Goal: Information Seeking & Learning: Find specific fact

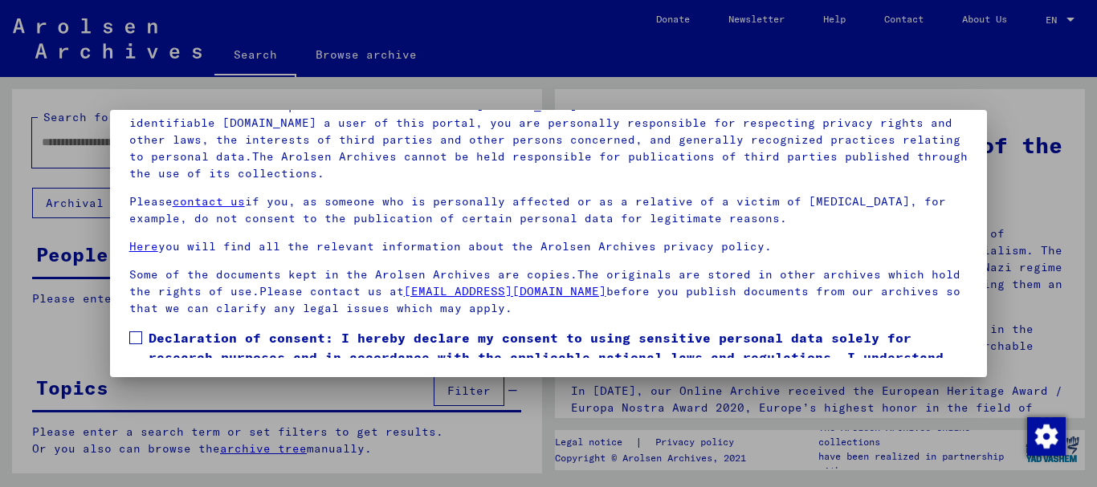
scroll to position [66, 0]
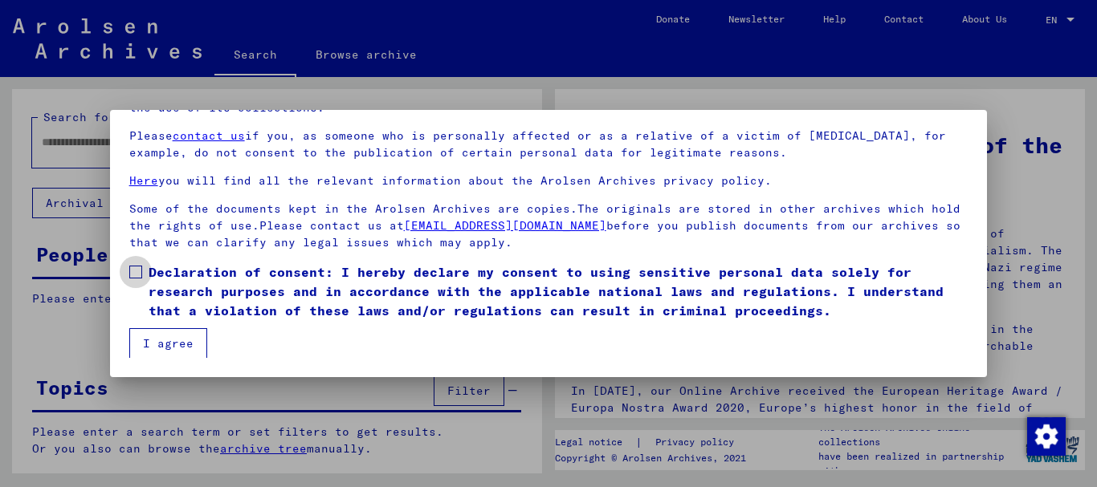
click at [134, 275] on span at bounding box center [135, 272] width 13 height 13
click at [166, 345] on button "I agree" at bounding box center [168, 343] width 78 height 31
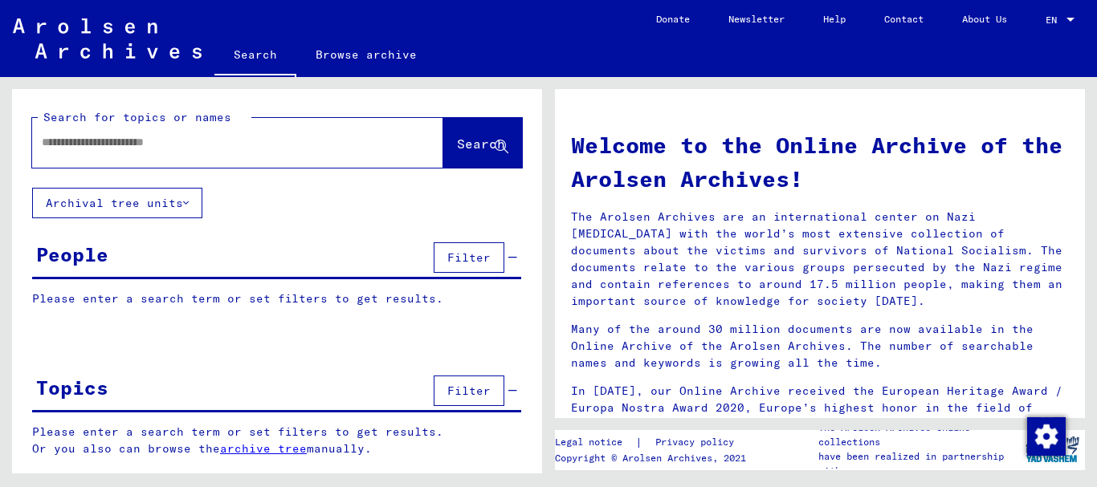
click at [283, 136] on input "text" at bounding box center [218, 142] width 353 height 17
drag, startPoint x: 46, startPoint y: 144, endPoint x: 64, endPoint y: 141, distance: 18.7
click at [47, 144] on input "**********" at bounding box center [218, 142] width 353 height 17
click at [457, 149] on span "Search" at bounding box center [481, 144] width 48 height 16
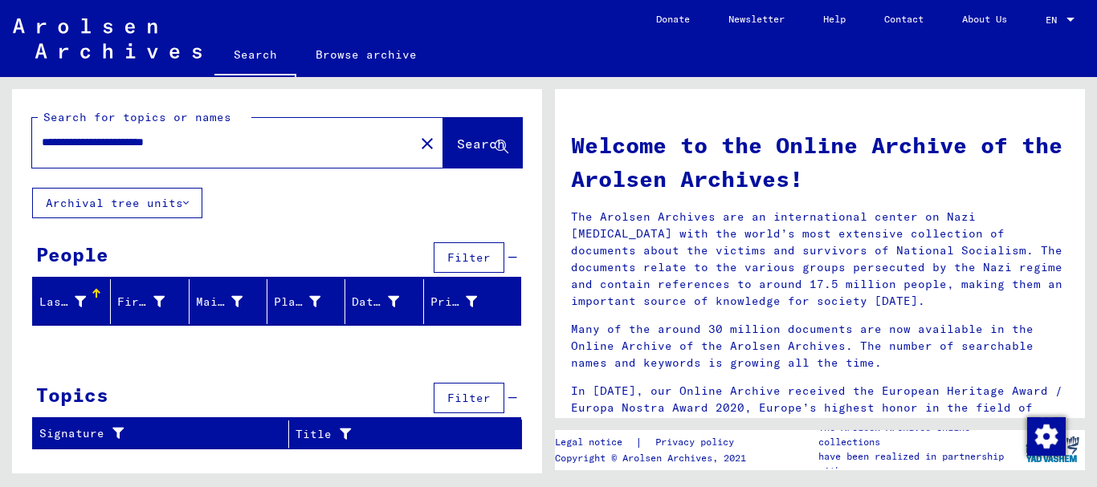
click at [162, 143] on input "**********" at bounding box center [218, 142] width 353 height 17
type input "**********"
click at [466, 144] on span "Search" at bounding box center [481, 144] width 48 height 16
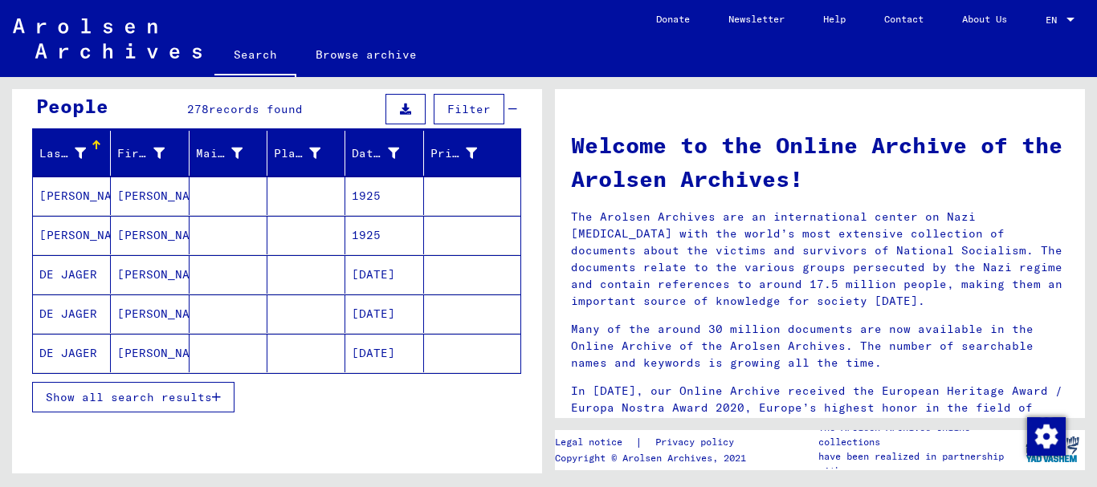
scroll to position [167, 0]
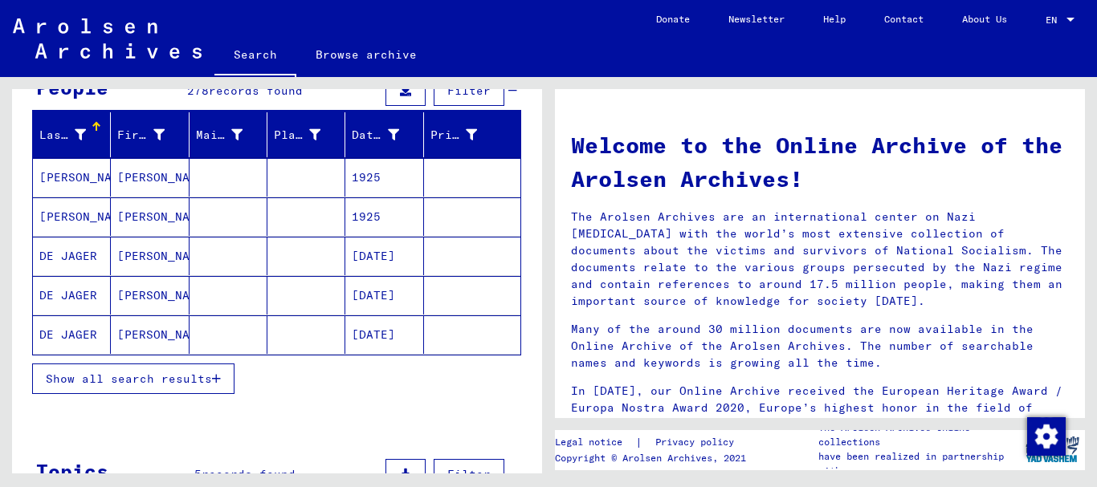
click at [191, 377] on span "Show all search results" at bounding box center [129, 379] width 166 height 14
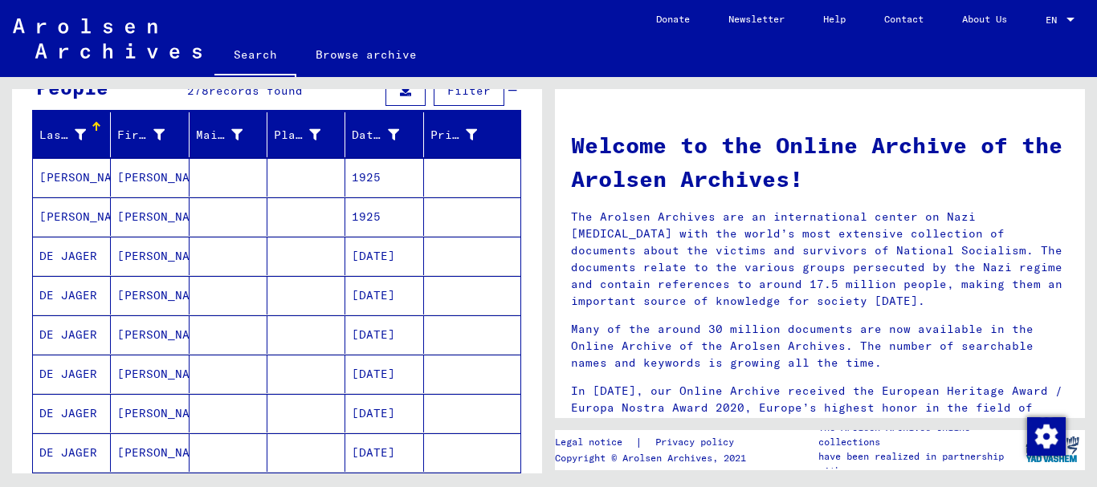
click at [303, 258] on mat-cell at bounding box center [306, 256] width 78 height 39
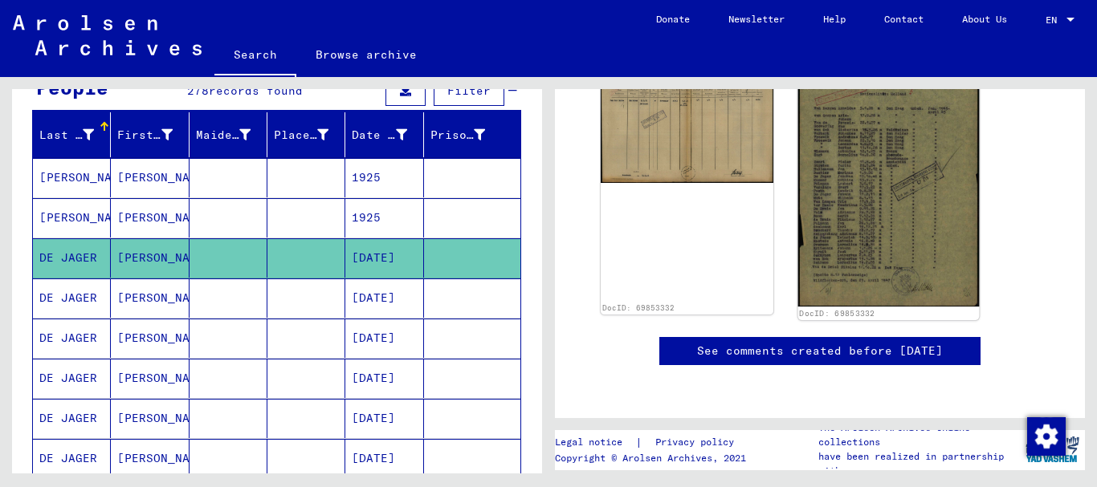
scroll to position [199, 0]
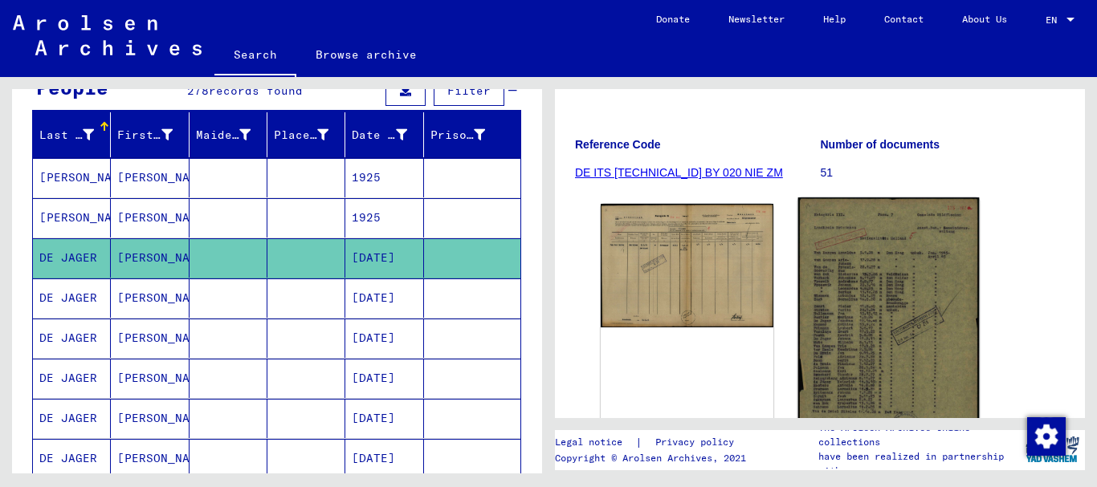
click at [875, 277] on img at bounding box center [888, 324] width 181 height 254
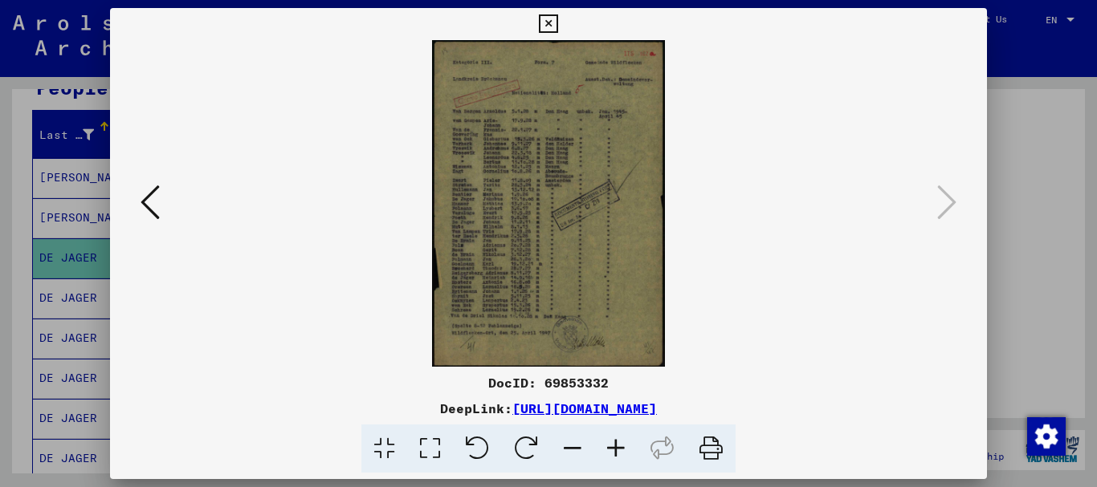
click at [617, 452] on icon at bounding box center [615, 449] width 43 height 49
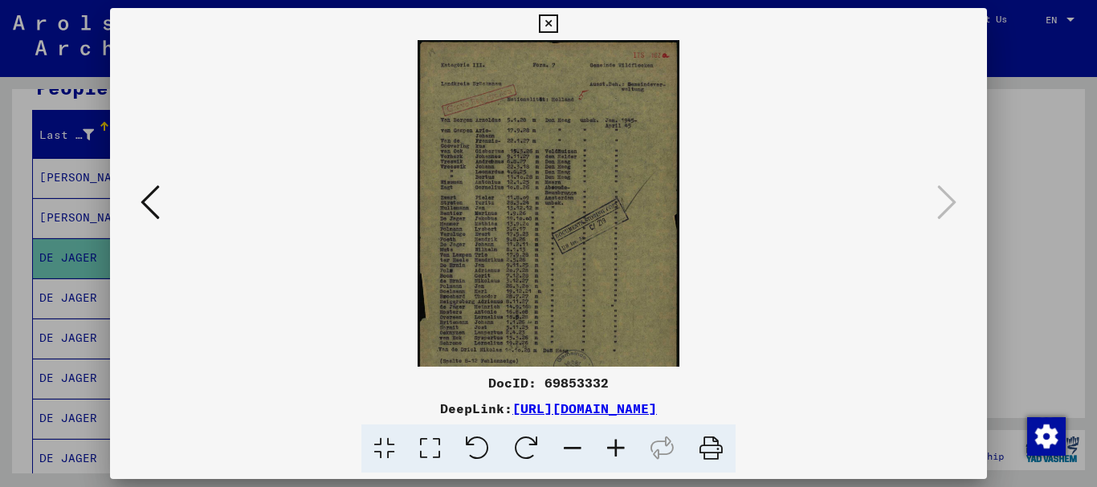
click at [617, 452] on icon at bounding box center [615, 449] width 43 height 49
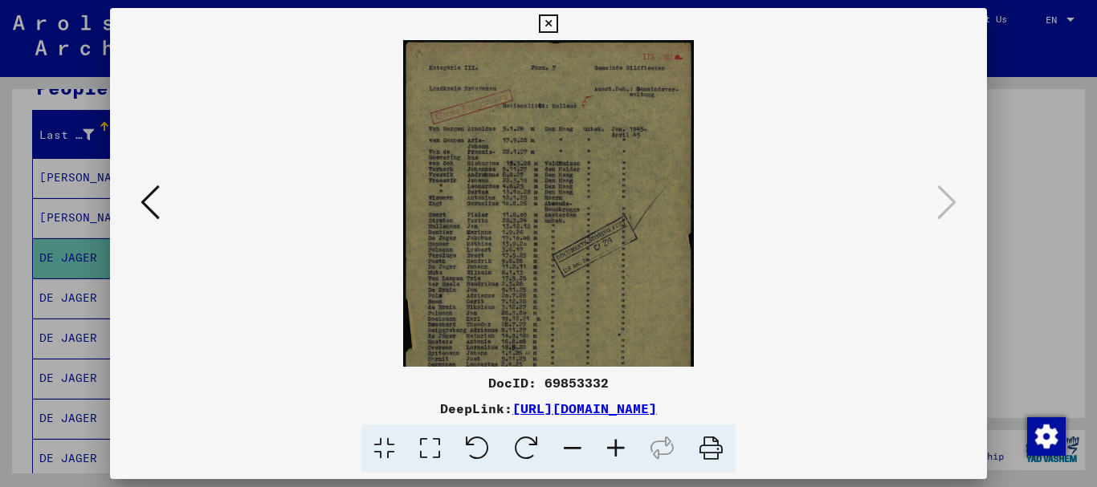
click at [617, 452] on icon at bounding box center [615, 449] width 43 height 49
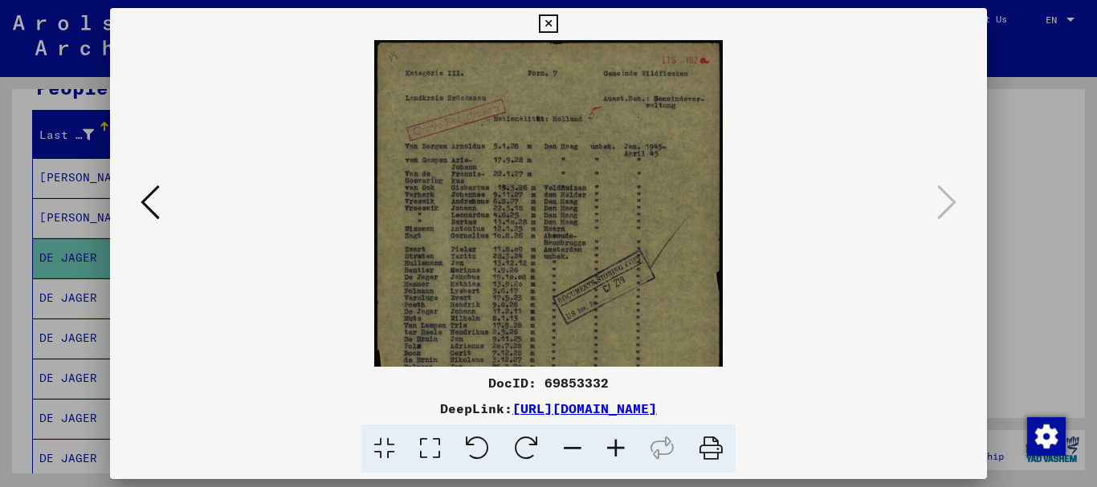
click at [617, 452] on icon at bounding box center [615, 449] width 43 height 49
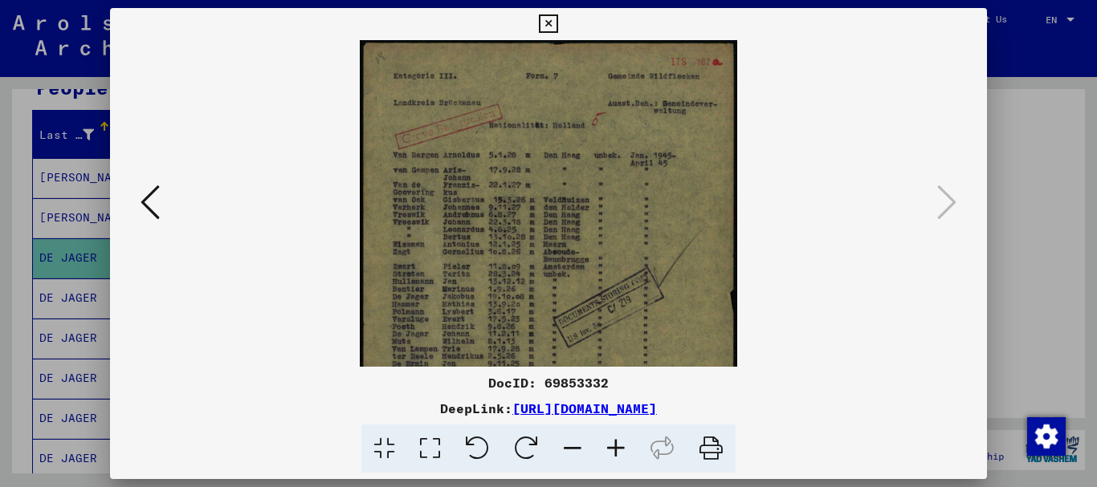
click at [617, 452] on icon at bounding box center [615, 449] width 43 height 49
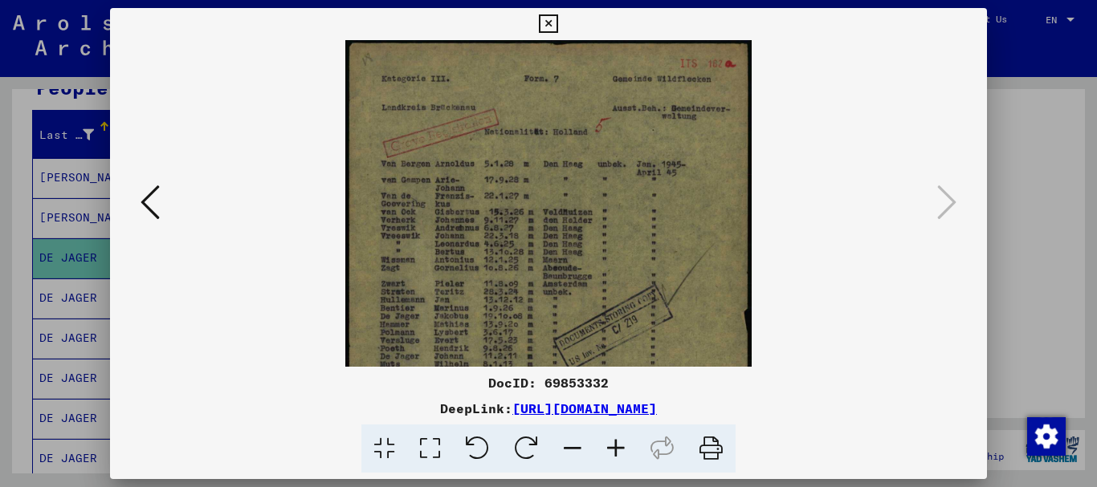
click at [617, 452] on icon at bounding box center [615, 449] width 43 height 49
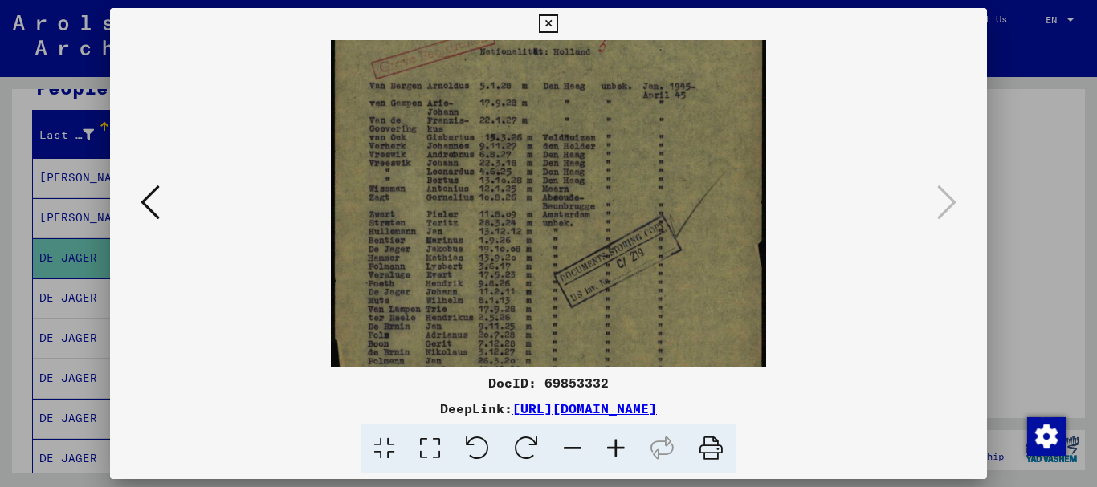
scroll to position [84, 0]
drag, startPoint x: 632, startPoint y: 283, endPoint x: 643, endPoint y: 198, distance: 85.0
click at [643, 198] on img at bounding box center [548, 260] width 434 height 608
click at [1064, 297] on div at bounding box center [548, 243] width 1097 height 487
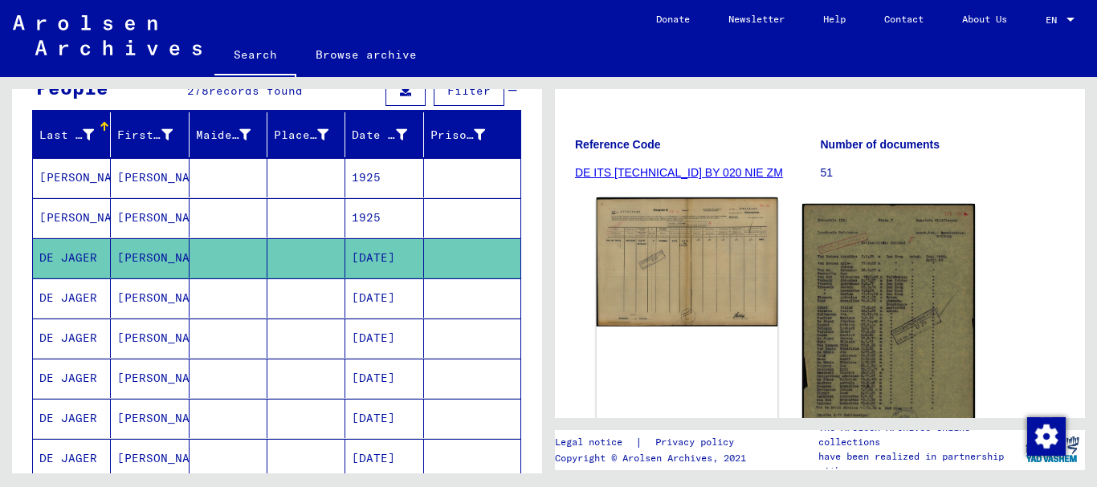
click at [682, 266] on img at bounding box center [686, 261] width 181 height 129
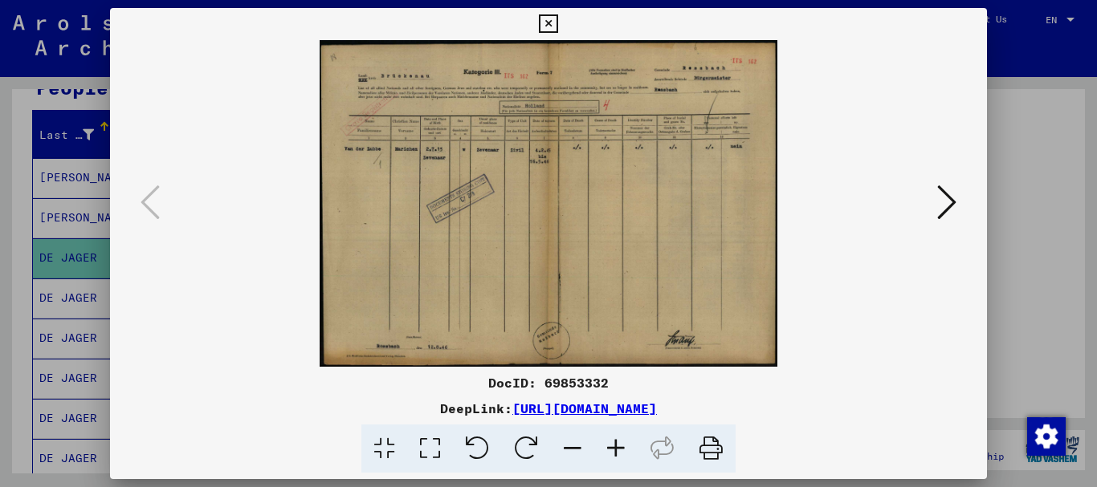
click at [614, 450] on icon at bounding box center [615, 449] width 43 height 49
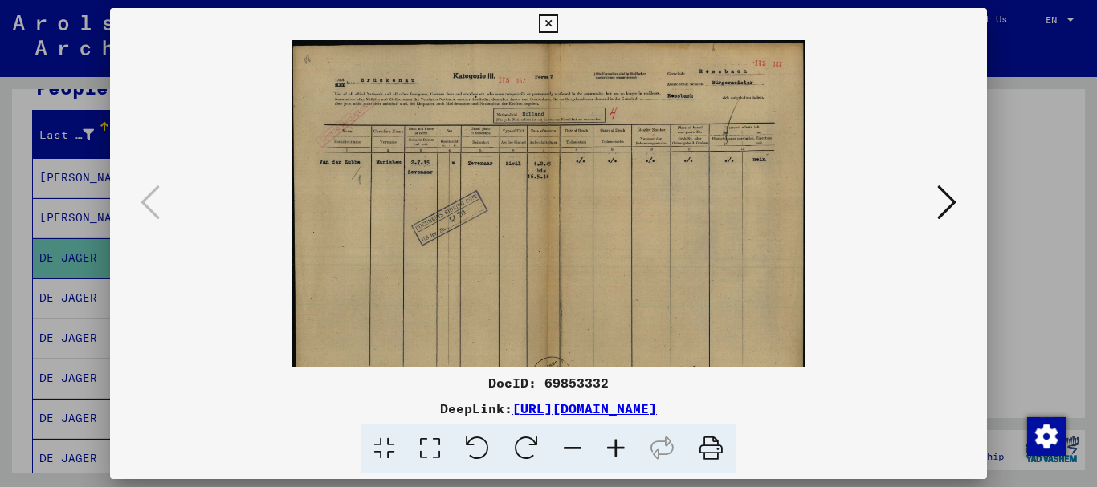
click at [614, 450] on icon at bounding box center [615, 449] width 43 height 49
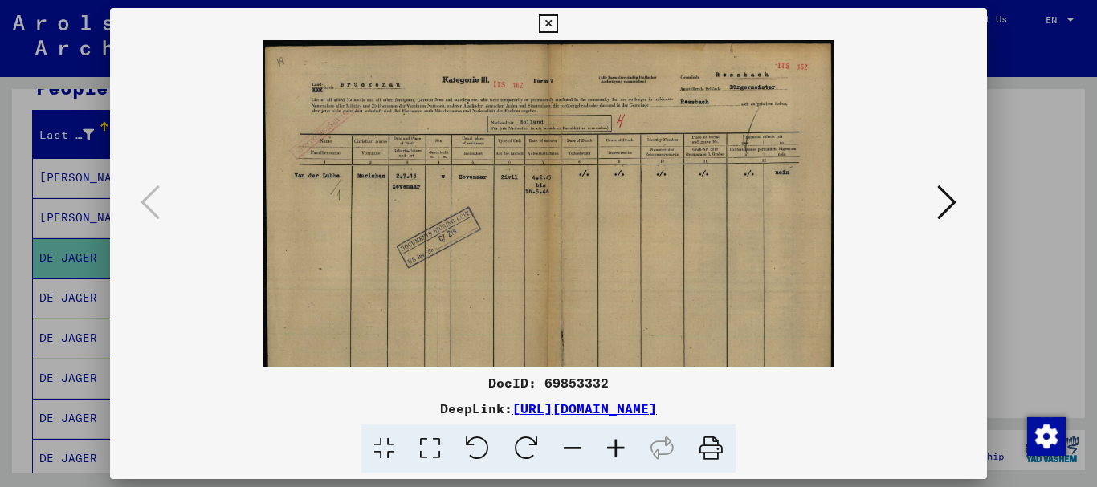
click at [614, 450] on icon at bounding box center [615, 449] width 43 height 49
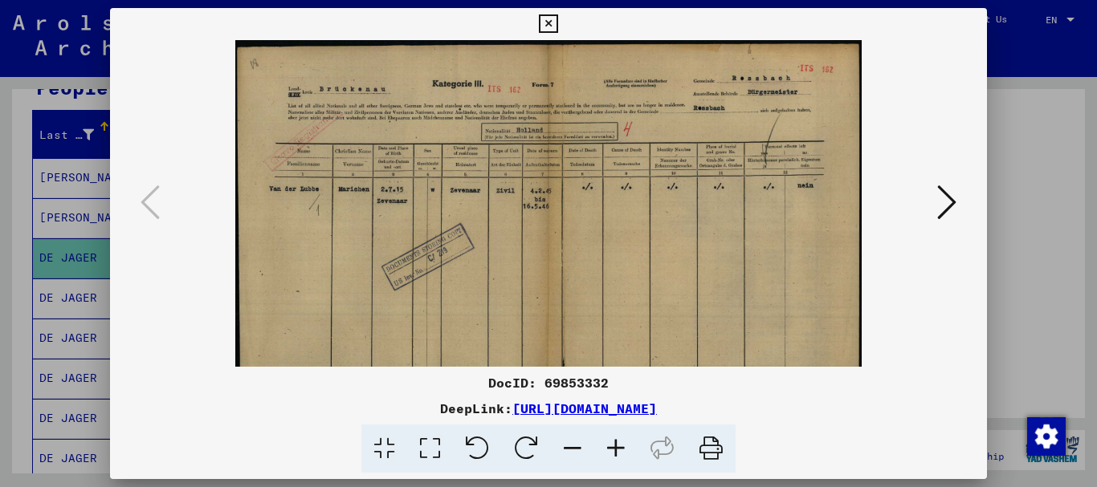
click at [614, 450] on icon at bounding box center [615, 449] width 43 height 49
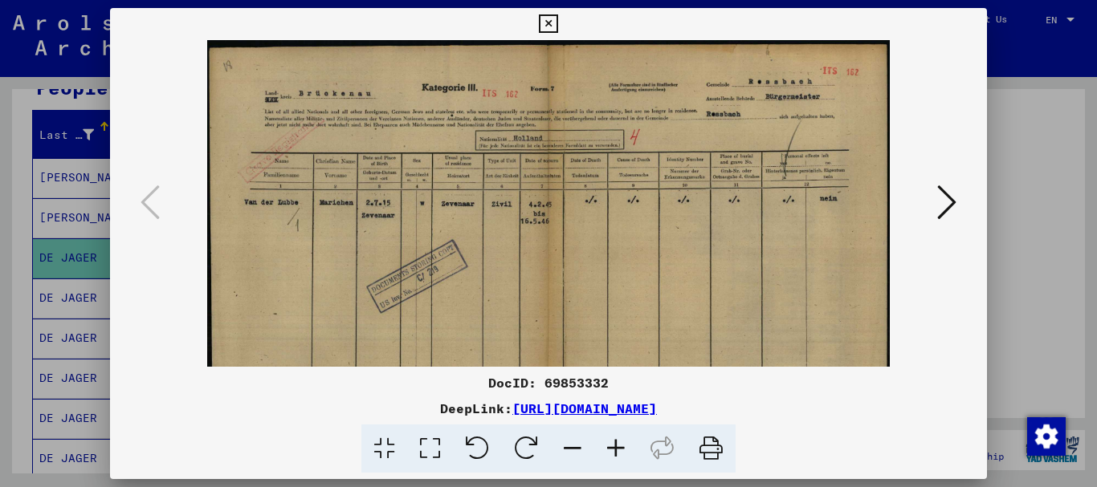
click at [614, 450] on icon at bounding box center [615, 449] width 43 height 49
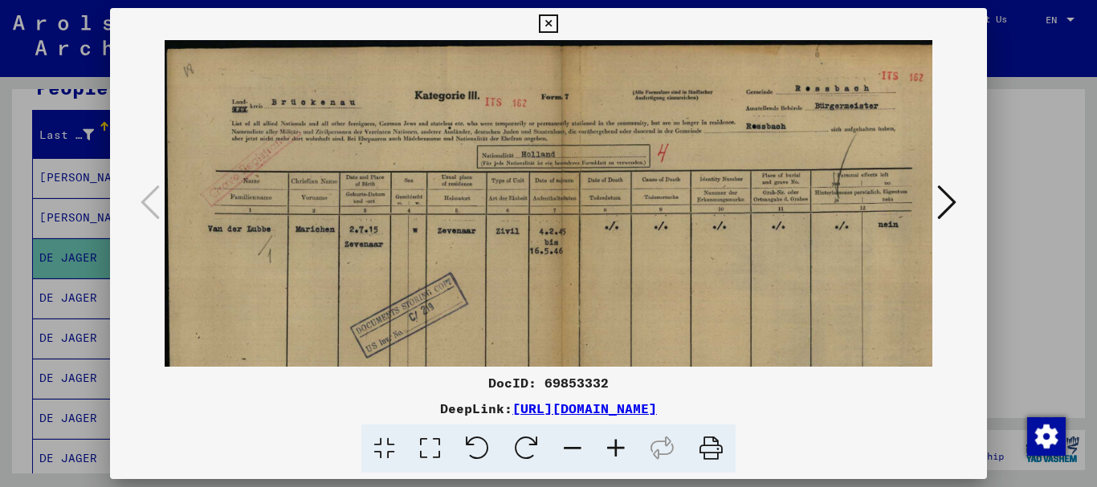
click at [614, 450] on icon at bounding box center [615, 449] width 43 height 49
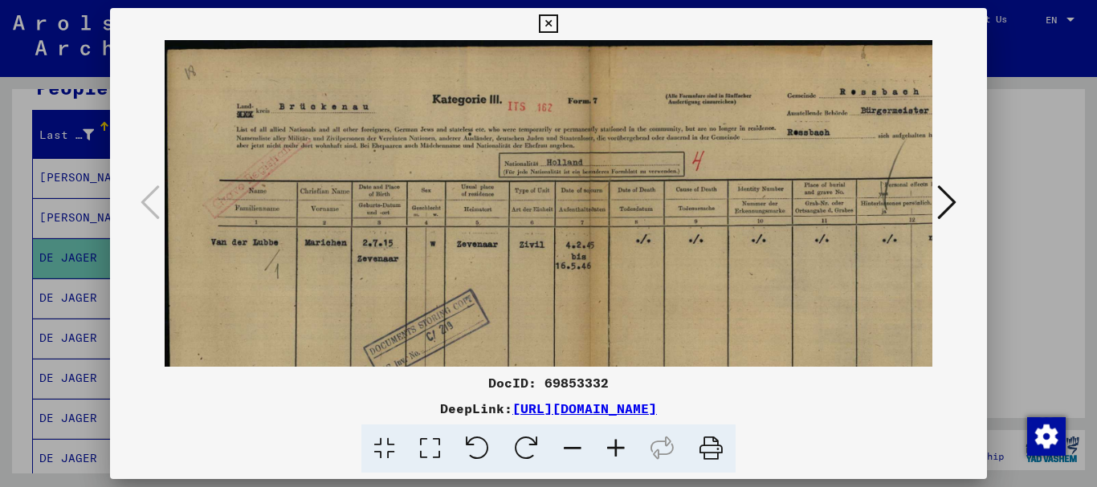
click at [614, 450] on icon at bounding box center [615, 449] width 43 height 49
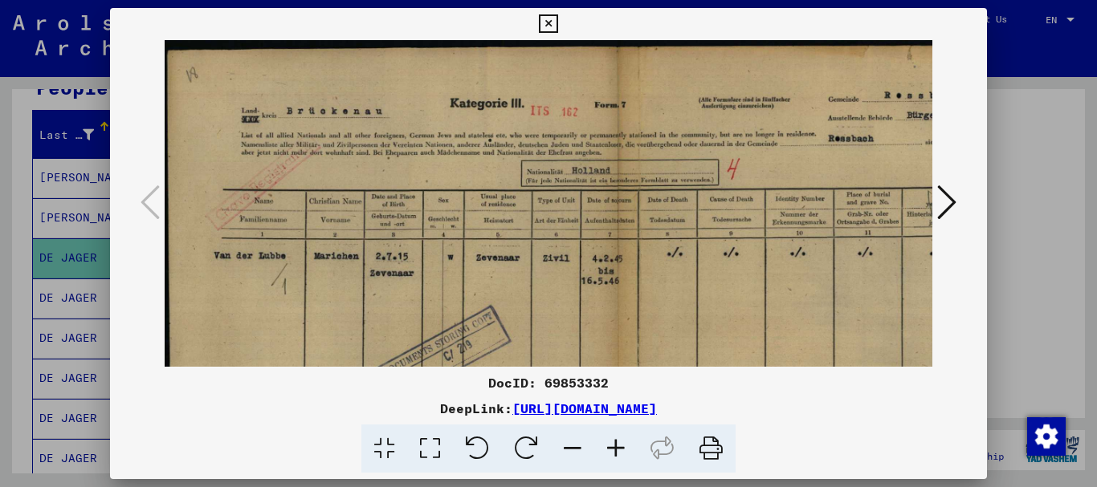
click at [1044, 331] on div at bounding box center [548, 243] width 1097 height 487
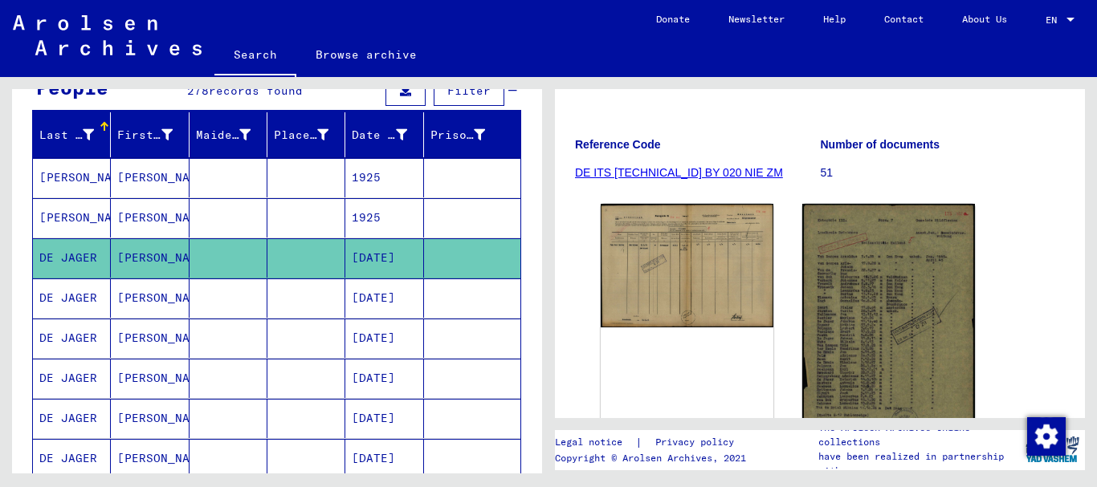
click at [298, 298] on mat-cell at bounding box center [306, 298] width 78 height 39
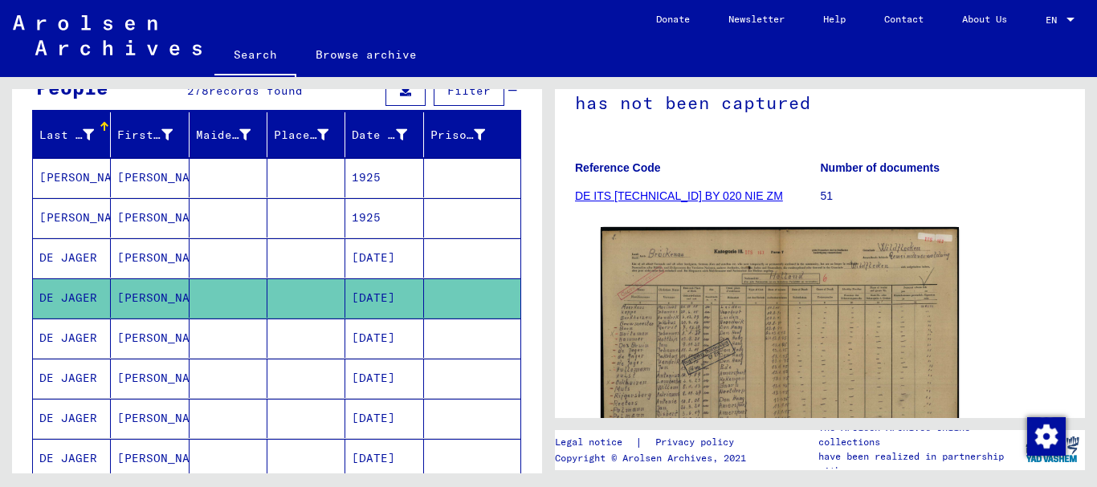
scroll to position [244, 0]
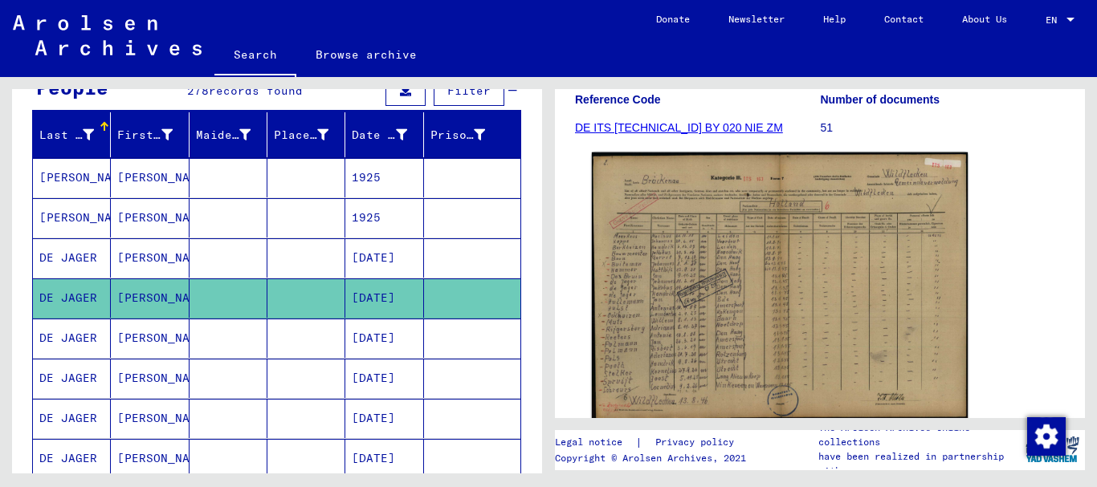
click at [835, 293] on img at bounding box center [780, 286] width 376 height 267
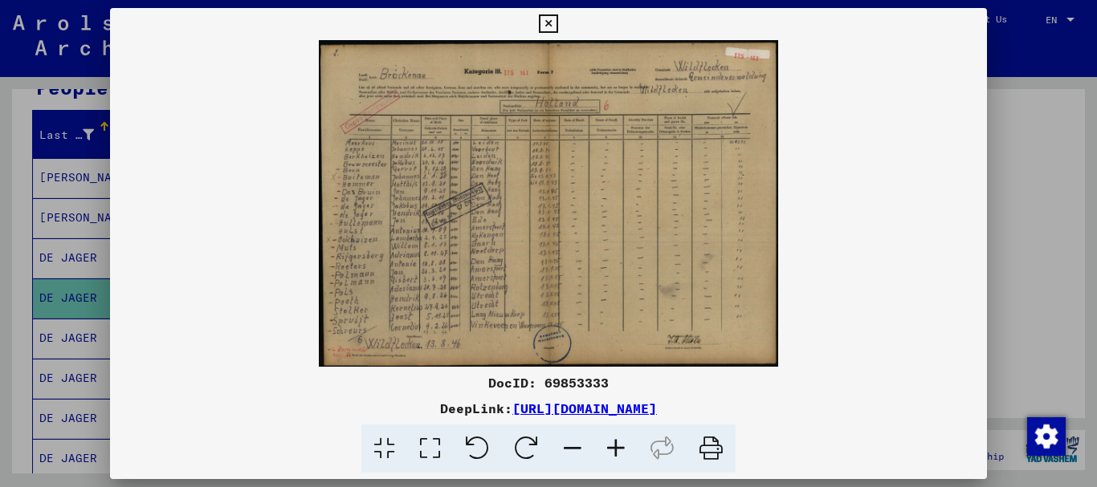
click at [617, 446] on icon at bounding box center [615, 449] width 43 height 49
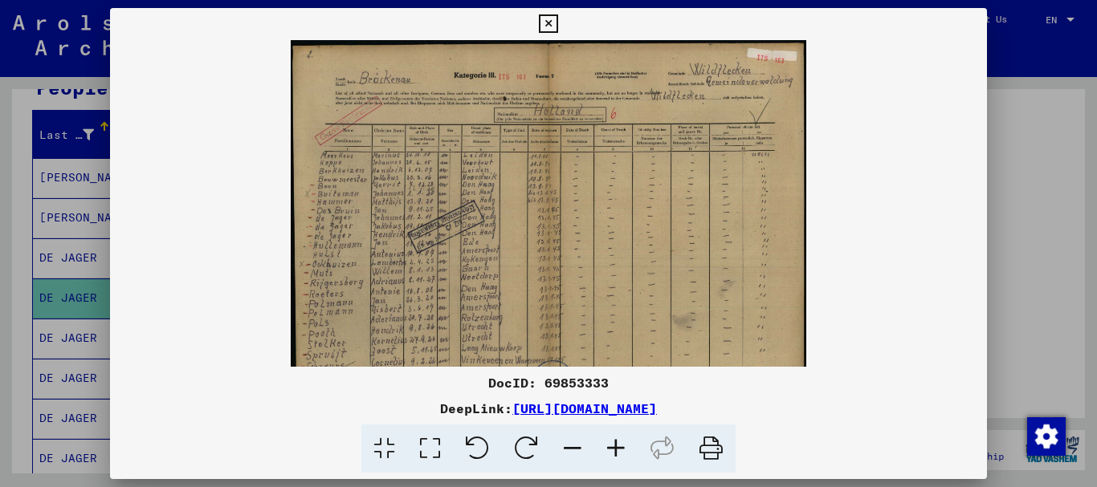
click at [616, 446] on icon at bounding box center [615, 449] width 43 height 49
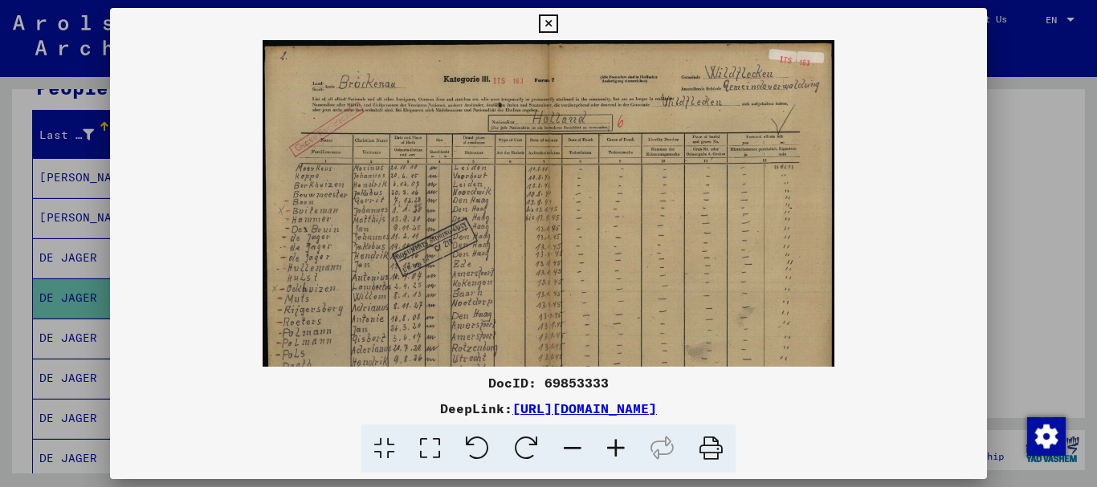
click at [616, 446] on icon at bounding box center [615, 449] width 43 height 49
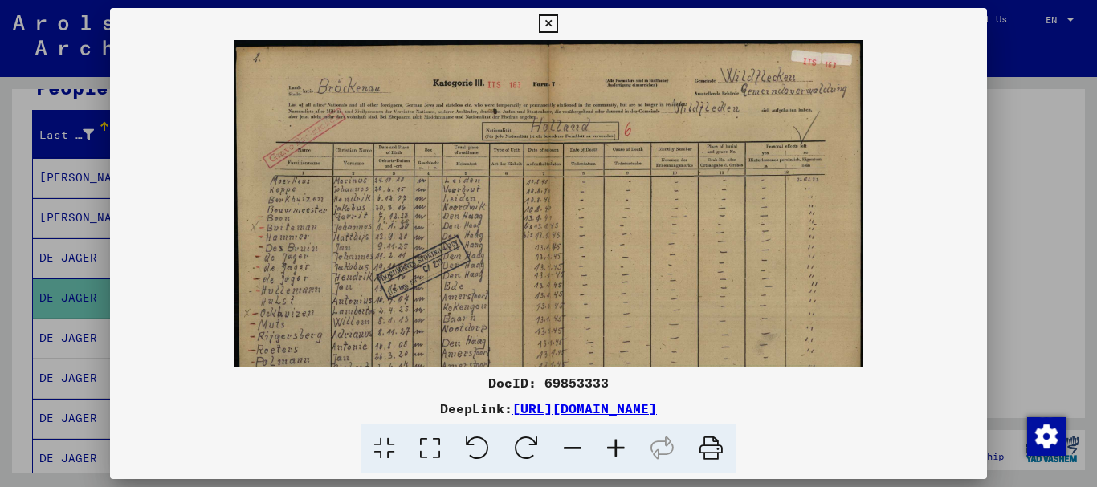
click at [616, 446] on icon at bounding box center [615, 449] width 43 height 49
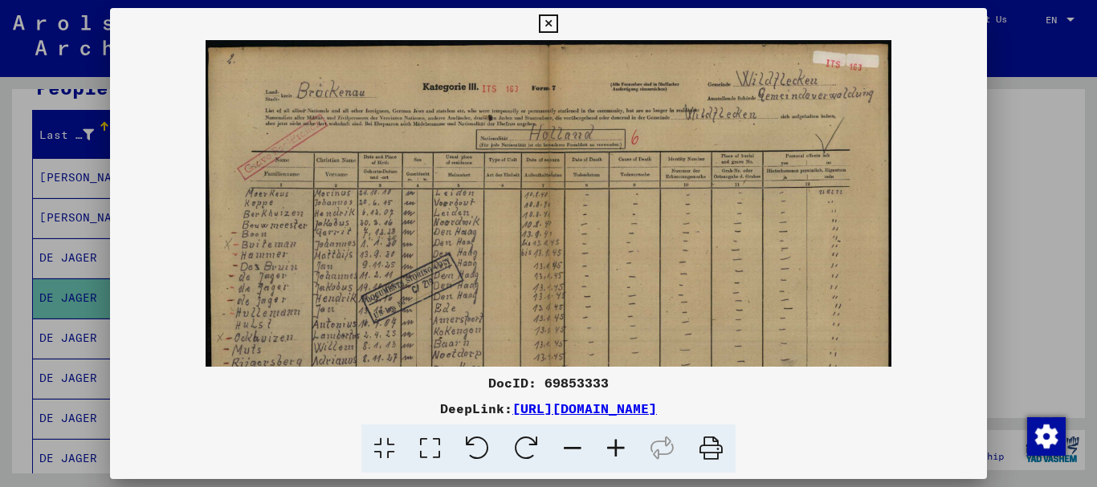
click at [616, 446] on icon at bounding box center [615, 449] width 43 height 49
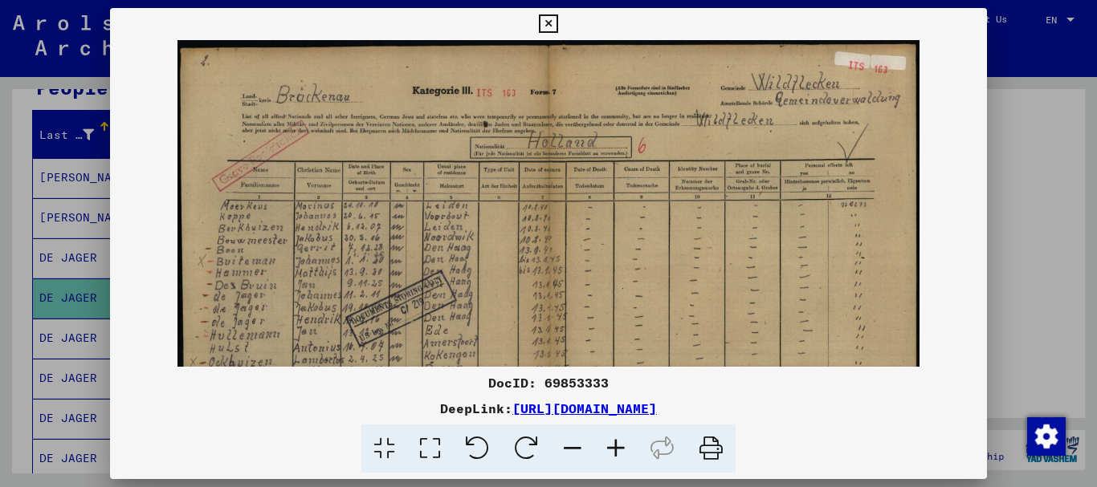
click at [616, 446] on icon at bounding box center [615, 449] width 43 height 49
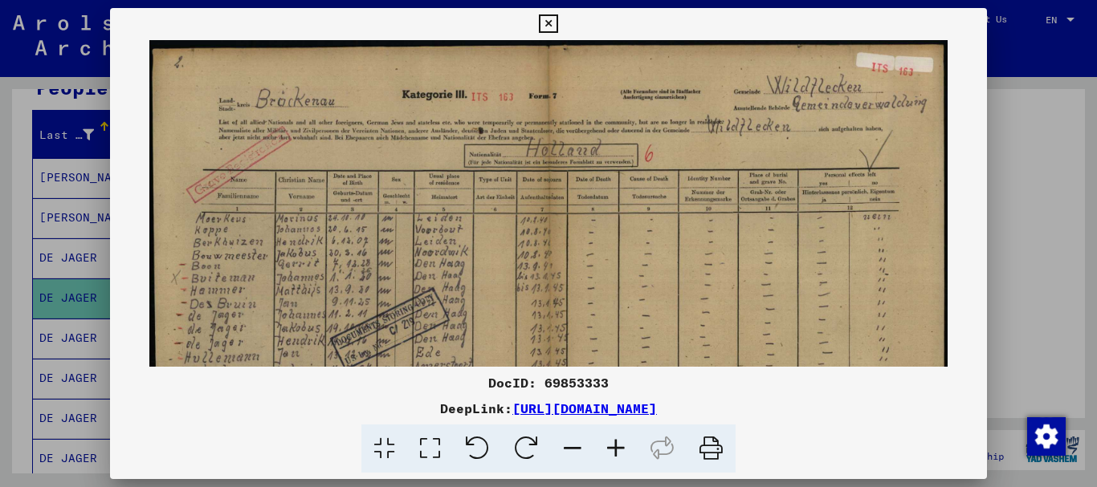
click at [616, 446] on icon at bounding box center [615, 449] width 43 height 49
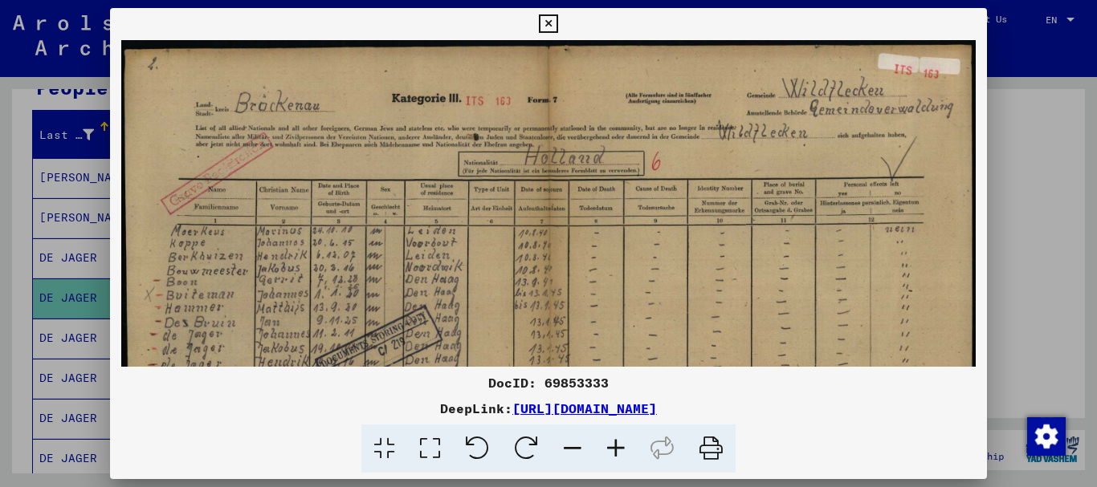
click at [616, 446] on icon at bounding box center [615, 449] width 43 height 49
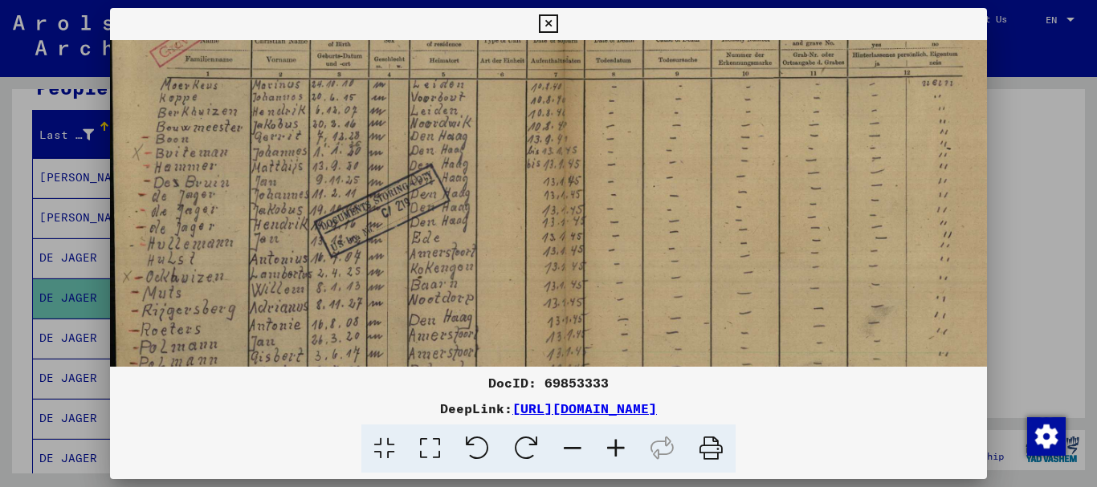
scroll to position [161, 2]
drag, startPoint x: 702, startPoint y: 271, endPoint x: 701, endPoint y: 109, distance: 161.4
click at [701, 109] on img at bounding box center [563, 203] width 911 height 648
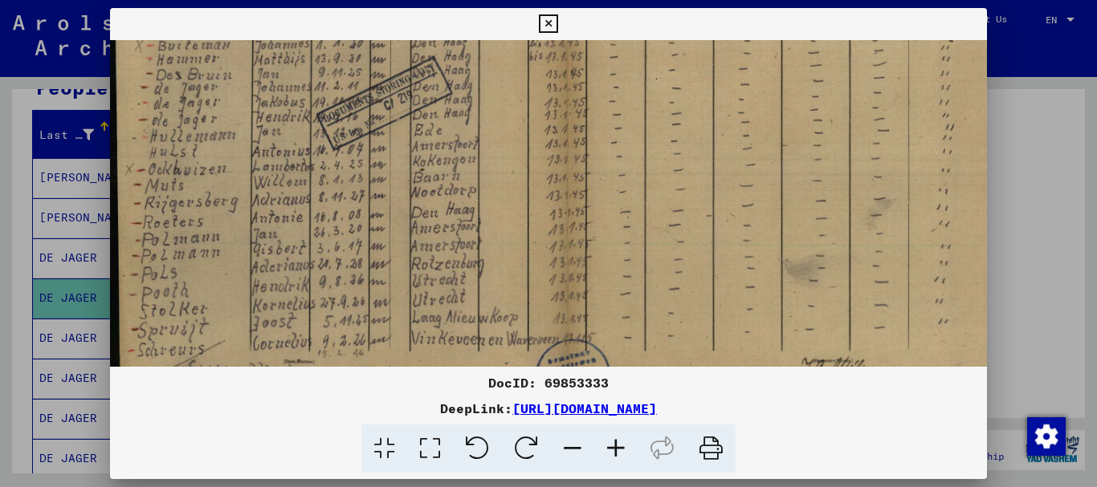
scroll to position [271, 0]
drag, startPoint x: 707, startPoint y: 220, endPoint x: 712, endPoint y: 111, distance: 109.3
click at [712, 111] on img at bounding box center [565, 94] width 911 height 648
click at [1040, 255] on div at bounding box center [548, 243] width 1097 height 487
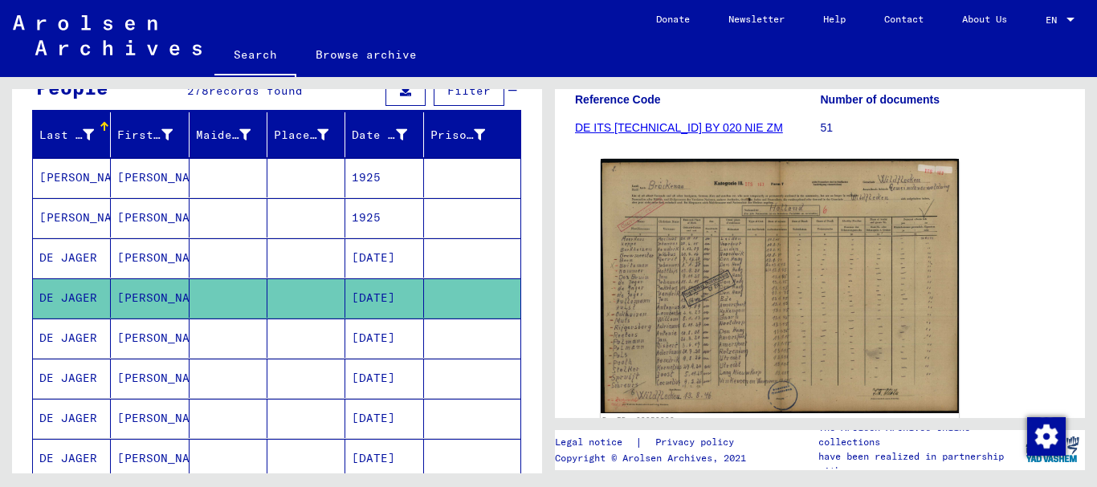
click at [282, 339] on mat-cell at bounding box center [306, 338] width 78 height 39
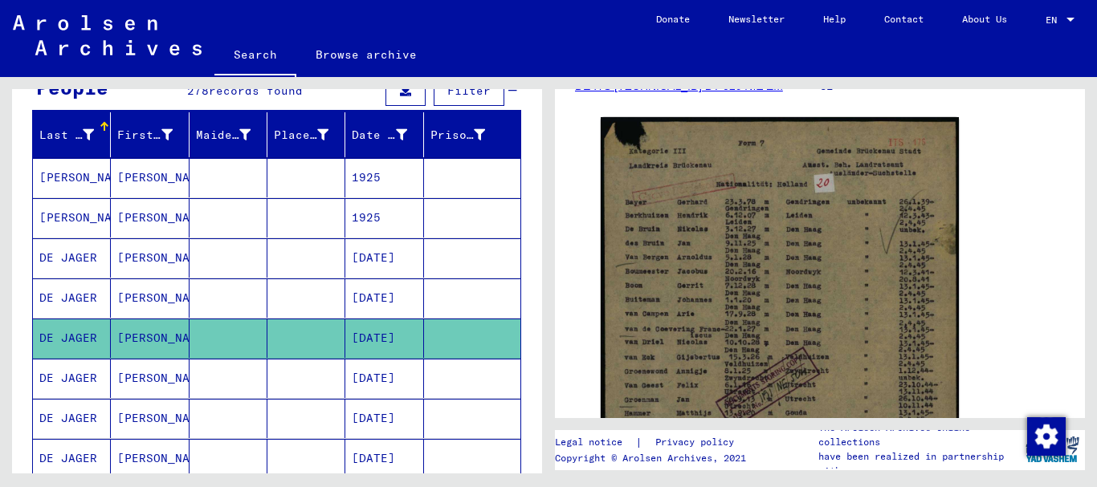
scroll to position [376, 0]
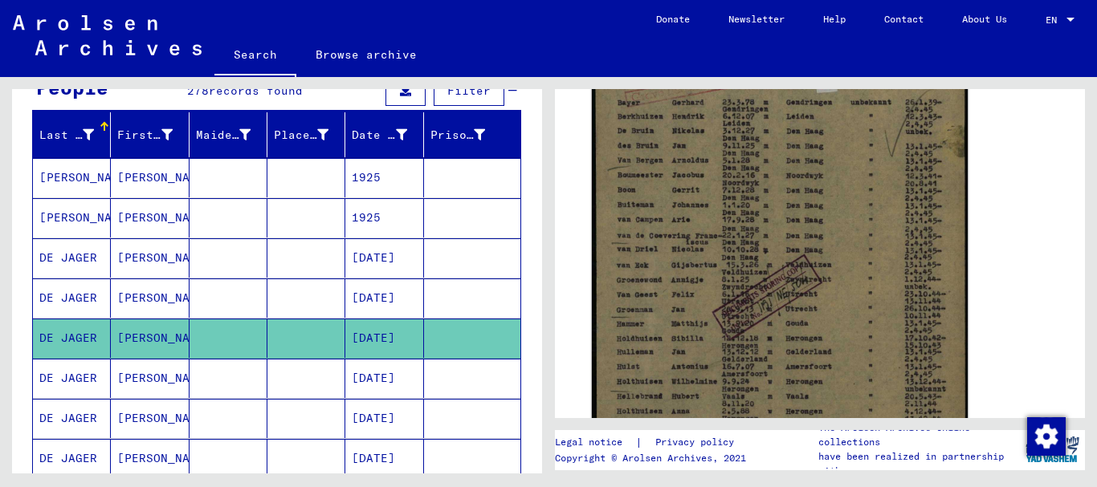
click at [822, 214] on img at bounding box center [780, 280] width 376 height 532
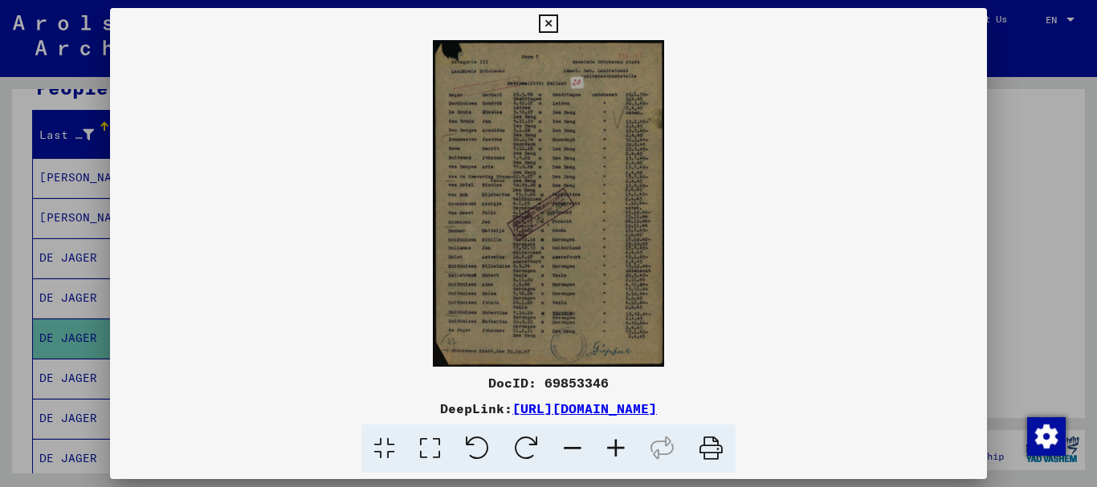
click at [616, 446] on icon at bounding box center [615, 449] width 43 height 49
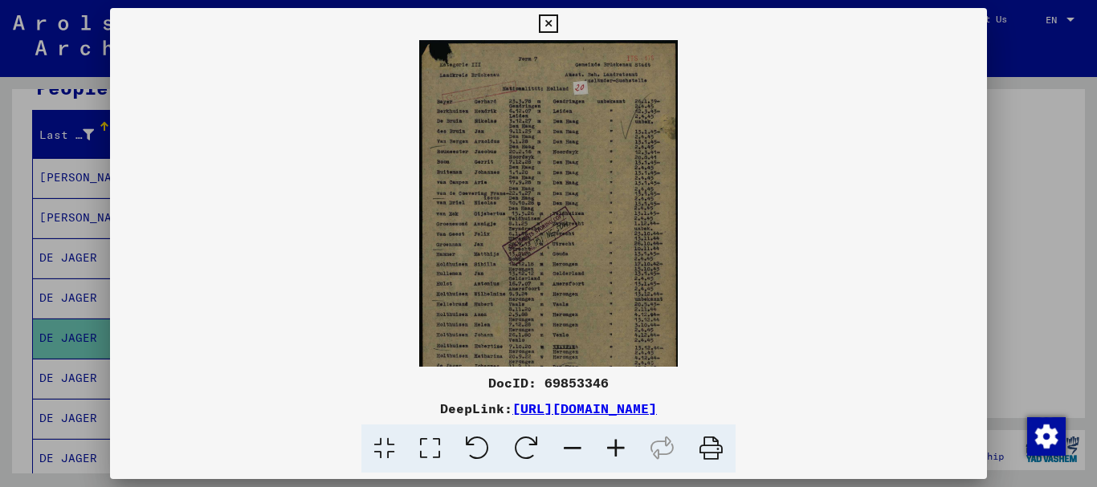
click at [616, 447] on icon at bounding box center [615, 449] width 43 height 49
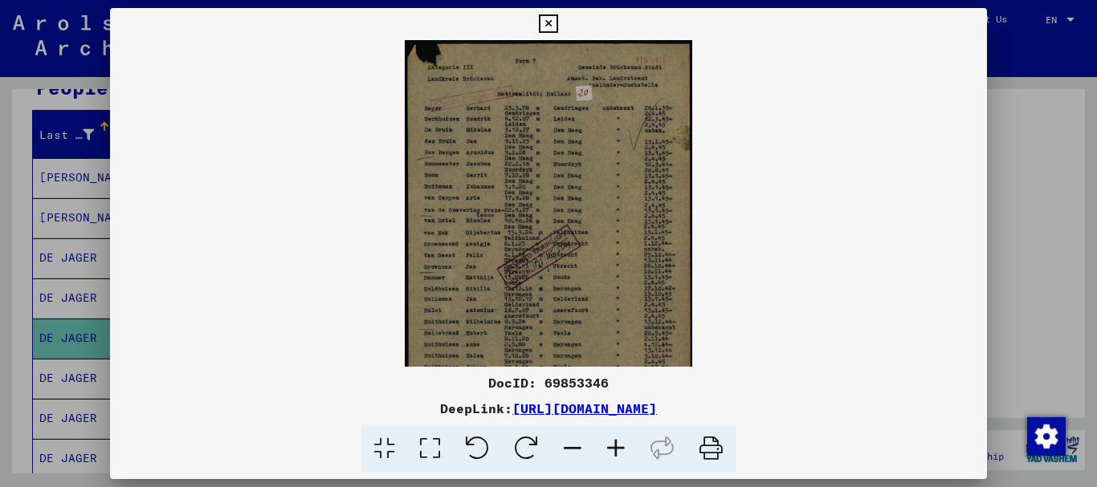
click at [616, 447] on icon at bounding box center [615, 449] width 43 height 49
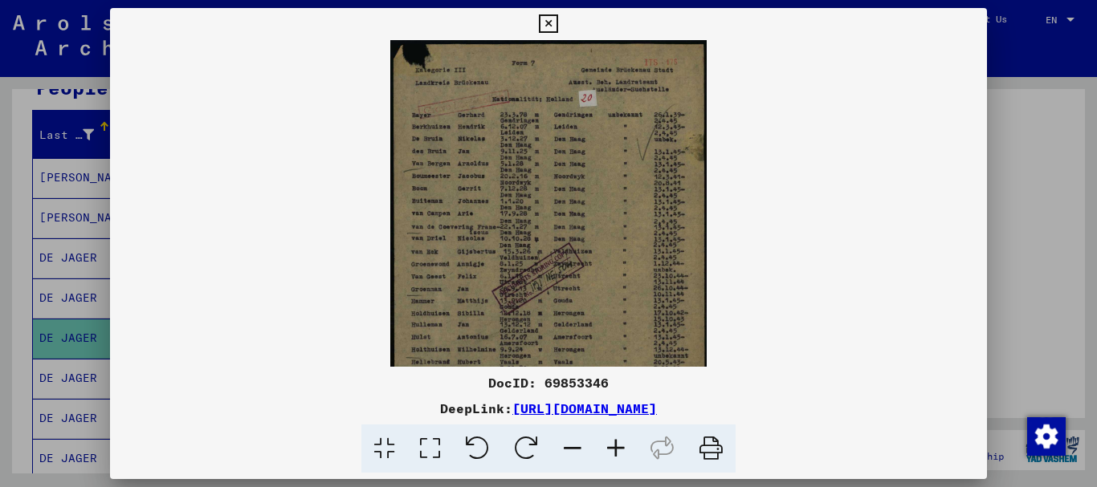
click at [616, 447] on icon at bounding box center [615, 449] width 43 height 49
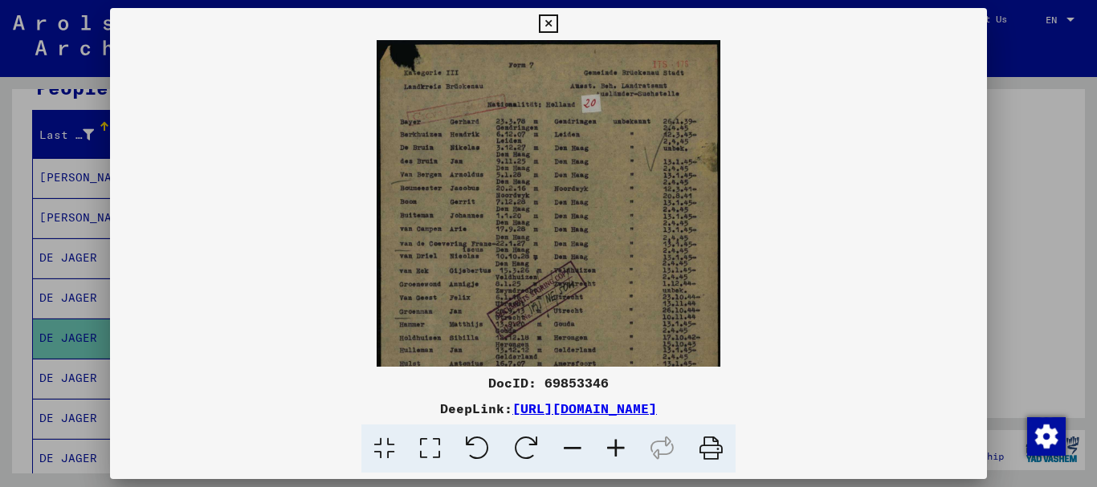
click at [616, 447] on icon at bounding box center [615, 449] width 43 height 49
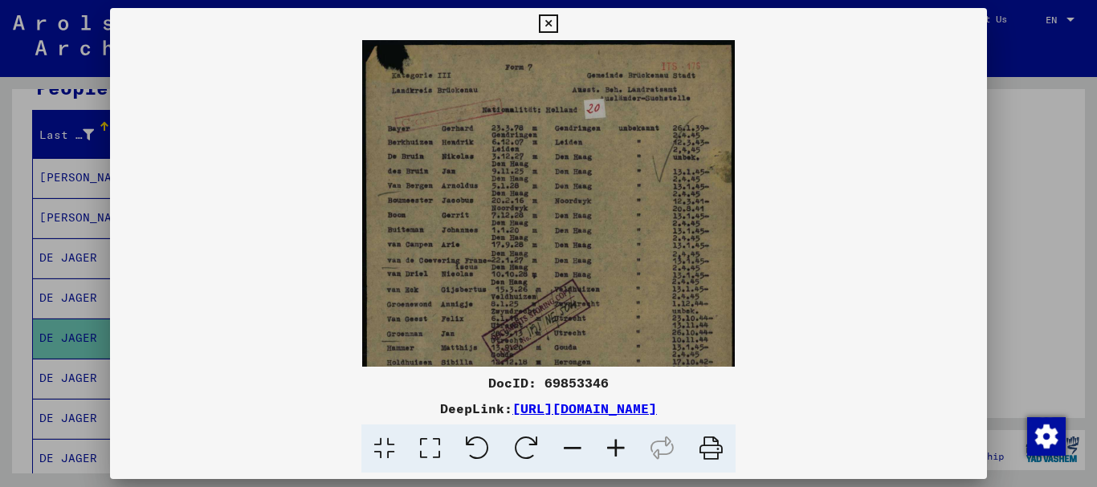
click at [616, 447] on icon at bounding box center [615, 449] width 43 height 49
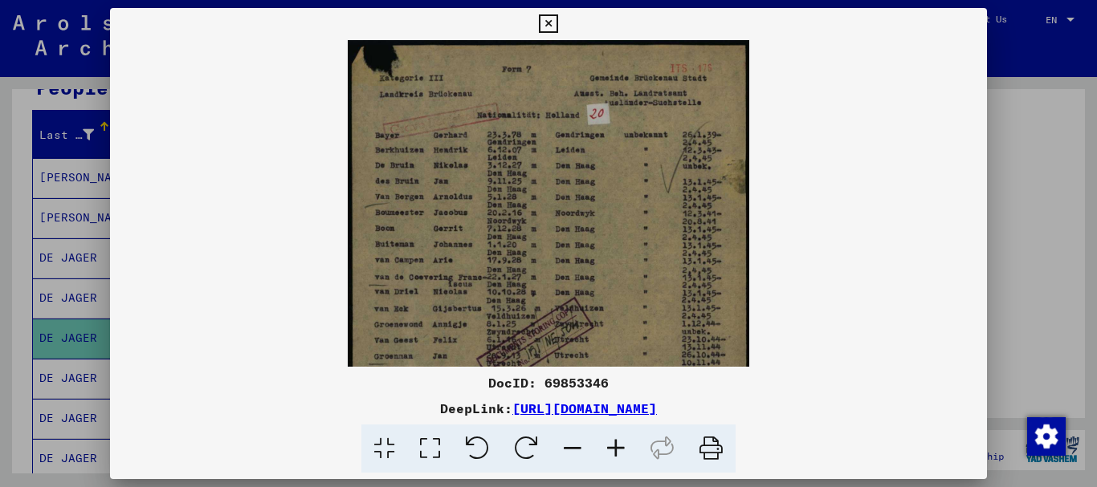
click at [616, 447] on icon at bounding box center [615, 449] width 43 height 49
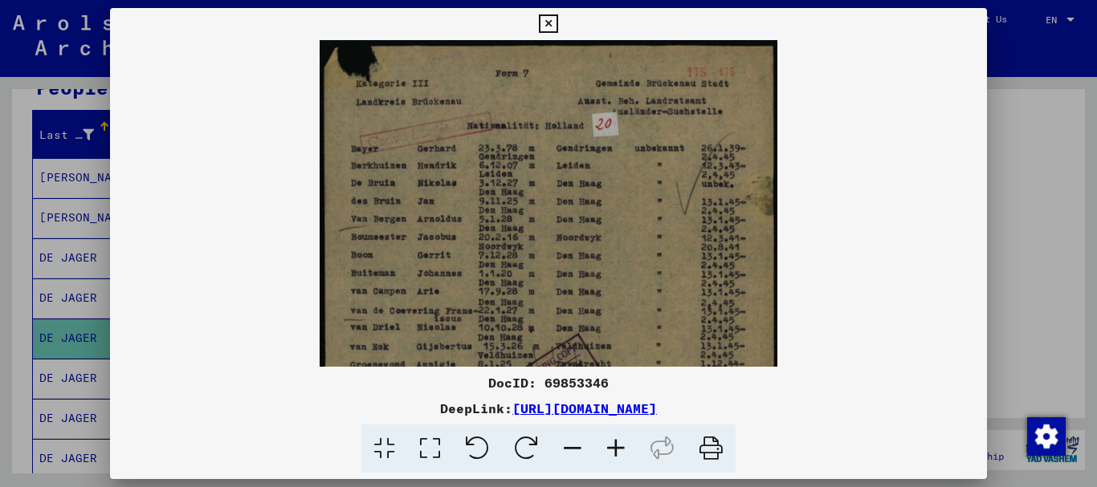
click at [616, 447] on icon at bounding box center [615, 449] width 43 height 49
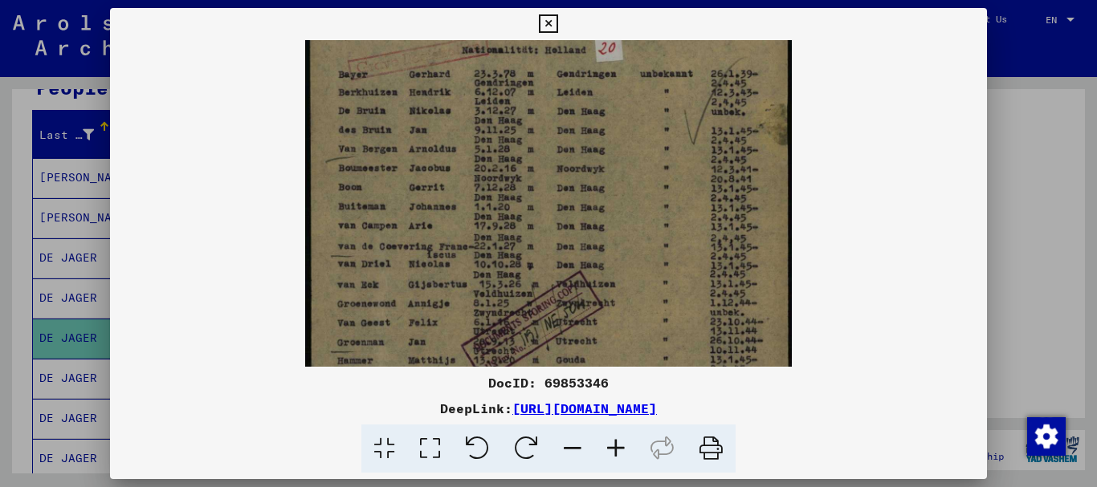
scroll to position [92, 0]
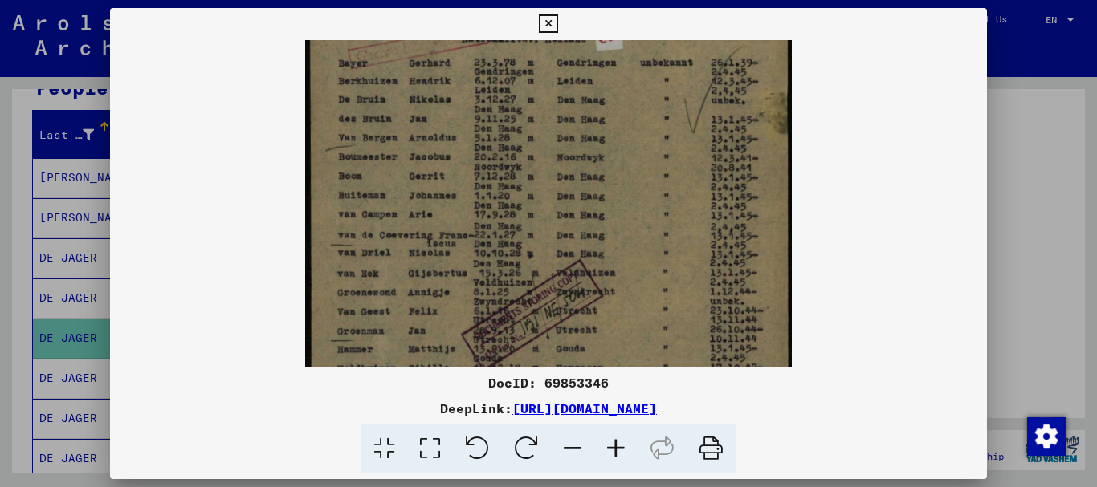
drag, startPoint x: 589, startPoint y: 269, endPoint x: 587, endPoint y: 177, distance: 92.3
click at [587, 177] on img at bounding box center [548, 292] width 486 height 688
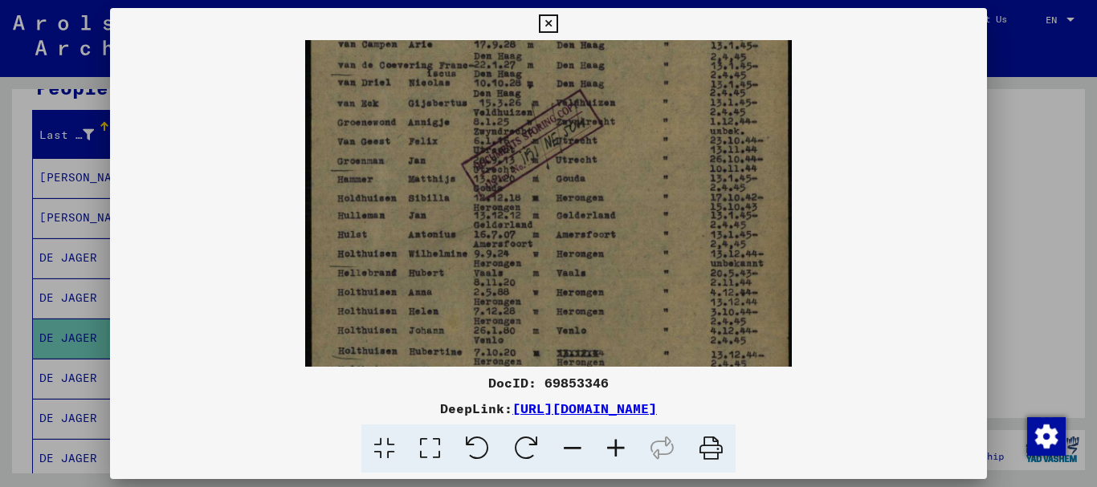
scroll to position [263, 0]
drag, startPoint x: 619, startPoint y: 303, endPoint x: 626, endPoint y: 132, distance: 171.1
click at [626, 132] on img at bounding box center [548, 121] width 486 height 688
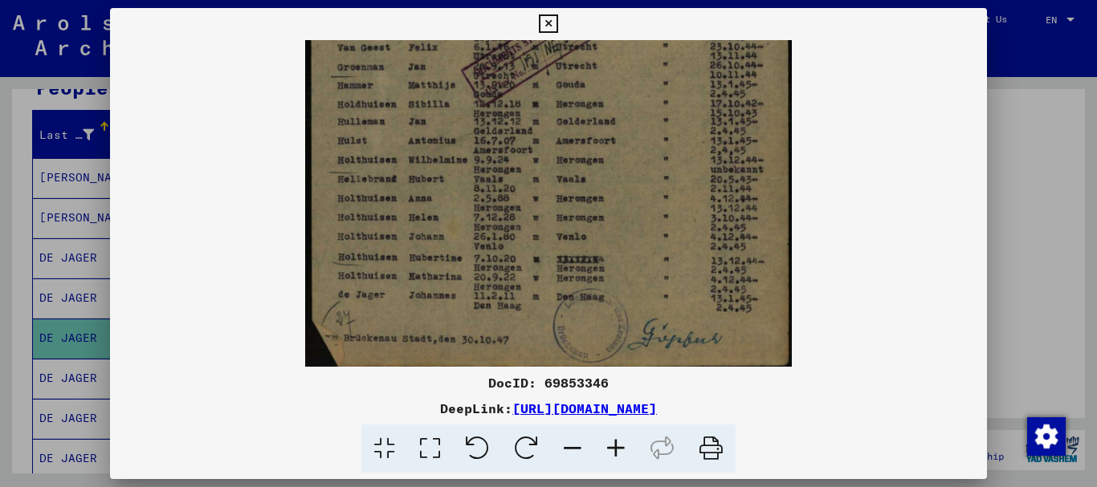
scroll to position [361, 0]
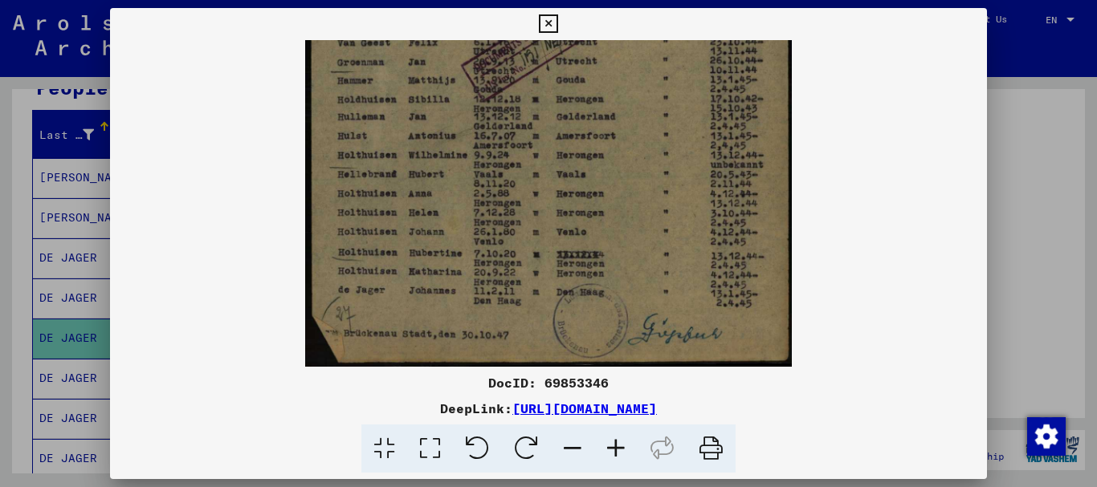
drag, startPoint x: 616, startPoint y: 281, endPoint x: 625, endPoint y: 160, distance: 121.5
click at [625, 160] on img at bounding box center [548, 23] width 486 height 688
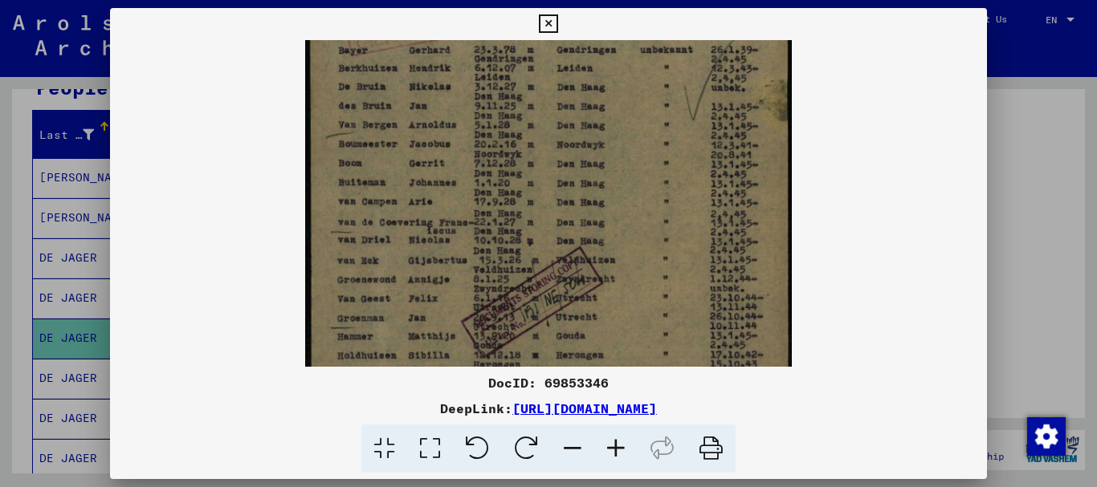
drag, startPoint x: 644, startPoint y: 118, endPoint x: 676, endPoint y: 378, distance: 262.1
click at [676, 378] on div "DocID: 69853346 DeepLink: [URL][DOMAIN_NAME]" at bounding box center [548, 241] width 877 height 466
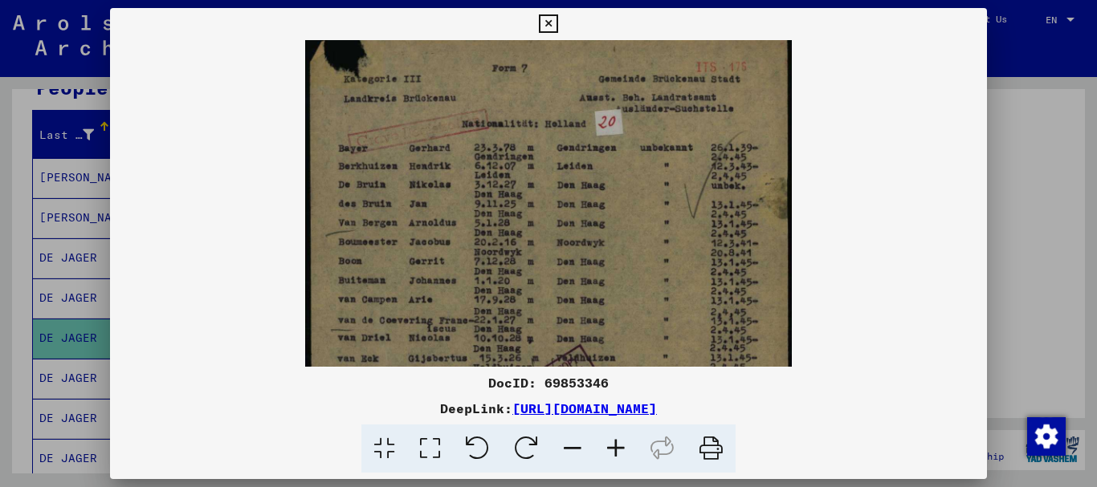
scroll to position [0, 0]
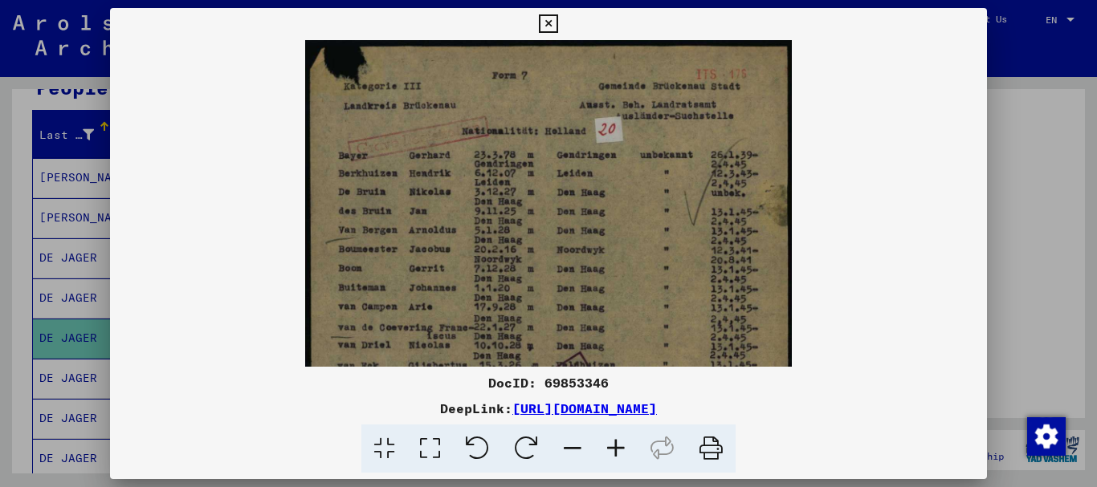
drag, startPoint x: 661, startPoint y: 219, endPoint x: 672, endPoint y: 340, distance: 120.9
click at [672, 340] on img at bounding box center [548, 384] width 486 height 688
click at [1065, 315] on div at bounding box center [548, 243] width 1097 height 487
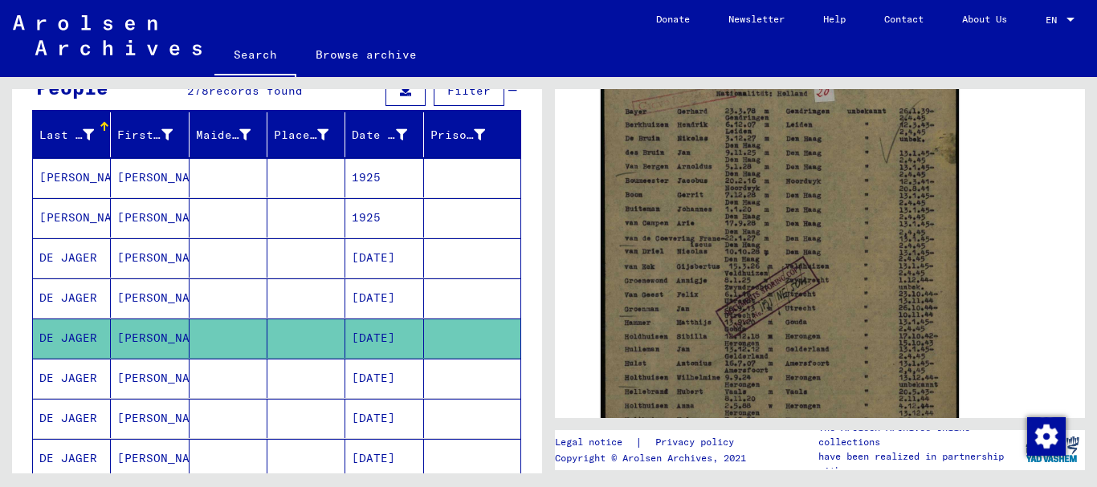
click at [303, 381] on mat-cell at bounding box center [306, 378] width 78 height 39
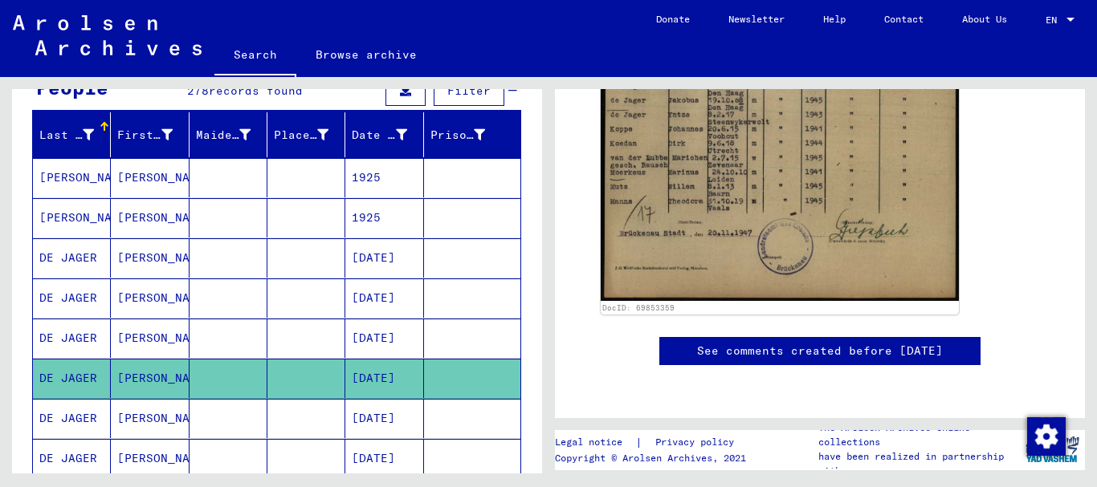
scroll to position [443, 0]
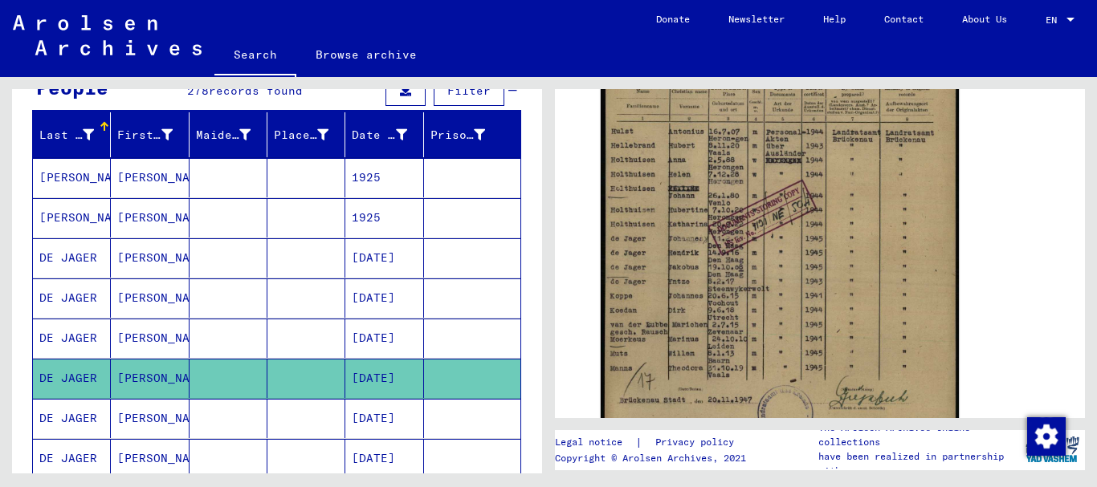
click at [1028, 282] on div "DocID: 69853359" at bounding box center [819, 220] width 451 height 535
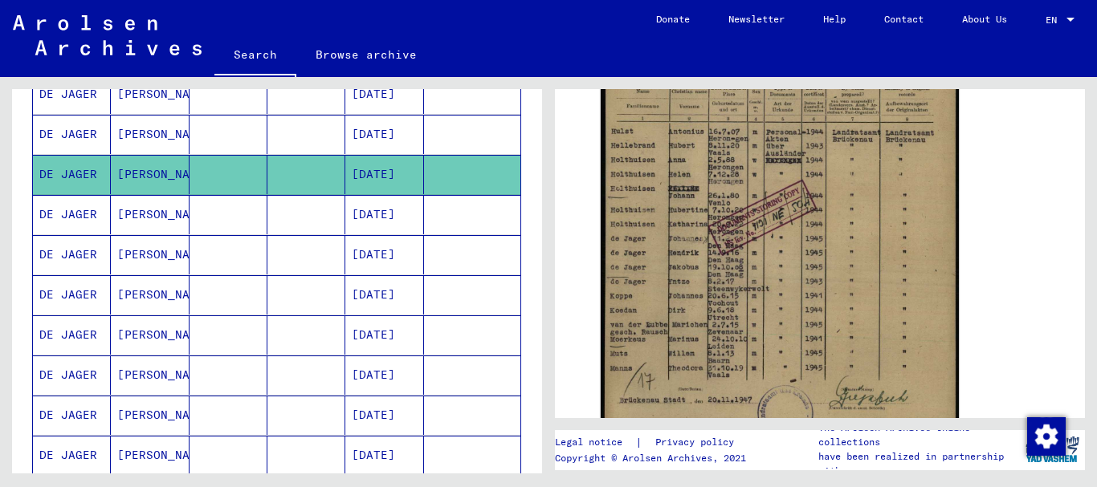
scroll to position [379, 0]
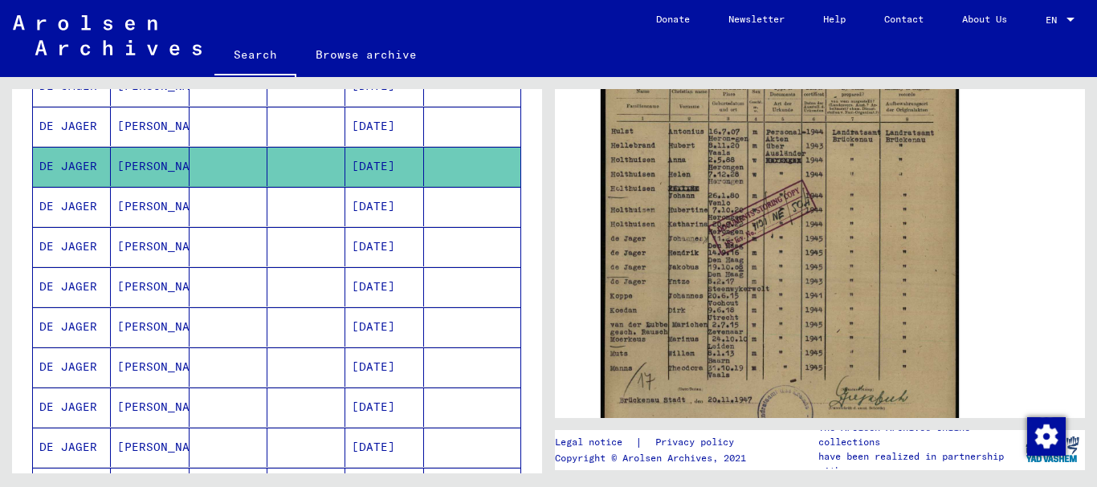
click at [287, 206] on mat-cell at bounding box center [306, 206] width 78 height 39
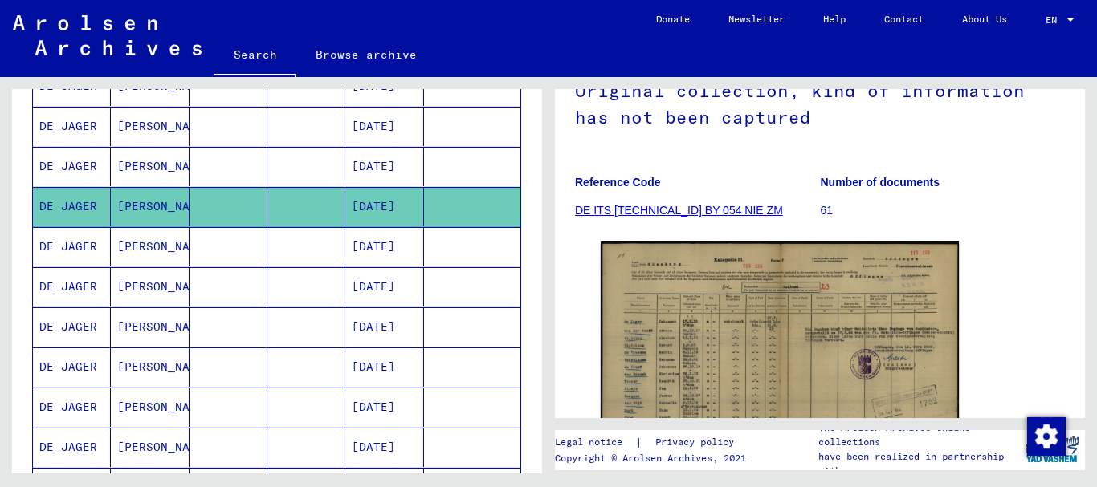
scroll to position [246, 0]
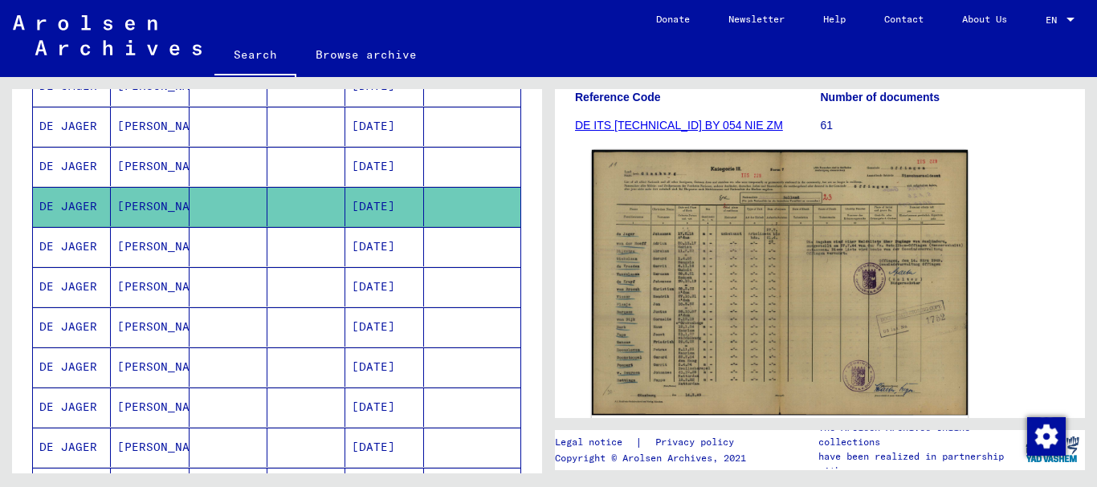
click at [849, 293] on img at bounding box center [780, 283] width 376 height 266
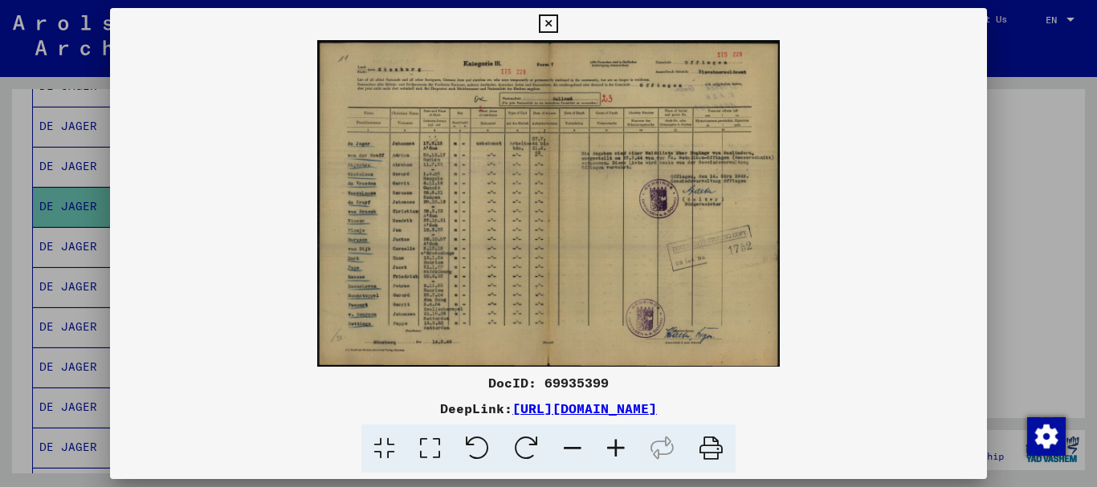
click at [614, 448] on icon at bounding box center [615, 449] width 43 height 49
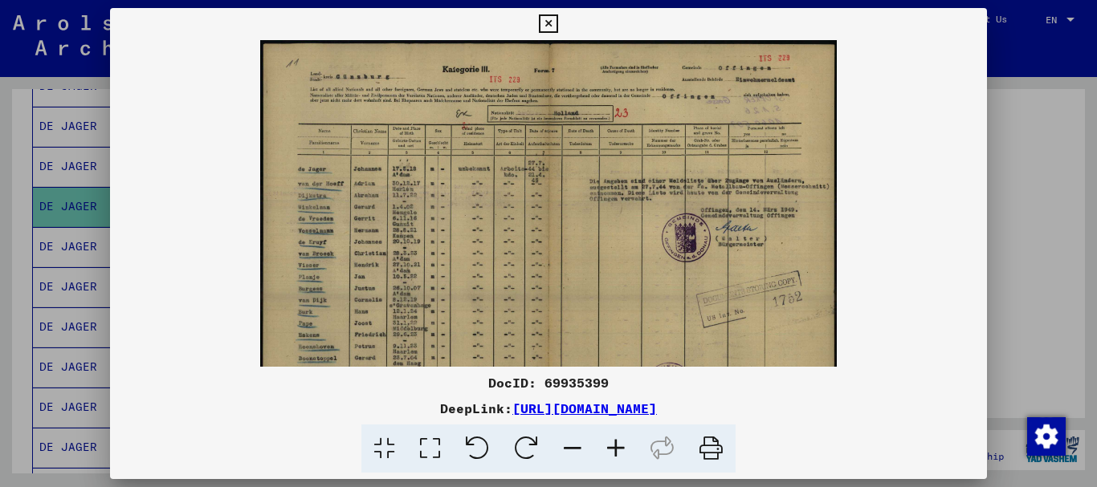
click at [614, 448] on icon at bounding box center [615, 449] width 43 height 49
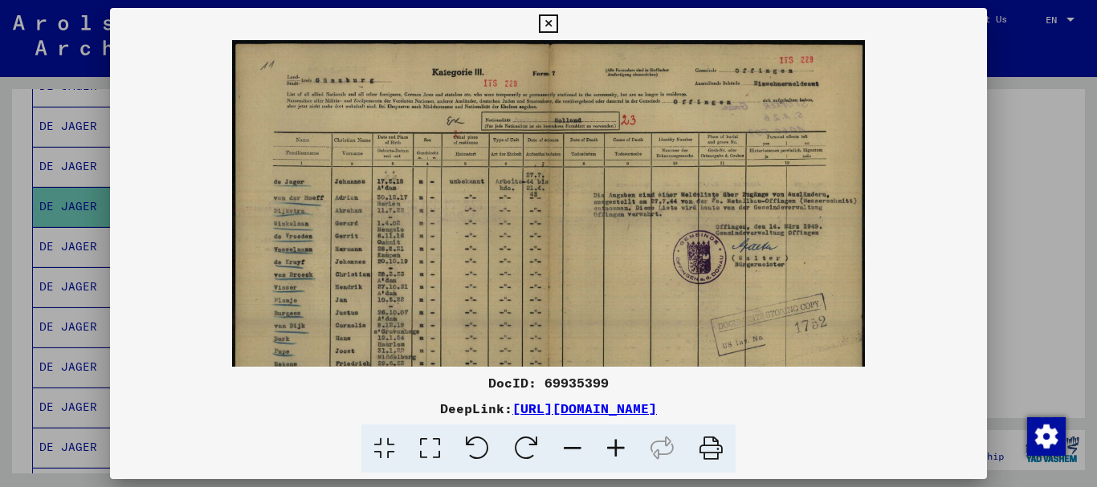
click at [614, 448] on icon at bounding box center [615, 449] width 43 height 49
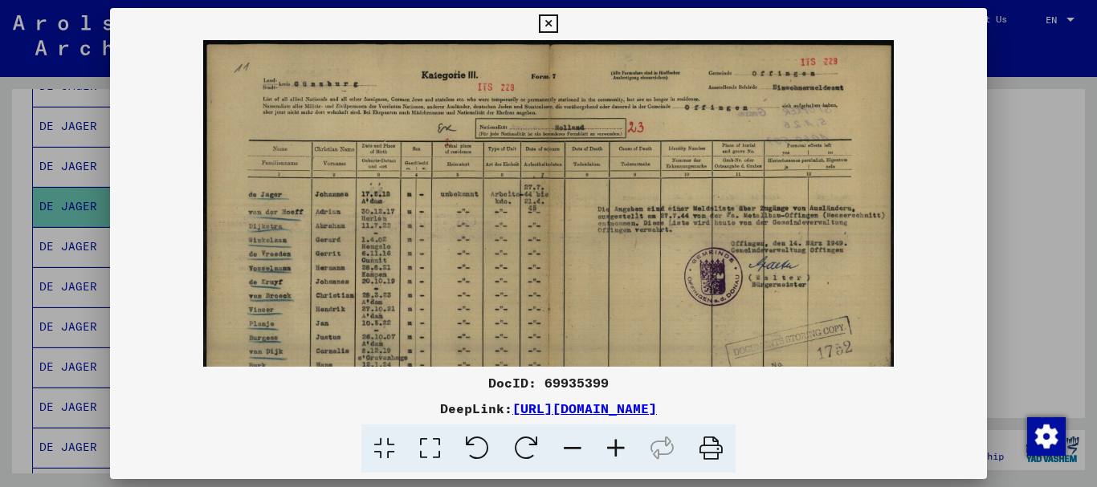
click at [614, 448] on icon at bounding box center [615, 449] width 43 height 49
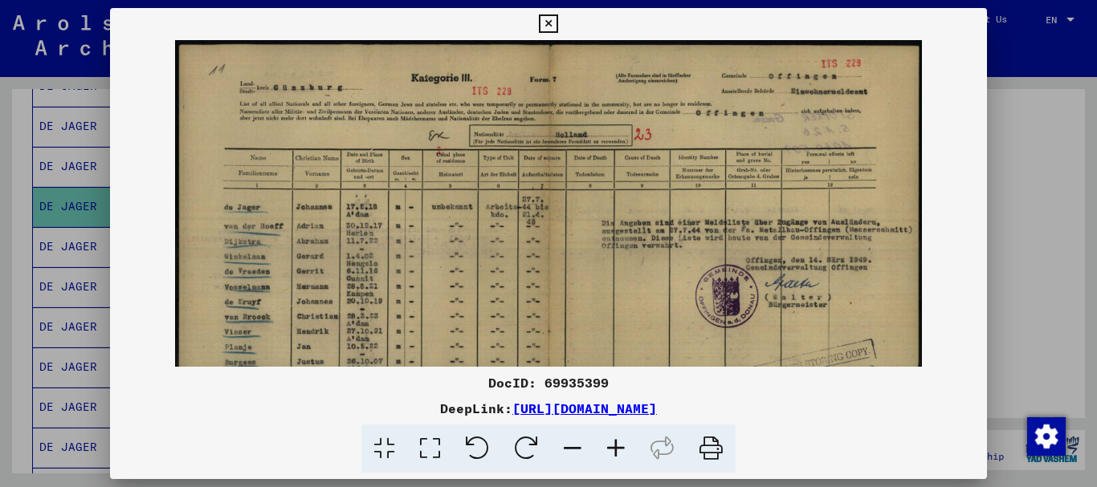
click at [1072, 313] on div at bounding box center [548, 243] width 1097 height 487
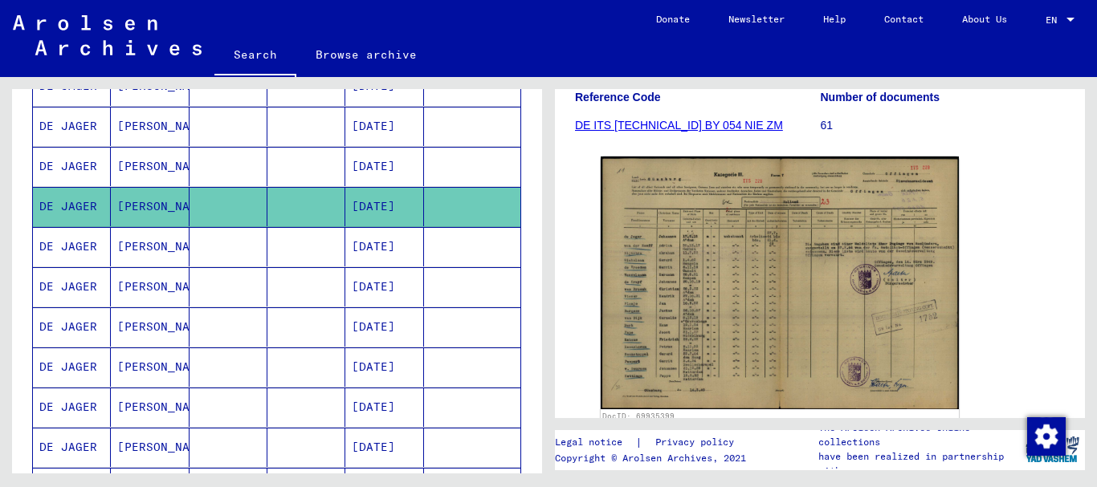
click at [292, 250] on mat-cell at bounding box center [306, 246] width 78 height 39
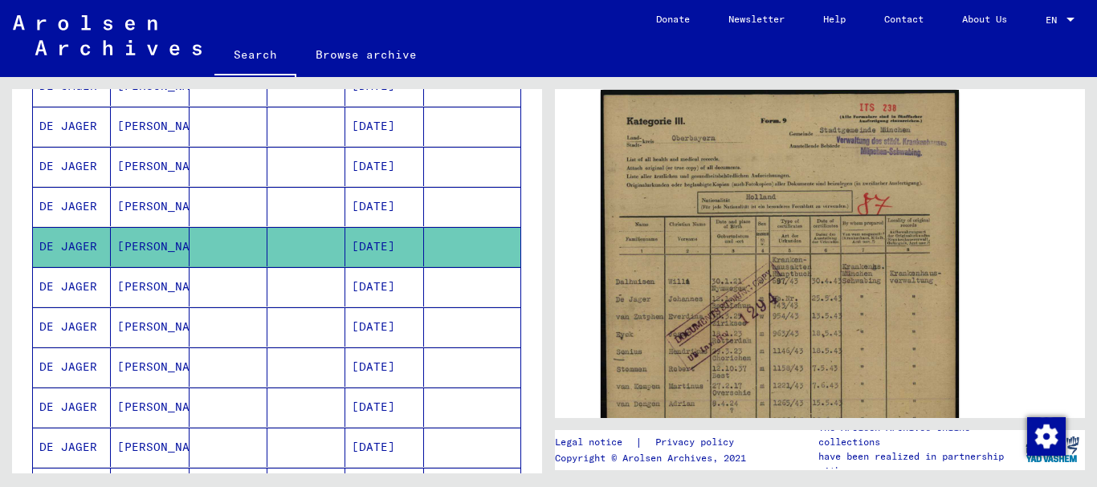
scroll to position [482, 0]
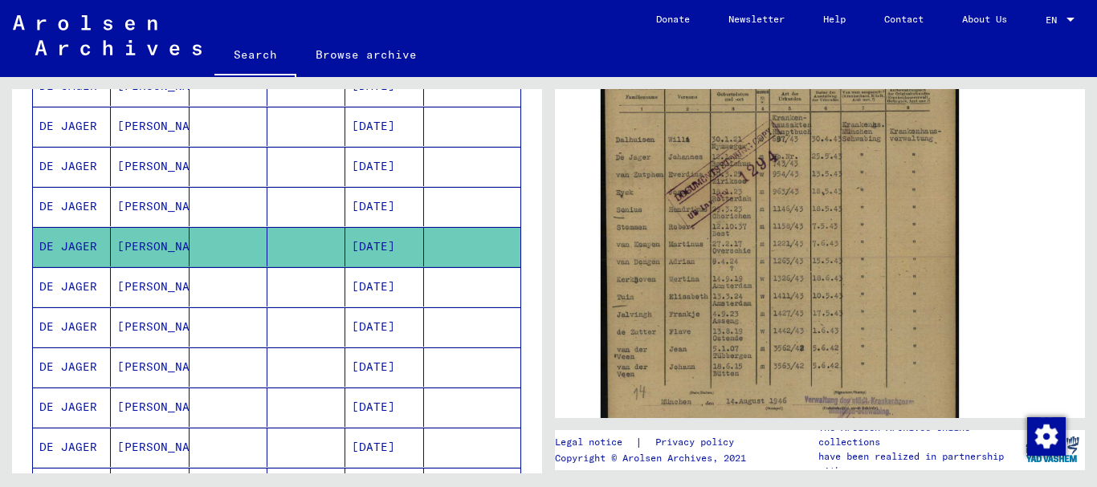
click at [287, 291] on mat-cell at bounding box center [306, 286] width 78 height 39
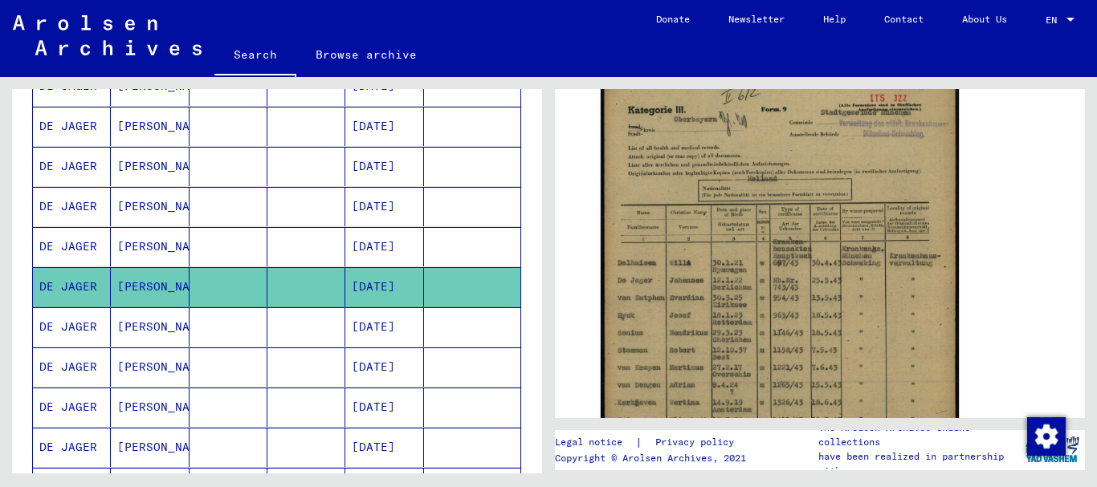
scroll to position [483, 0]
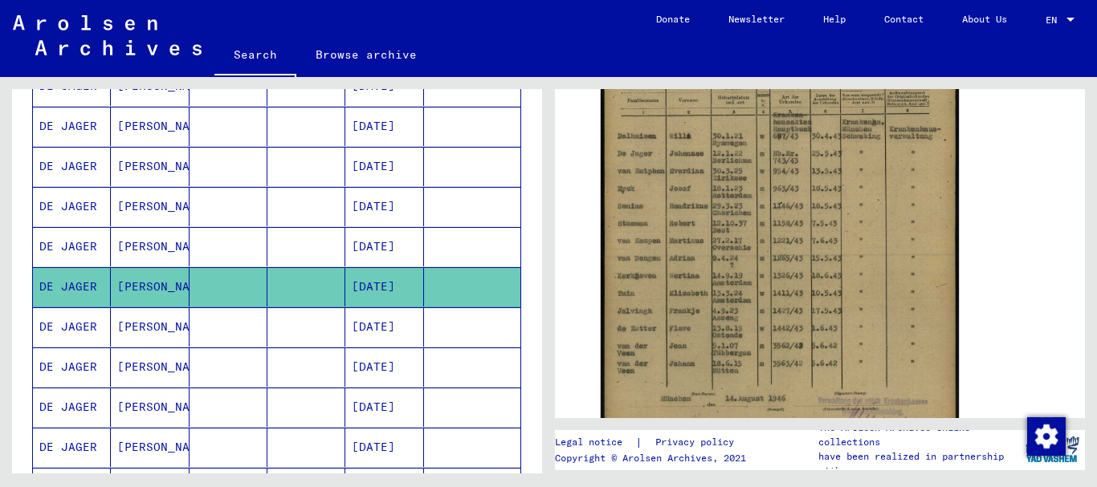
click at [296, 334] on mat-cell at bounding box center [306, 326] width 78 height 39
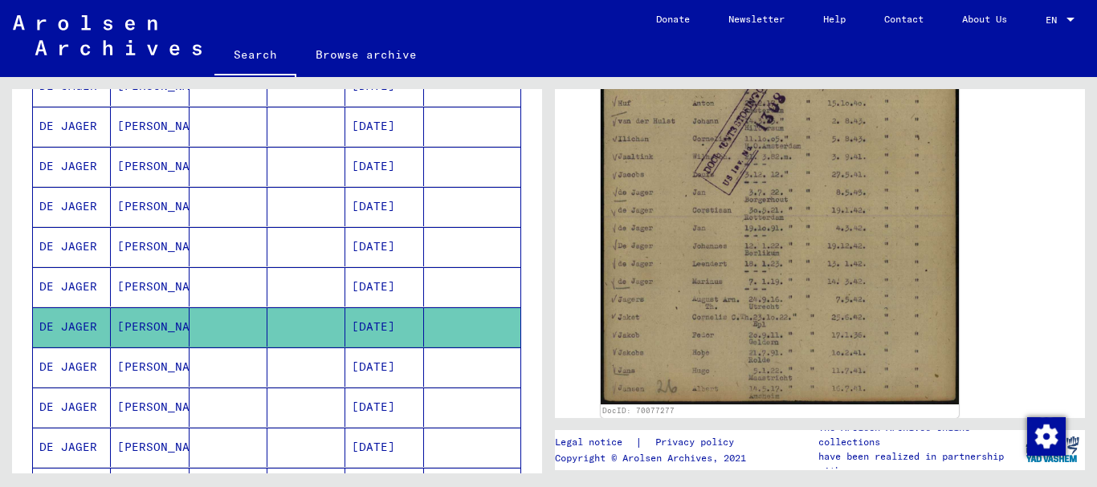
scroll to position [534, 0]
click at [278, 374] on mat-cell at bounding box center [306, 367] width 78 height 39
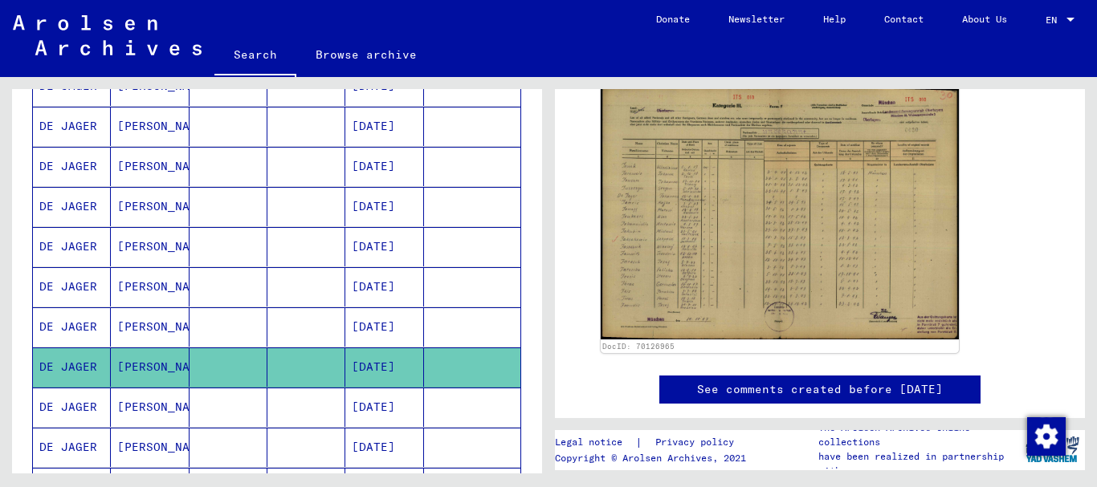
scroll to position [348, 0]
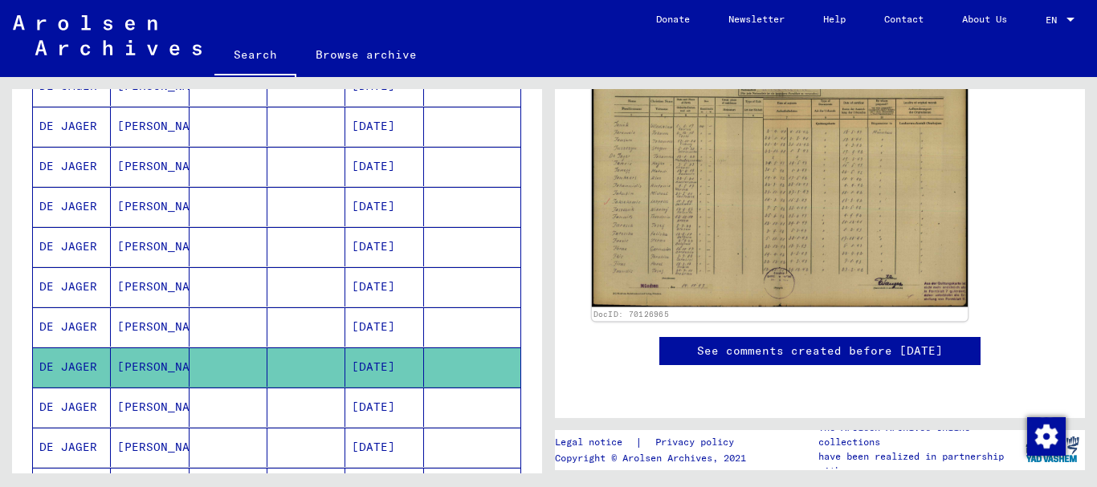
click at [788, 181] on img at bounding box center [780, 174] width 376 height 267
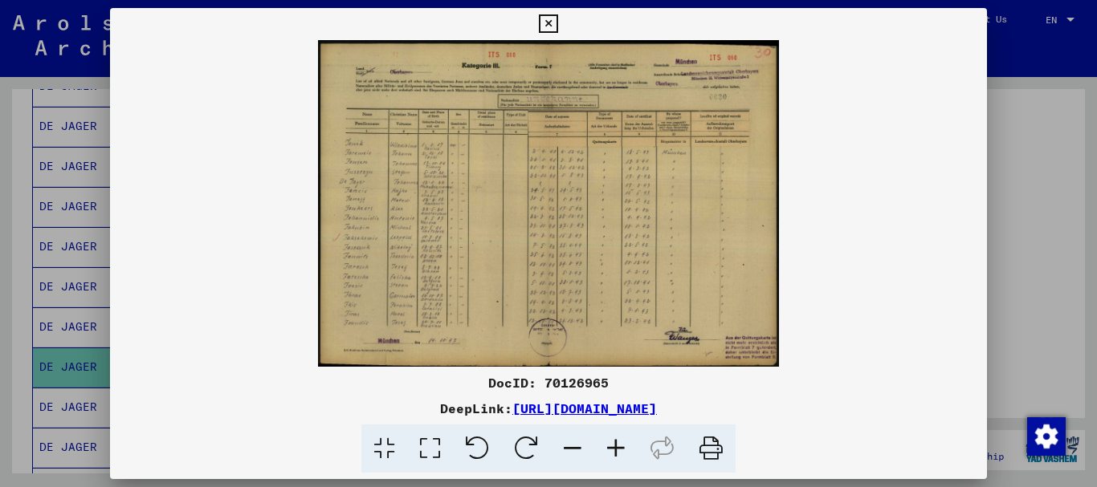
click at [618, 448] on icon at bounding box center [615, 449] width 43 height 49
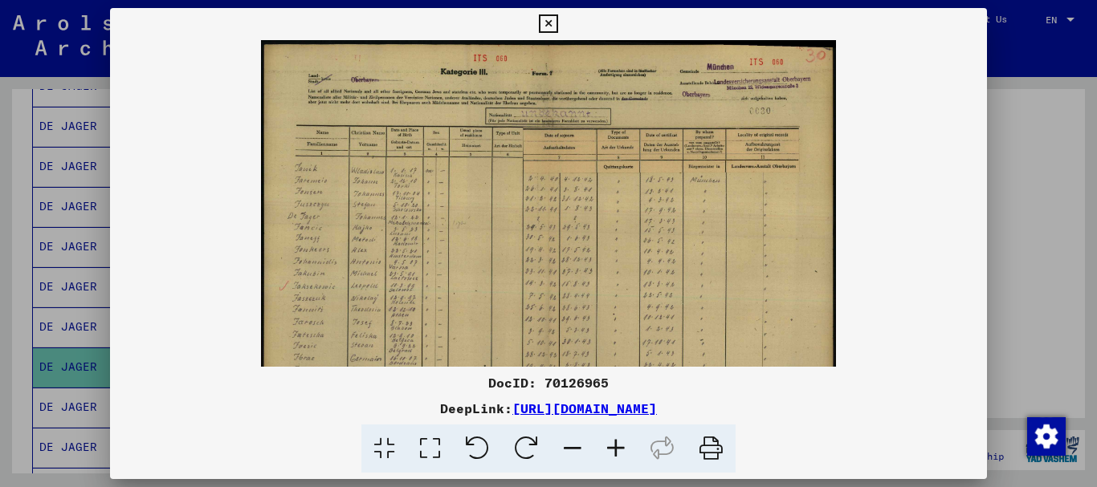
click at [618, 448] on icon at bounding box center [615, 449] width 43 height 49
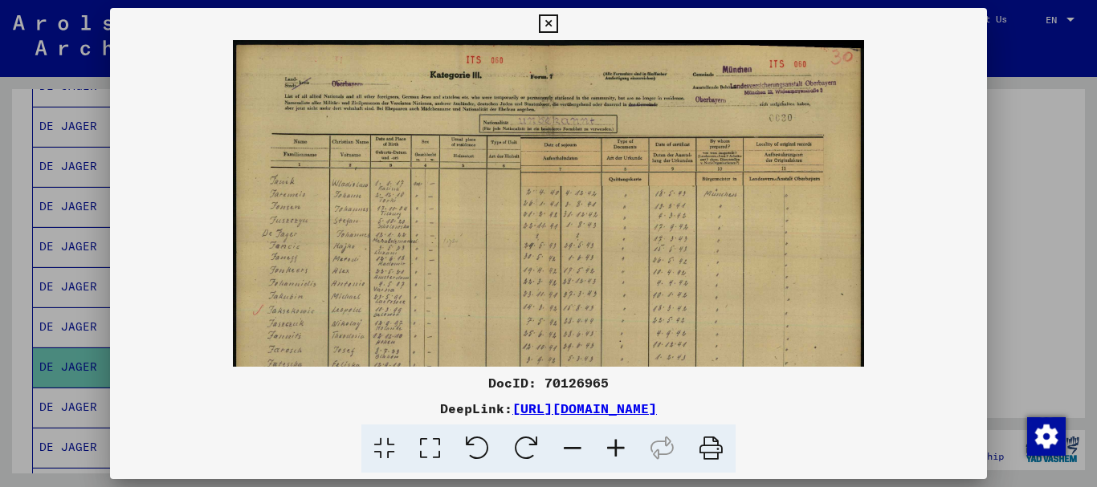
click at [618, 448] on icon at bounding box center [615, 449] width 43 height 49
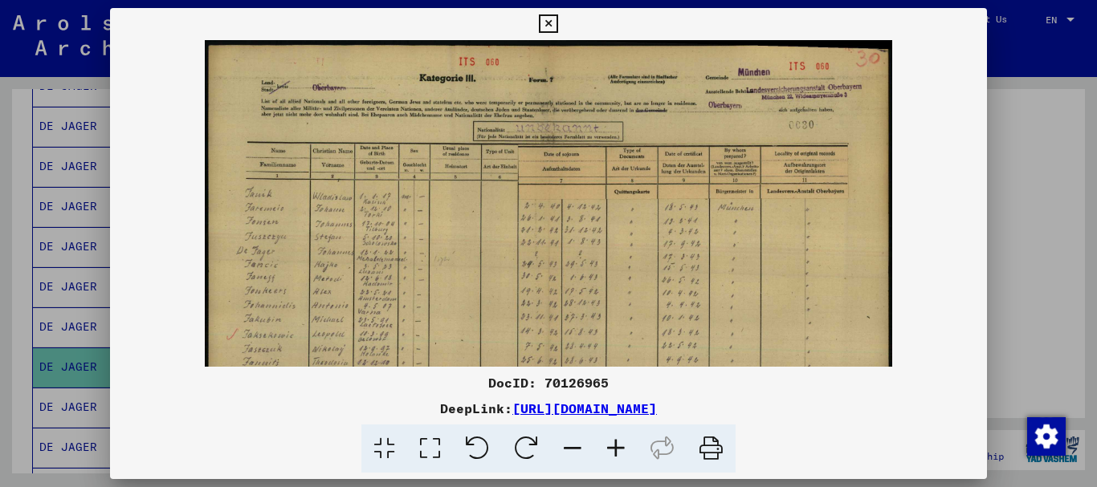
click at [618, 448] on icon at bounding box center [615, 449] width 43 height 49
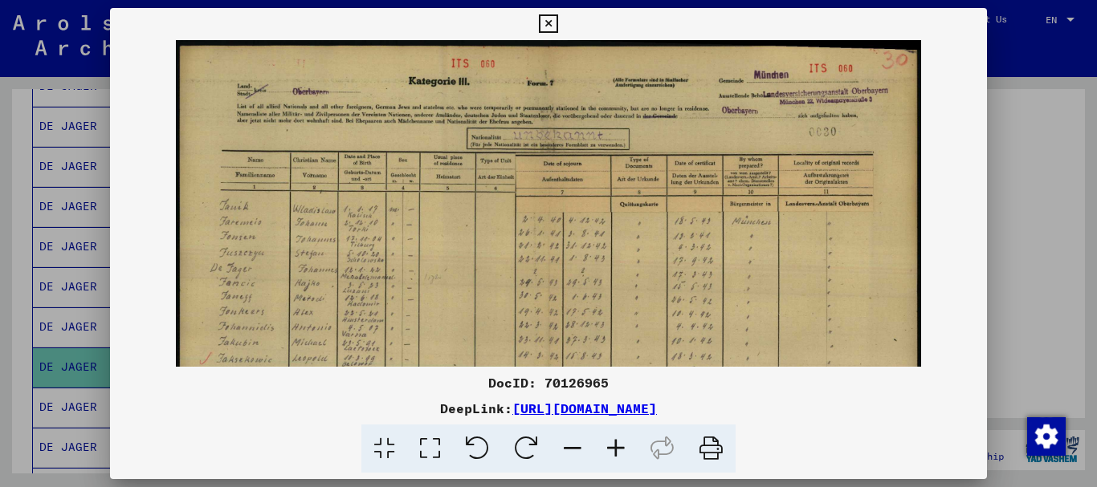
click at [618, 448] on icon at bounding box center [615, 449] width 43 height 49
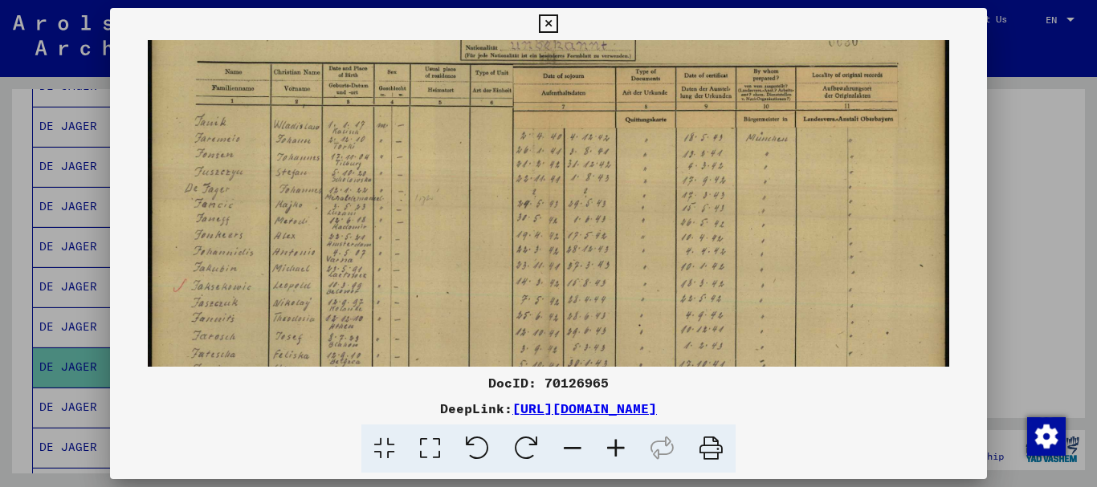
scroll to position [100, 0]
drag, startPoint x: 479, startPoint y: 275, endPoint x: 475, endPoint y: 176, distance: 99.6
click at [475, 176] on img at bounding box center [548, 225] width 801 height 568
click at [621, 445] on icon at bounding box center [615, 449] width 43 height 49
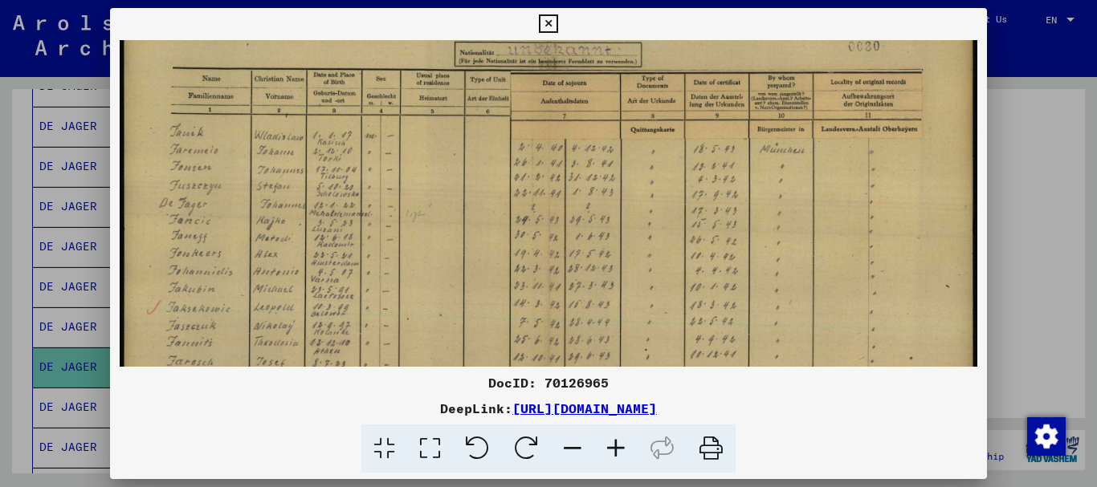
click at [621, 445] on icon at bounding box center [615, 449] width 43 height 49
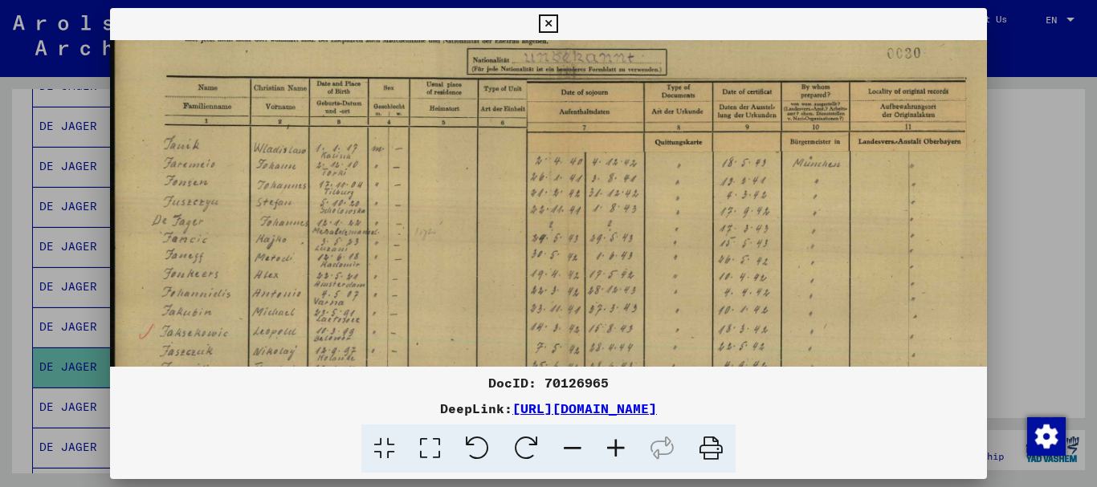
click at [621, 445] on icon at bounding box center [615, 449] width 43 height 49
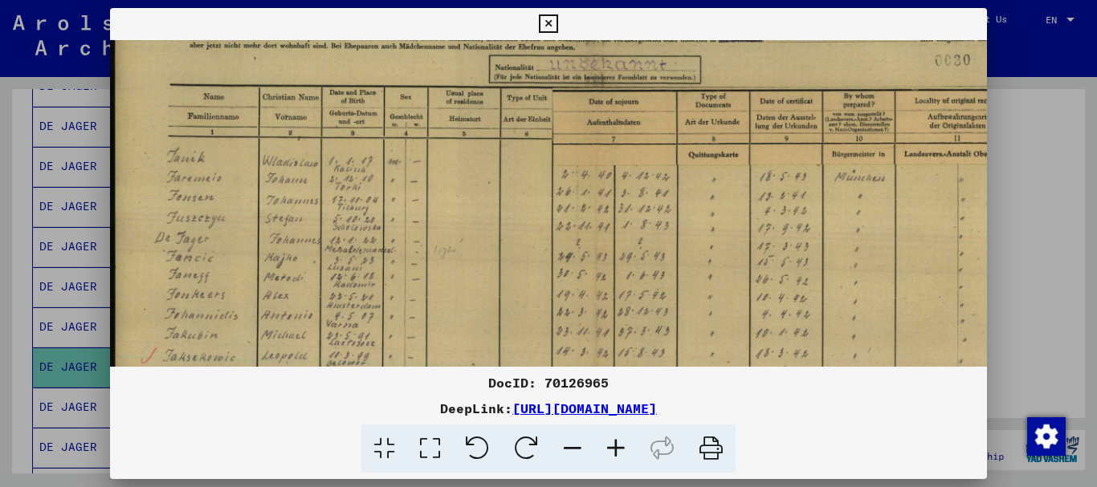
click at [621, 445] on icon at bounding box center [615, 449] width 43 height 49
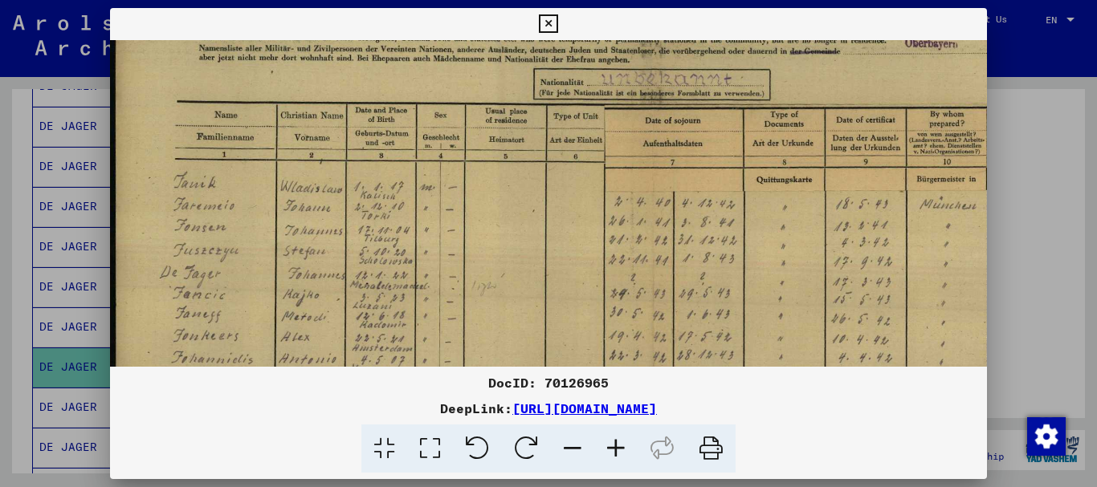
click at [621, 445] on icon at bounding box center [615, 449] width 43 height 49
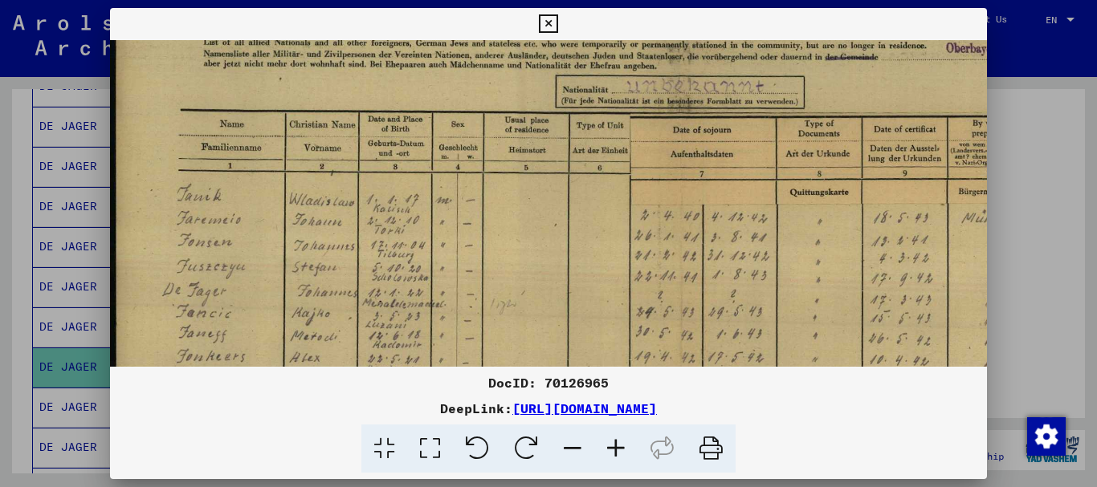
click at [621, 445] on icon at bounding box center [615, 449] width 43 height 49
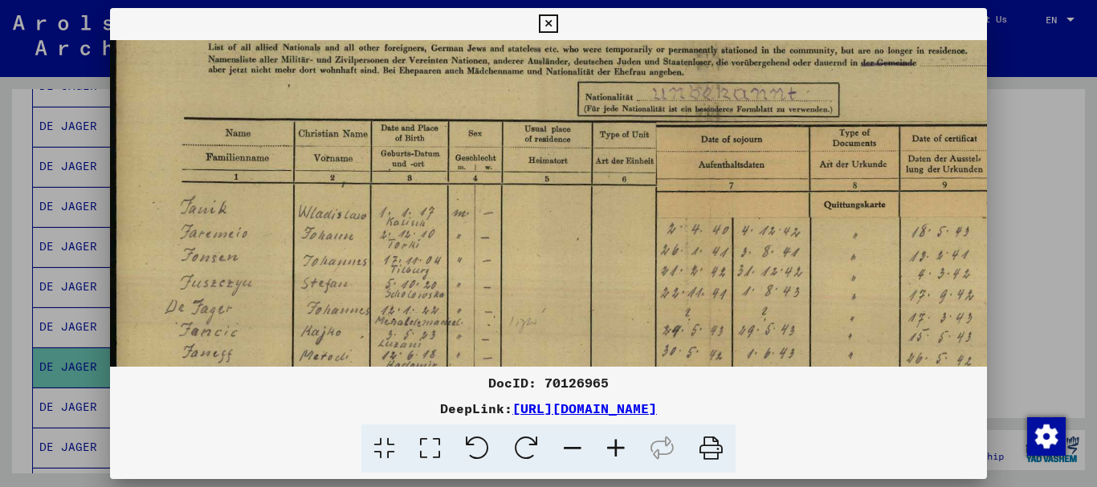
click at [621, 445] on icon at bounding box center [615, 449] width 43 height 49
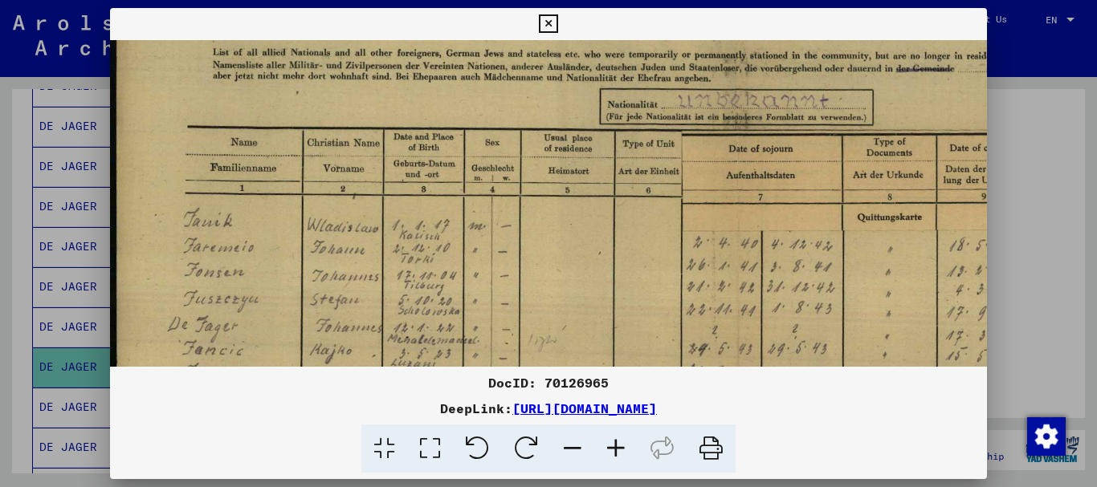
click at [620, 445] on icon at bounding box center [615, 449] width 43 height 49
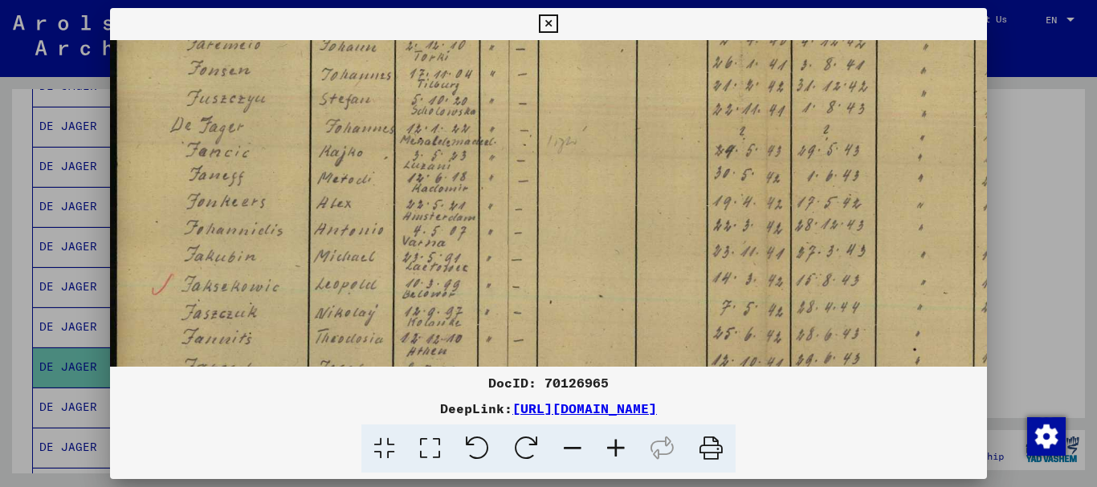
scroll to position [341, 1]
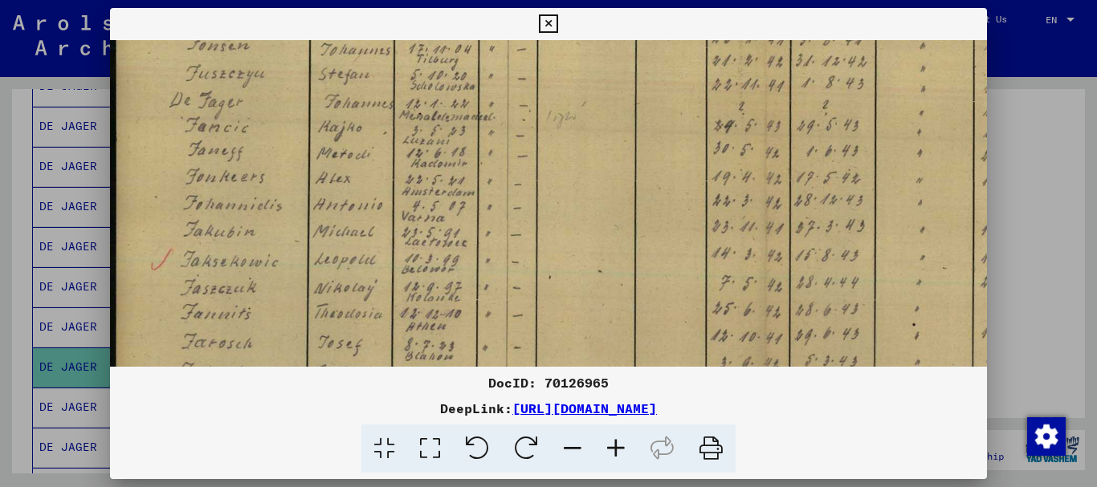
drag, startPoint x: 594, startPoint y: 305, endPoint x: 593, endPoint y: 63, distance: 241.6
click at [593, 63] on img at bounding box center [764, 163] width 1311 height 929
click at [614, 446] on icon at bounding box center [615, 449] width 43 height 49
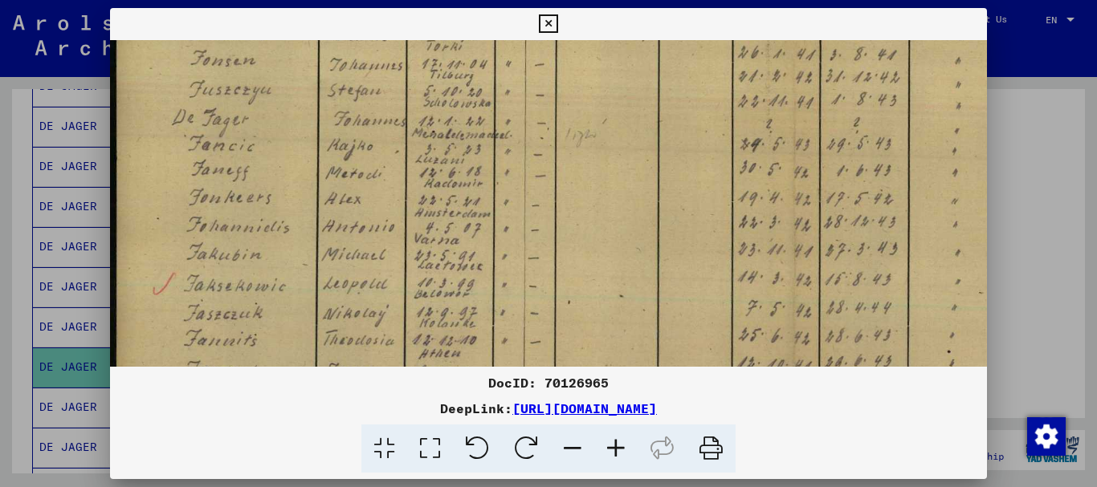
click at [614, 446] on icon at bounding box center [615, 449] width 43 height 49
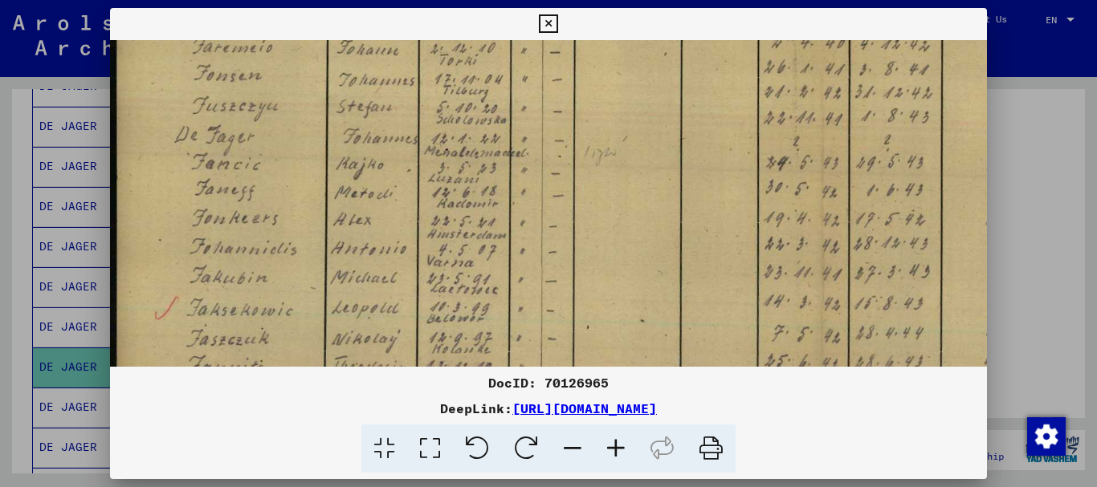
click at [614, 446] on icon at bounding box center [615, 449] width 43 height 49
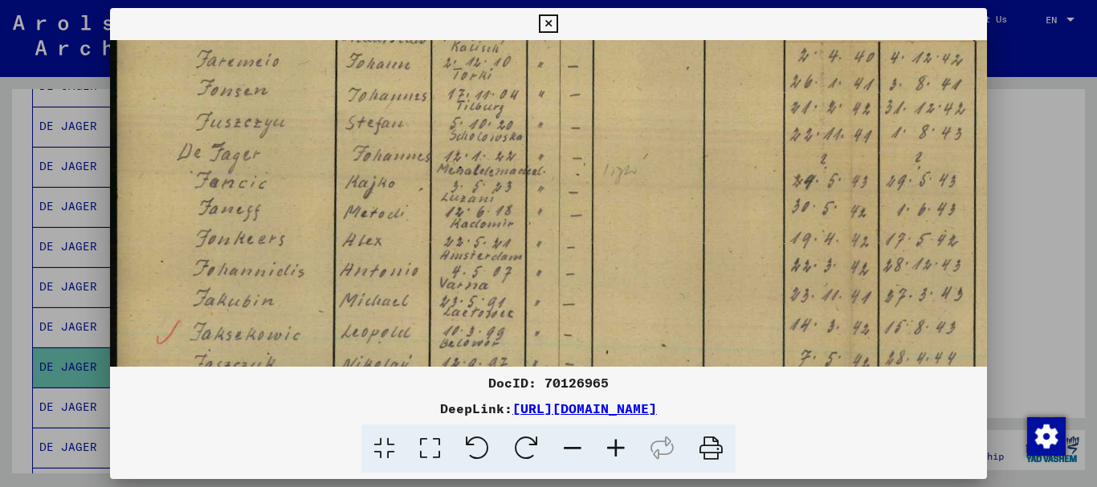
click at [614, 446] on icon at bounding box center [615, 449] width 43 height 49
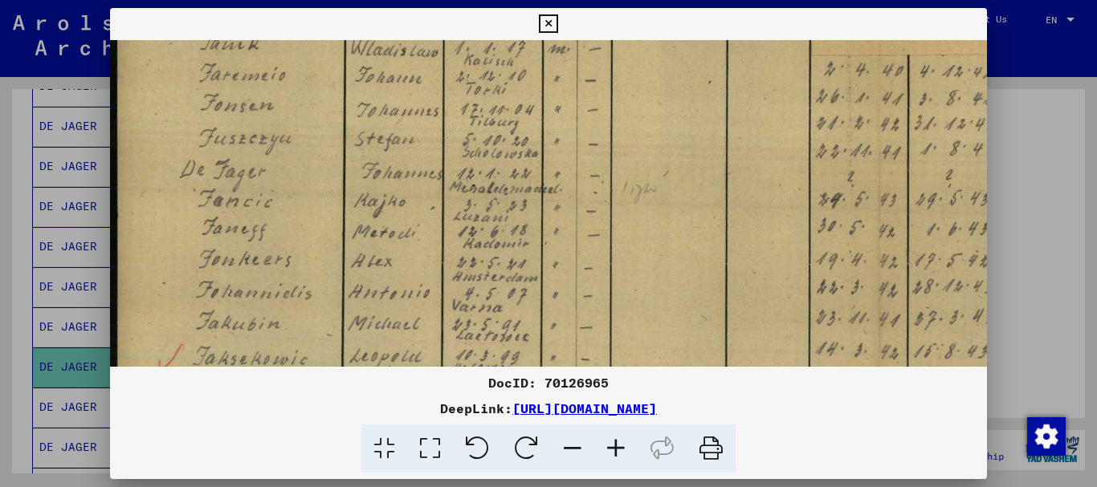
click at [614, 446] on icon at bounding box center [615, 449] width 43 height 49
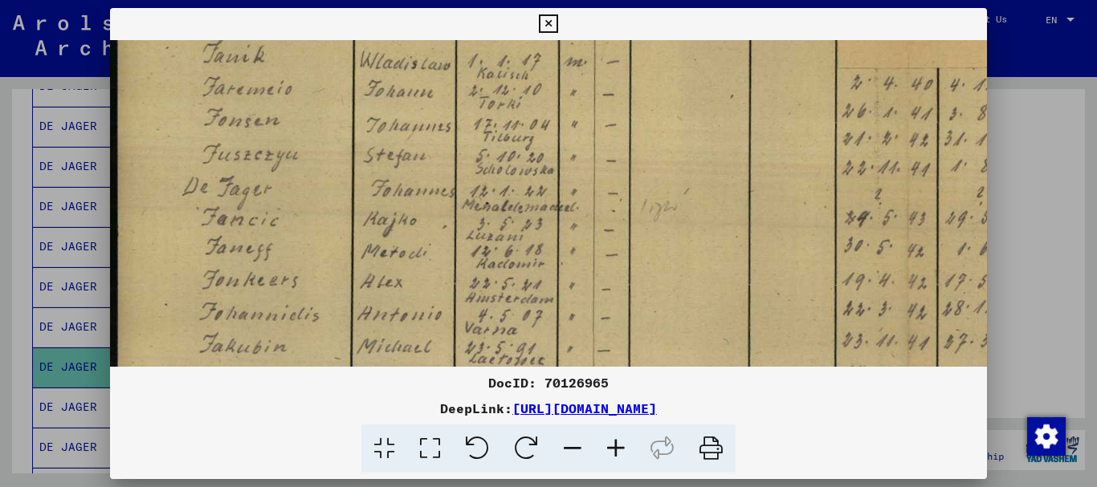
click at [614, 446] on icon at bounding box center [615, 449] width 43 height 49
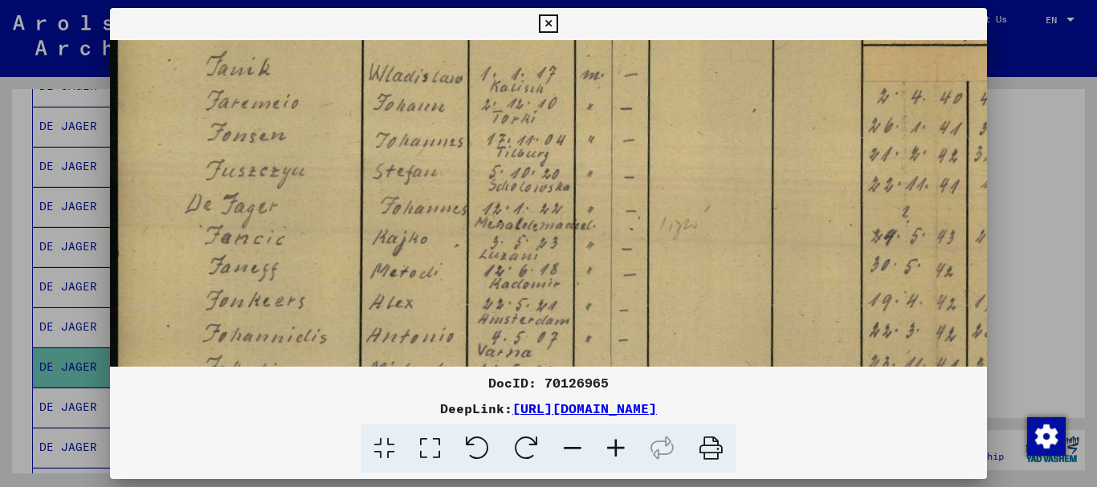
click at [614, 446] on icon at bounding box center [615, 449] width 43 height 49
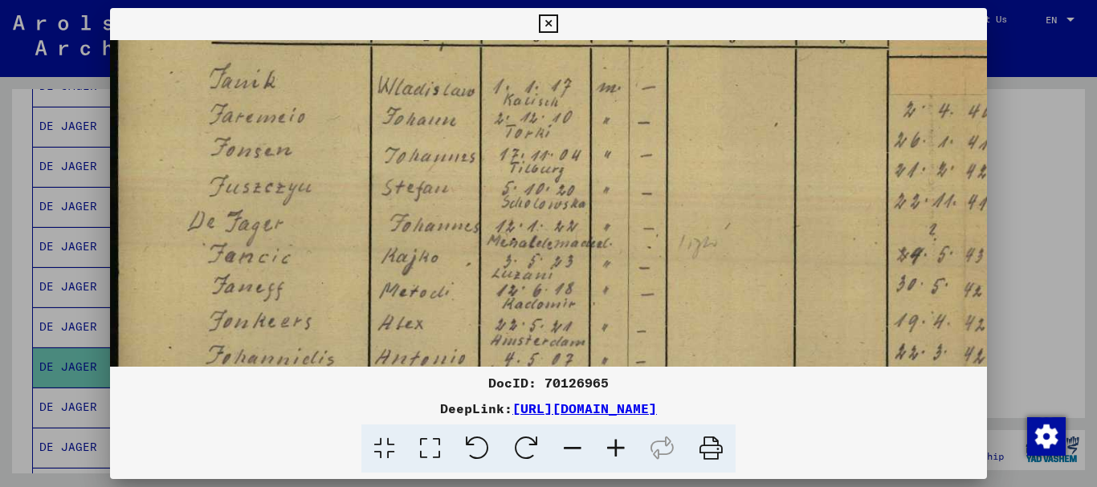
click at [614, 446] on icon at bounding box center [615, 449] width 43 height 49
click at [1055, 262] on div at bounding box center [548, 243] width 1097 height 487
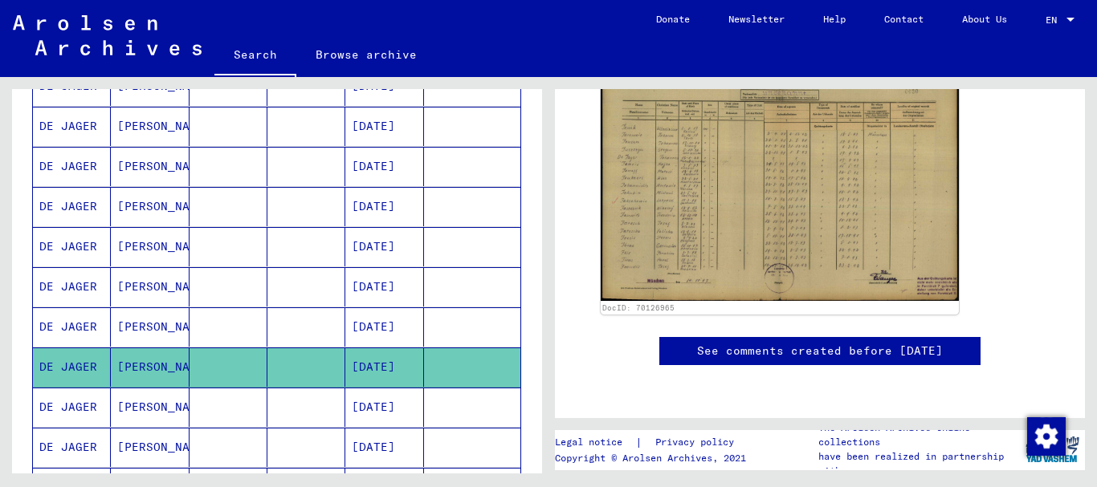
click at [294, 402] on mat-cell at bounding box center [306, 407] width 78 height 39
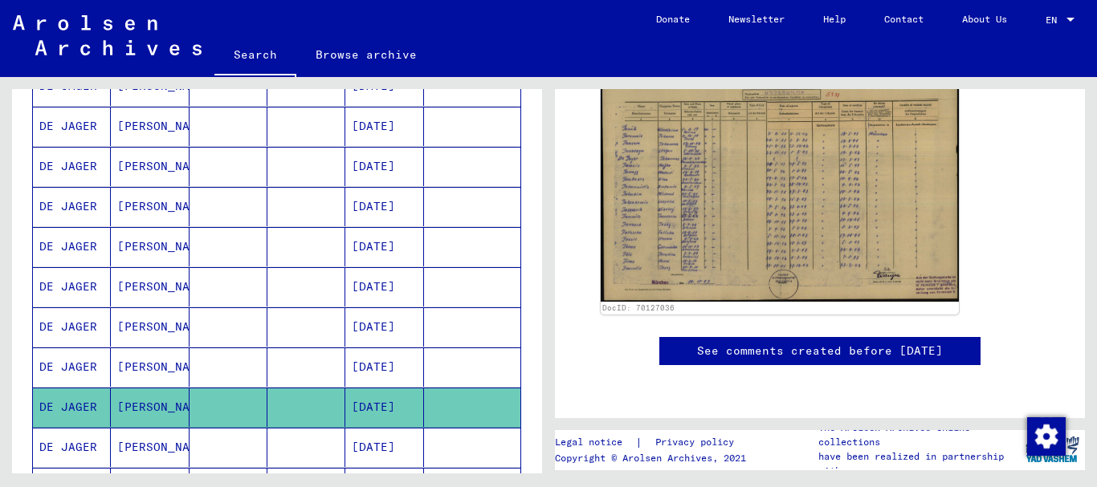
scroll to position [389, 0]
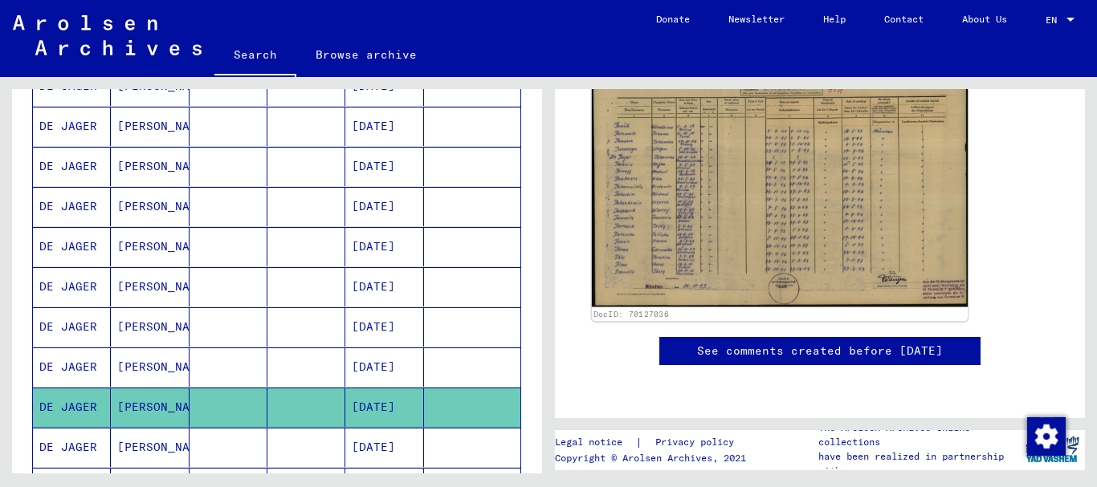
click at [811, 181] on img at bounding box center [780, 173] width 376 height 267
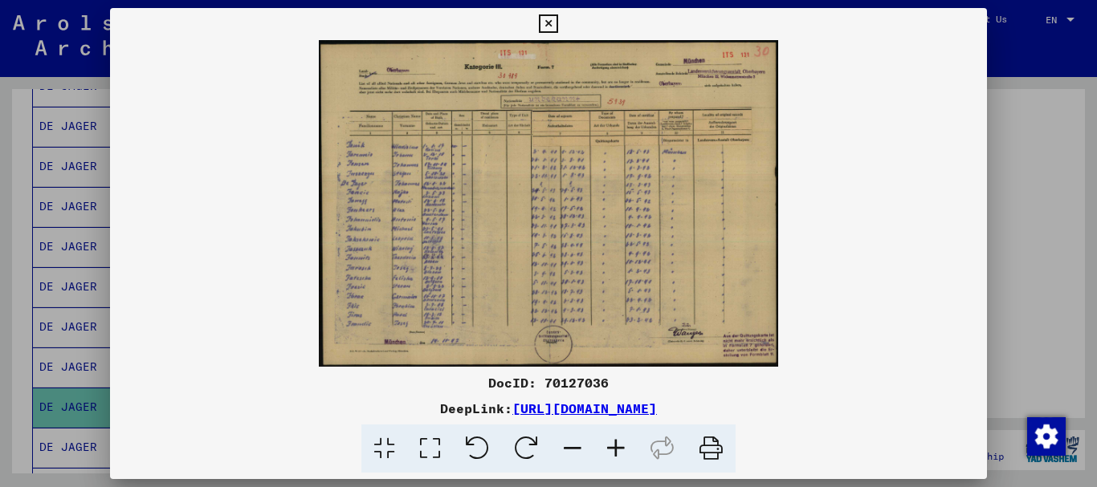
click at [620, 447] on icon at bounding box center [615, 449] width 43 height 49
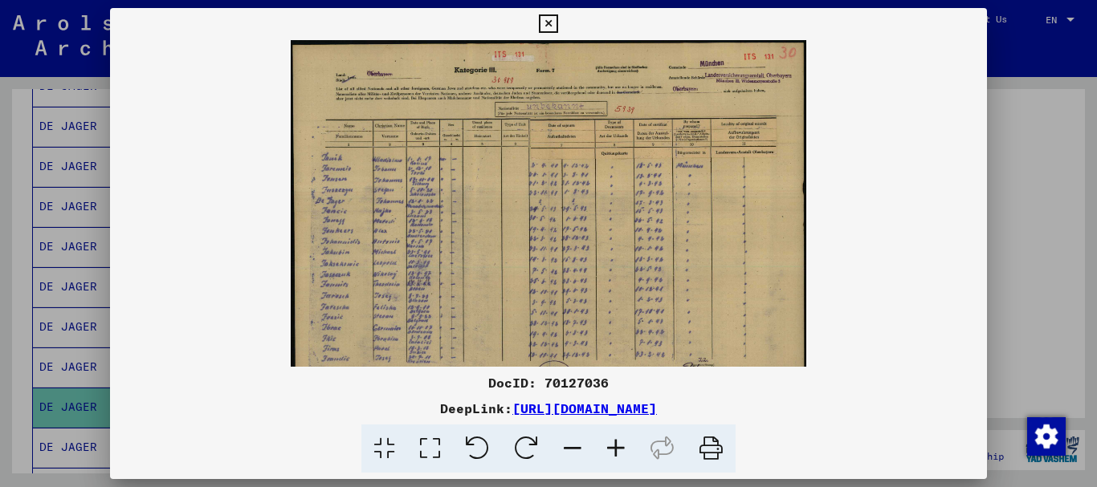
click at [620, 447] on icon at bounding box center [615, 449] width 43 height 49
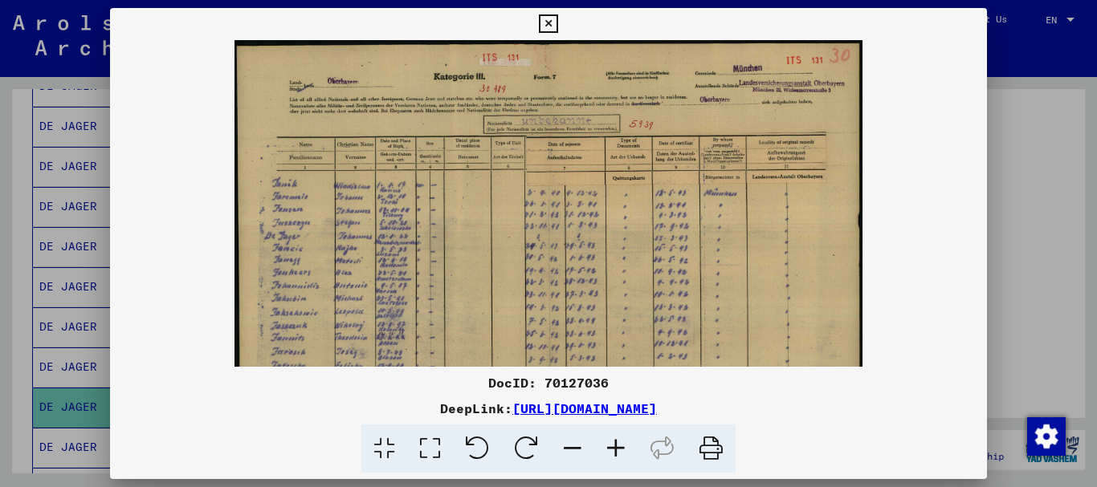
click at [620, 447] on icon at bounding box center [615, 449] width 43 height 49
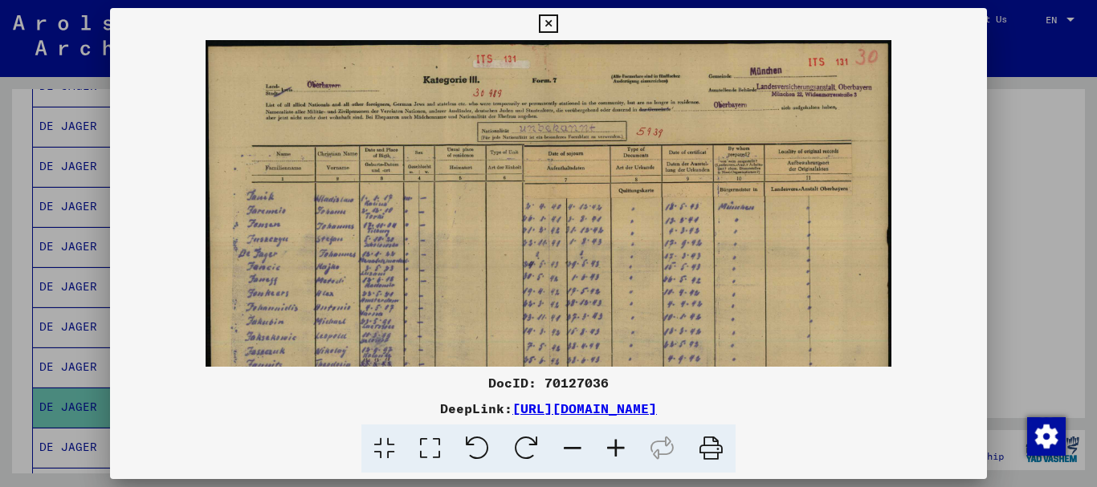
click at [620, 447] on icon at bounding box center [615, 449] width 43 height 49
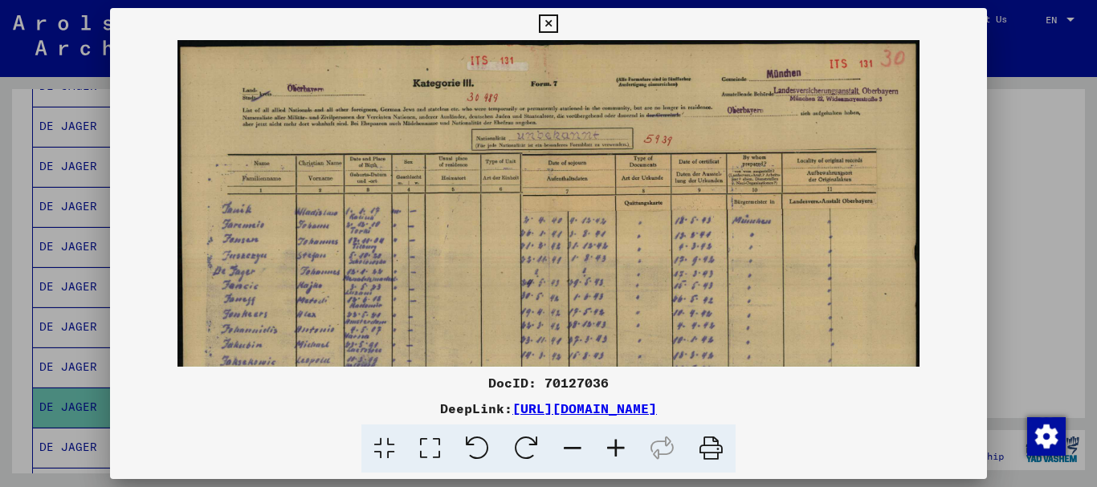
click at [620, 447] on icon at bounding box center [615, 449] width 43 height 49
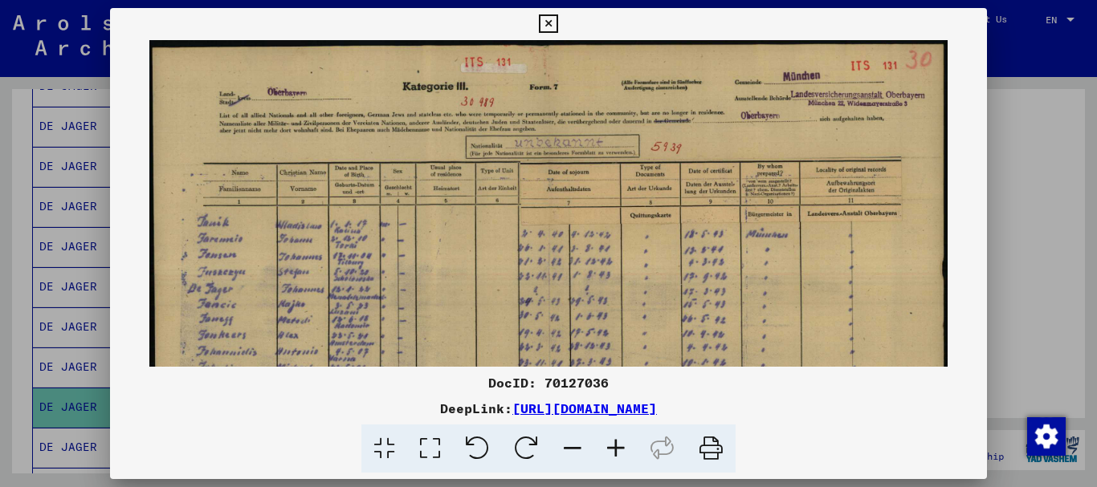
click at [620, 447] on icon at bounding box center [615, 449] width 43 height 49
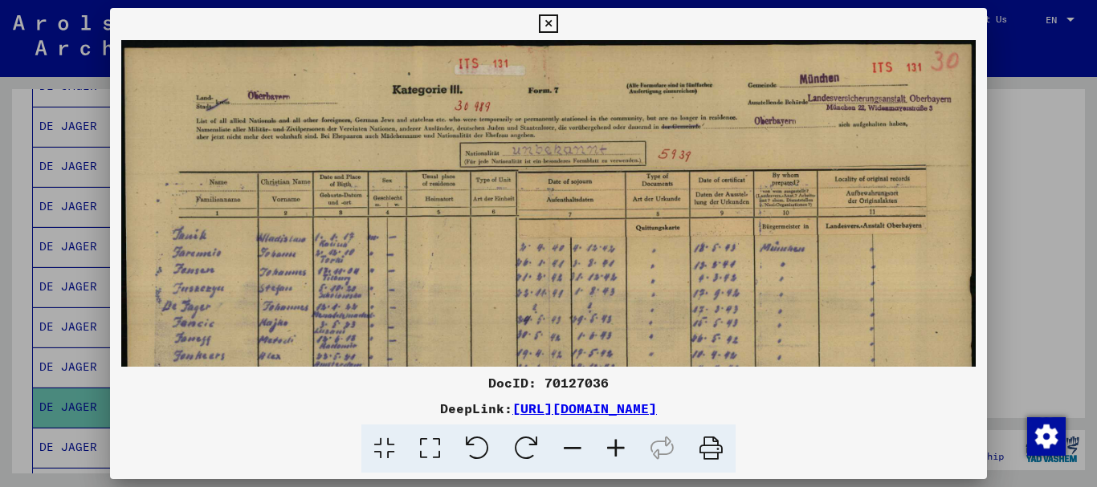
click at [620, 447] on icon at bounding box center [615, 449] width 43 height 49
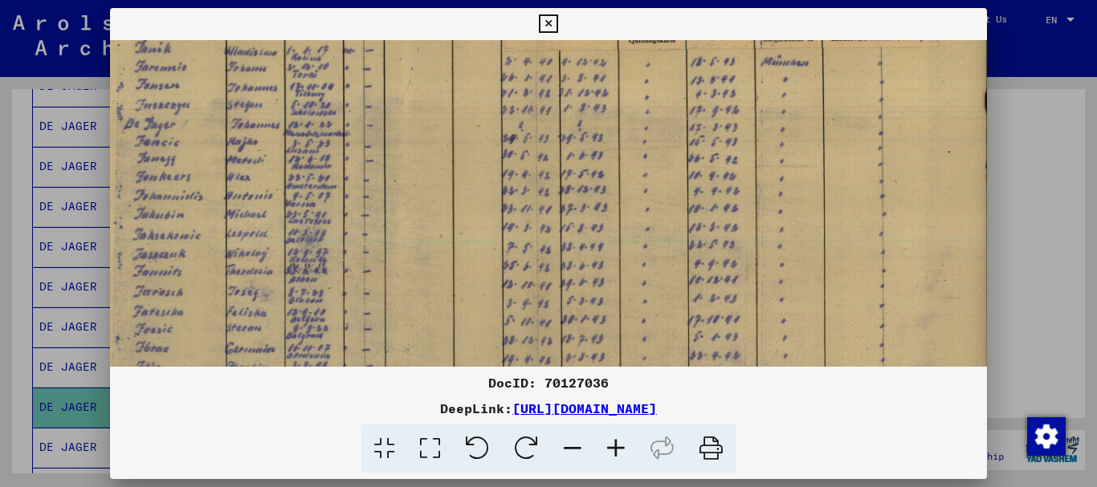
scroll to position [209, 30]
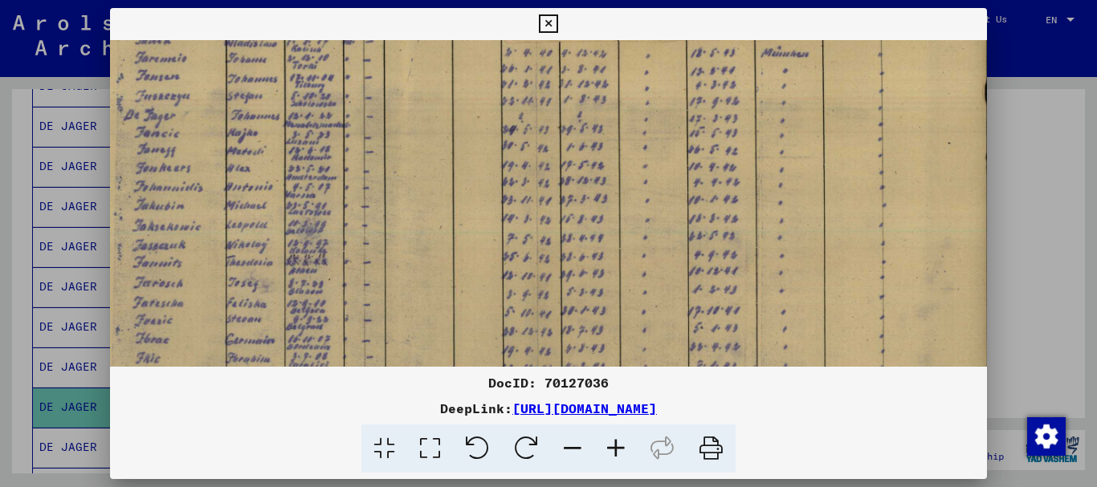
drag, startPoint x: 510, startPoint y: 308, endPoint x: 480, endPoint y: 100, distance: 210.8
click at [480, 100] on img at bounding box center [535, 155] width 910 height 648
click at [619, 446] on icon at bounding box center [615, 449] width 43 height 49
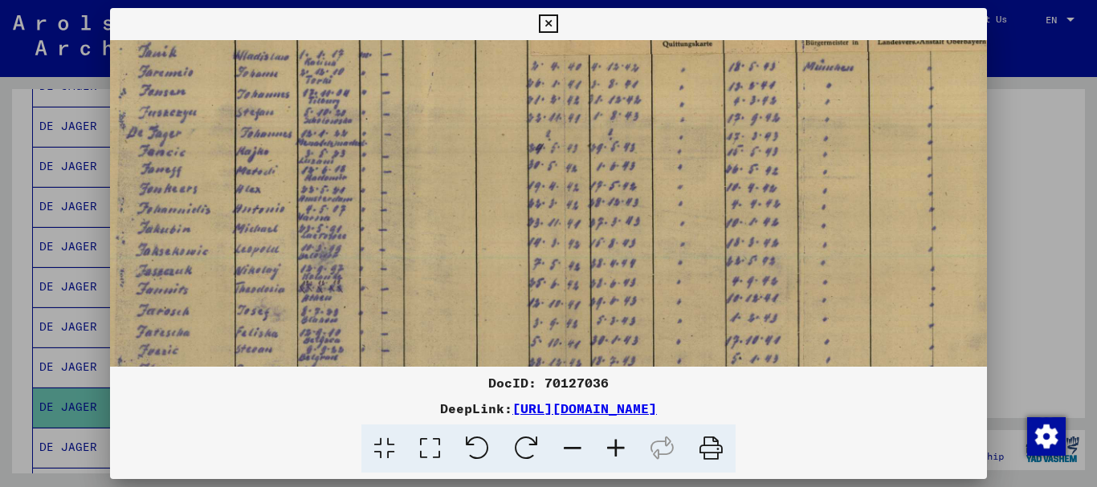
click at [619, 446] on icon at bounding box center [615, 449] width 43 height 49
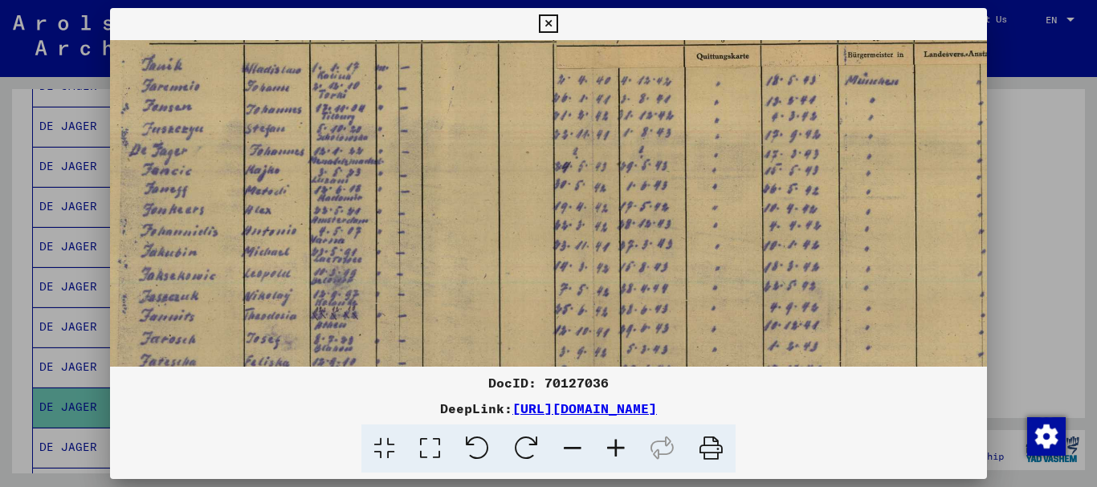
click at [619, 446] on icon at bounding box center [615, 449] width 43 height 49
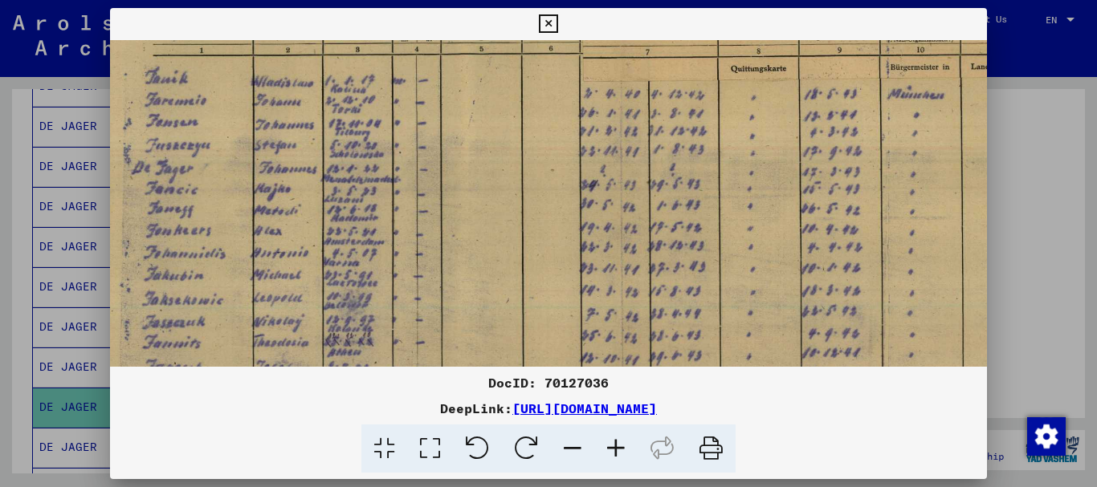
click at [619, 446] on icon at bounding box center [615, 449] width 43 height 49
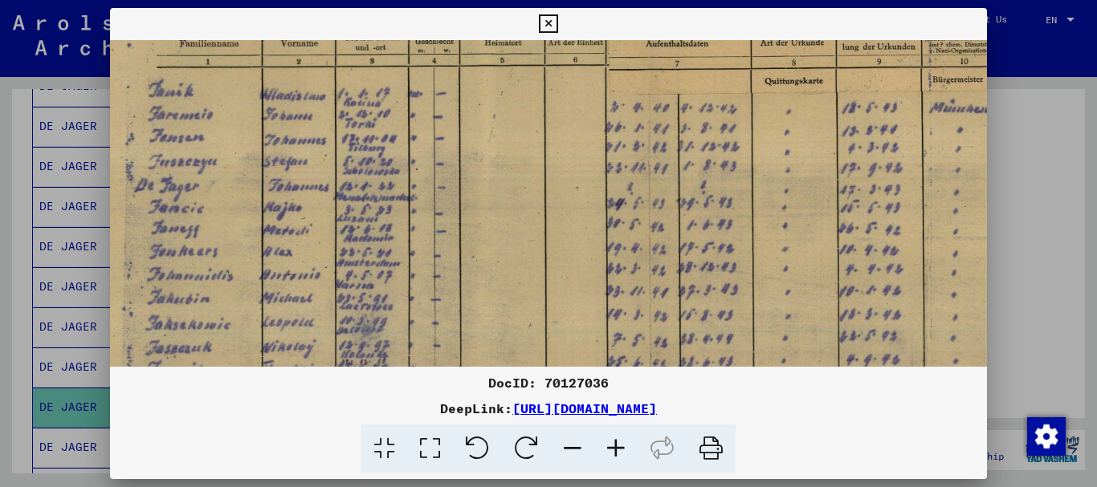
click at [619, 446] on icon at bounding box center [615, 449] width 43 height 49
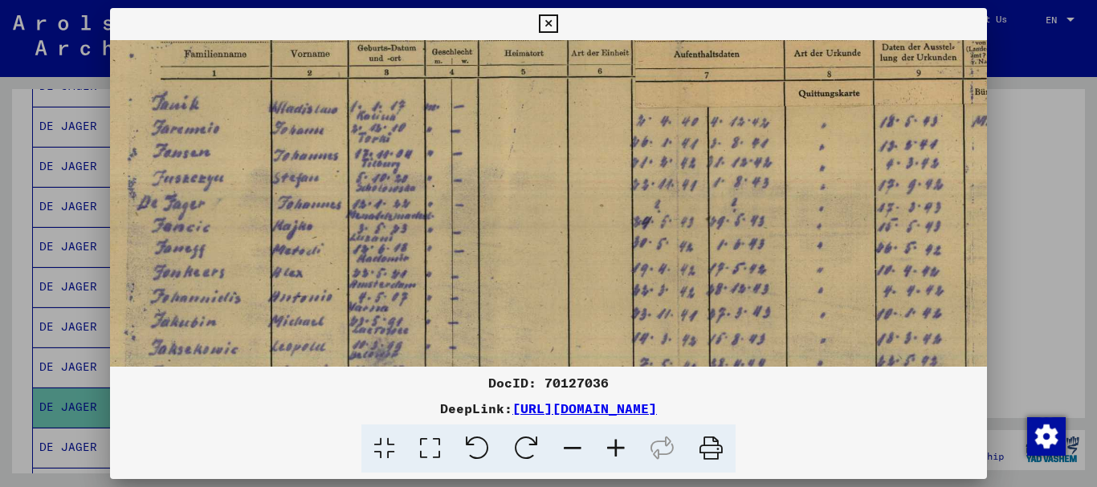
click at [619, 446] on icon at bounding box center [615, 449] width 43 height 49
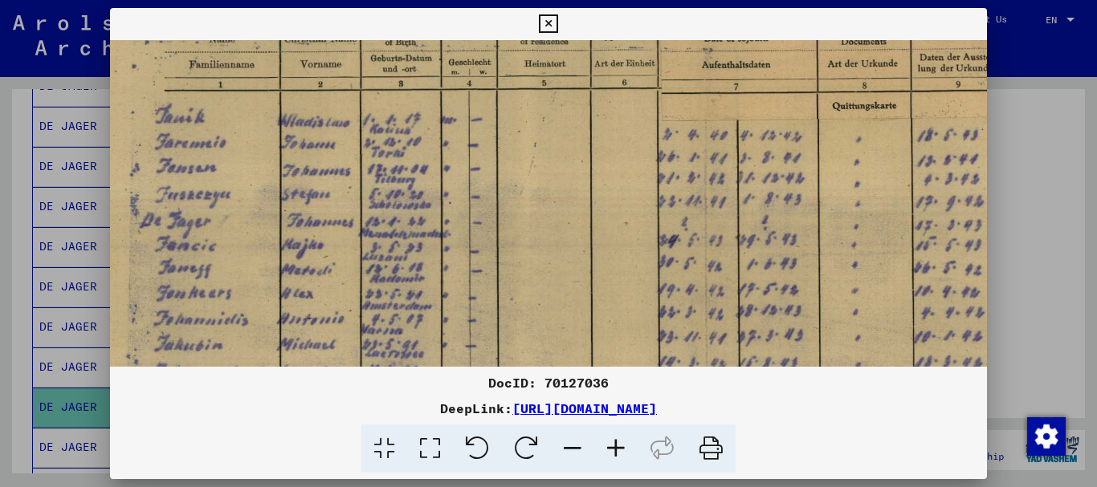
click at [619, 446] on icon at bounding box center [615, 449] width 43 height 49
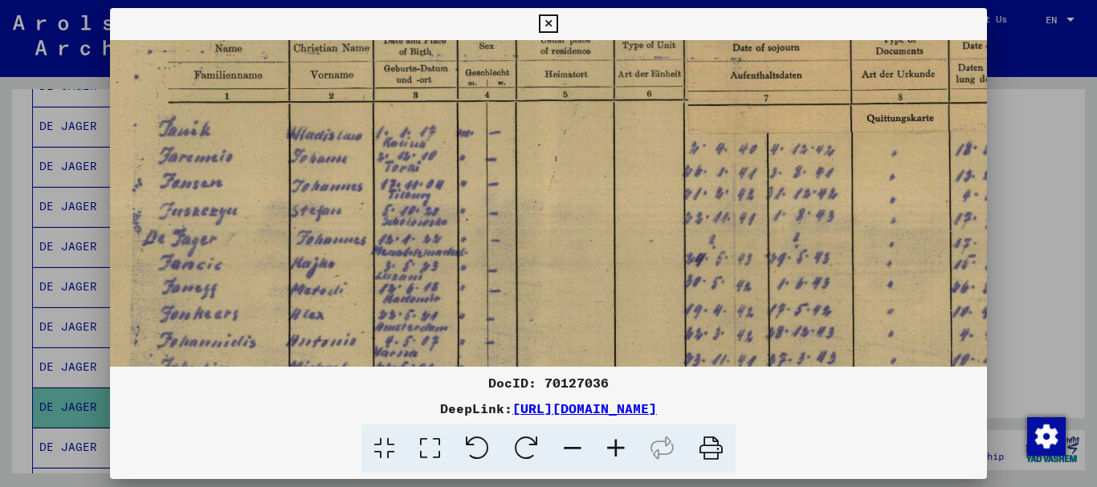
click at [619, 446] on icon at bounding box center [615, 449] width 43 height 49
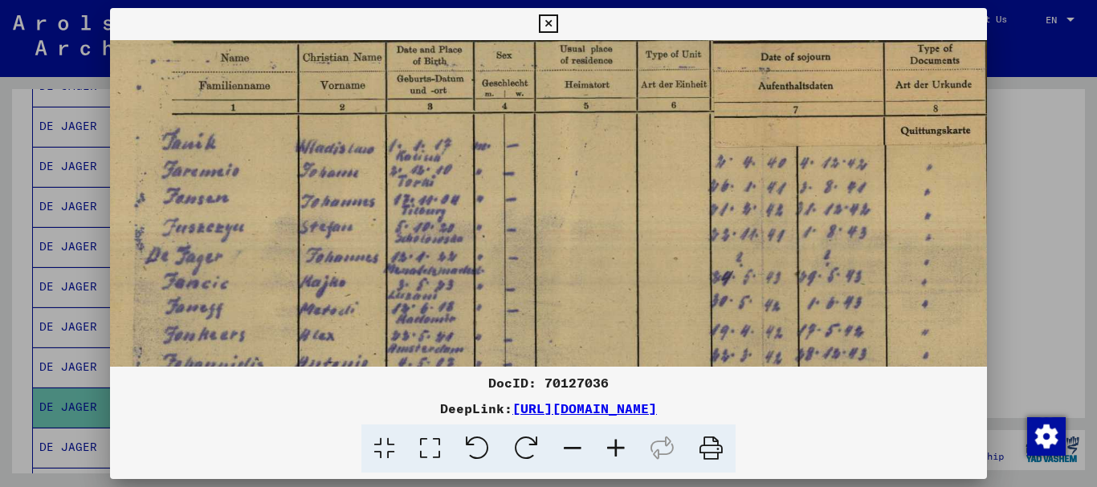
click at [619, 446] on icon at bounding box center [615, 449] width 43 height 49
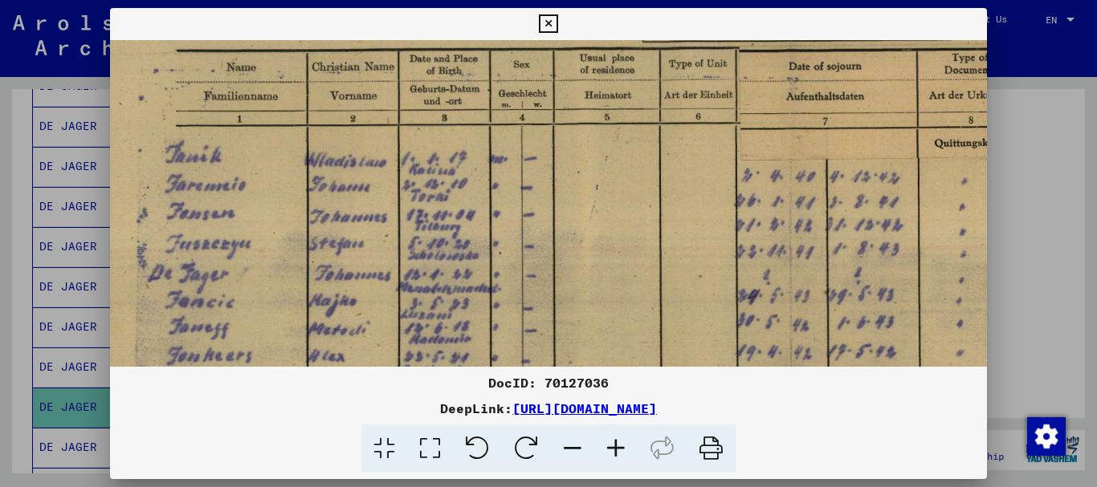
click at [619, 446] on icon at bounding box center [615, 449] width 43 height 49
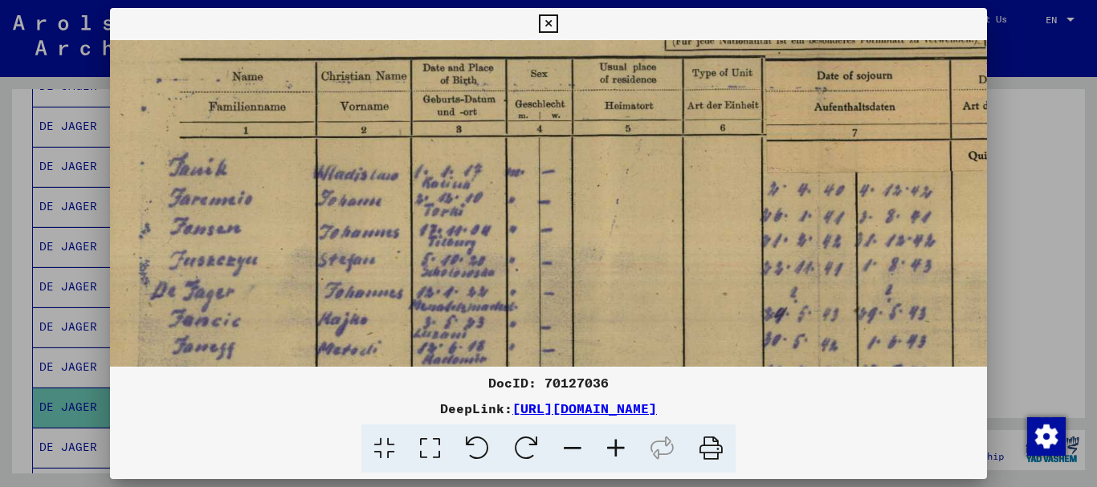
click at [619, 446] on icon at bounding box center [615, 449] width 43 height 49
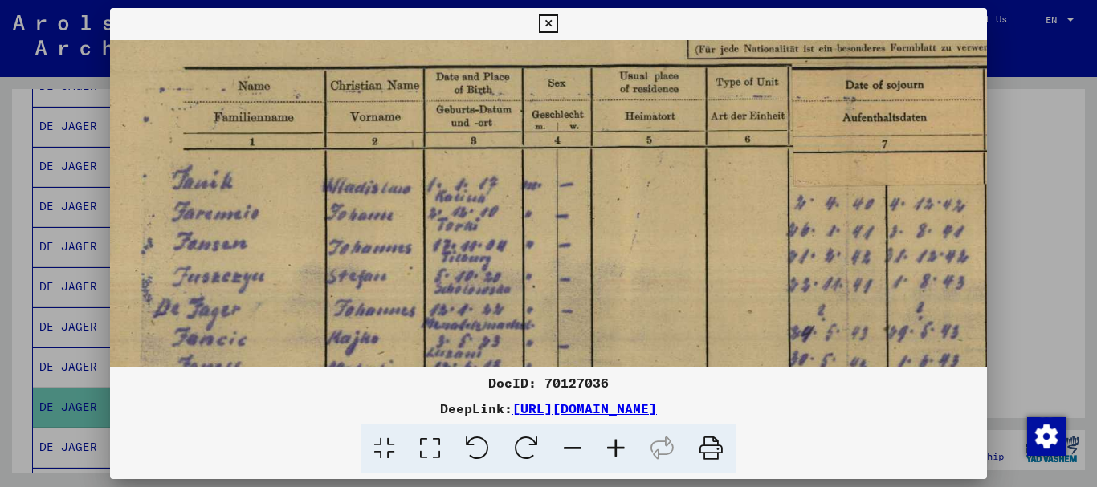
click at [619, 446] on icon at bounding box center [615, 449] width 43 height 49
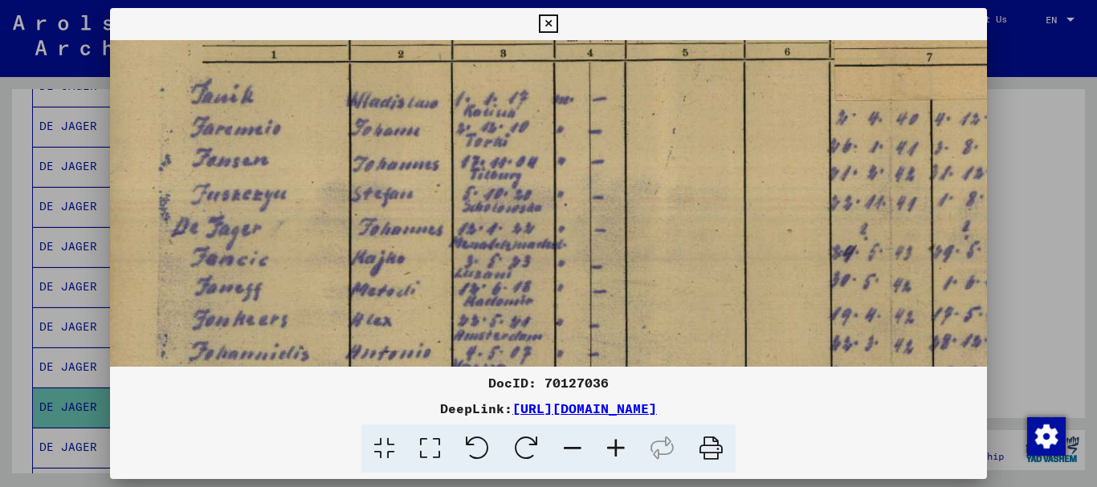
scroll to position [340, 12]
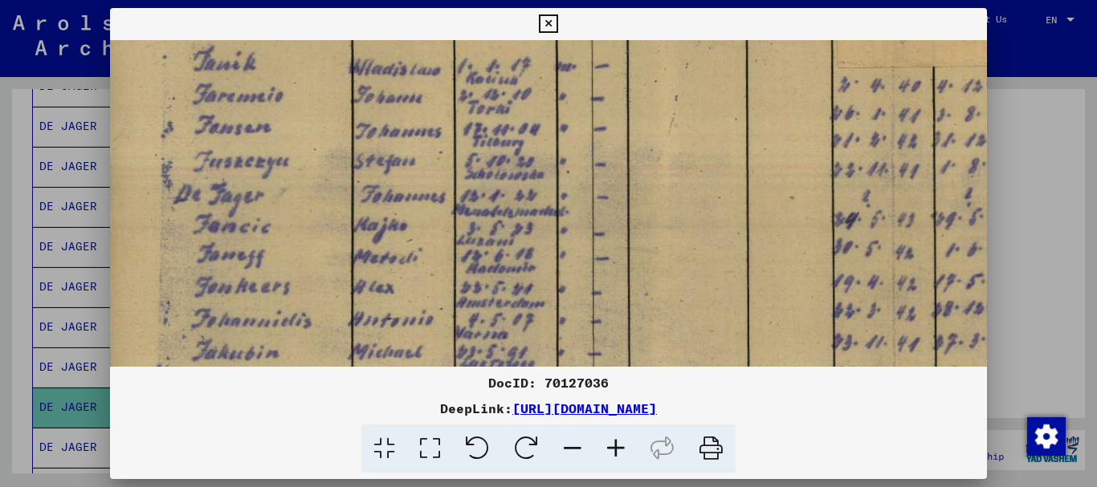
drag, startPoint x: 622, startPoint y: 315, endPoint x: 640, endPoint y: 183, distance: 132.8
click at [640, 183] on img at bounding box center [891, 264] width 1587 height 1129
click at [615, 448] on icon at bounding box center [615, 449] width 43 height 49
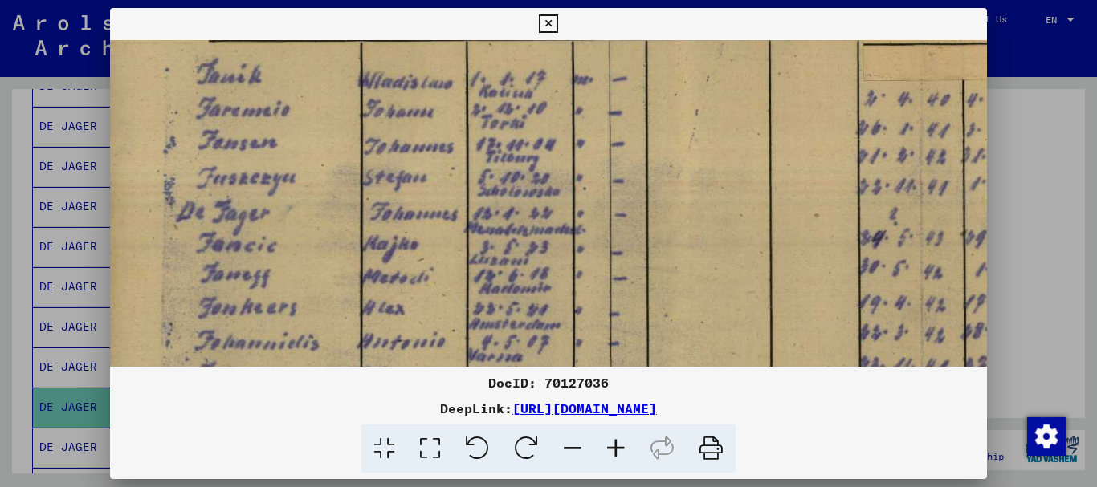
click at [615, 448] on icon at bounding box center [615, 449] width 43 height 49
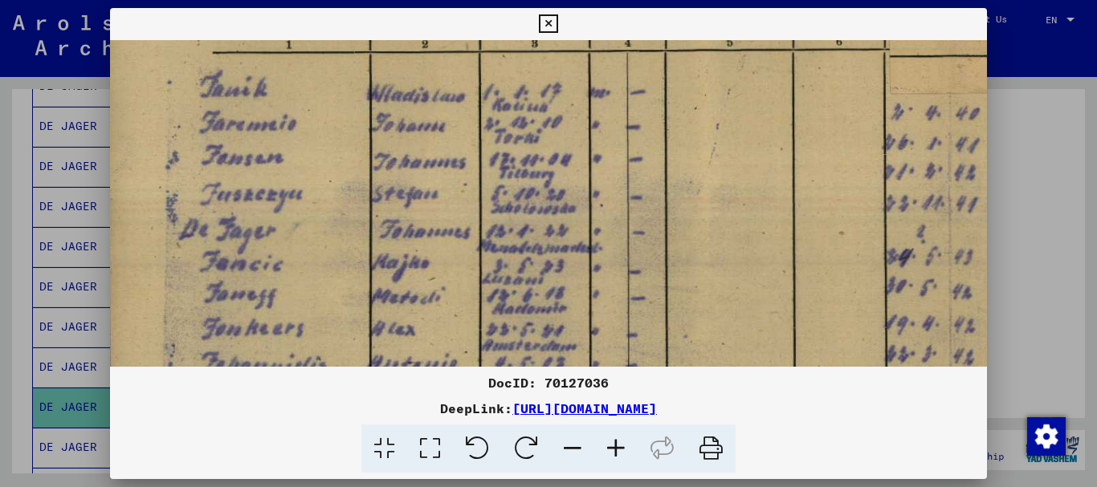
click at [615, 448] on icon at bounding box center [615, 449] width 43 height 49
click at [1056, 243] on div at bounding box center [548, 243] width 1097 height 487
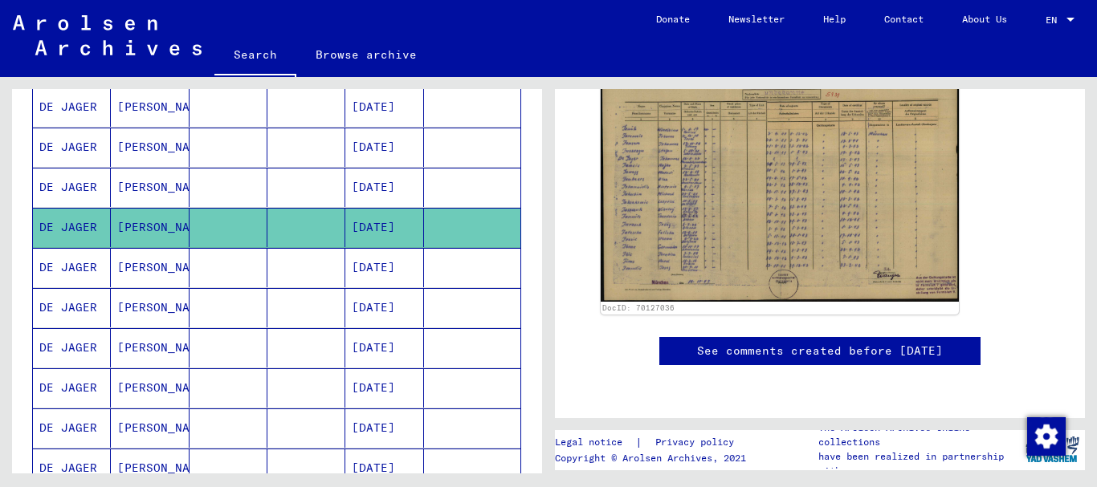
scroll to position [592, 0]
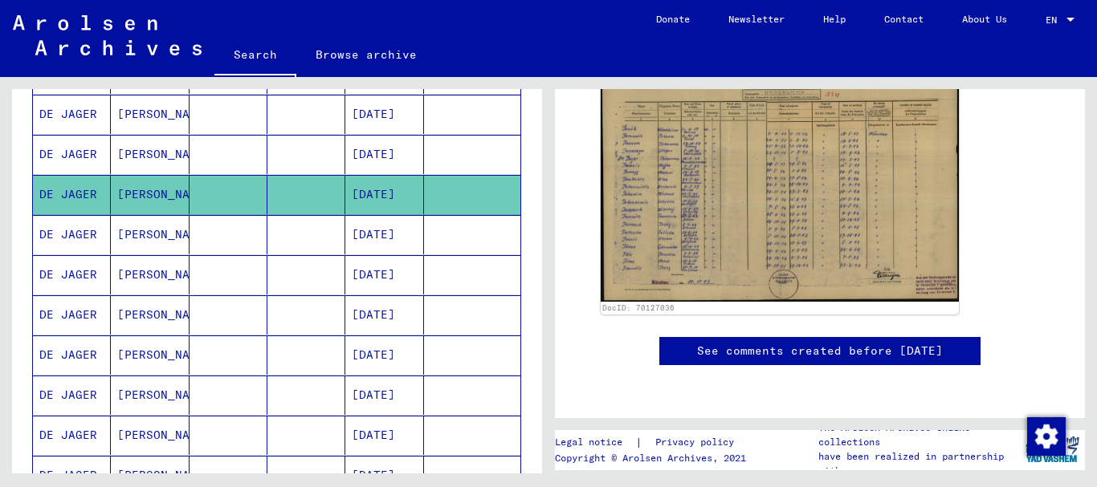
click at [292, 230] on mat-cell at bounding box center [306, 234] width 78 height 39
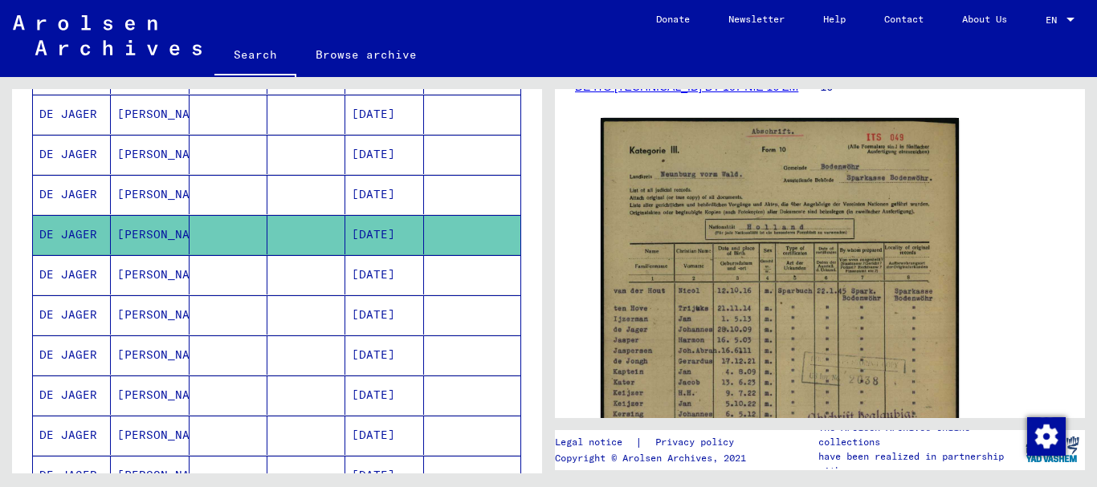
scroll to position [307, 0]
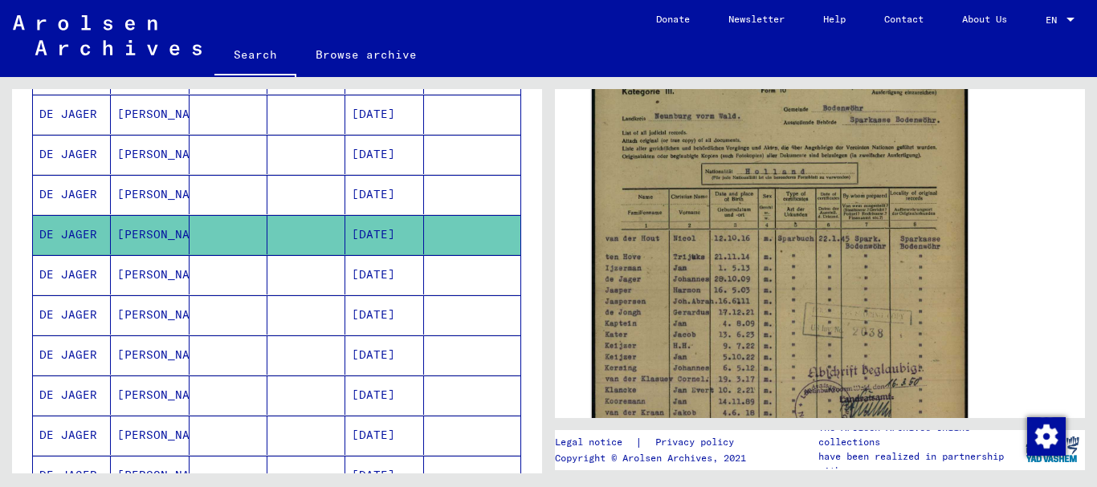
click at [866, 273] on img at bounding box center [780, 319] width 376 height 525
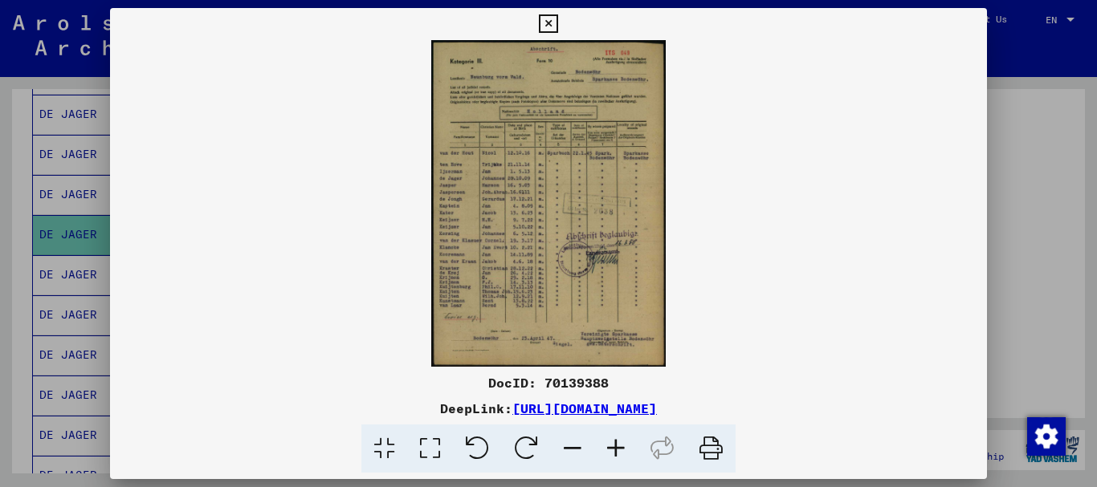
click at [614, 447] on icon at bounding box center [615, 449] width 43 height 49
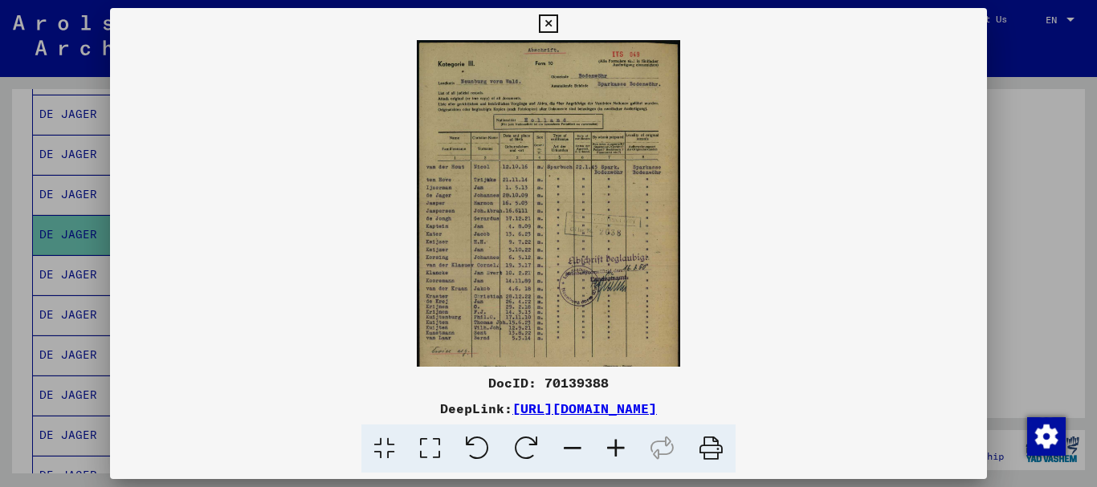
click at [614, 447] on icon at bounding box center [615, 449] width 43 height 49
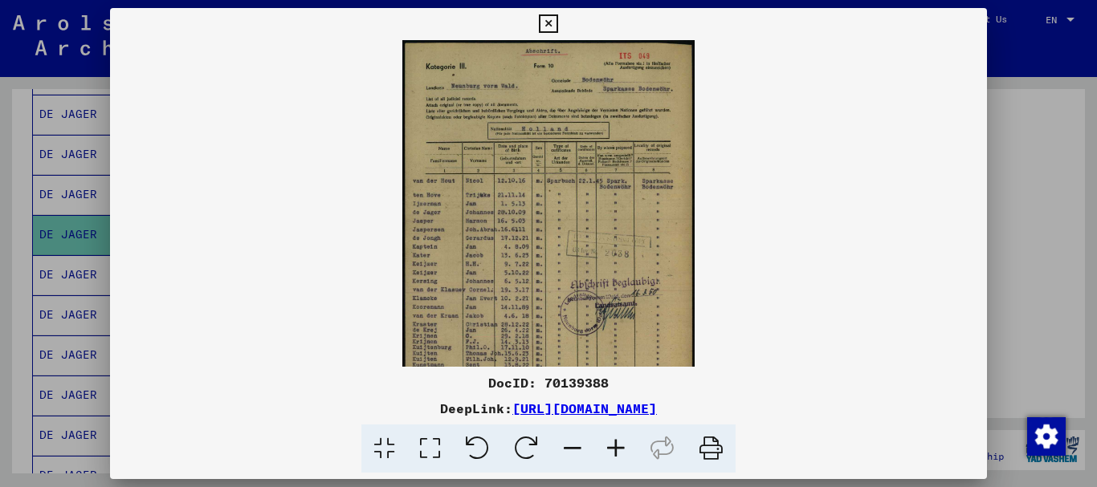
click at [614, 447] on icon at bounding box center [615, 449] width 43 height 49
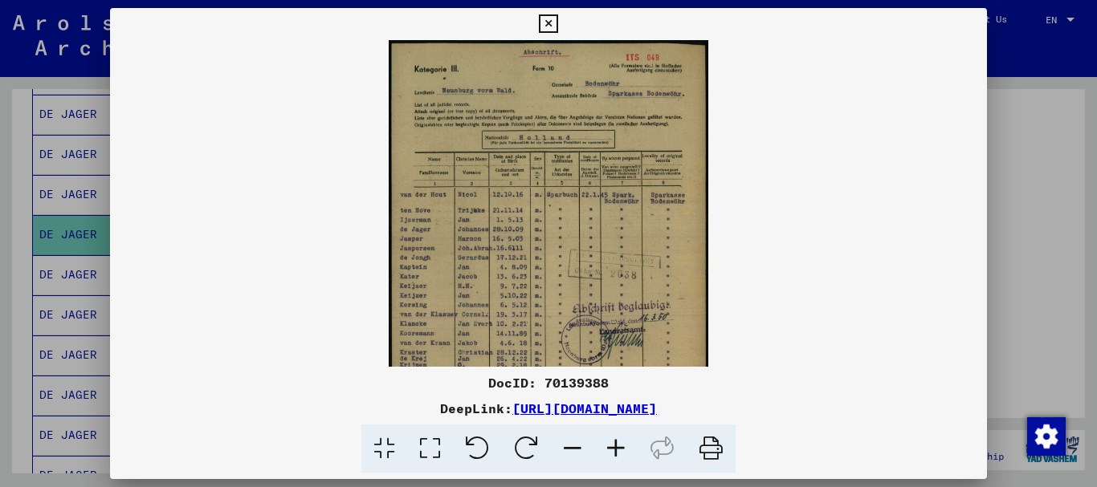
click at [614, 447] on icon at bounding box center [615, 449] width 43 height 49
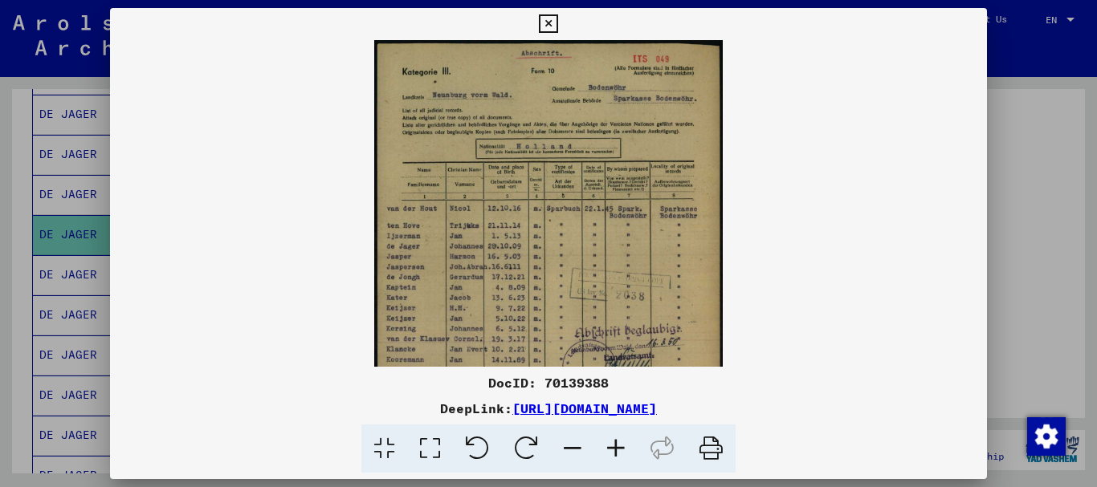
click at [614, 447] on icon at bounding box center [615, 449] width 43 height 49
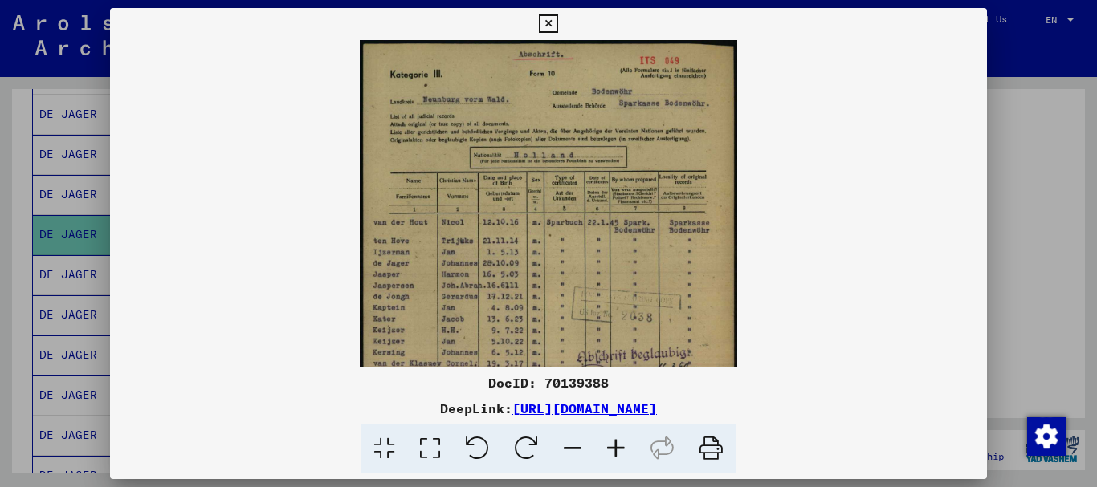
click at [614, 447] on icon at bounding box center [615, 449] width 43 height 49
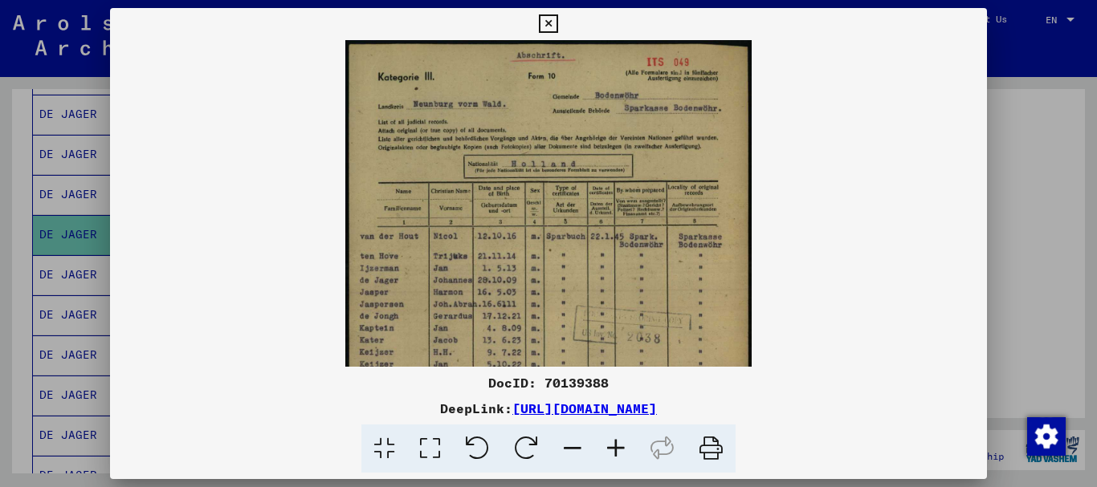
click at [614, 447] on icon at bounding box center [615, 449] width 43 height 49
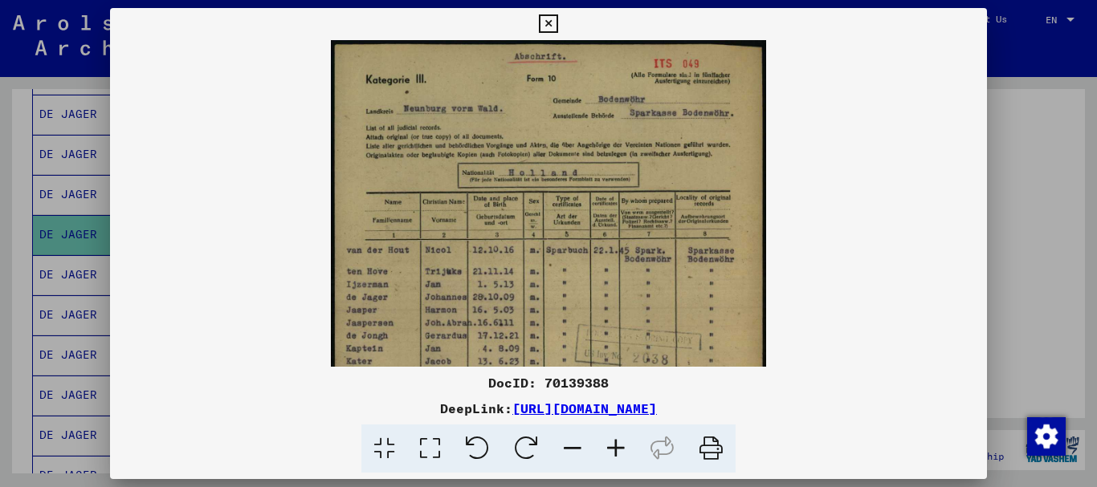
click at [1050, 311] on div at bounding box center [548, 243] width 1097 height 487
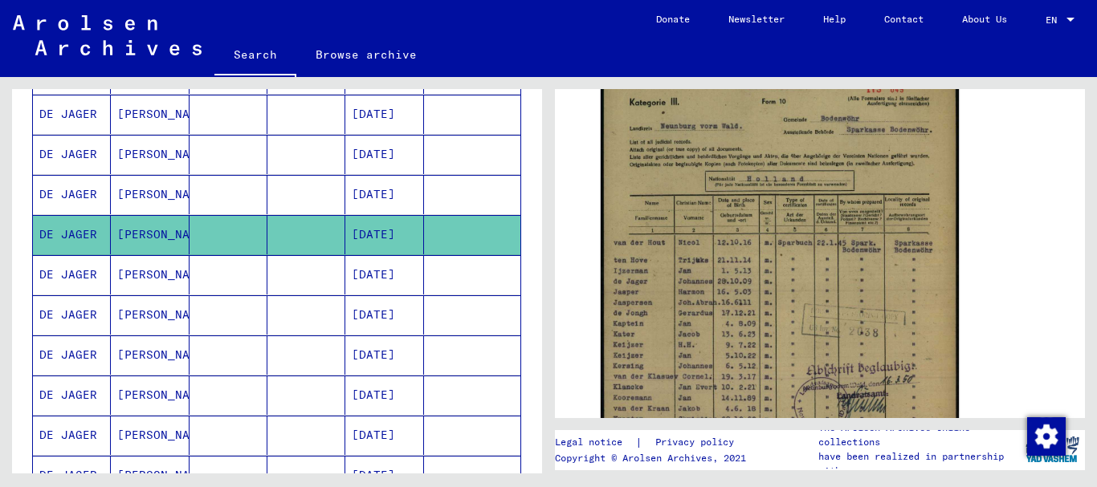
click at [310, 268] on mat-cell at bounding box center [306, 274] width 78 height 39
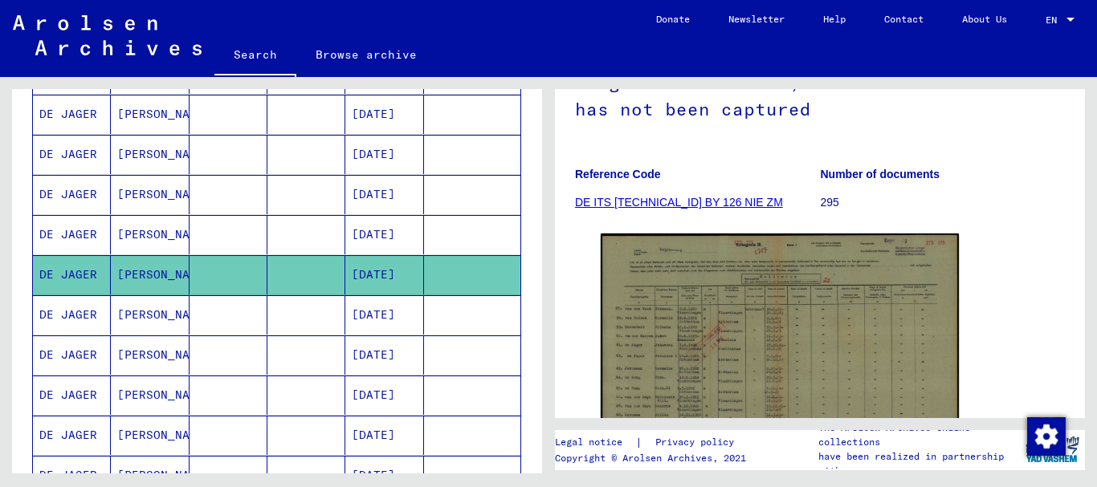
scroll to position [229, 0]
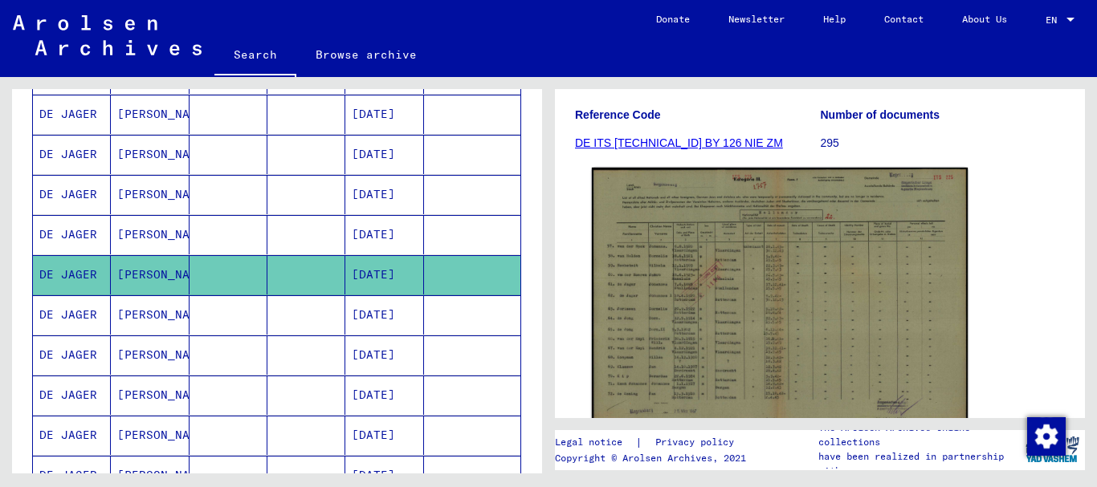
click at [689, 309] on img at bounding box center [780, 299] width 376 height 263
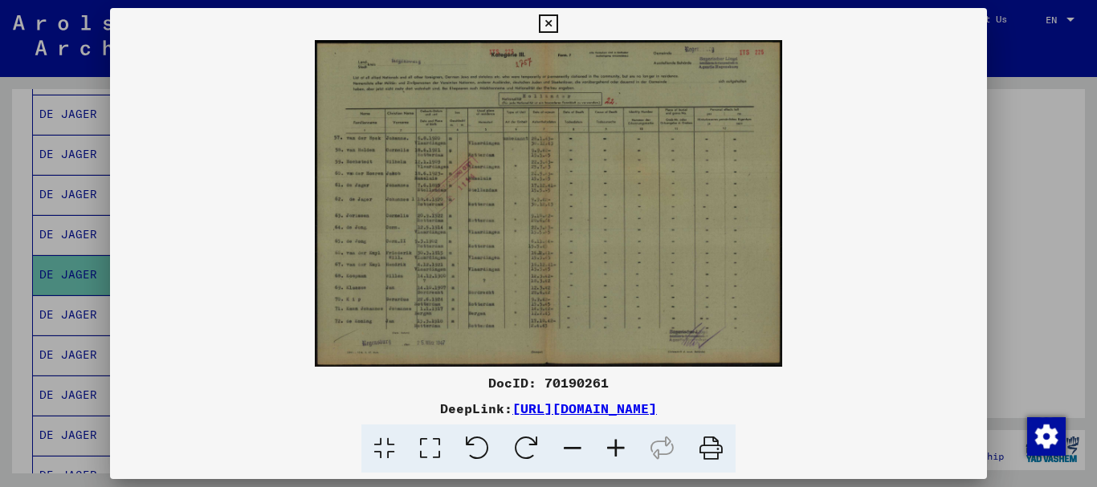
click at [615, 444] on icon at bounding box center [615, 449] width 43 height 49
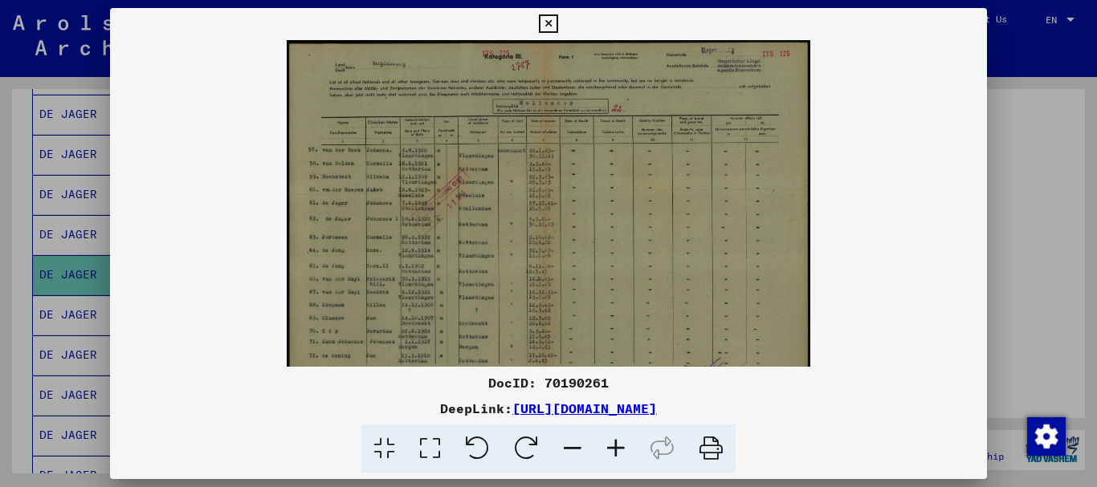
click at [615, 444] on icon at bounding box center [615, 449] width 43 height 49
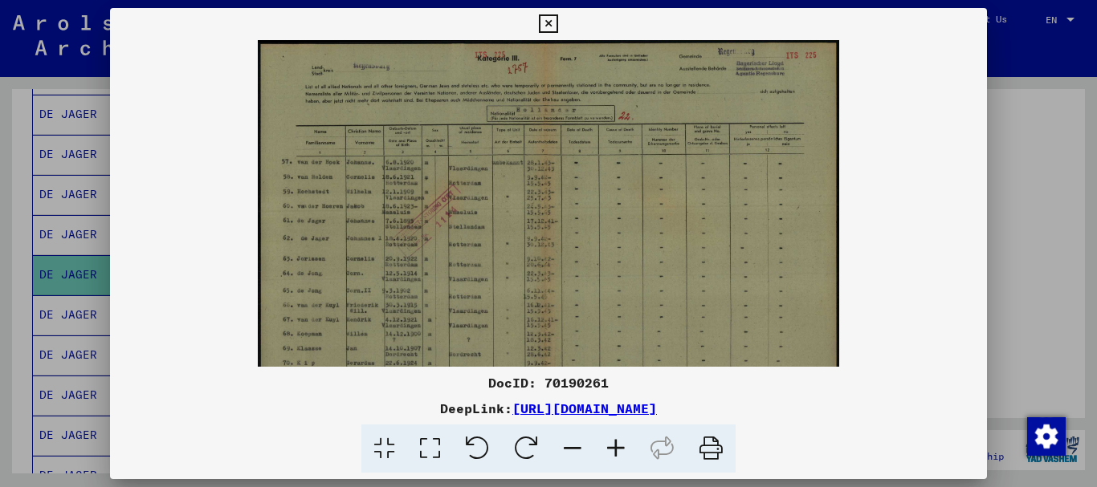
click at [615, 444] on icon at bounding box center [615, 449] width 43 height 49
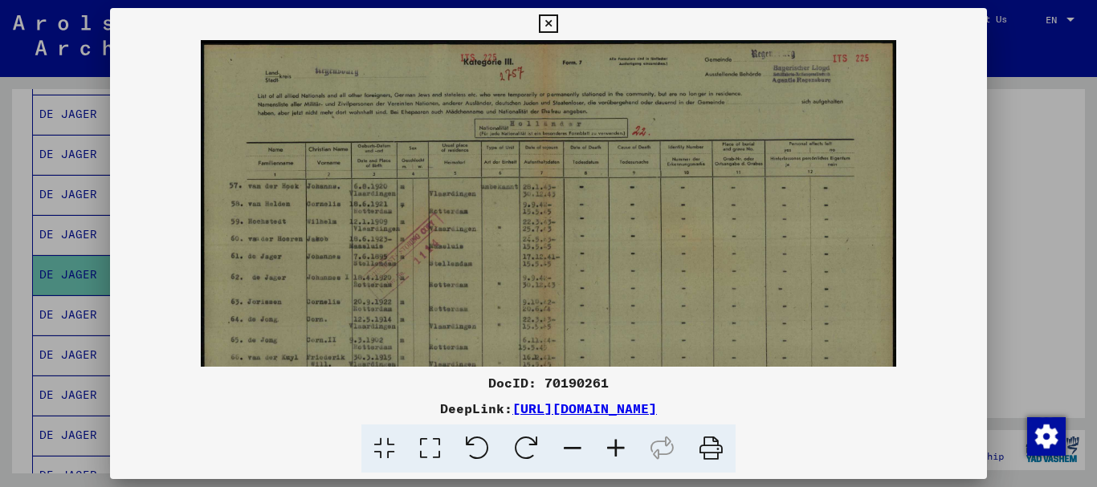
click at [615, 444] on icon at bounding box center [615, 449] width 43 height 49
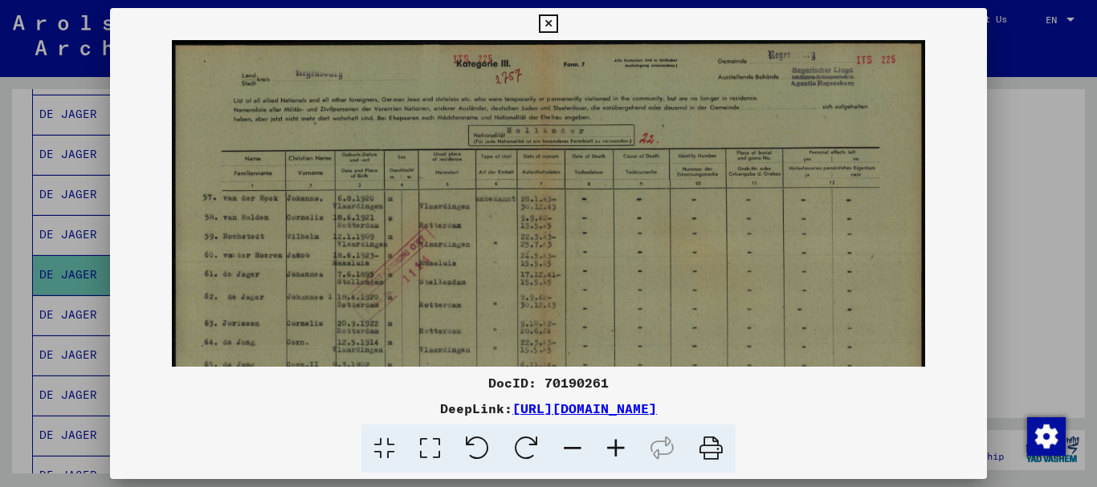
click at [615, 444] on icon at bounding box center [615, 449] width 43 height 49
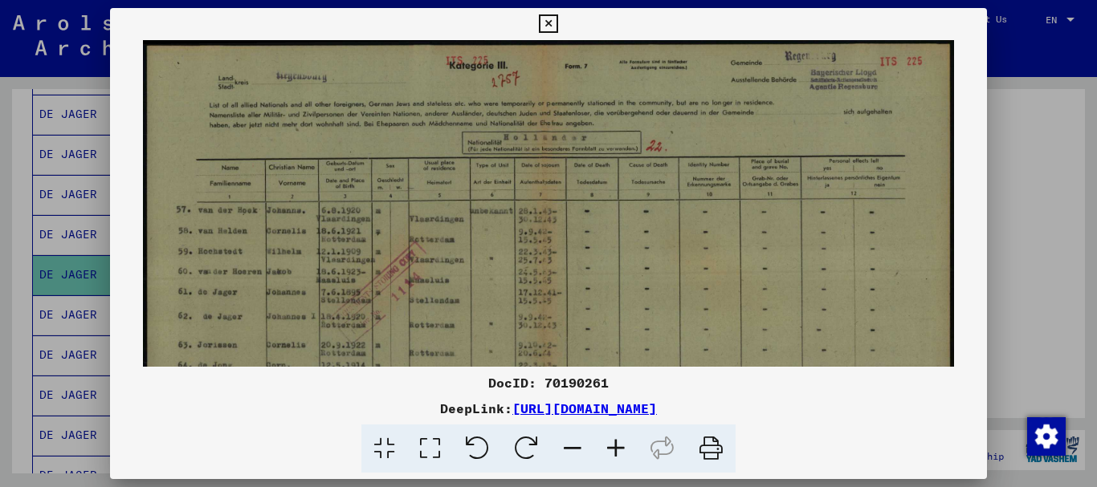
click at [615, 444] on icon at bounding box center [615, 449] width 43 height 49
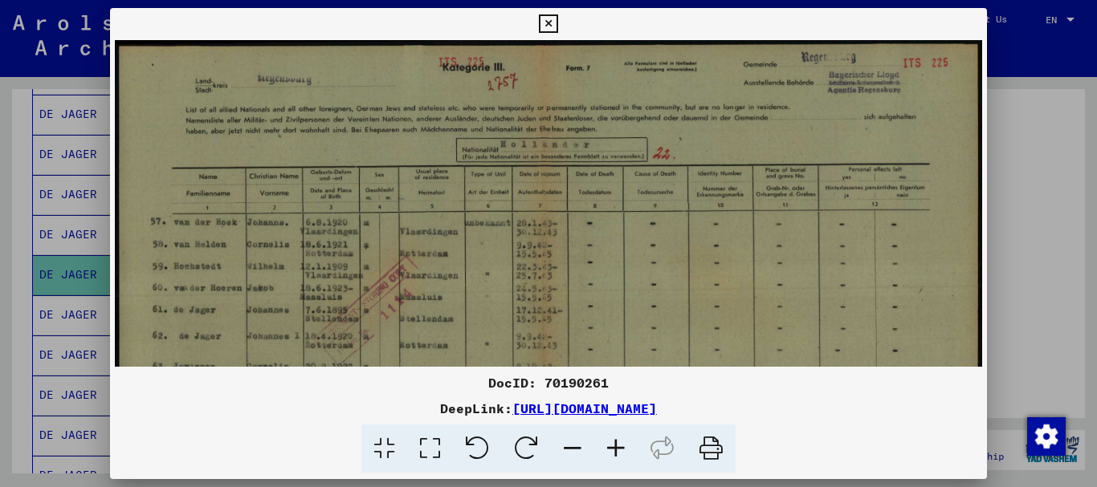
click at [615, 444] on icon at bounding box center [615, 449] width 43 height 49
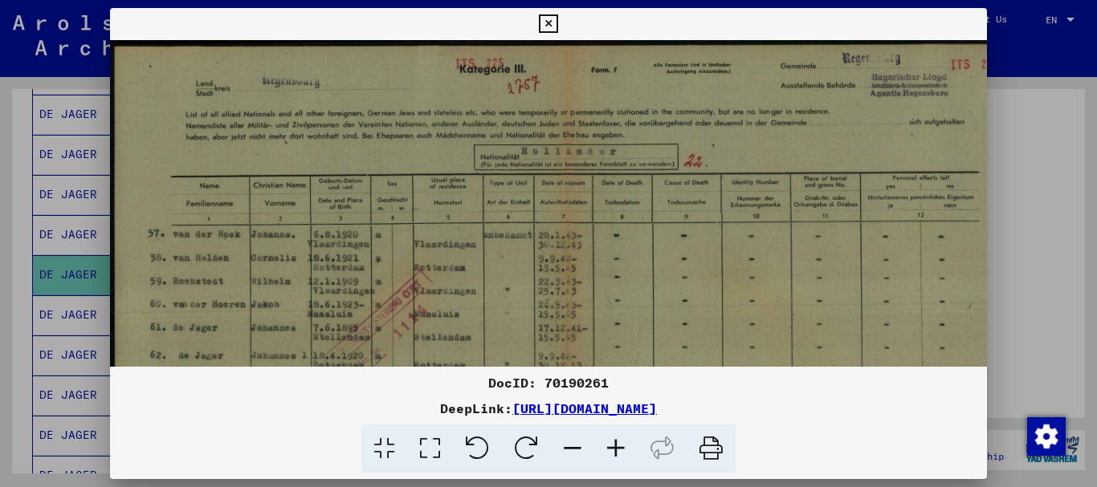
click at [1052, 307] on div at bounding box center [548, 243] width 1097 height 487
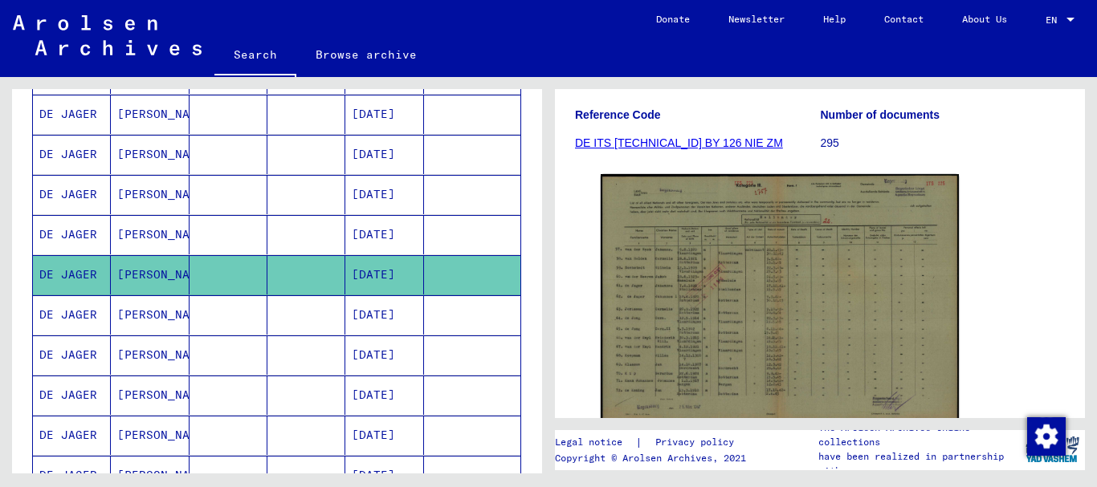
click at [271, 306] on mat-cell at bounding box center [306, 314] width 78 height 39
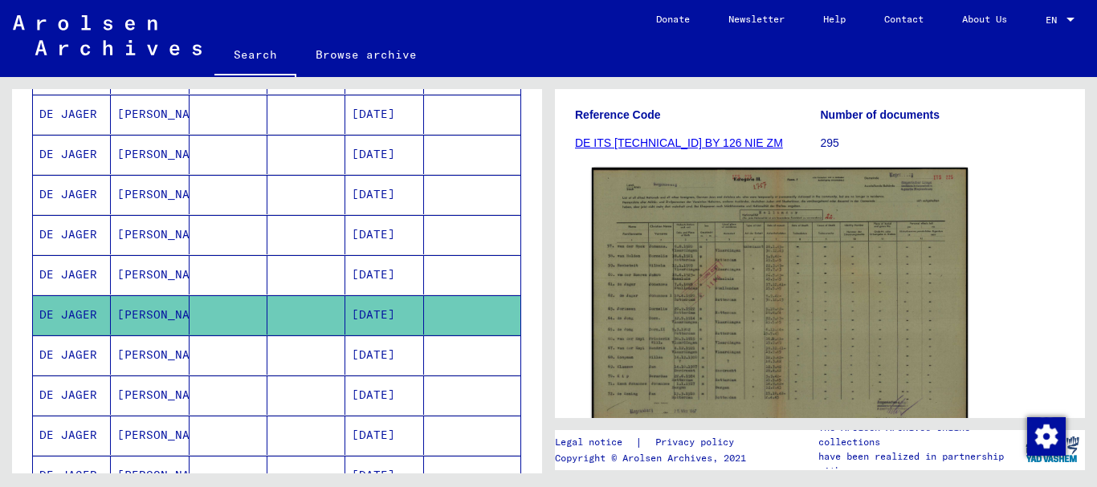
click at [819, 302] on img at bounding box center [780, 299] width 376 height 263
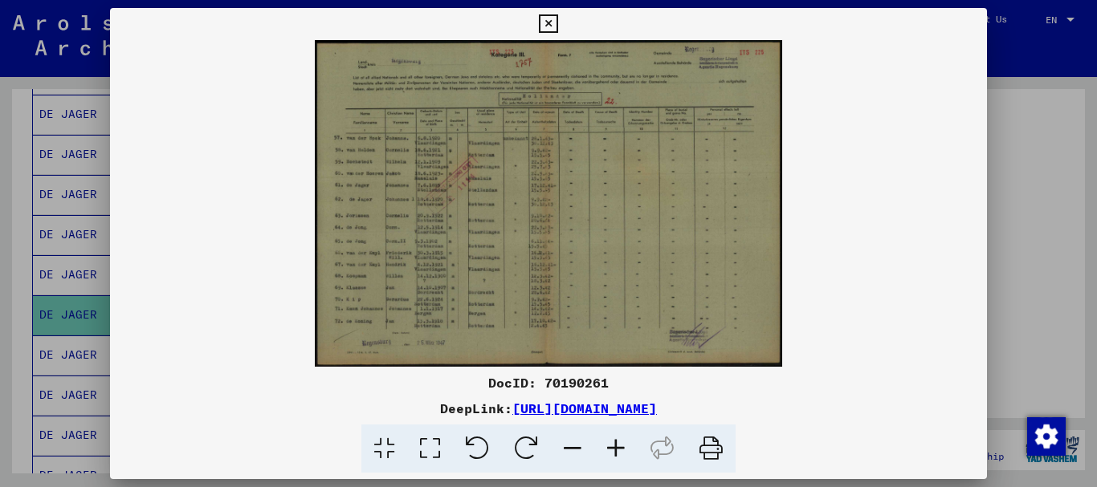
click at [613, 443] on icon at bounding box center [615, 449] width 43 height 49
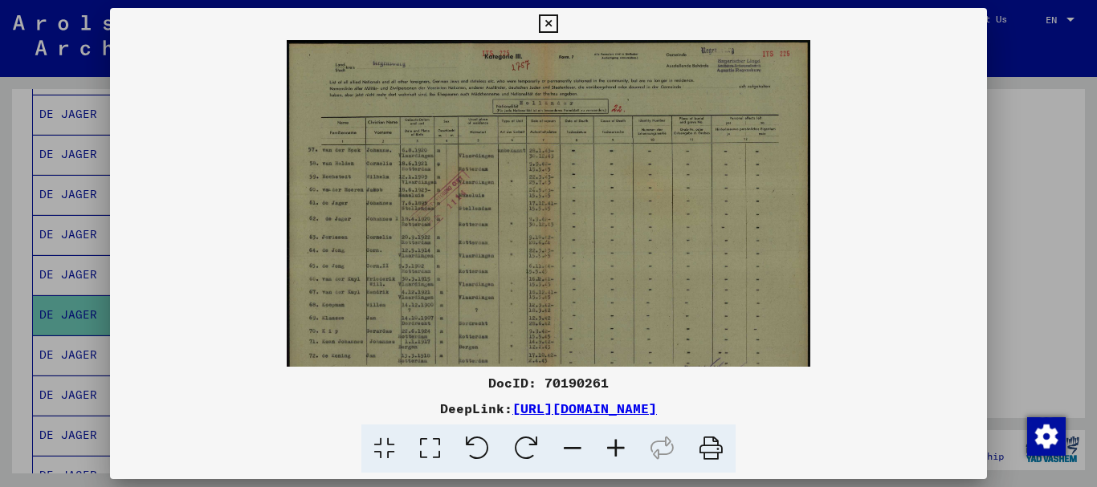
click at [613, 443] on icon at bounding box center [615, 449] width 43 height 49
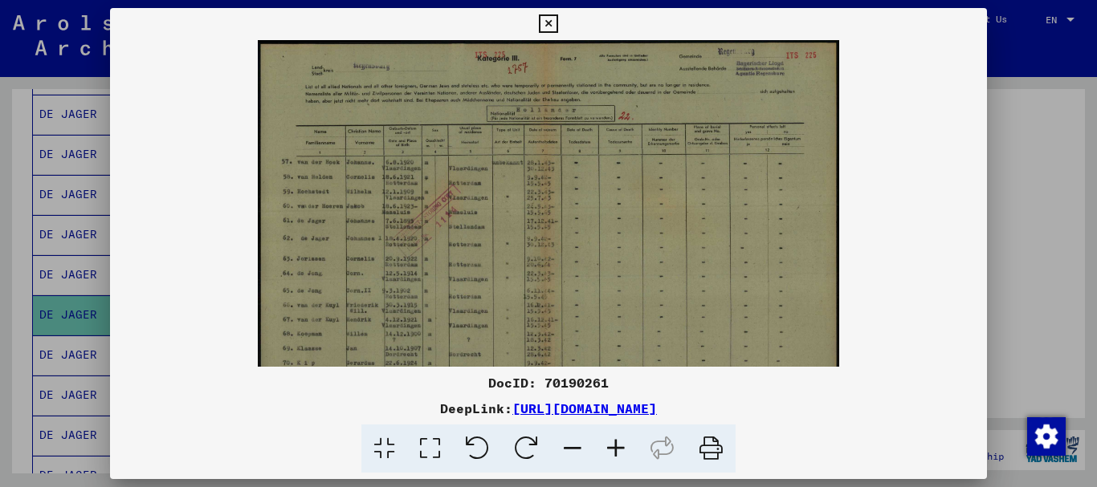
click at [613, 443] on icon at bounding box center [615, 449] width 43 height 49
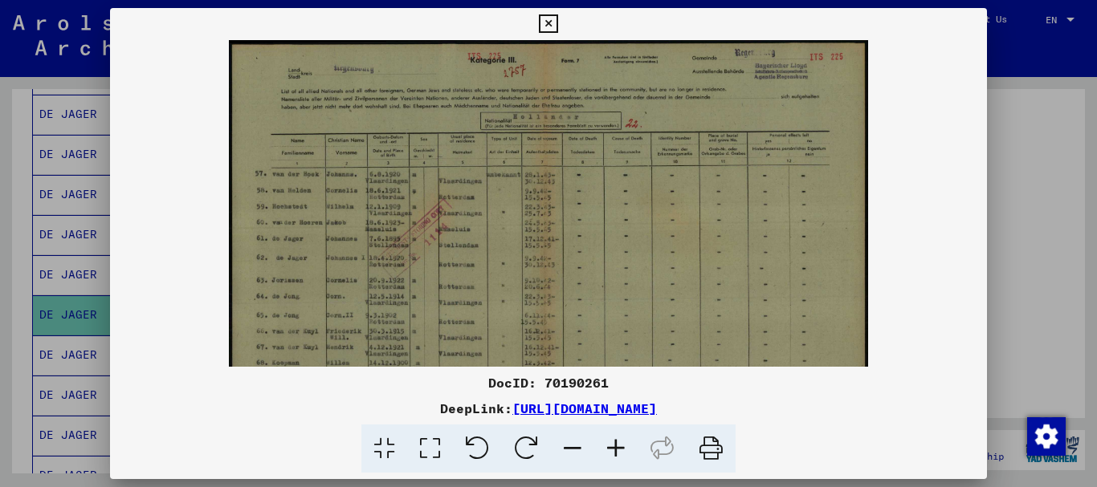
click at [613, 443] on icon at bounding box center [615, 449] width 43 height 49
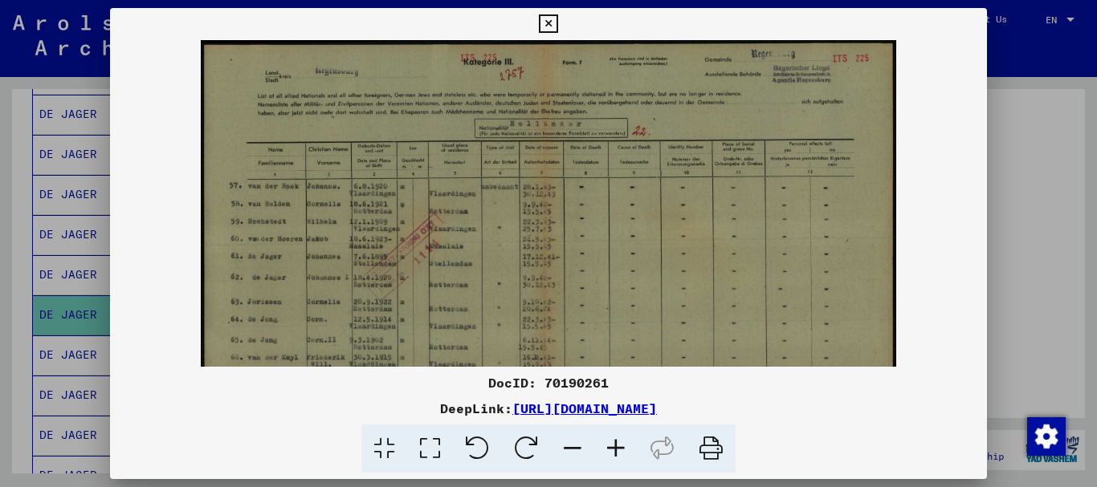
click at [613, 443] on icon at bounding box center [615, 449] width 43 height 49
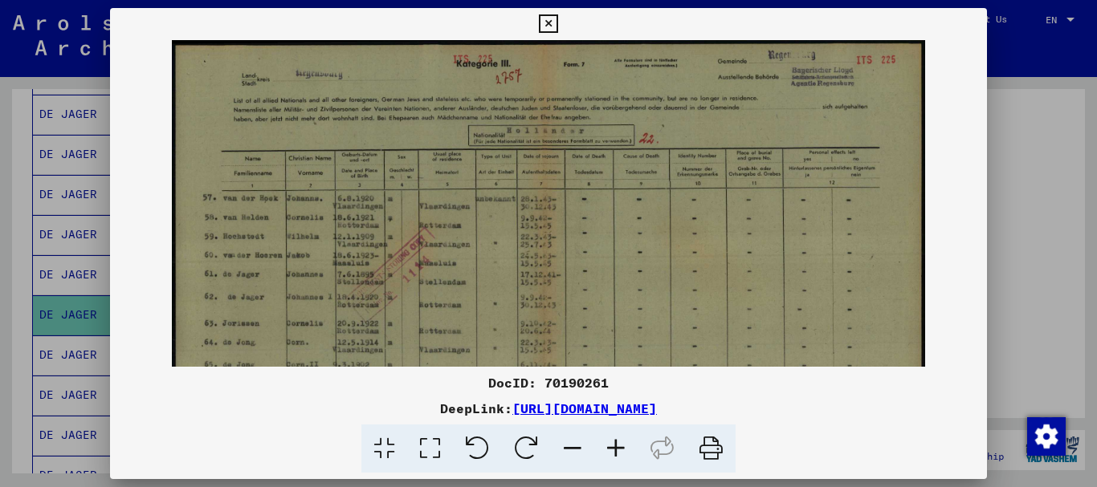
click at [613, 443] on icon at bounding box center [615, 449] width 43 height 49
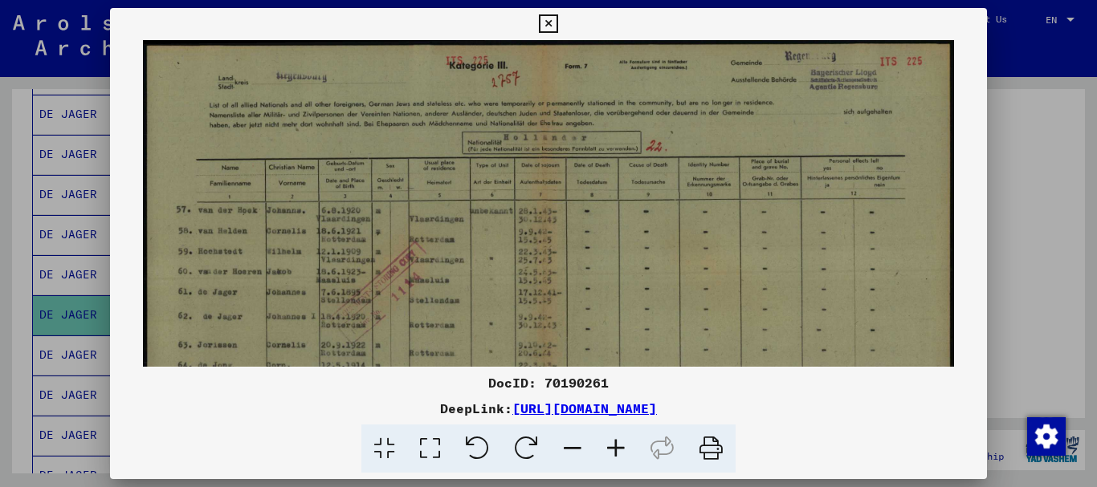
click at [613, 443] on icon at bounding box center [615, 449] width 43 height 49
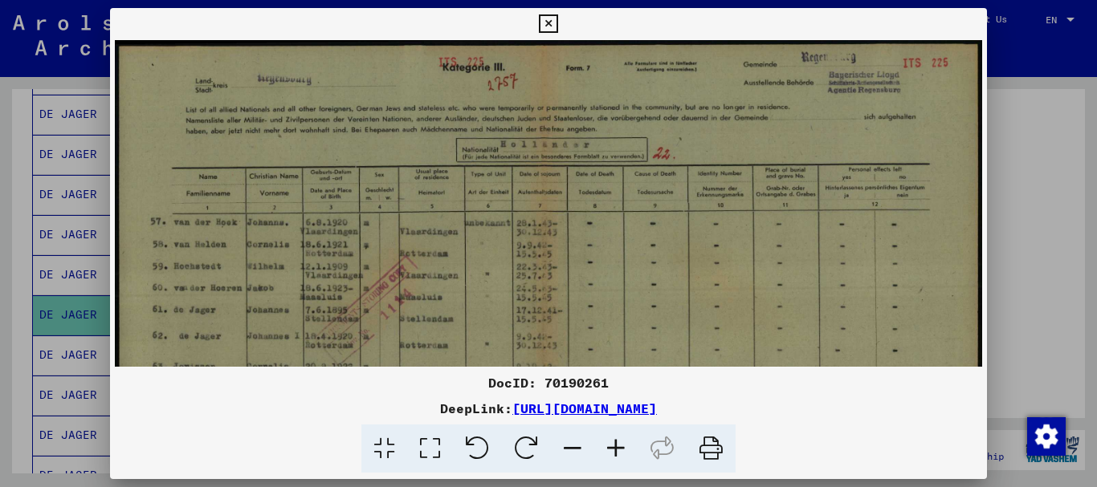
click at [1052, 306] on div at bounding box center [548, 243] width 1097 height 487
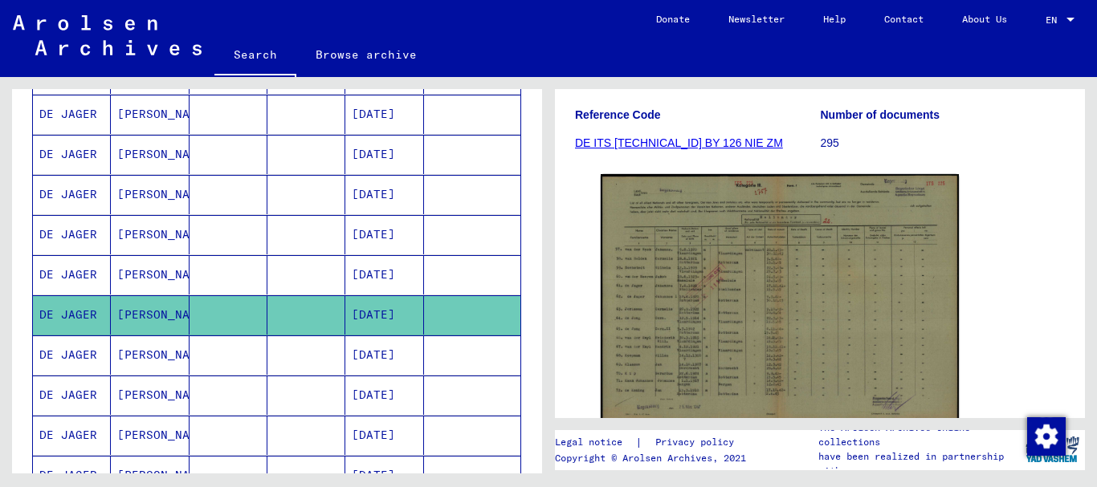
click at [279, 356] on mat-cell at bounding box center [306, 355] width 78 height 39
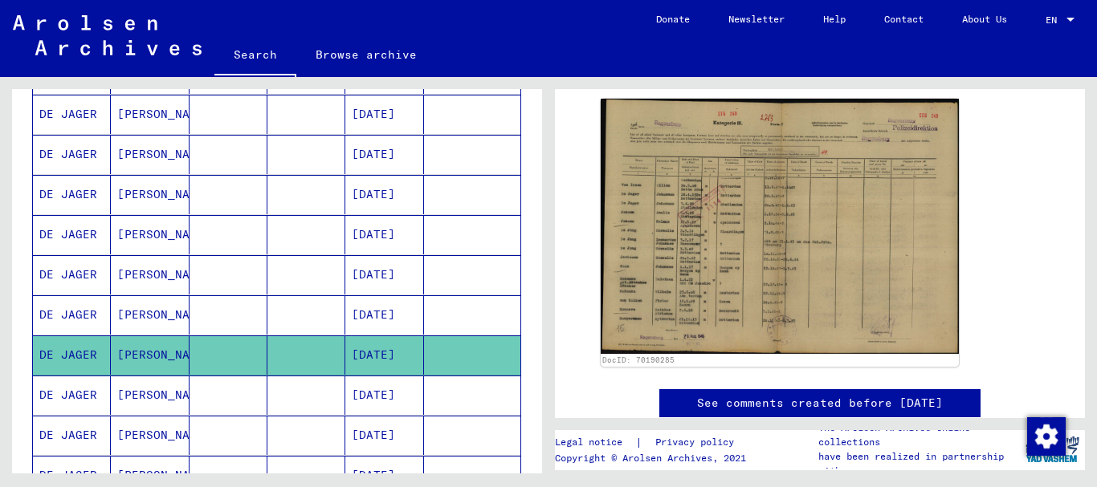
scroll to position [312, 0]
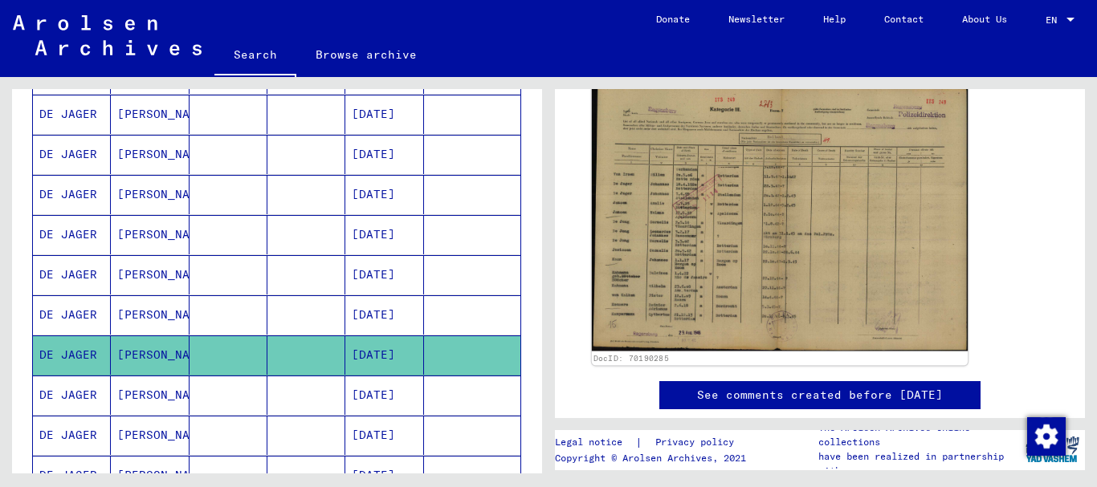
click at [772, 267] on img at bounding box center [780, 217] width 376 height 267
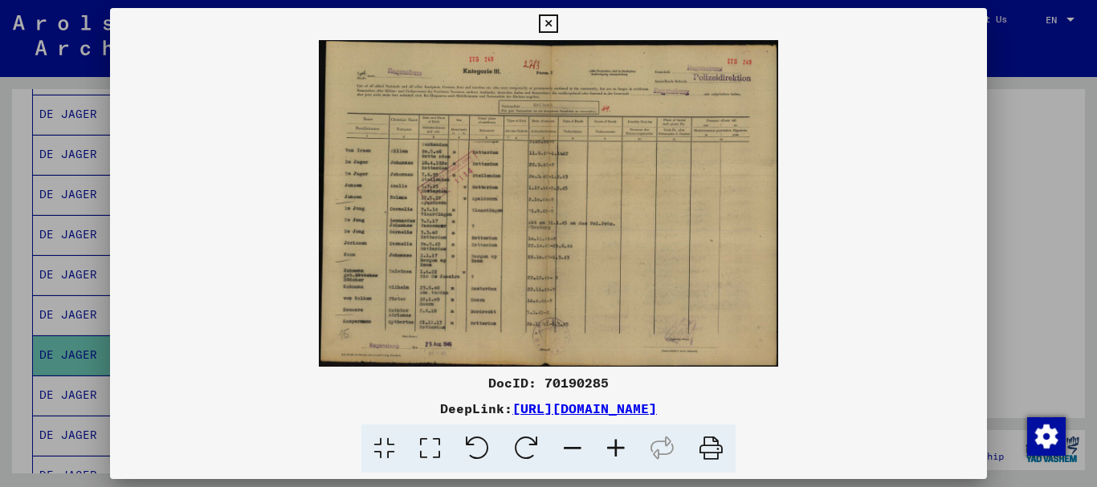
click at [621, 443] on icon at bounding box center [615, 449] width 43 height 49
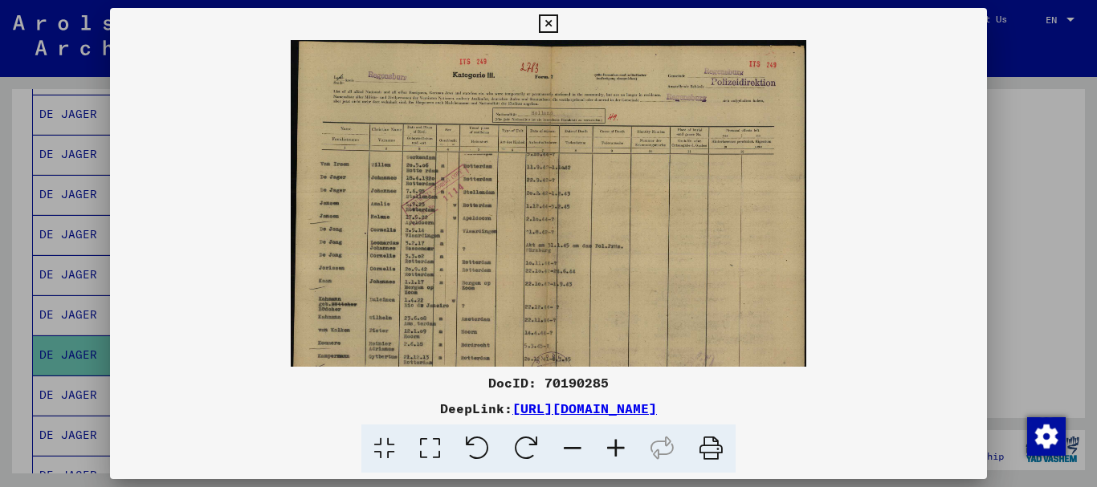
click at [621, 443] on icon at bounding box center [615, 449] width 43 height 49
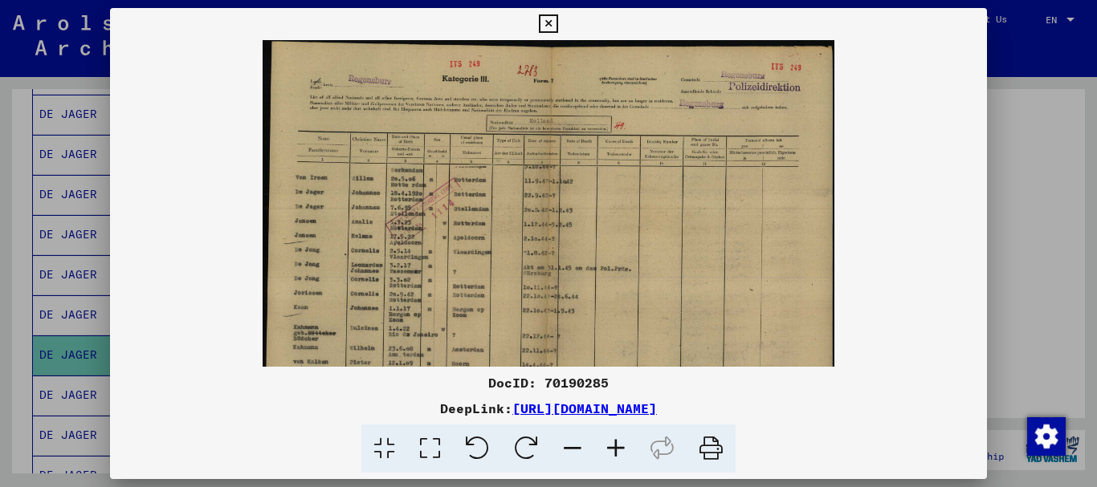
click at [621, 443] on icon at bounding box center [615, 449] width 43 height 49
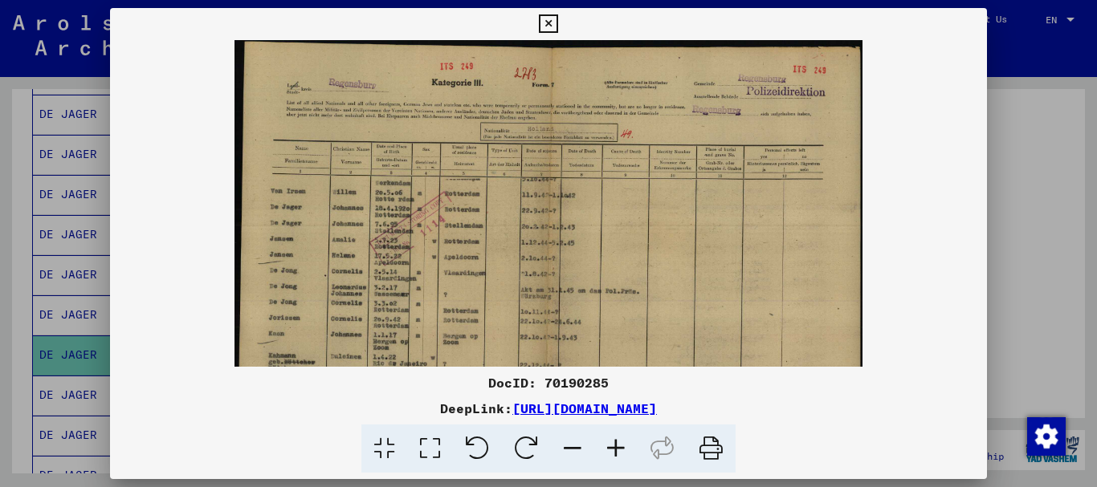
click at [621, 443] on icon at bounding box center [615, 449] width 43 height 49
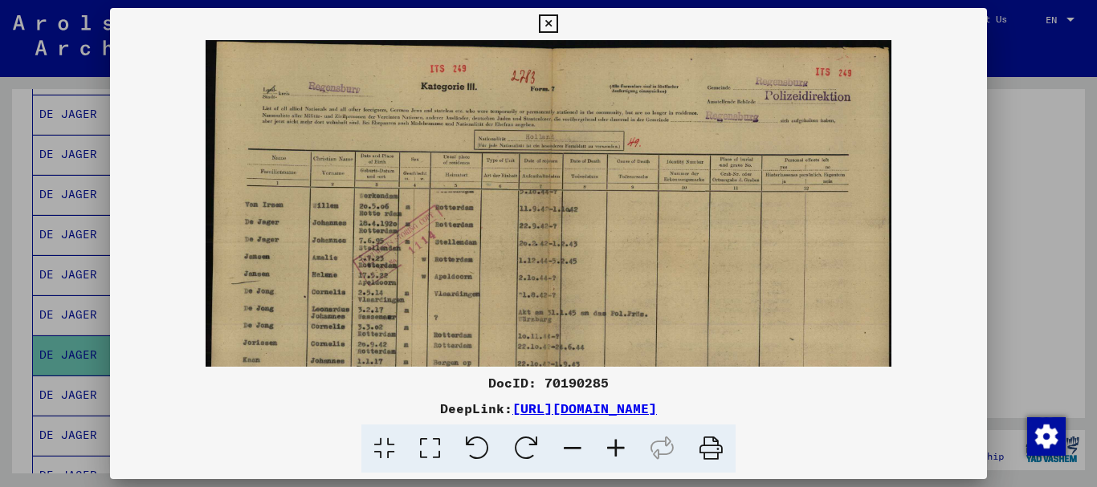
click at [621, 443] on icon at bounding box center [615, 449] width 43 height 49
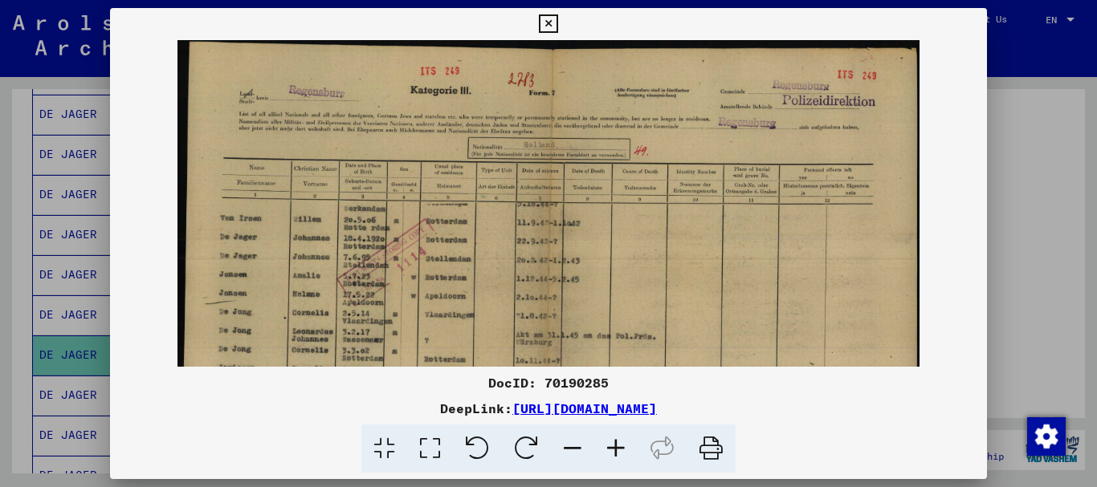
click at [1065, 324] on div at bounding box center [548, 243] width 1097 height 487
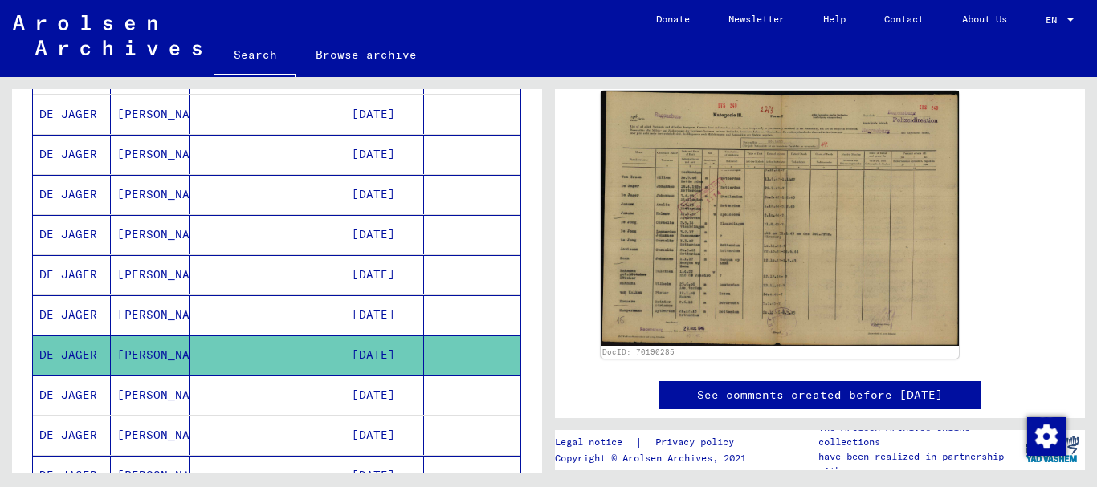
click at [286, 393] on mat-cell at bounding box center [306, 395] width 78 height 39
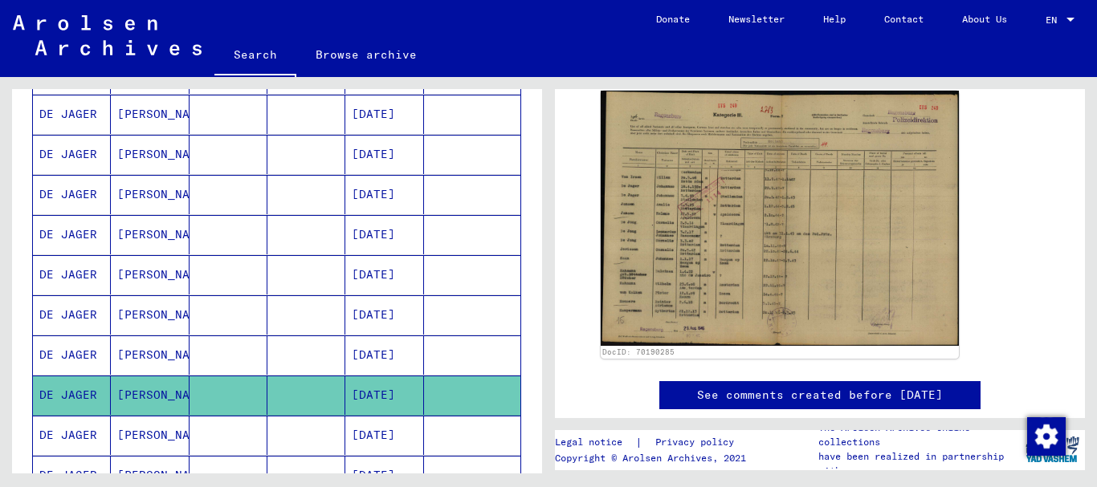
click at [286, 393] on mat-cell at bounding box center [306, 395] width 78 height 39
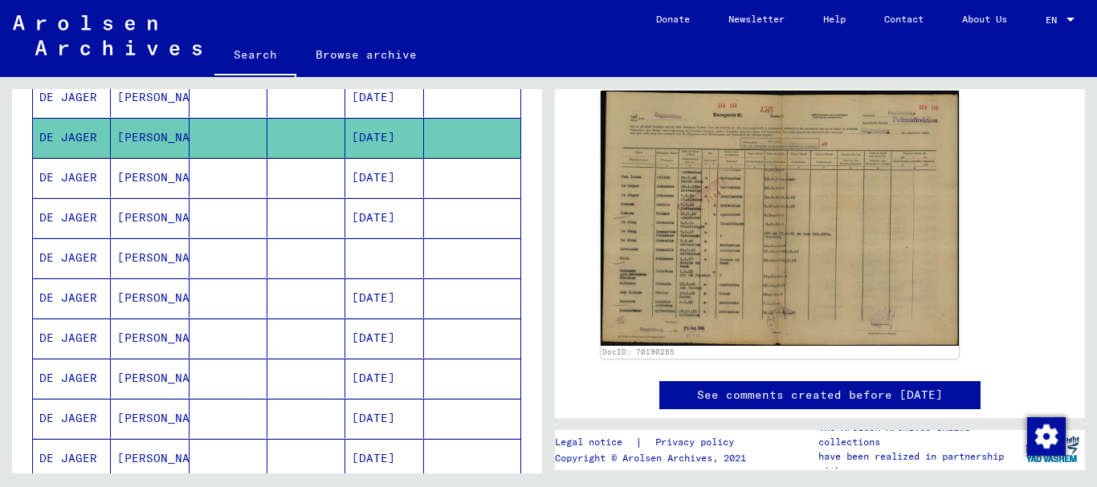
scroll to position [861, 0]
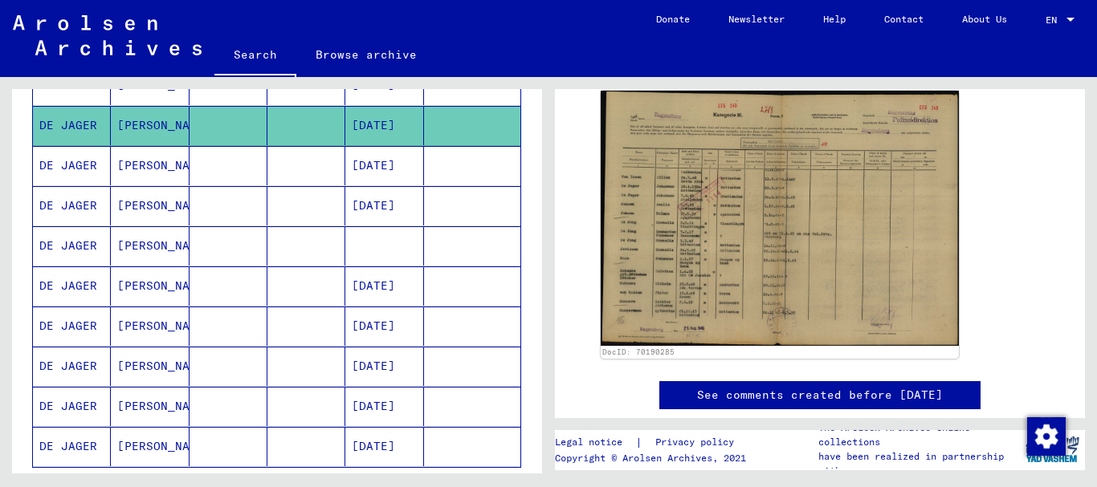
click at [307, 164] on mat-cell at bounding box center [306, 165] width 78 height 39
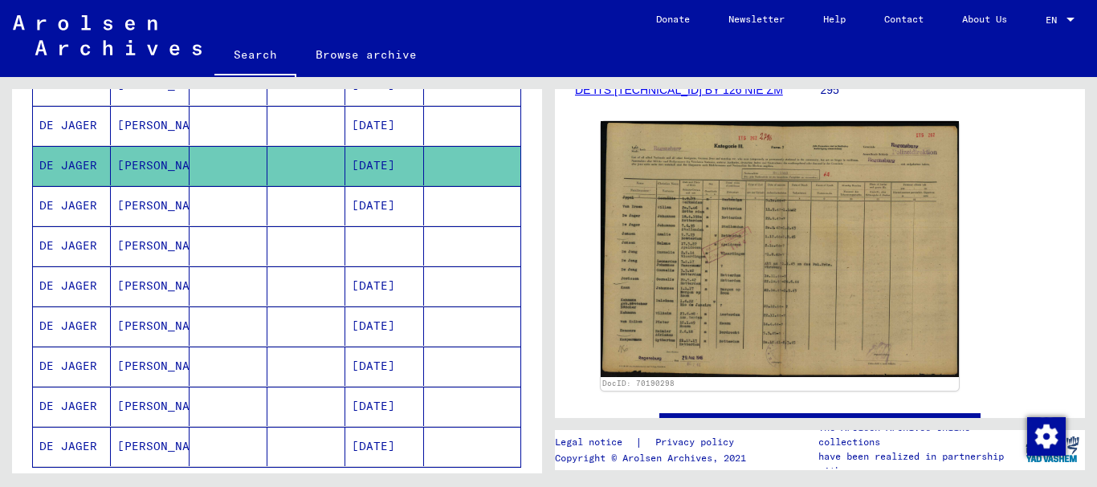
scroll to position [327, 0]
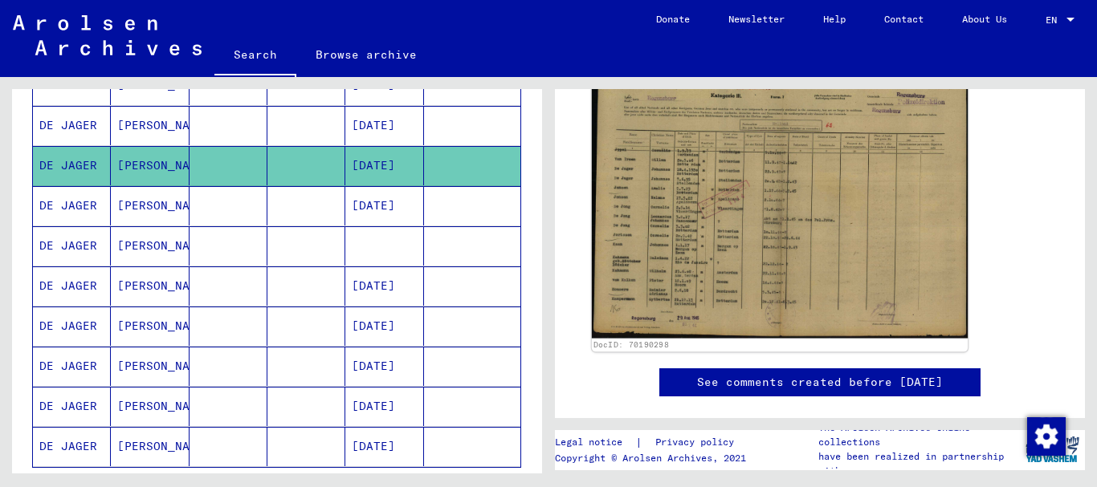
click at [833, 218] on img at bounding box center [780, 204] width 376 height 269
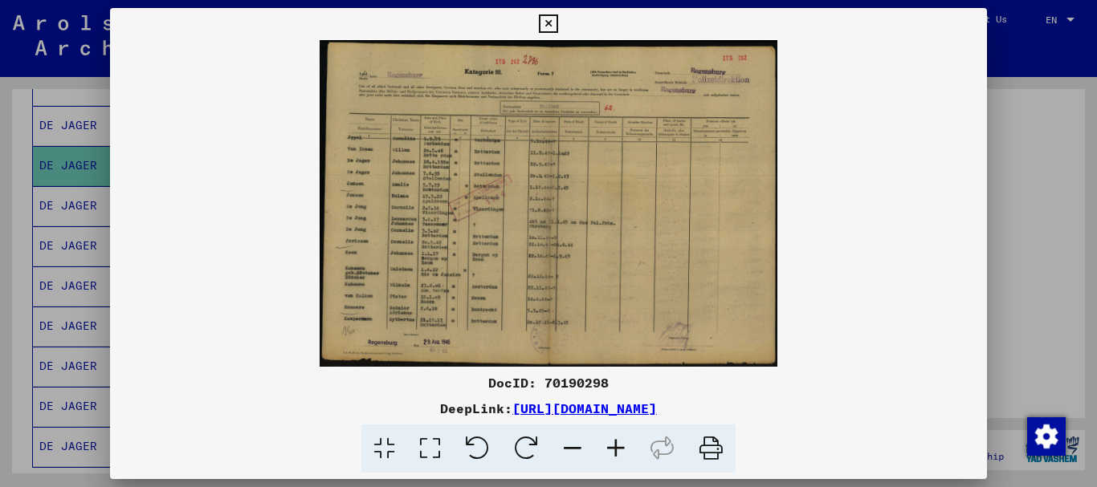
click at [612, 445] on icon at bounding box center [615, 449] width 43 height 49
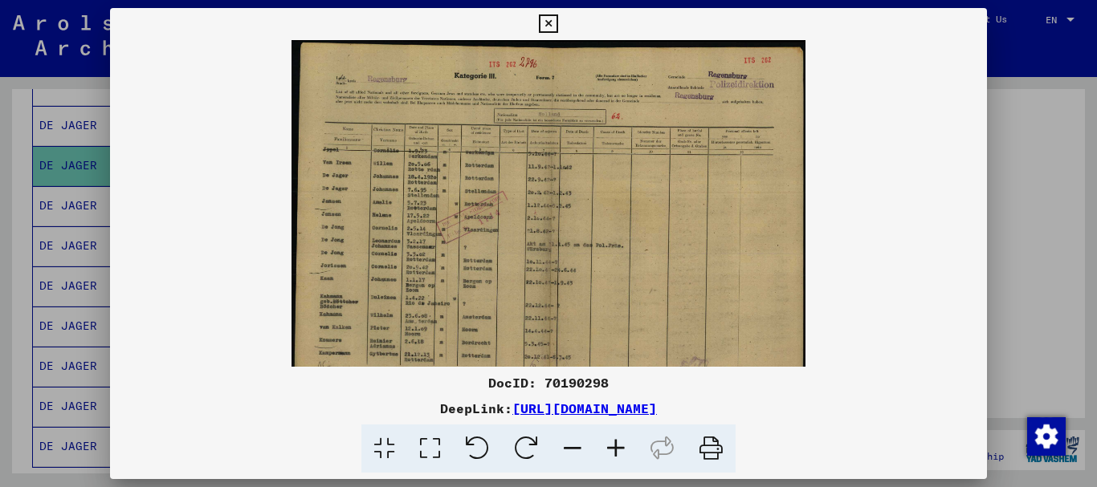
click at [612, 445] on icon at bounding box center [615, 449] width 43 height 49
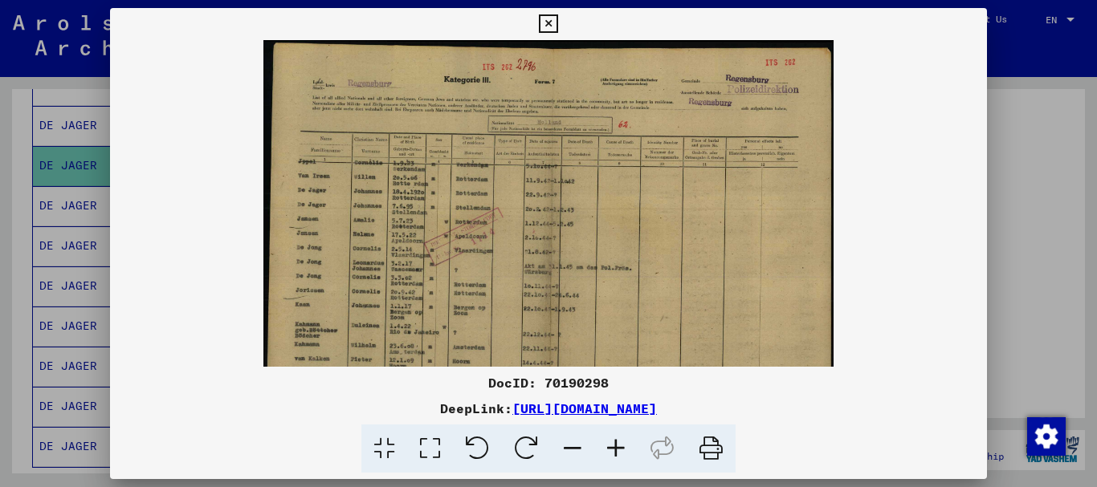
click at [612, 445] on icon at bounding box center [615, 449] width 43 height 49
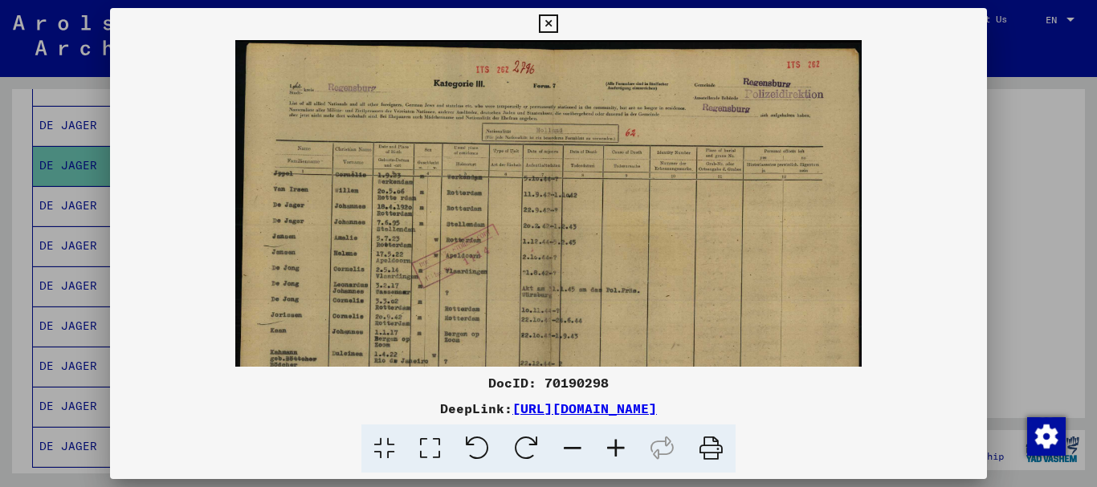
click at [612, 445] on icon at bounding box center [615, 449] width 43 height 49
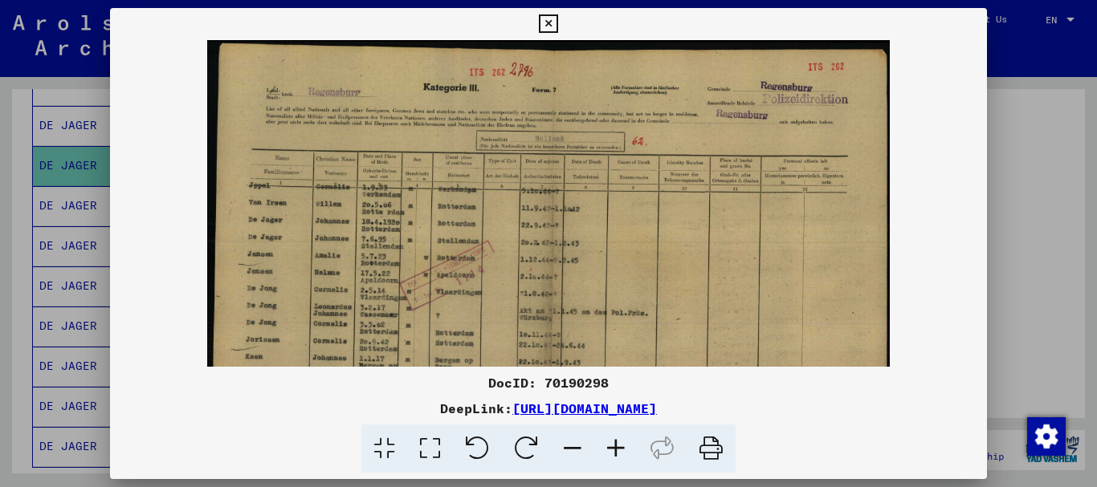
click at [612, 445] on icon at bounding box center [615, 449] width 43 height 49
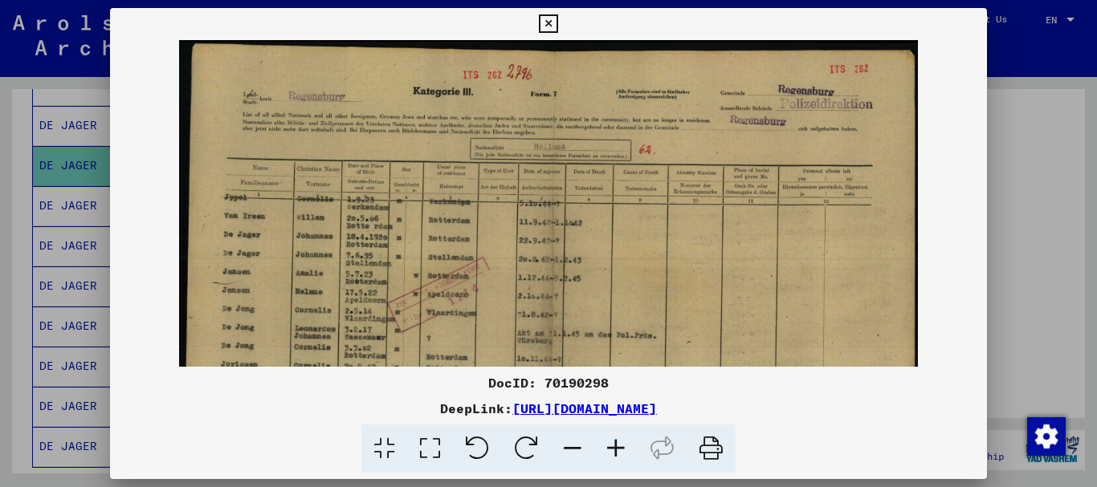
click at [612, 445] on icon at bounding box center [615, 449] width 43 height 49
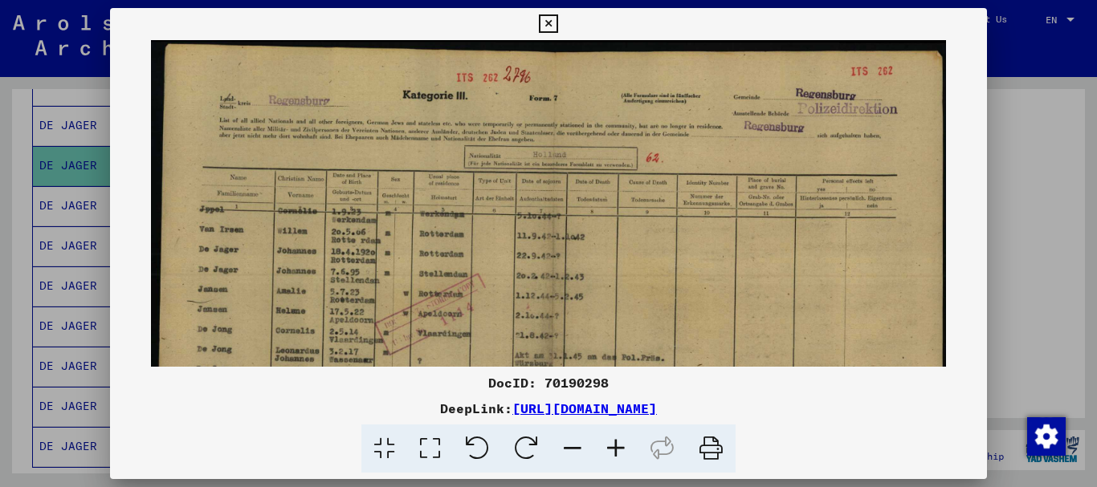
click at [612, 445] on icon at bounding box center [615, 449] width 43 height 49
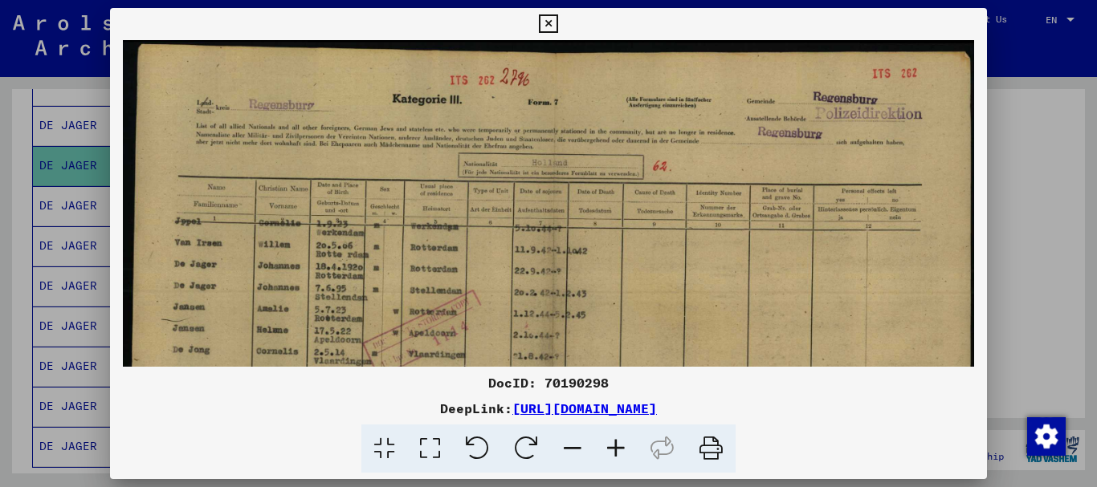
click at [1061, 324] on div at bounding box center [548, 243] width 1097 height 487
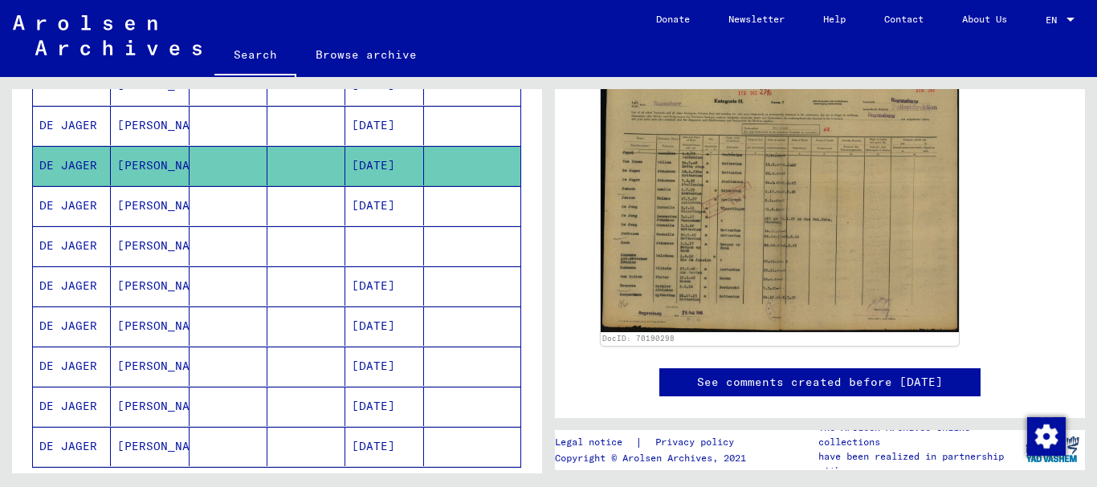
click at [274, 206] on mat-cell at bounding box center [306, 205] width 78 height 39
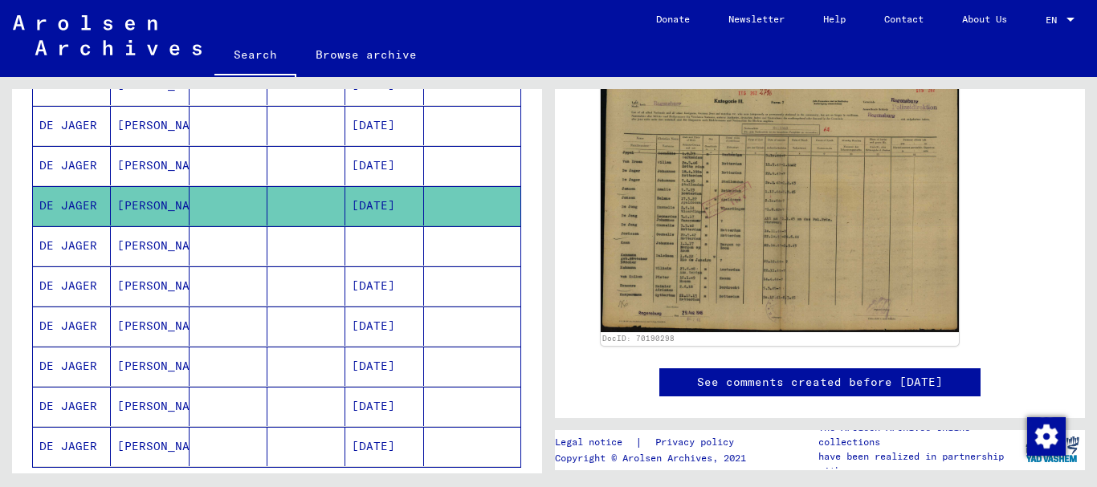
click at [297, 254] on mat-cell at bounding box center [306, 245] width 78 height 39
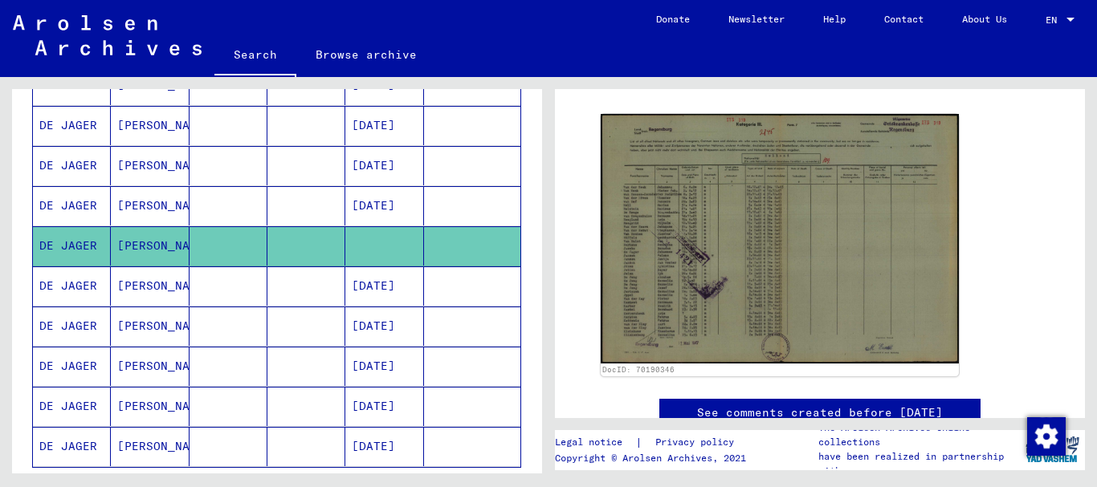
scroll to position [314, 0]
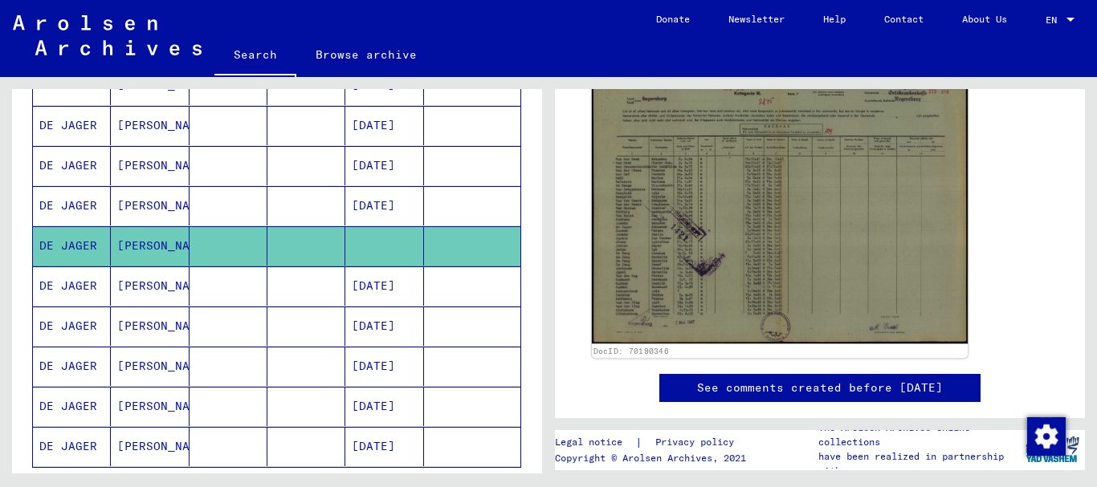
click at [824, 246] on img at bounding box center [780, 214] width 376 height 262
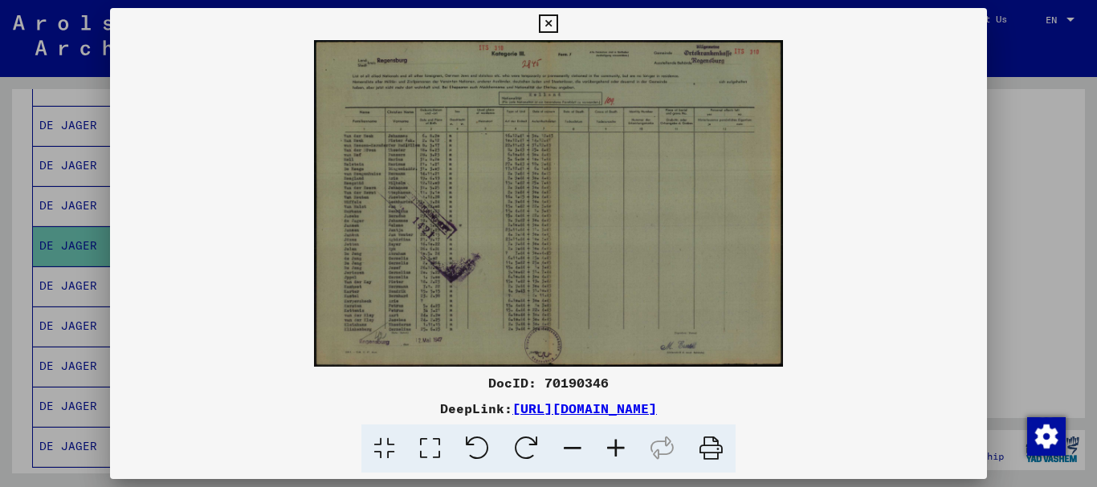
click at [615, 444] on icon at bounding box center [615, 449] width 43 height 49
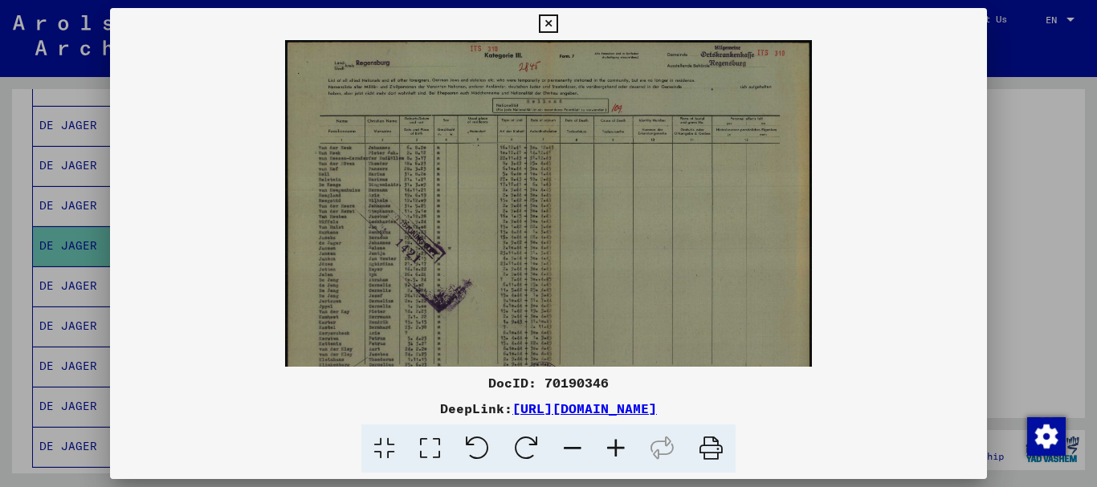
click at [615, 444] on icon at bounding box center [615, 449] width 43 height 49
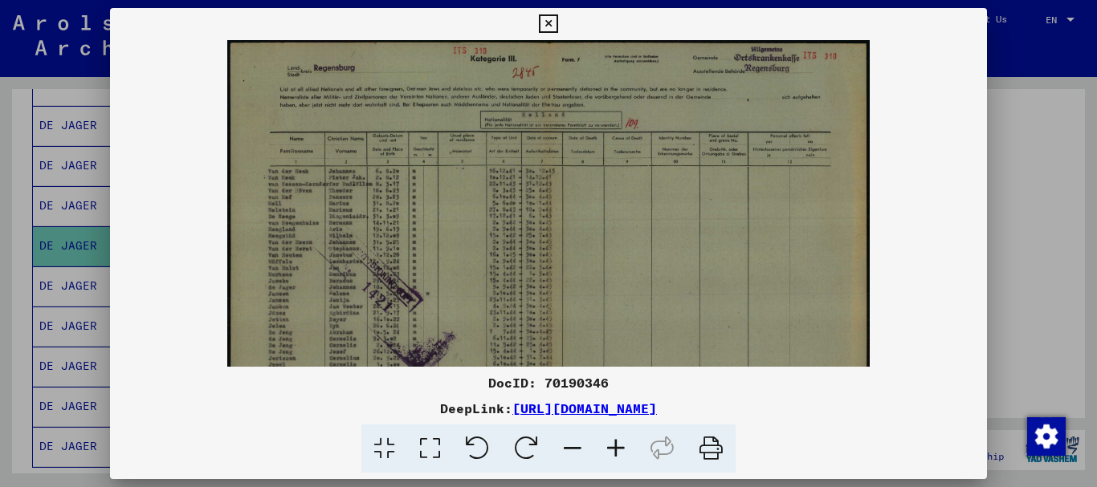
click at [615, 444] on icon at bounding box center [615, 449] width 43 height 49
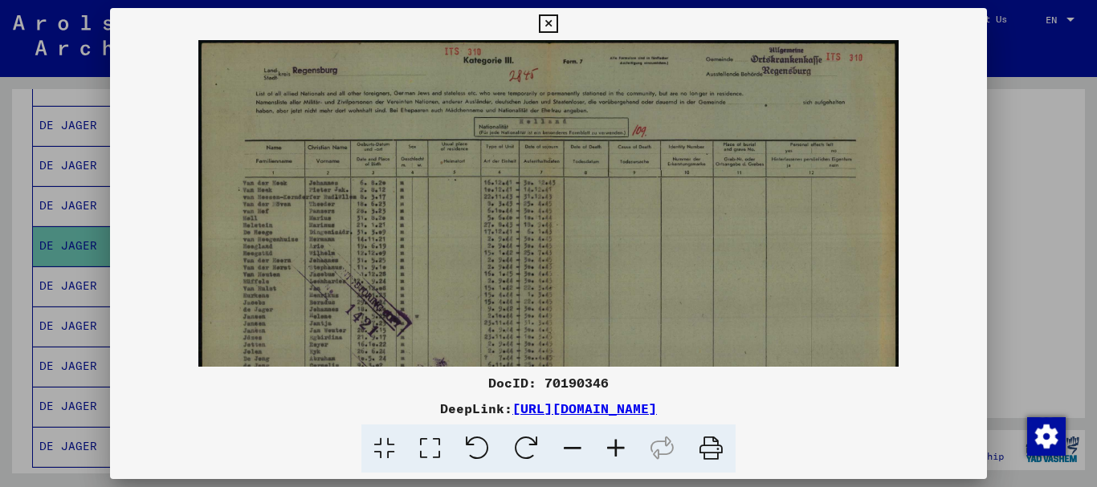
click at [615, 444] on icon at bounding box center [615, 449] width 43 height 49
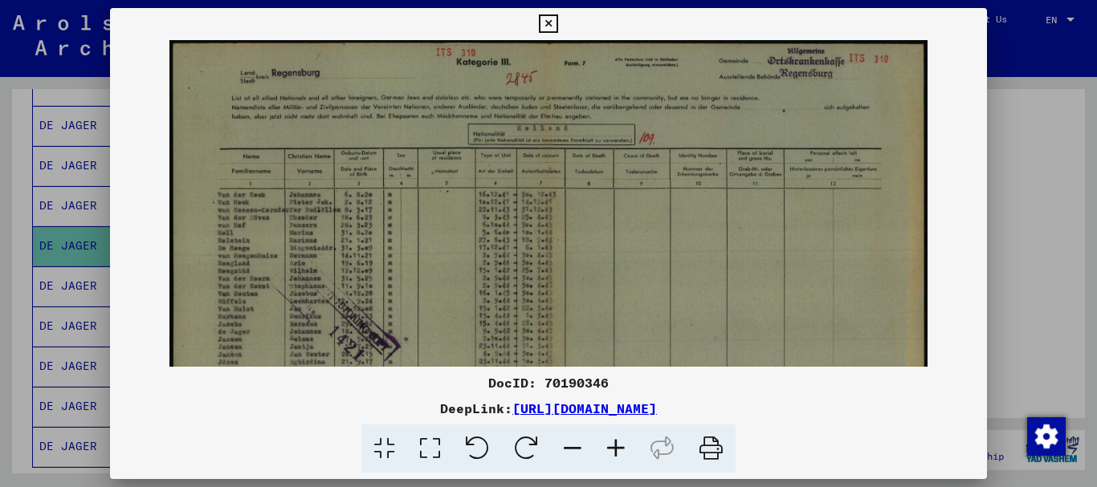
click at [615, 444] on icon at bounding box center [615, 449] width 43 height 49
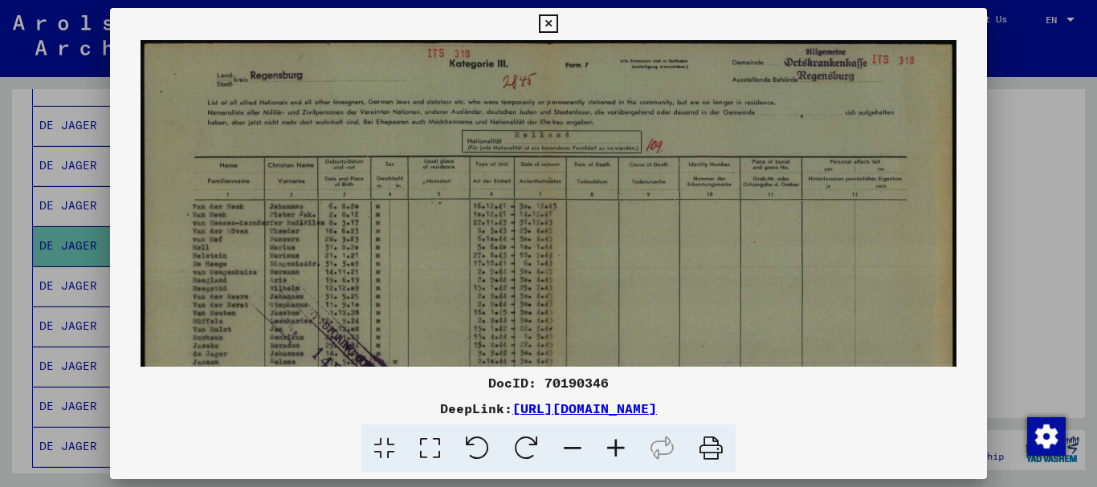
click at [615, 444] on icon at bounding box center [615, 449] width 43 height 49
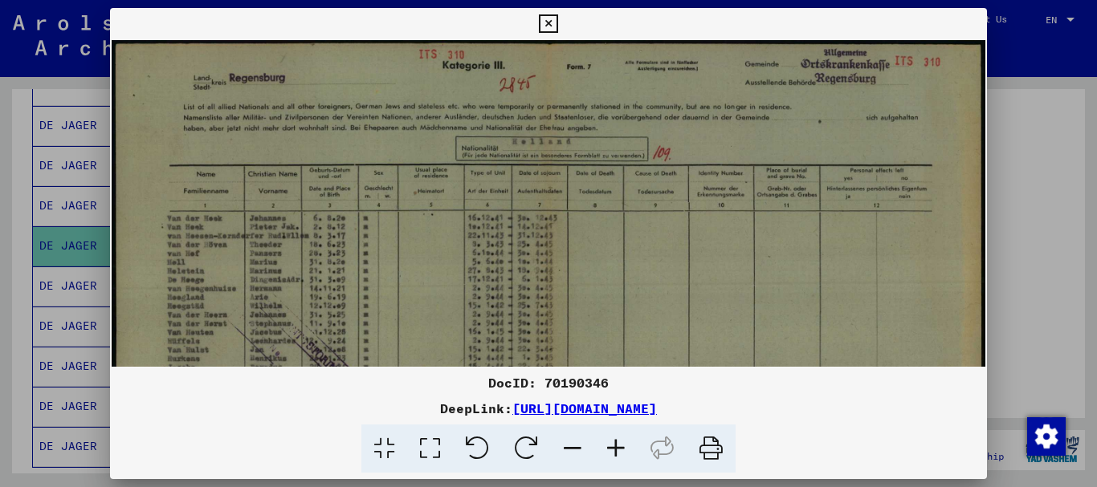
click at [615, 444] on icon at bounding box center [615, 449] width 43 height 49
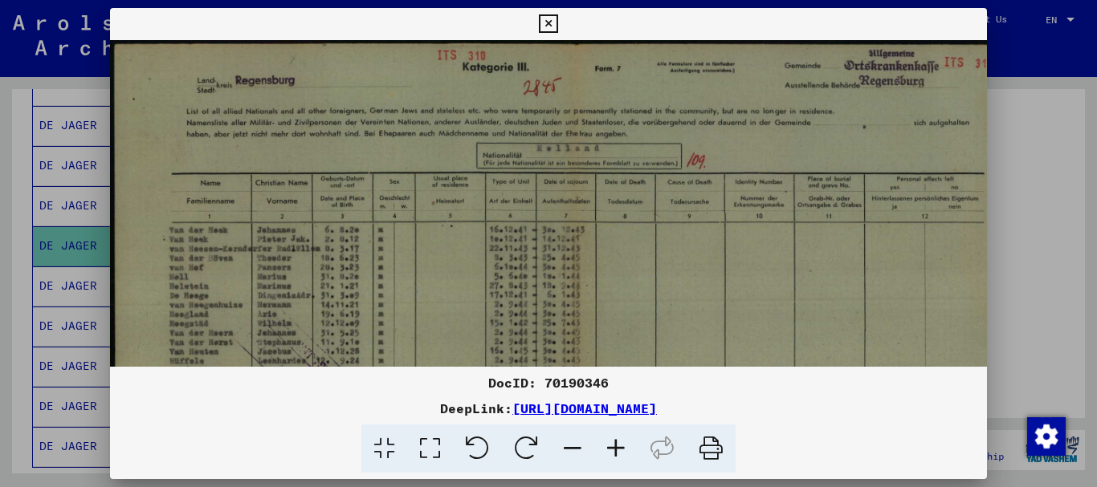
click at [615, 444] on icon at bounding box center [615, 449] width 43 height 49
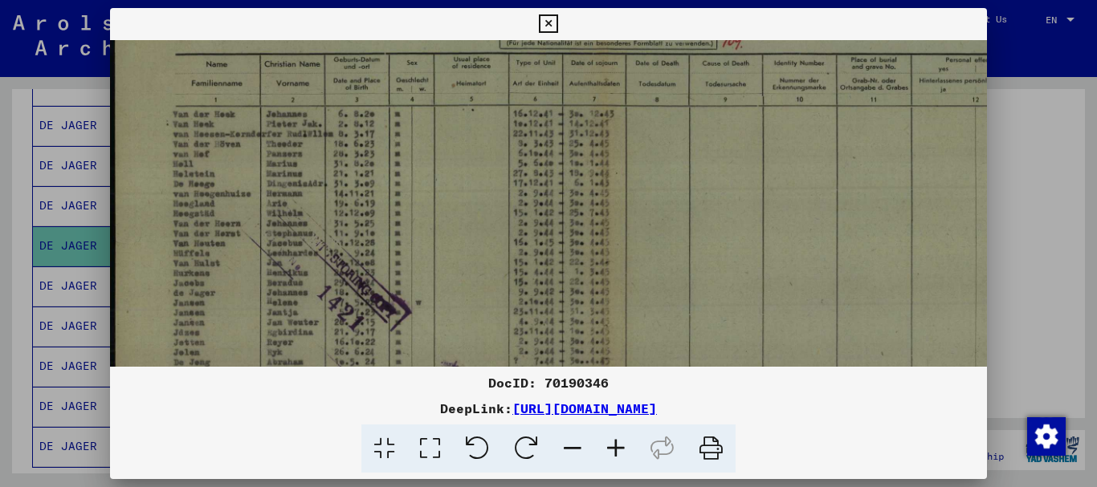
scroll to position [135, 0]
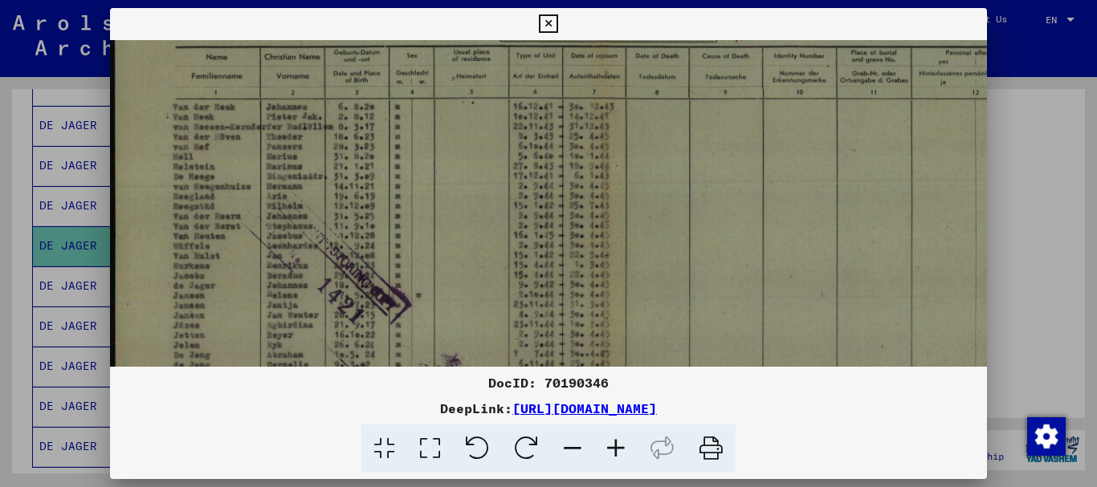
drag, startPoint x: 649, startPoint y: 295, endPoint x: 669, endPoint y: 161, distance: 136.3
click at [669, 161] on img at bounding box center [604, 249] width 988 height 688
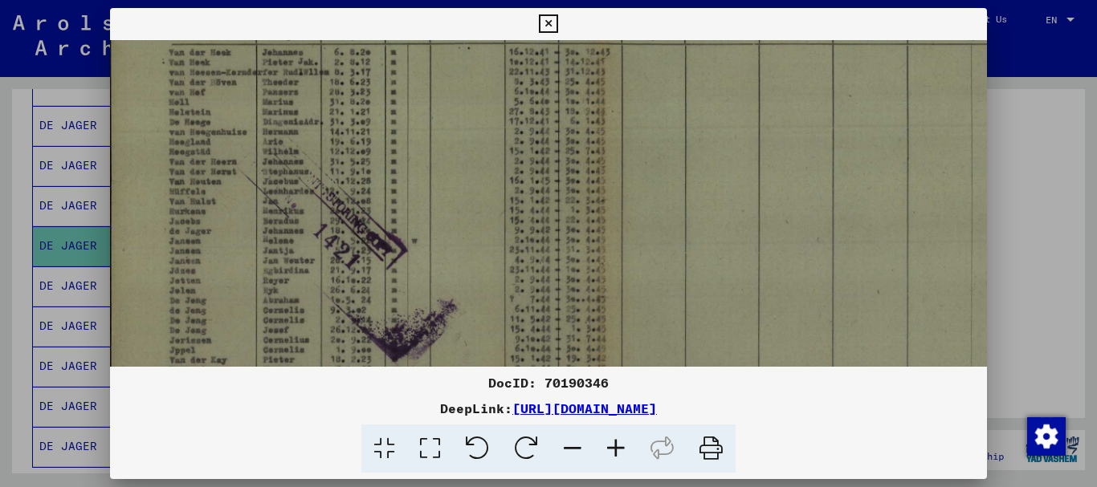
scroll to position [201, 3]
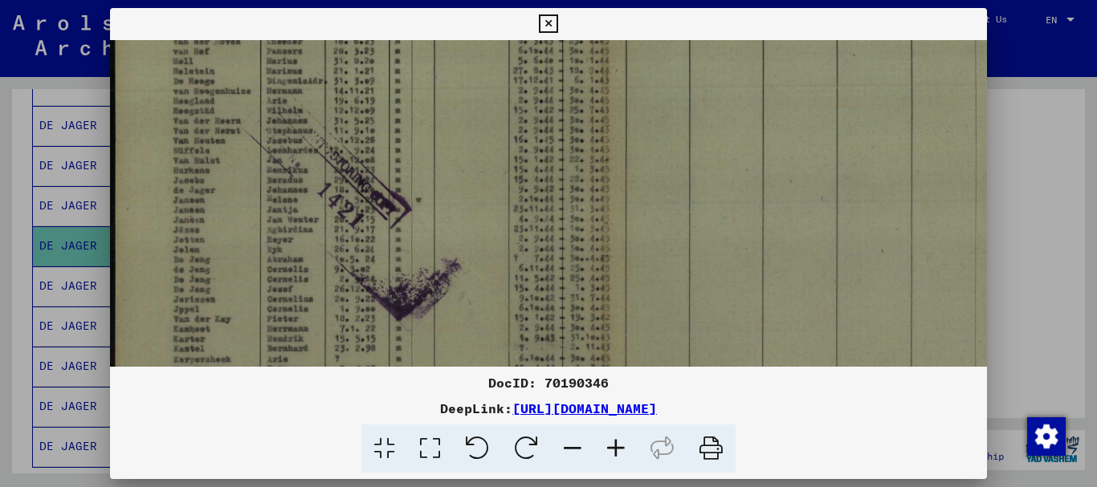
drag, startPoint x: 674, startPoint y: 248, endPoint x: 682, endPoint y: 152, distance: 96.6
click at [682, 152] on img at bounding box center [604, 154] width 988 height 688
click at [1060, 230] on div at bounding box center [548, 243] width 1097 height 487
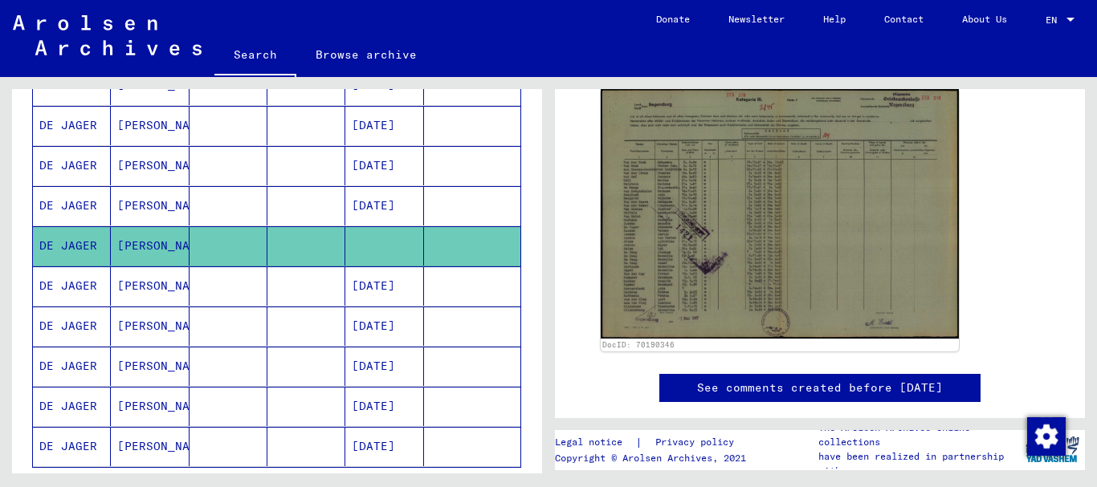
click at [286, 287] on mat-cell at bounding box center [306, 286] width 78 height 39
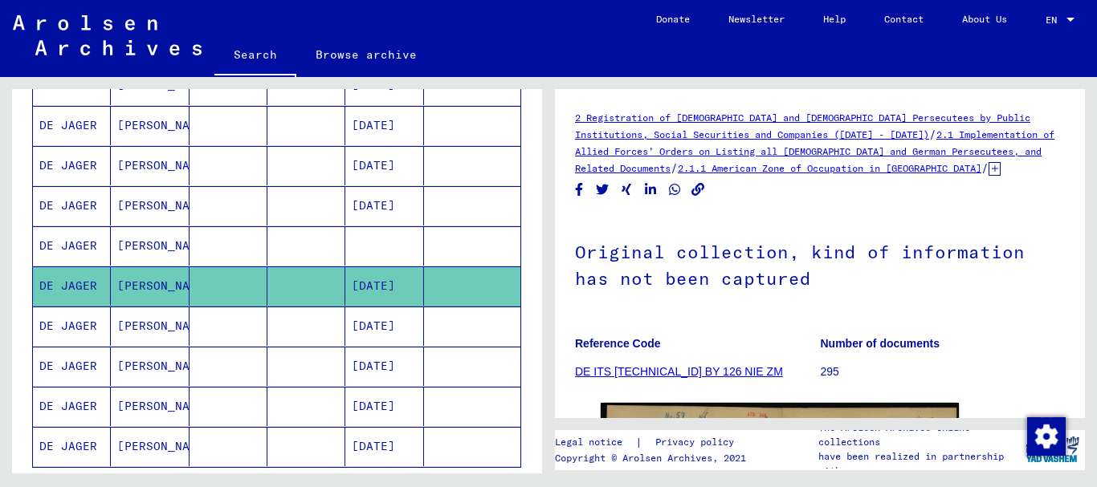
scroll to position [284, 0]
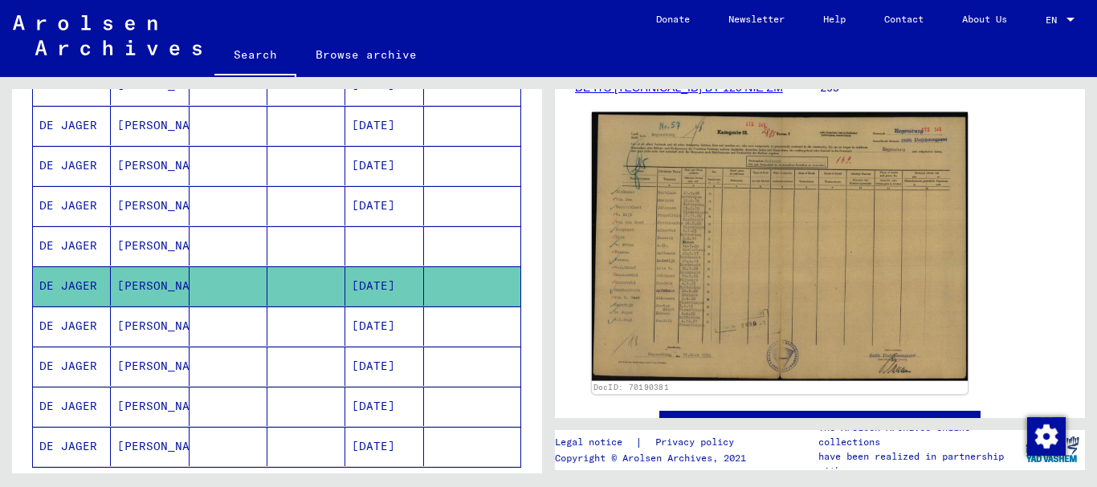
click at [792, 271] on img at bounding box center [780, 246] width 376 height 269
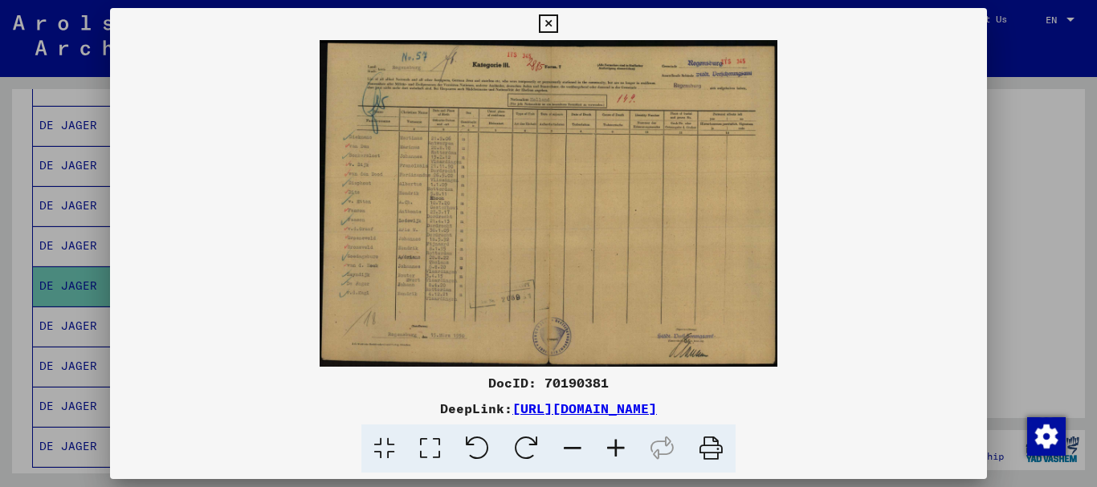
click at [616, 448] on icon at bounding box center [615, 449] width 43 height 49
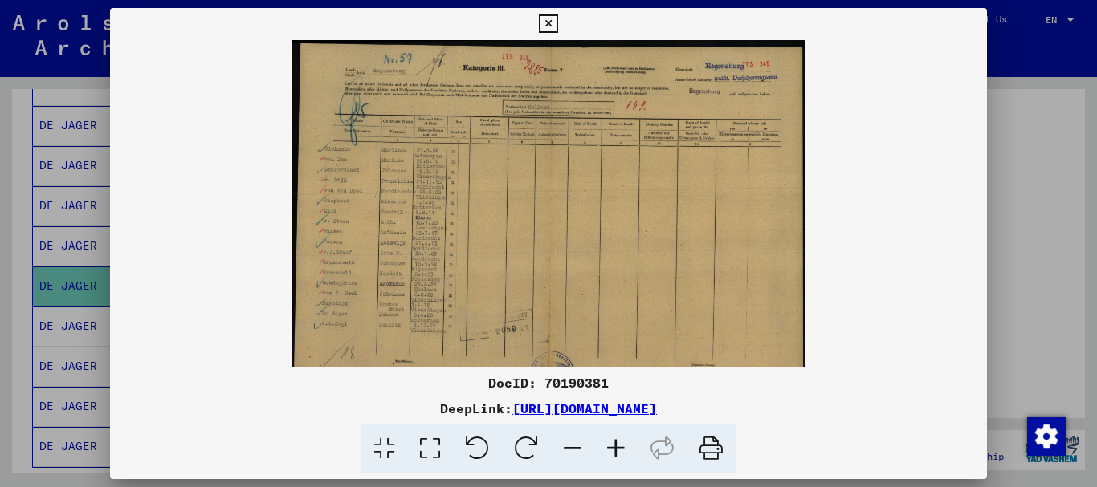
click at [616, 448] on icon at bounding box center [615, 449] width 43 height 49
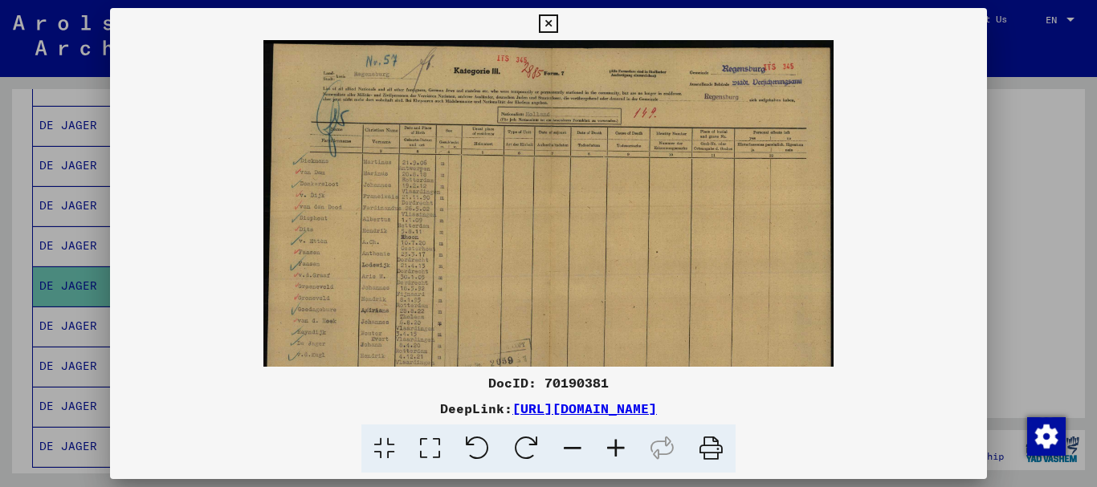
click at [616, 448] on icon at bounding box center [615, 449] width 43 height 49
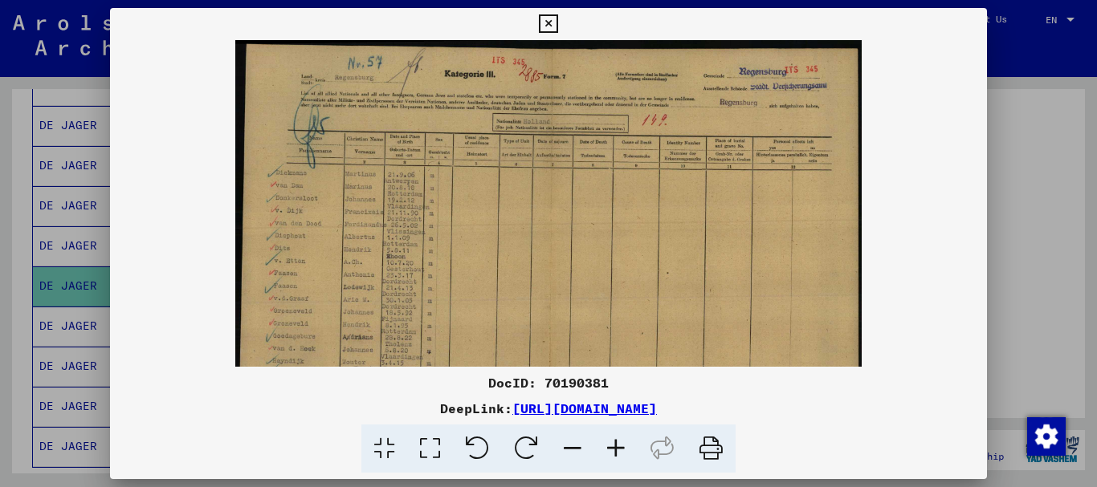
click at [616, 448] on icon at bounding box center [615, 449] width 43 height 49
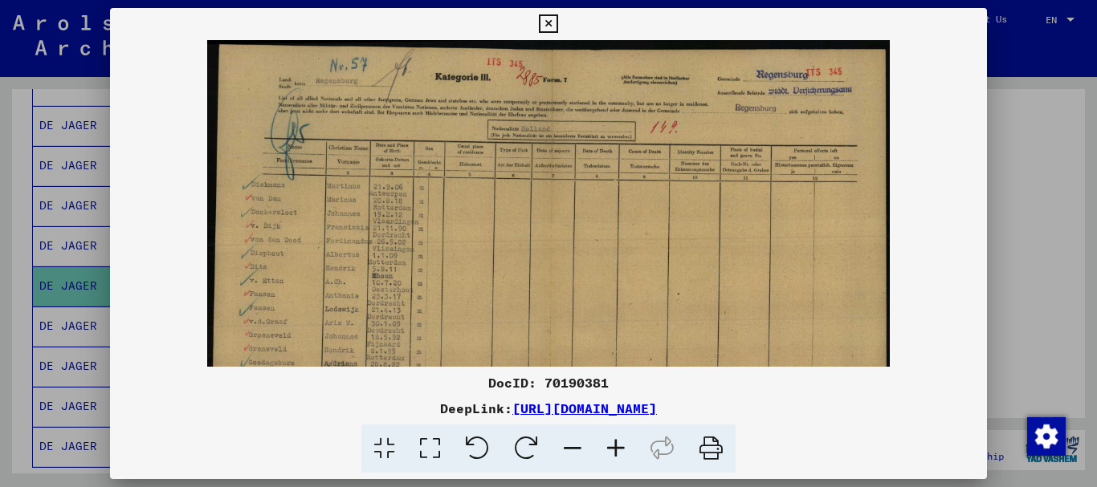
click at [616, 448] on icon at bounding box center [615, 449] width 43 height 49
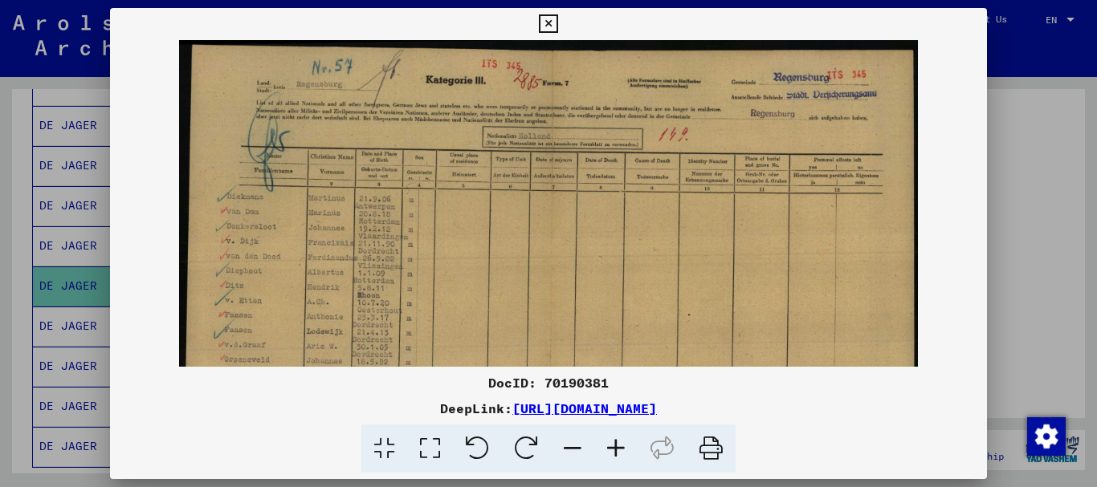
click at [616, 448] on icon at bounding box center [615, 449] width 43 height 49
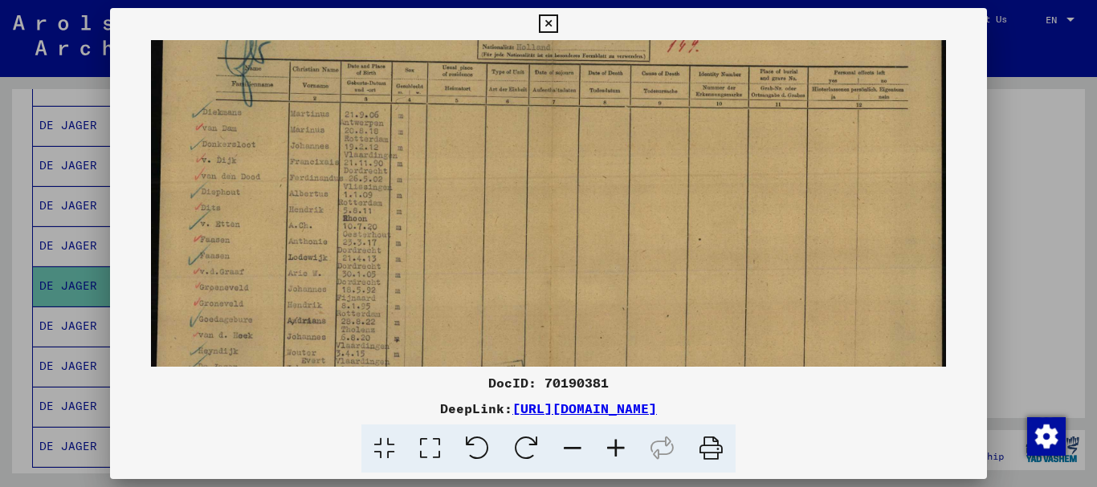
scroll to position [97, 0]
drag, startPoint x: 624, startPoint y: 275, endPoint x: 630, endPoint y: 177, distance: 97.3
click at [630, 177] on img at bounding box center [548, 227] width 794 height 568
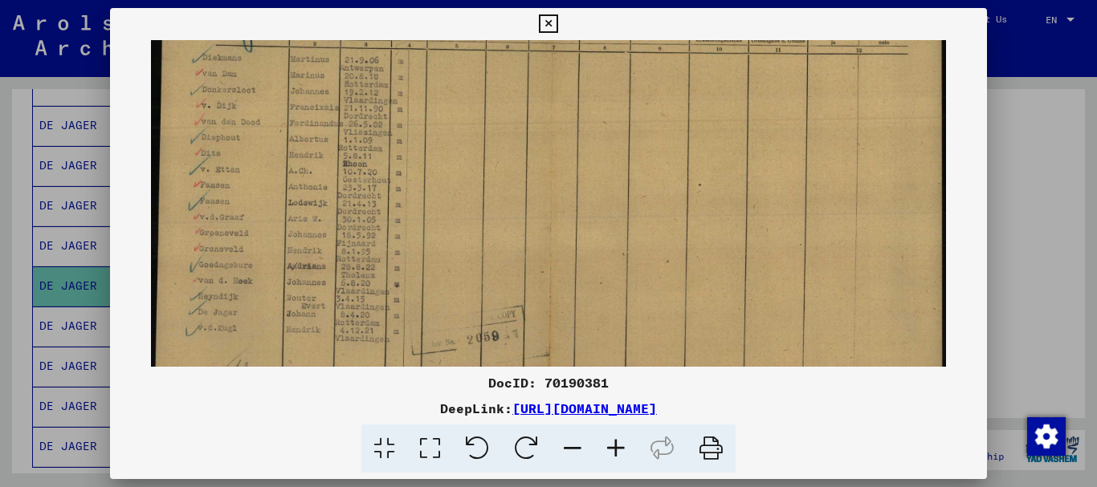
scroll to position [154, 0]
drag, startPoint x: 627, startPoint y: 258, endPoint x: 627, endPoint y: 201, distance: 57.0
click at [627, 201] on img at bounding box center [548, 170] width 794 height 568
click at [1049, 300] on div at bounding box center [548, 243] width 1097 height 487
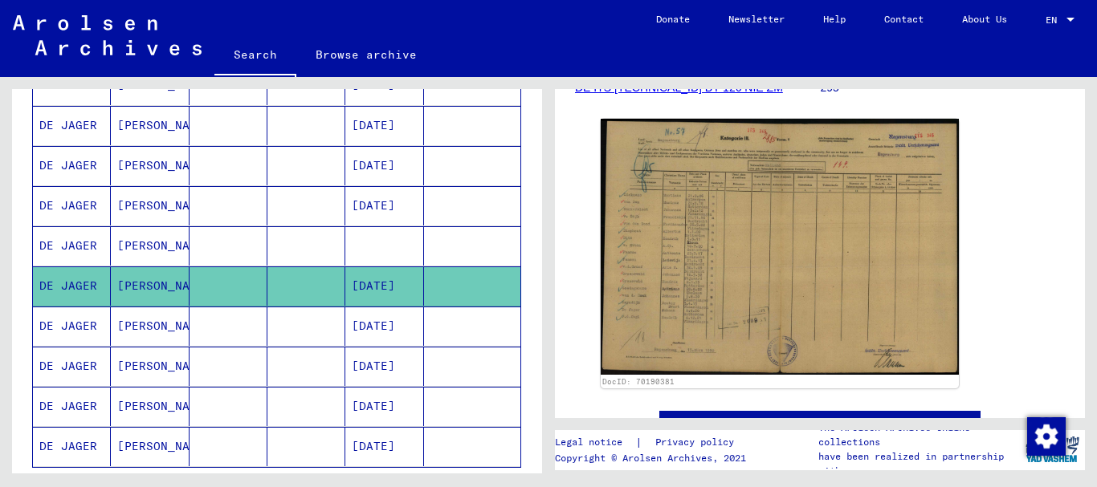
click at [286, 324] on mat-cell at bounding box center [306, 326] width 78 height 39
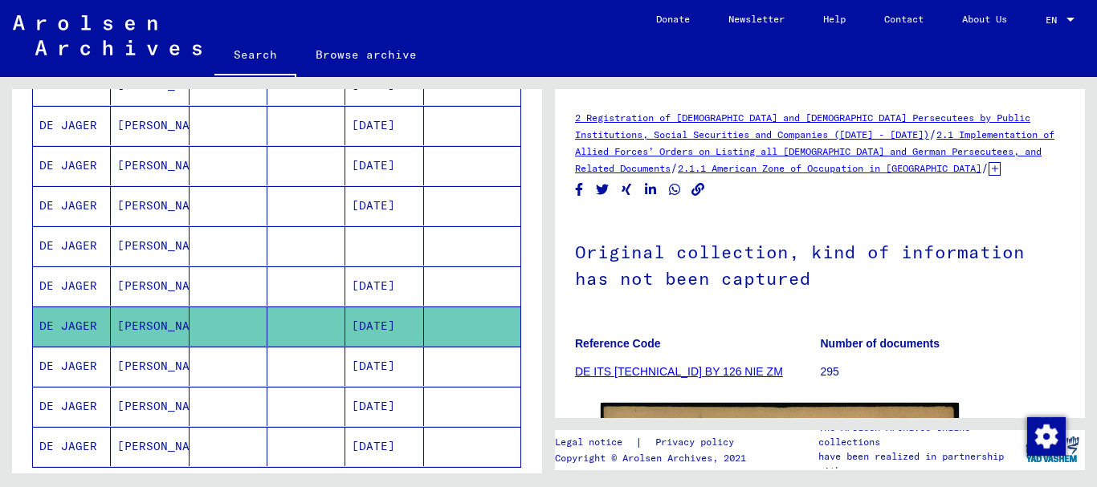
scroll to position [397, 0]
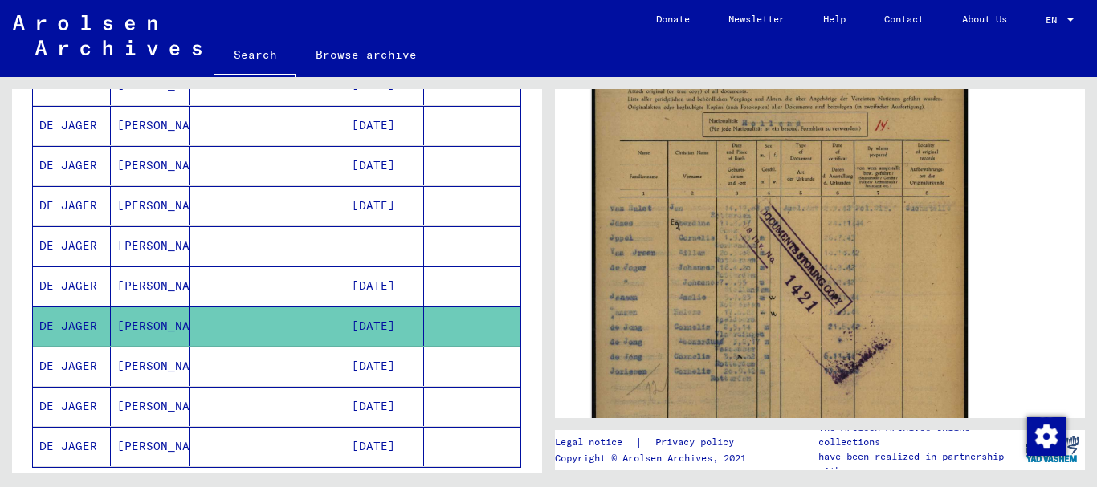
click at [864, 216] on img at bounding box center [780, 257] width 376 height 527
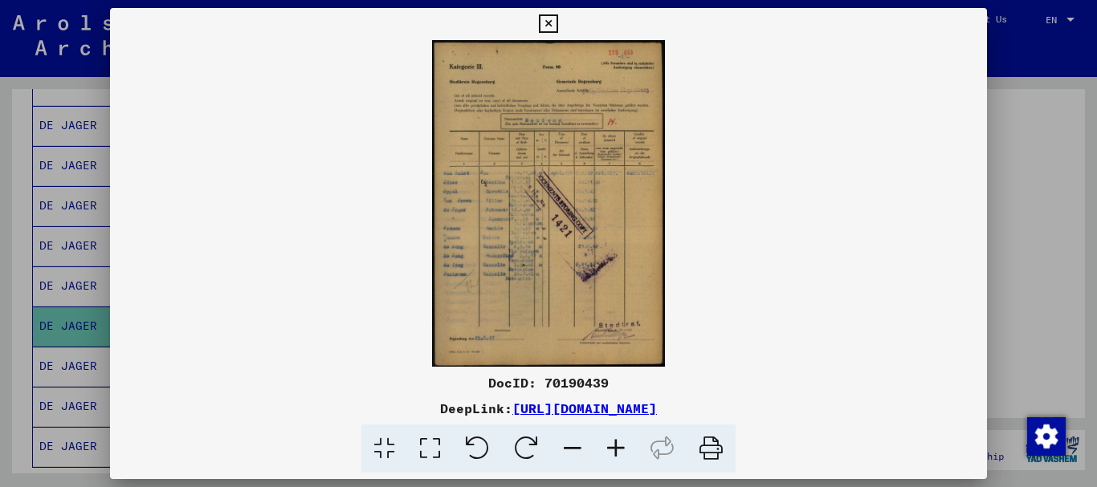
click at [616, 448] on icon at bounding box center [615, 449] width 43 height 49
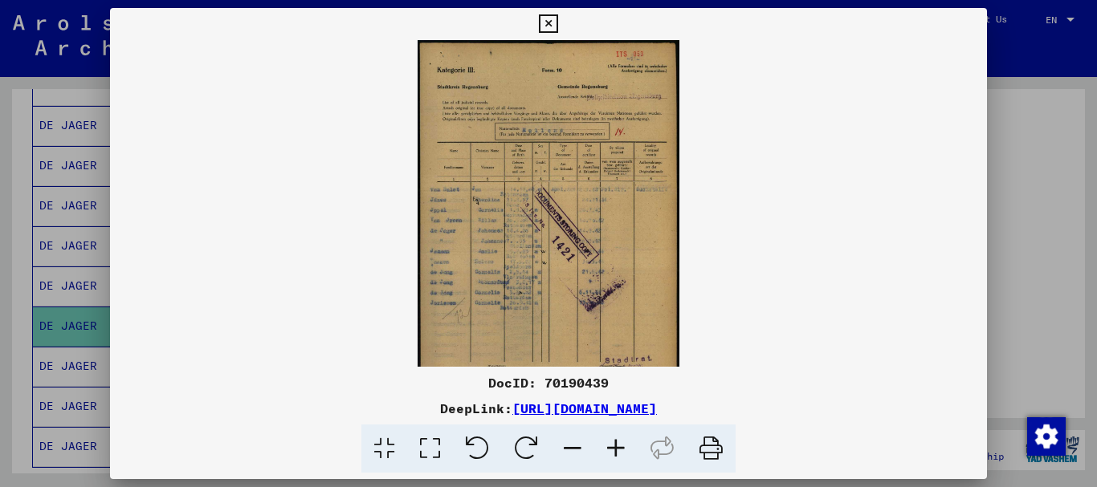
click at [616, 448] on icon at bounding box center [615, 449] width 43 height 49
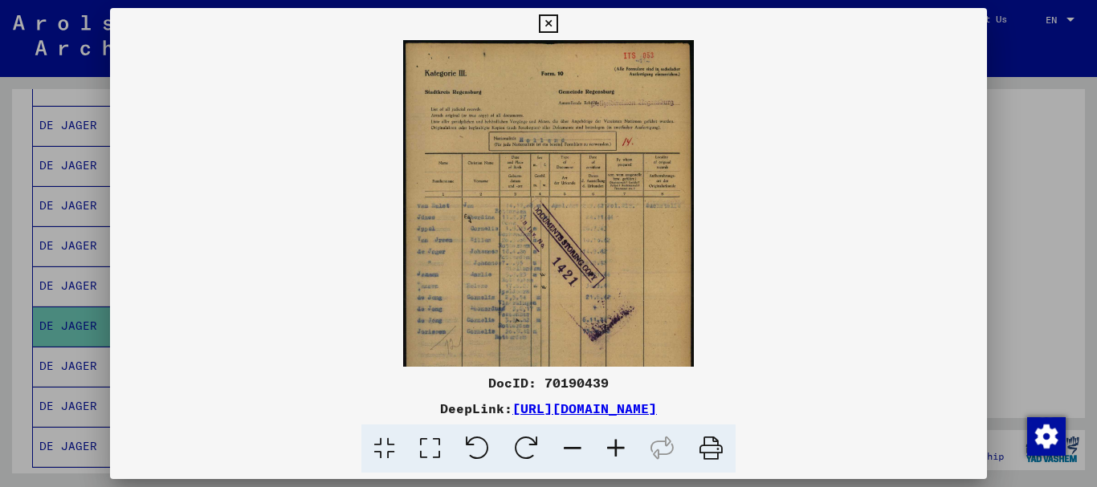
click at [616, 447] on icon at bounding box center [615, 449] width 43 height 49
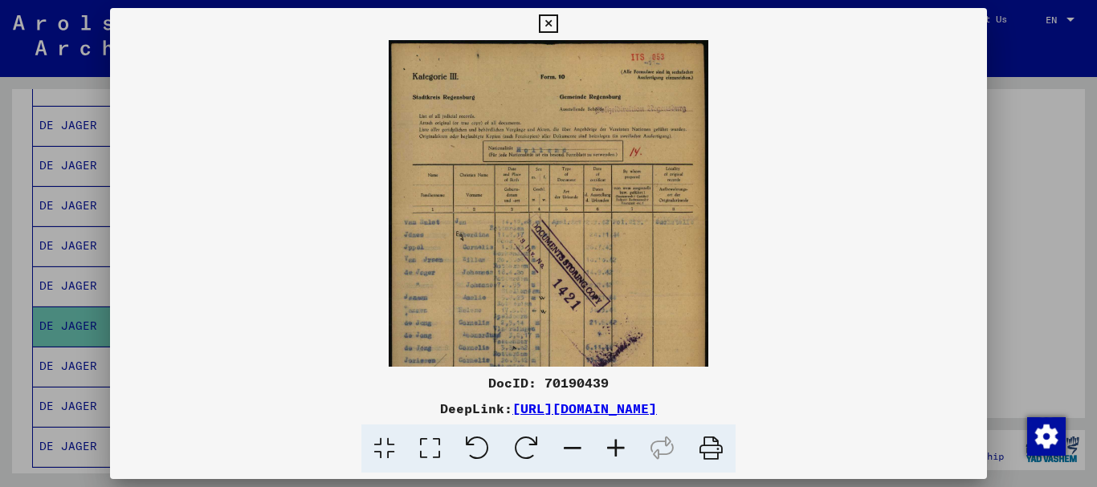
click at [616, 447] on icon at bounding box center [615, 449] width 43 height 49
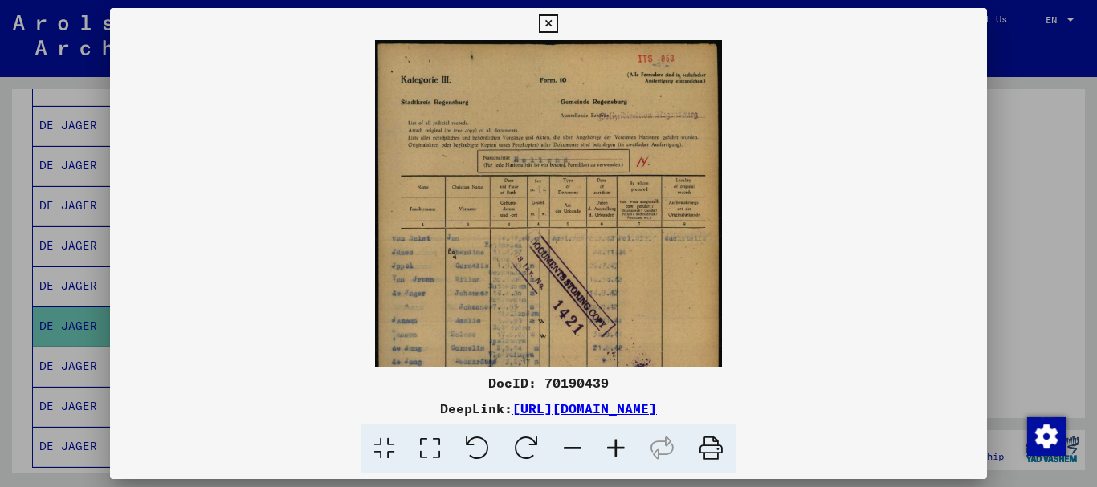
click at [616, 447] on icon at bounding box center [615, 449] width 43 height 49
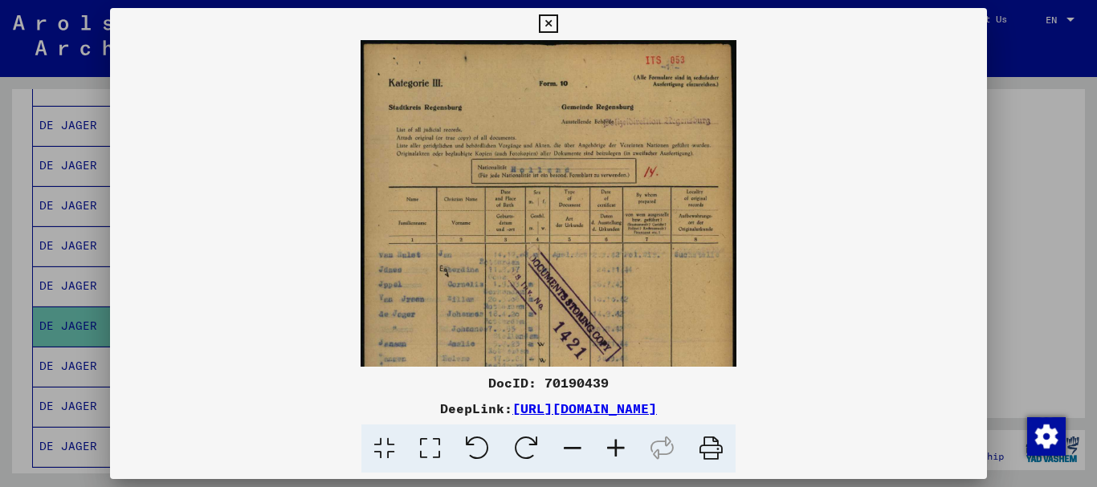
click at [616, 447] on icon at bounding box center [615, 449] width 43 height 49
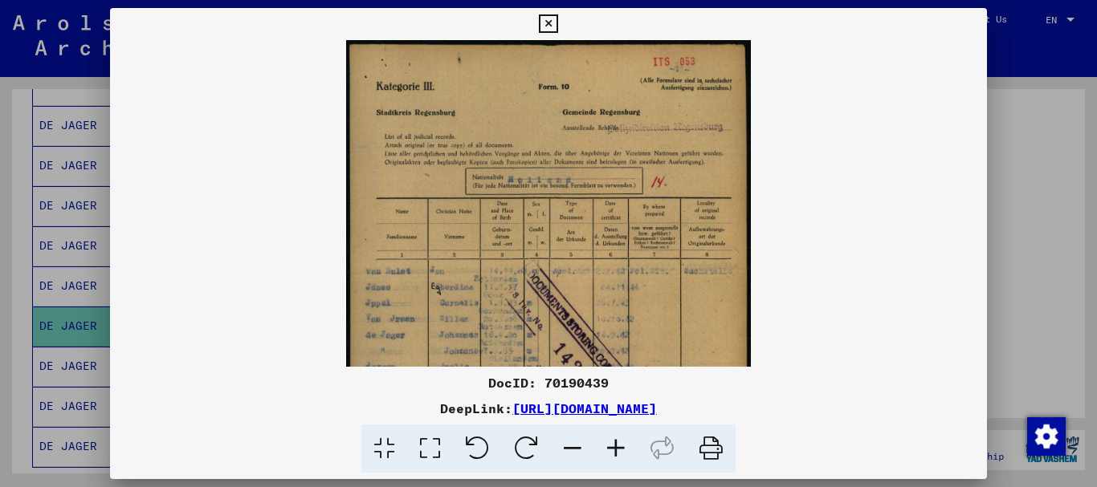
click at [616, 447] on icon at bounding box center [615, 449] width 43 height 49
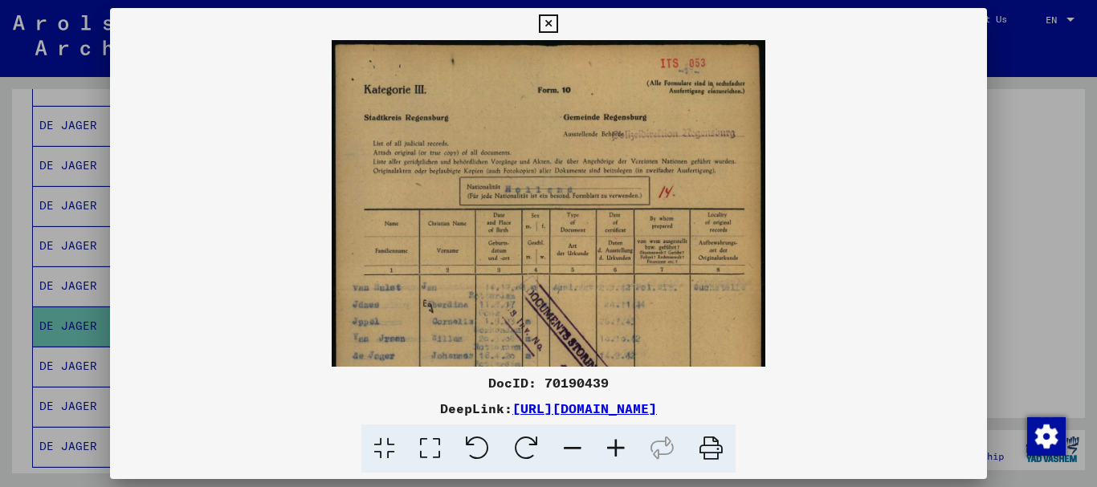
click at [616, 447] on icon at bounding box center [615, 449] width 43 height 49
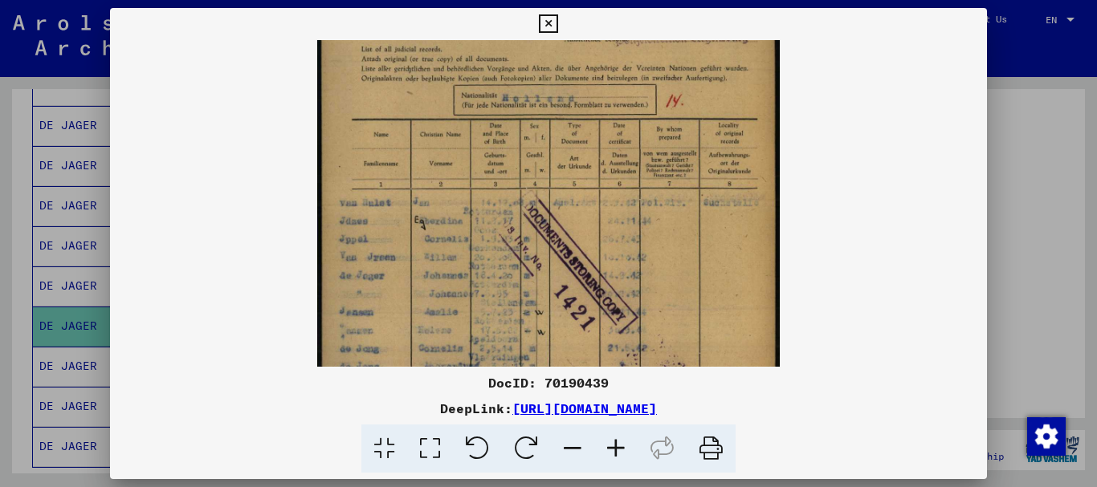
scroll to position [112, 0]
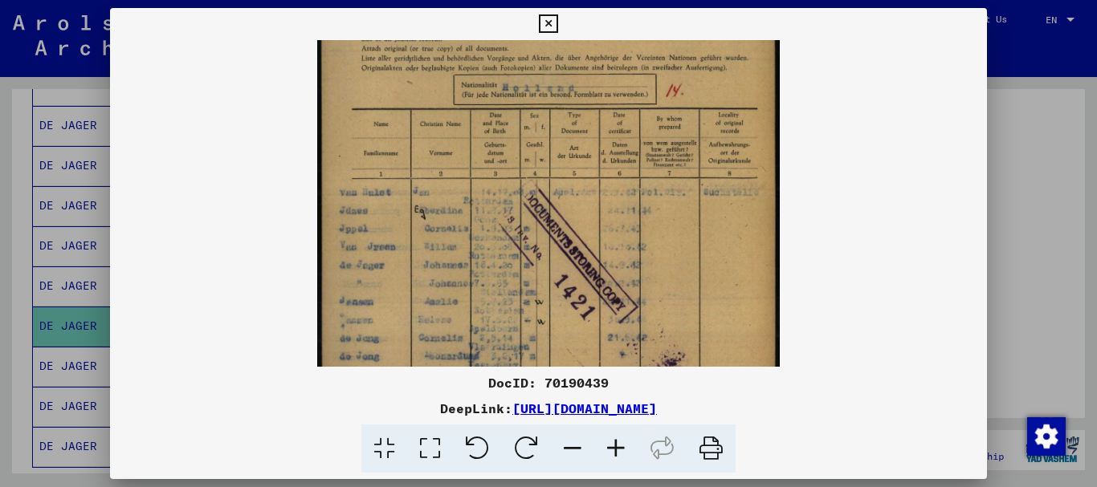
drag, startPoint x: 630, startPoint y: 283, endPoint x: 624, endPoint y: 171, distance: 111.8
click at [624, 171] on img at bounding box center [548, 253] width 462 height 648
click at [1056, 328] on div at bounding box center [548, 243] width 1097 height 487
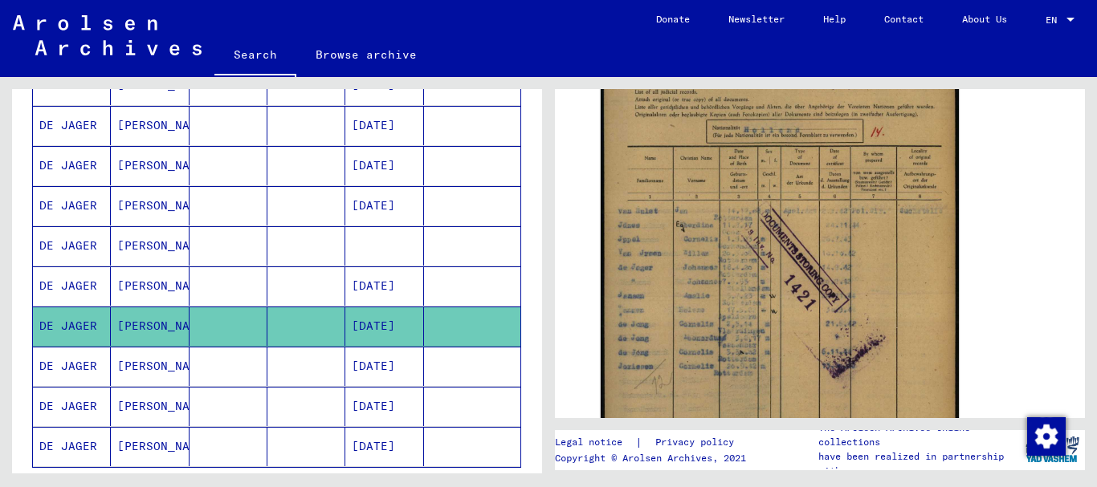
click at [279, 446] on mat-cell at bounding box center [306, 446] width 78 height 39
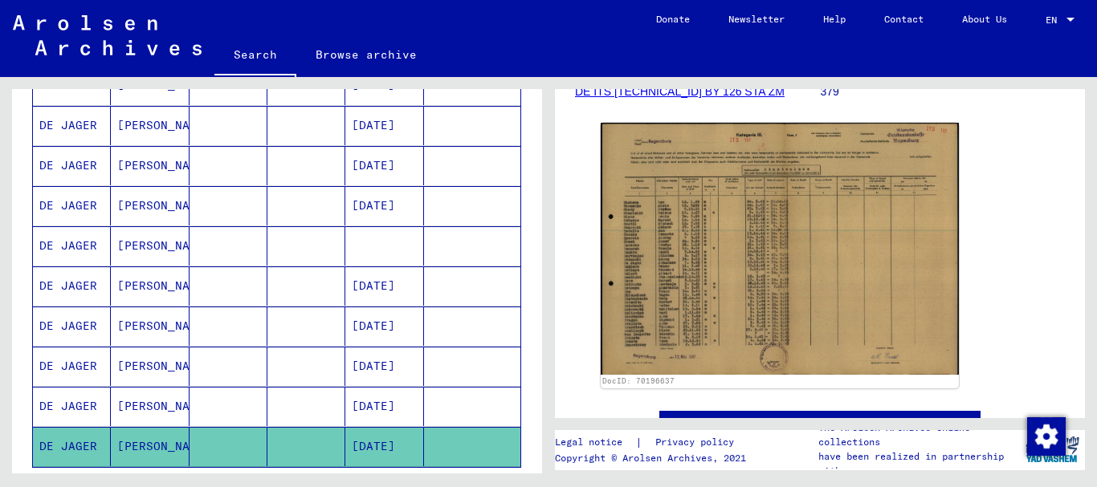
scroll to position [283, 0]
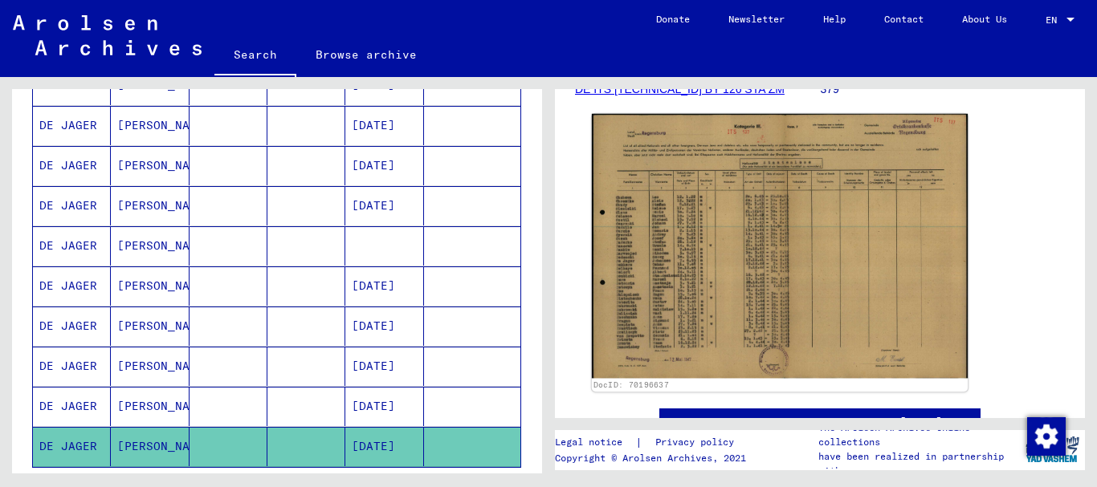
click at [804, 247] on img at bounding box center [780, 246] width 376 height 264
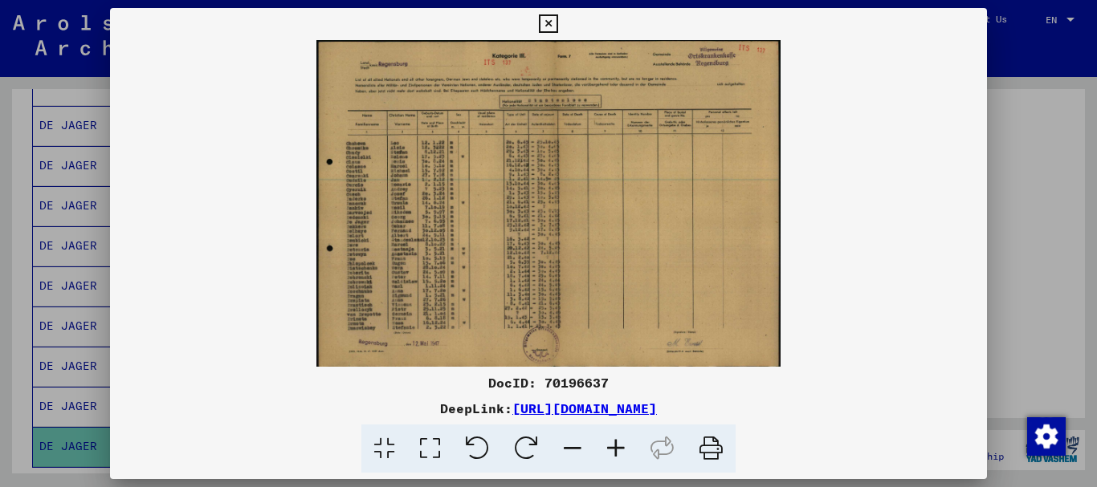
click at [613, 446] on icon at bounding box center [615, 449] width 43 height 49
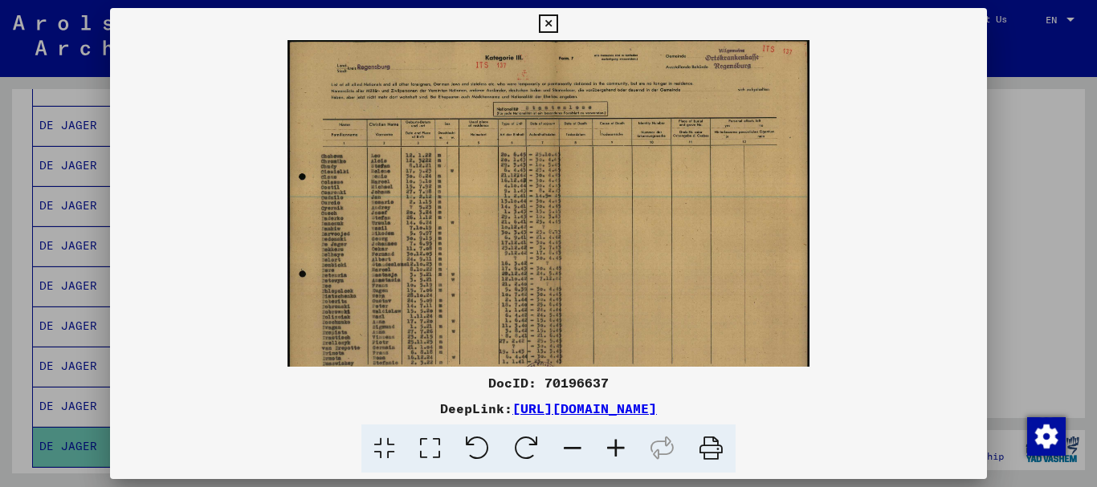
click at [613, 446] on icon at bounding box center [615, 449] width 43 height 49
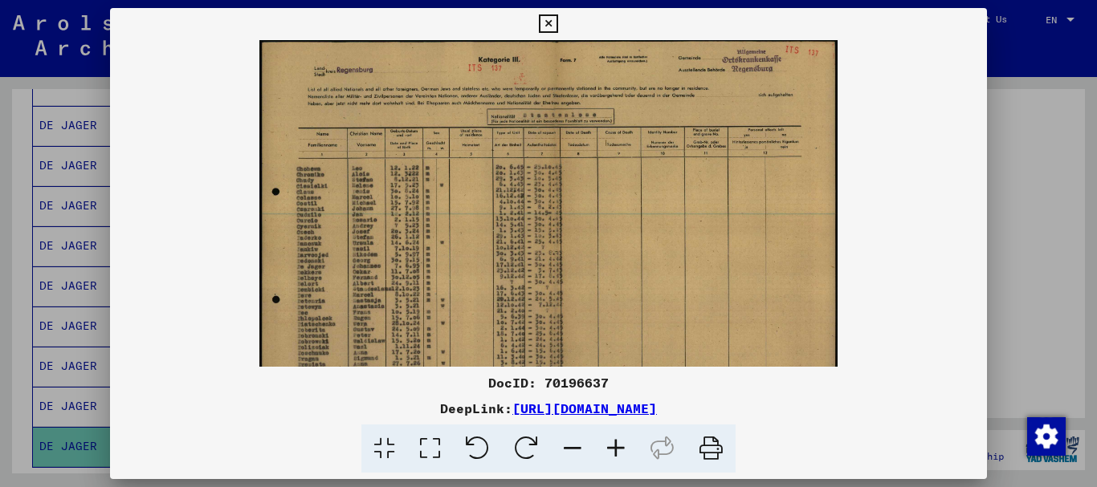
click at [613, 446] on icon at bounding box center [615, 449] width 43 height 49
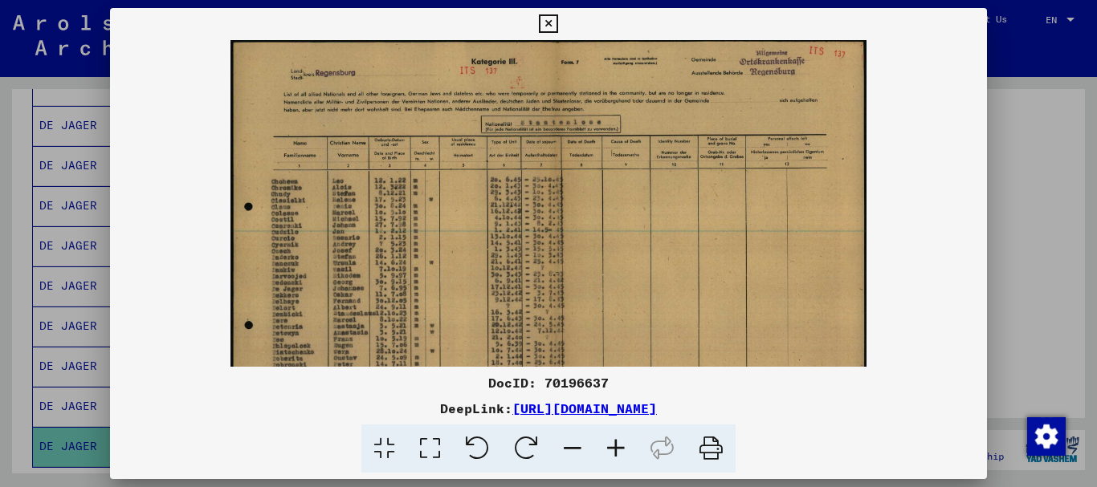
click at [613, 446] on icon at bounding box center [615, 449] width 43 height 49
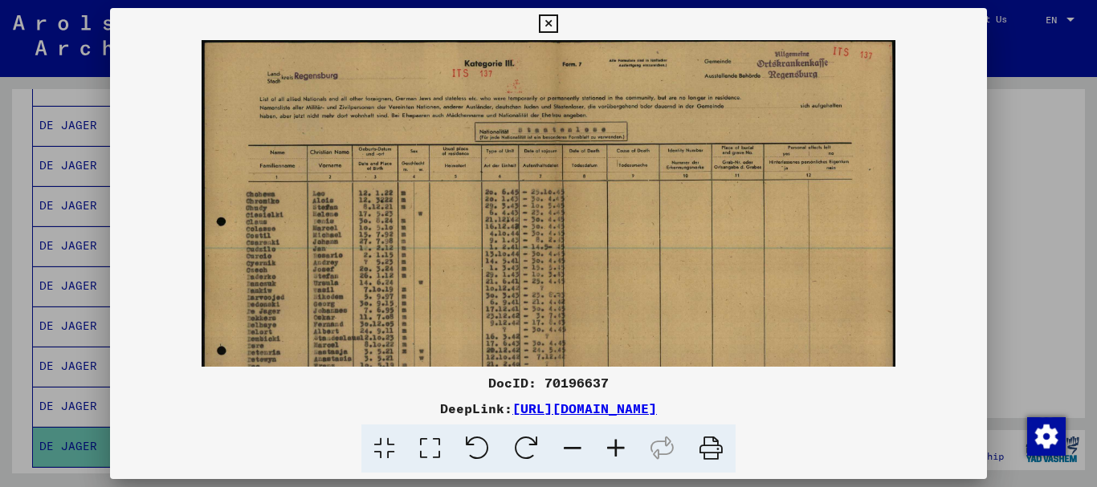
click at [613, 446] on icon at bounding box center [615, 449] width 43 height 49
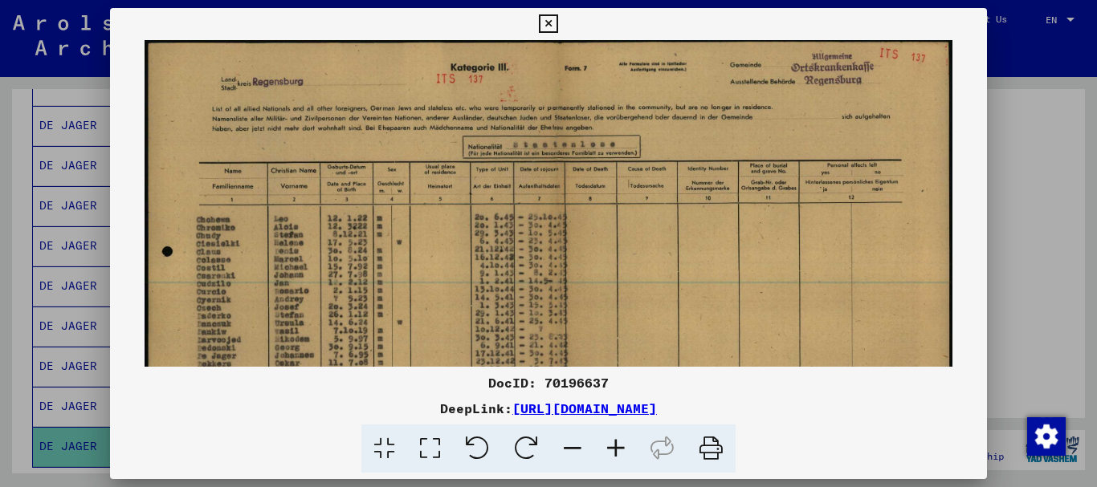
click at [613, 446] on icon at bounding box center [615, 449] width 43 height 49
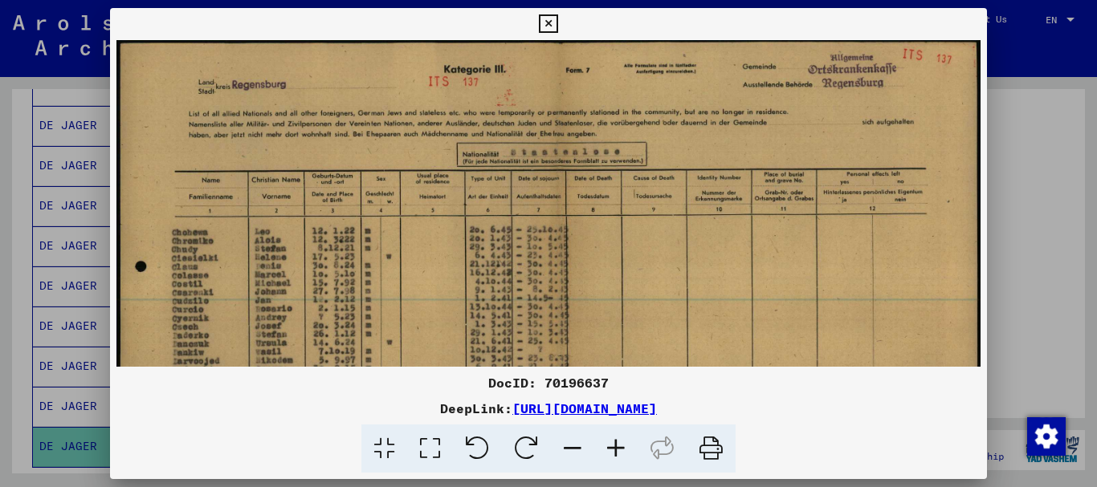
click at [613, 446] on icon at bounding box center [615, 449] width 43 height 49
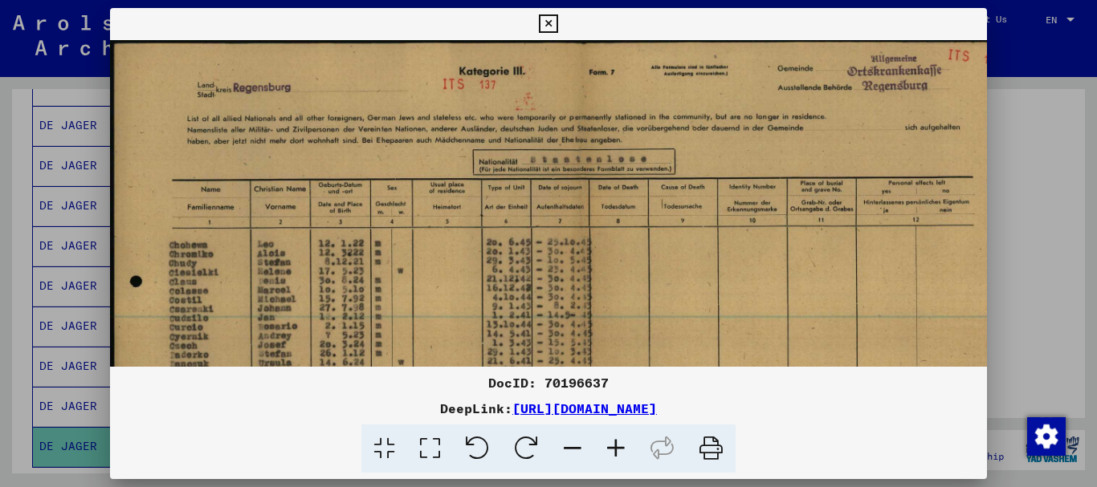
click at [613, 446] on icon at bounding box center [615, 449] width 43 height 49
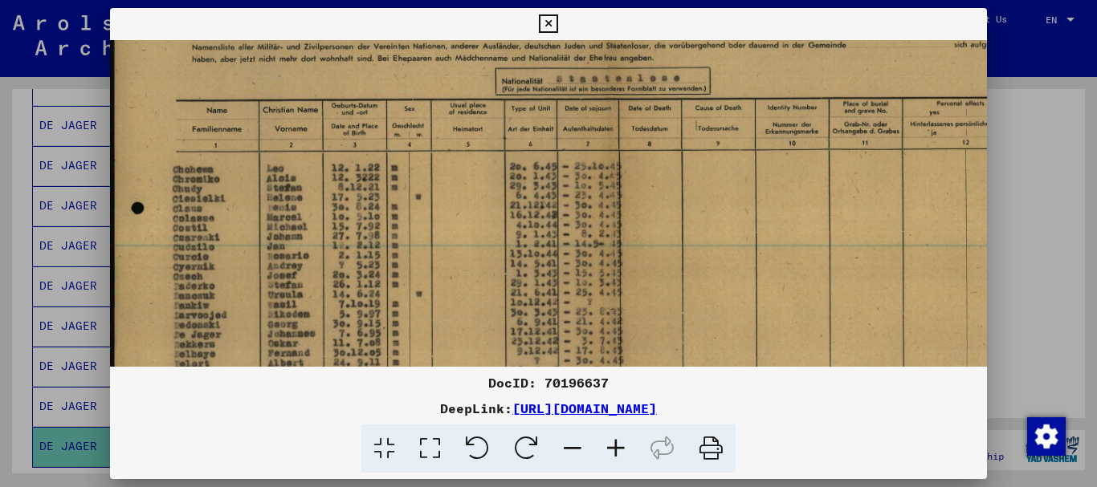
drag, startPoint x: 499, startPoint y: 251, endPoint x: 500, endPoint y: 198, distance: 53.0
click at [501, 199] on img at bounding box center [599, 296] width 979 height 688
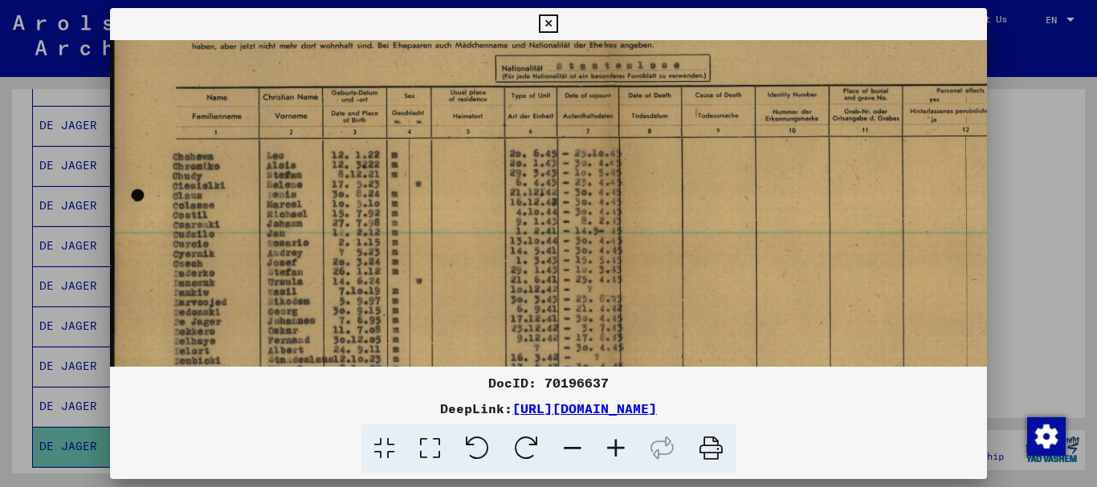
scroll to position [185, 16]
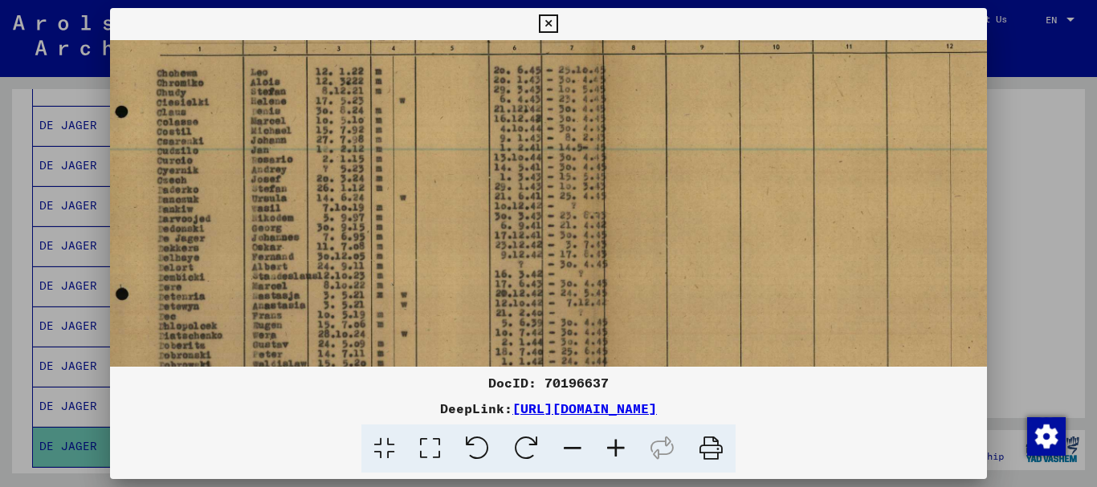
drag, startPoint x: 548, startPoint y: 279, endPoint x: 532, endPoint y: 210, distance: 70.1
click at [532, 210] on img at bounding box center [583, 200] width 979 height 688
click at [1051, 324] on div at bounding box center [548, 243] width 1097 height 487
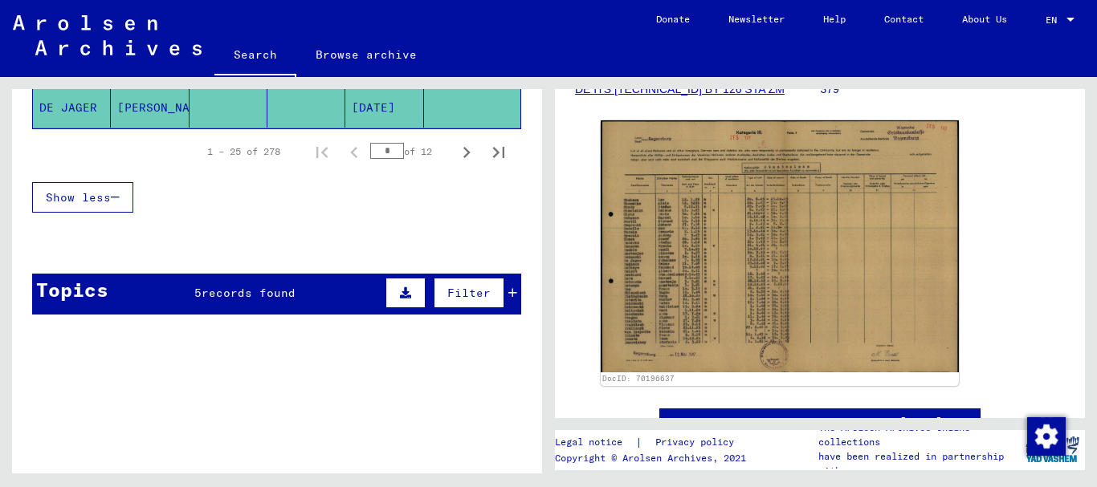
scroll to position [1213, 0]
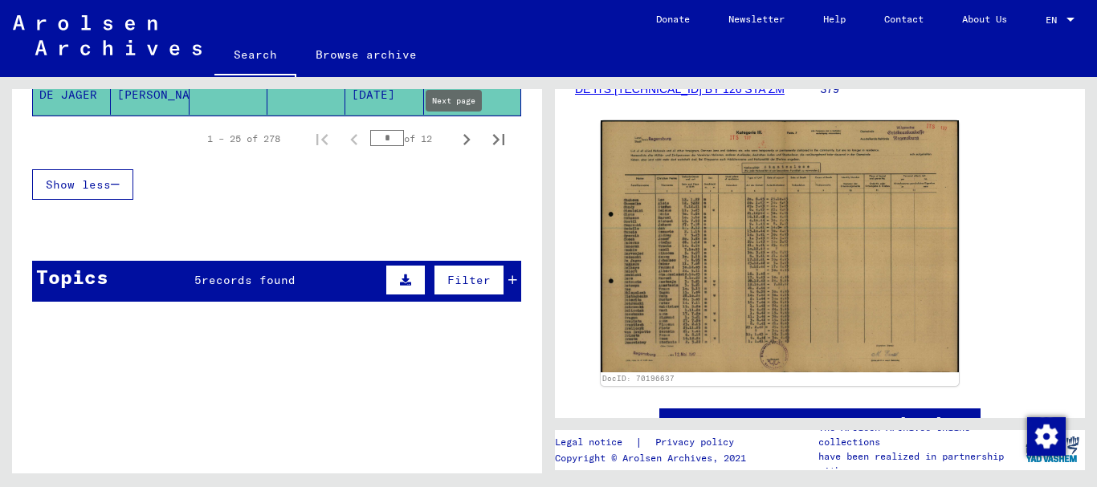
click at [463, 138] on icon "Next page" at bounding box center [466, 139] width 7 height 11
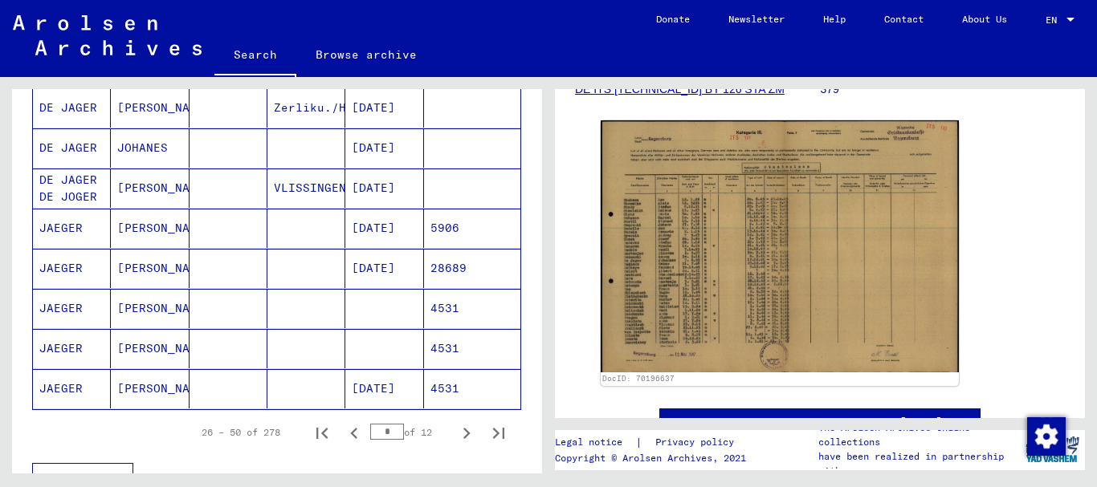
scroll to position [892, 0]
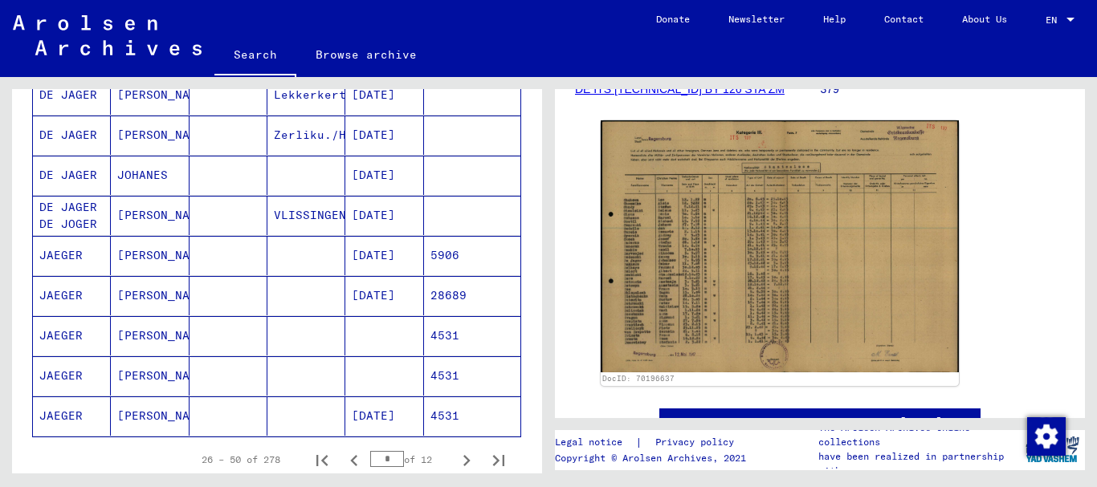
click at [294, 176] on mat-cell at bounding box center [306, 175] width 78 height 39
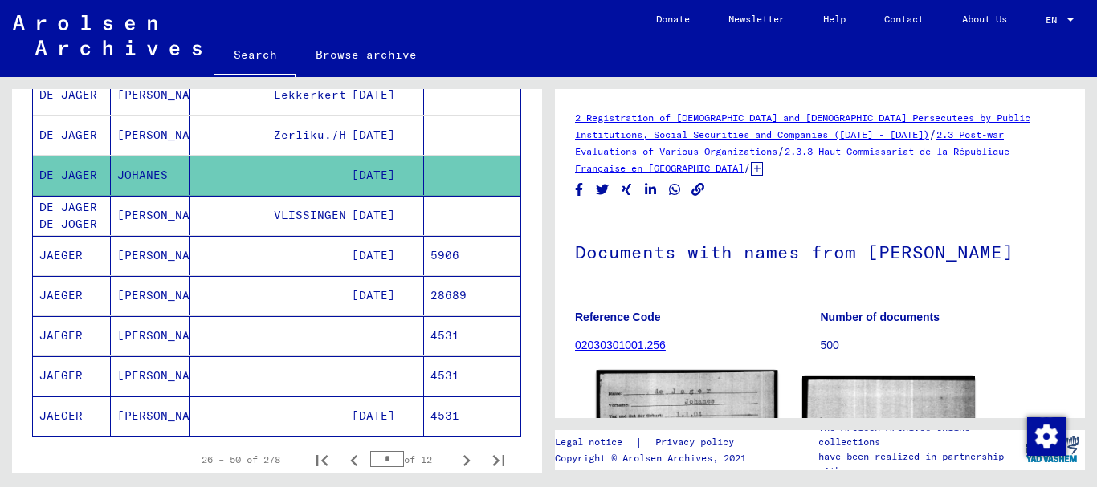
click at [705, 382] on img at bounding box center [686, 484] width 181 height 228
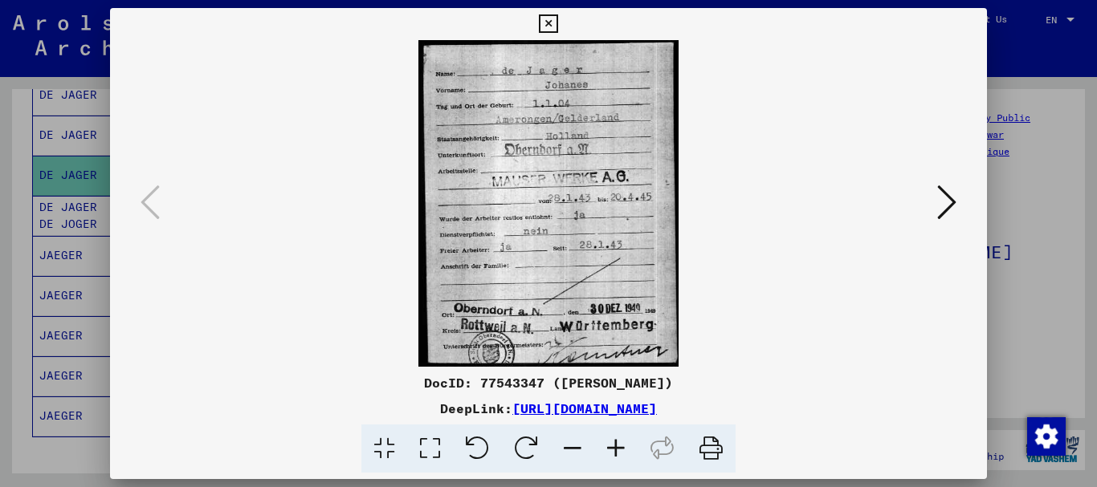
click at [1054, 316] on div at bounding box center [548, 243] width 1097 height 487
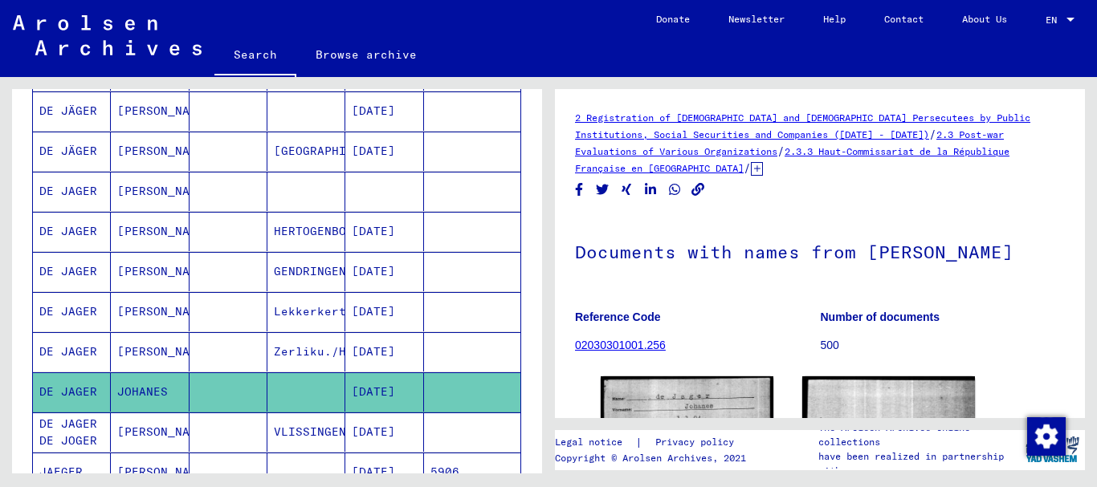
scroll to position [651, 0]
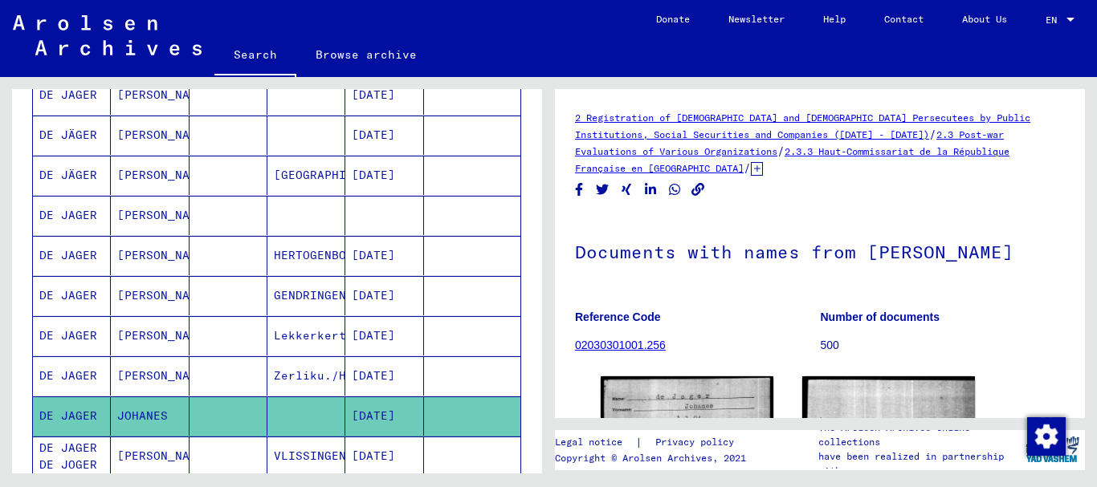
click at [296, 215] on mat-cell at bounding box center [306, 215] width 78 height 39
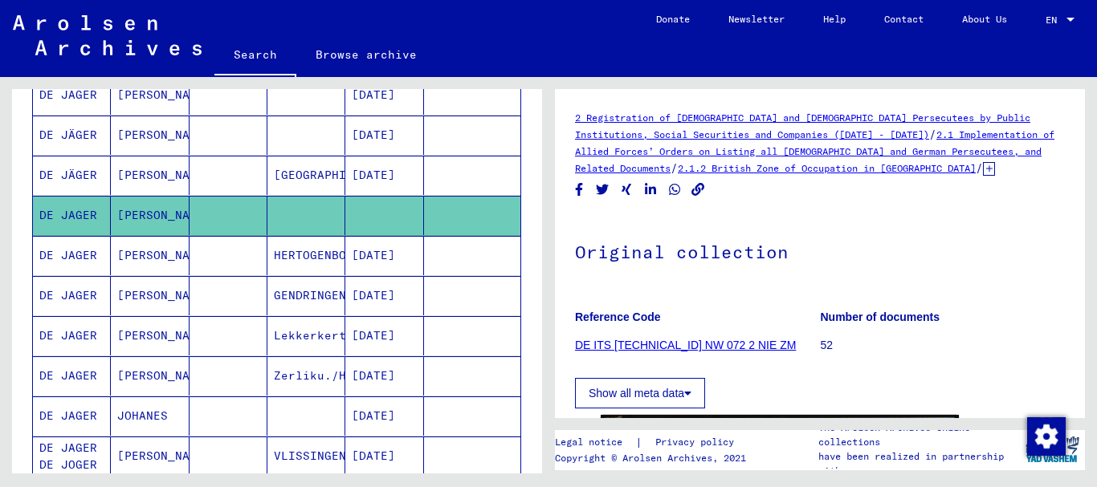
scroll to position [372, 0]
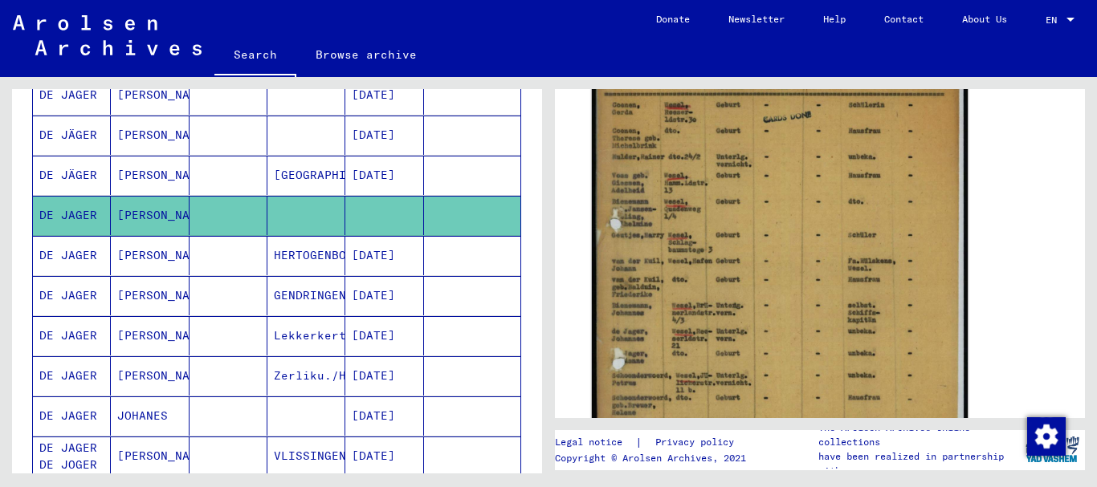
click at [747, 258] on img at bounding box center [780, 293] width 376 height 527
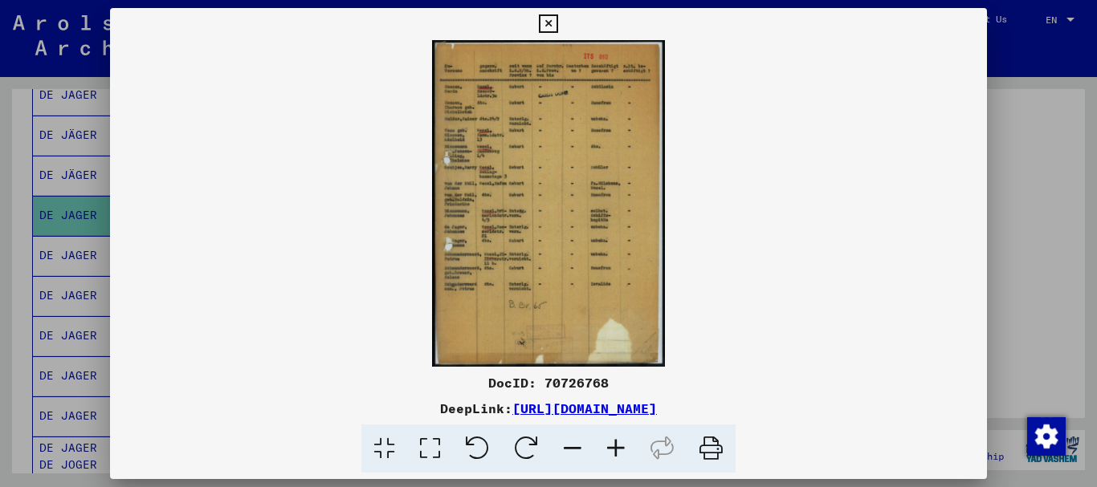
click at [617, 450] on icon at bounding box center [615, 449] width 43 height 49
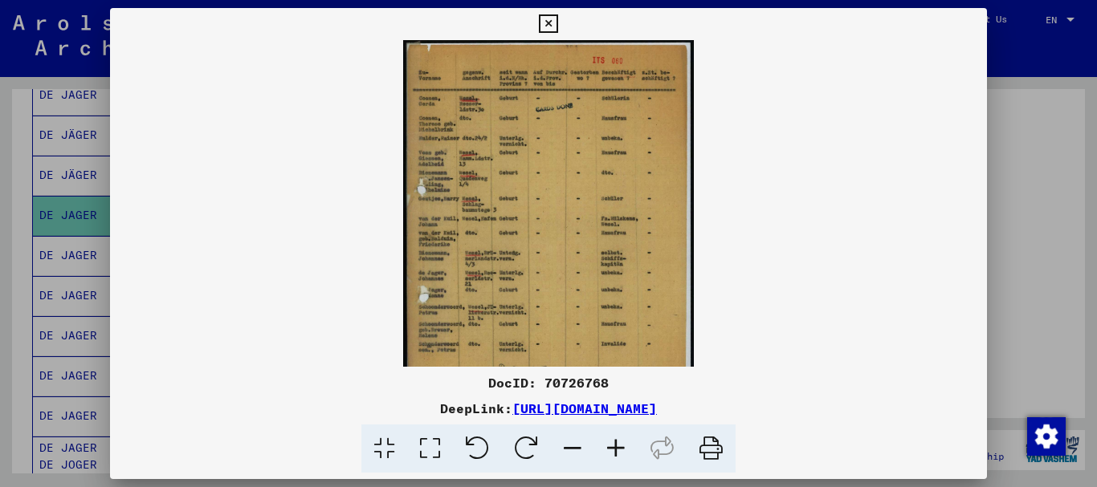
click at [617, 450] on icon at bounding box center [615, 449] width 43 height 49
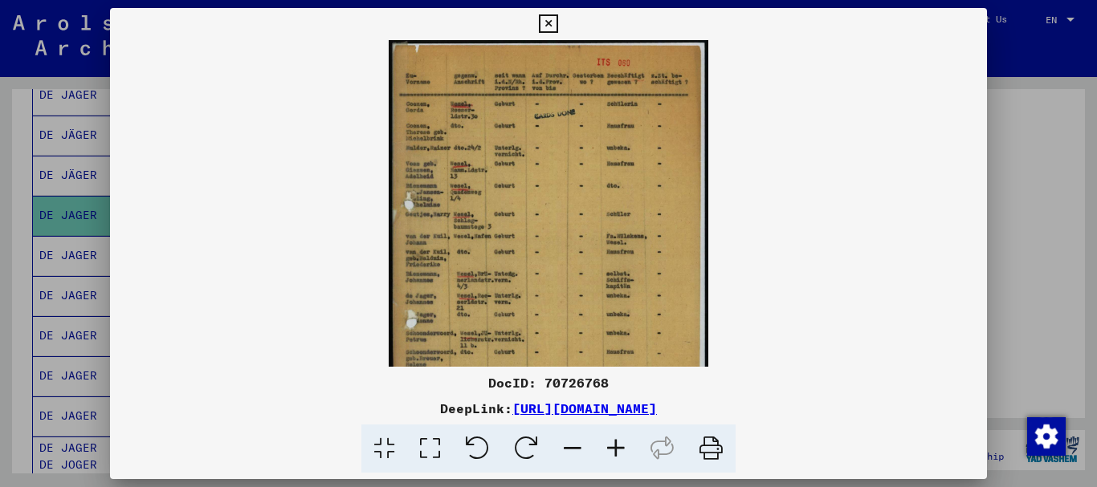
click at [617, 450] on icon at bounding box center [615, 449] width 43 height 49
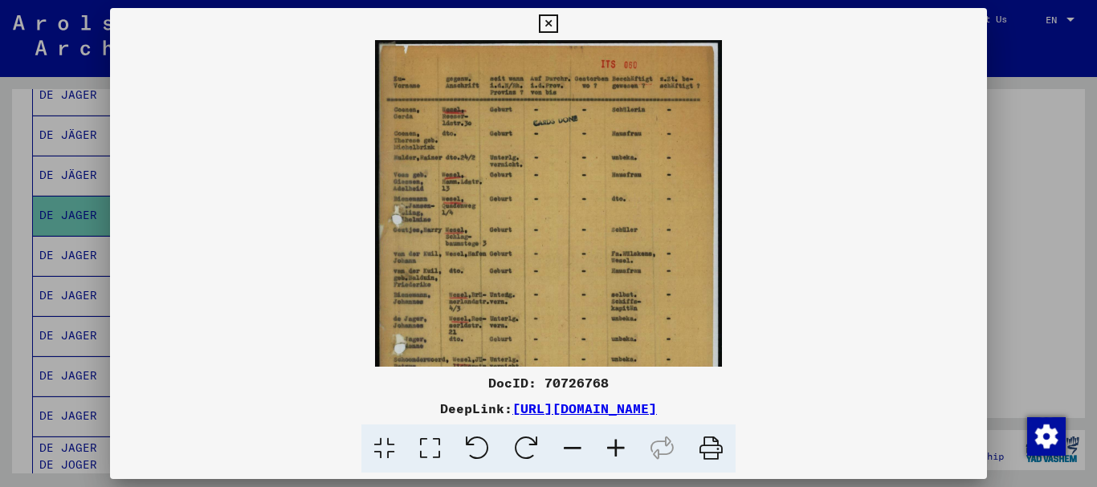
click at [617, 450] on icon at bounding box center [615, 449] width 43 height 49
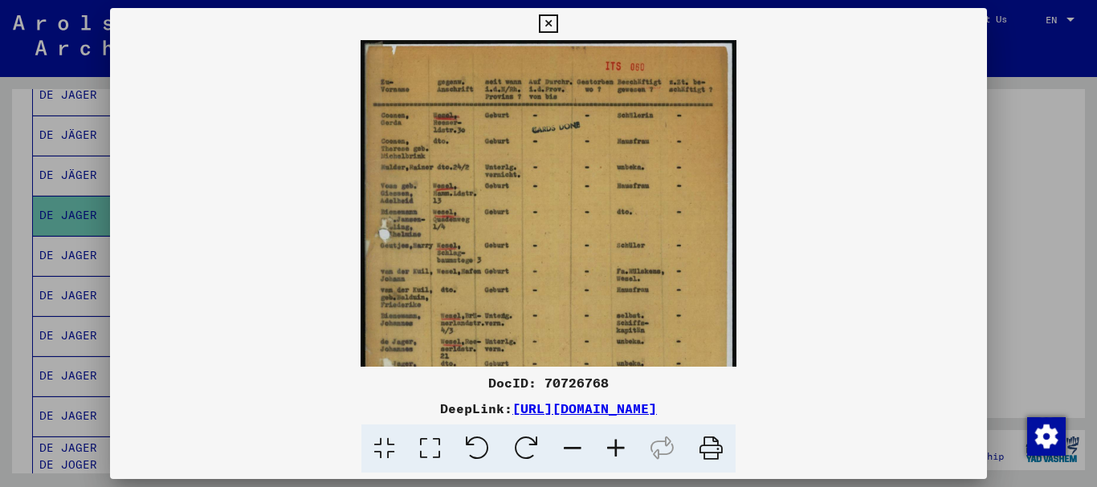
click at [617, 450] on icon at bounding box center [615, 449] width 43 height 49
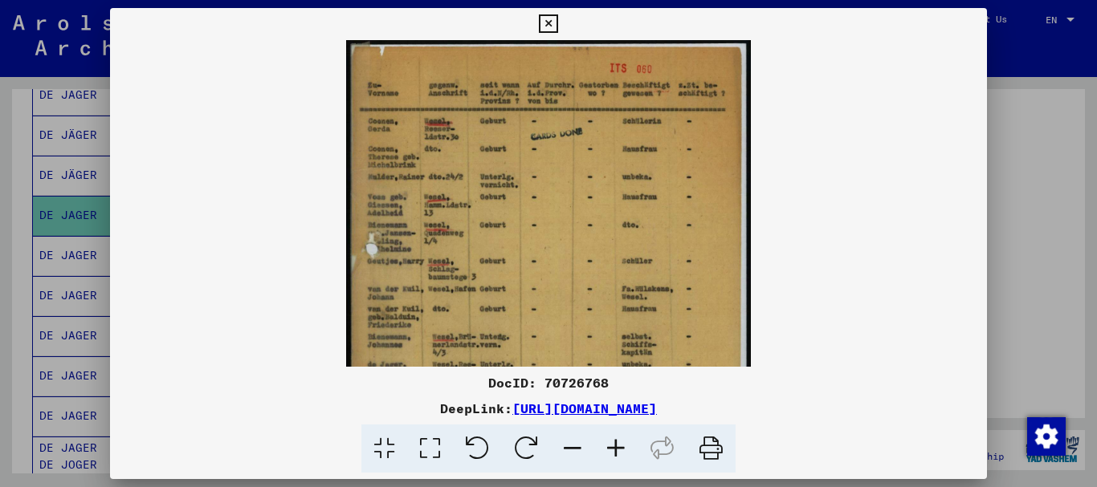
click at [617, 450] on icon at bounding box center [615, 449] width 43 height 49
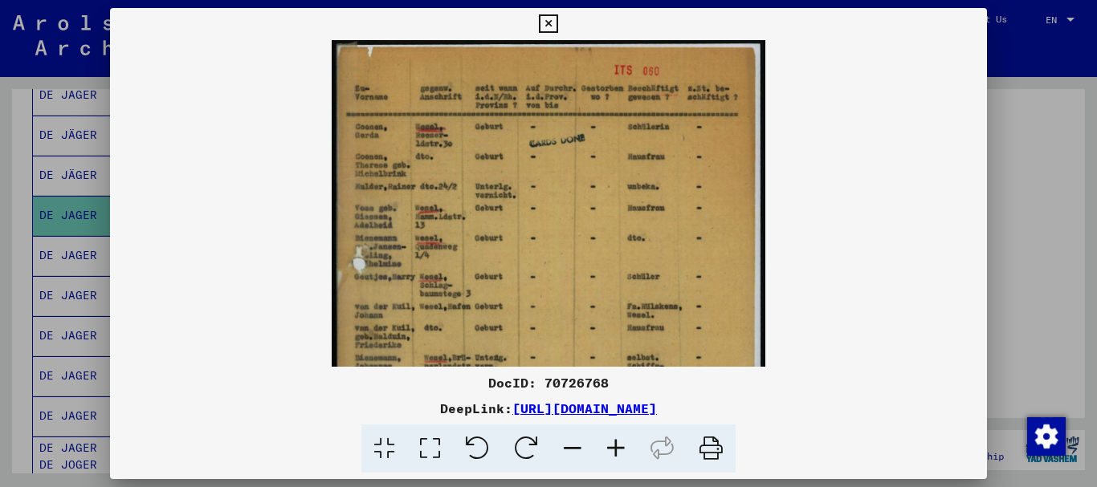
click at [617, 450] on icon at bounding box center [615, 449] width 43 height 49
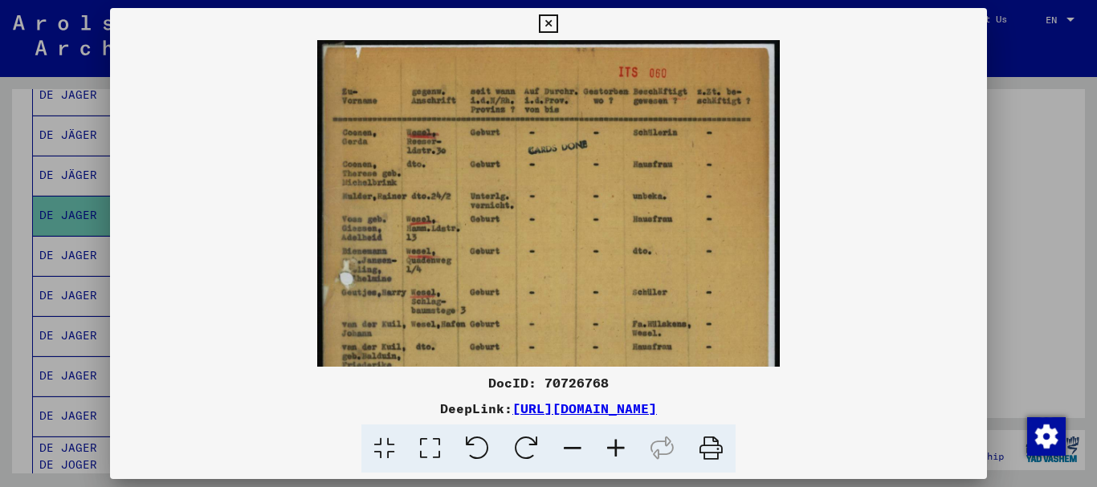
click at [617, 450] on icon at bounding box center [615, 449] width 43 height 49
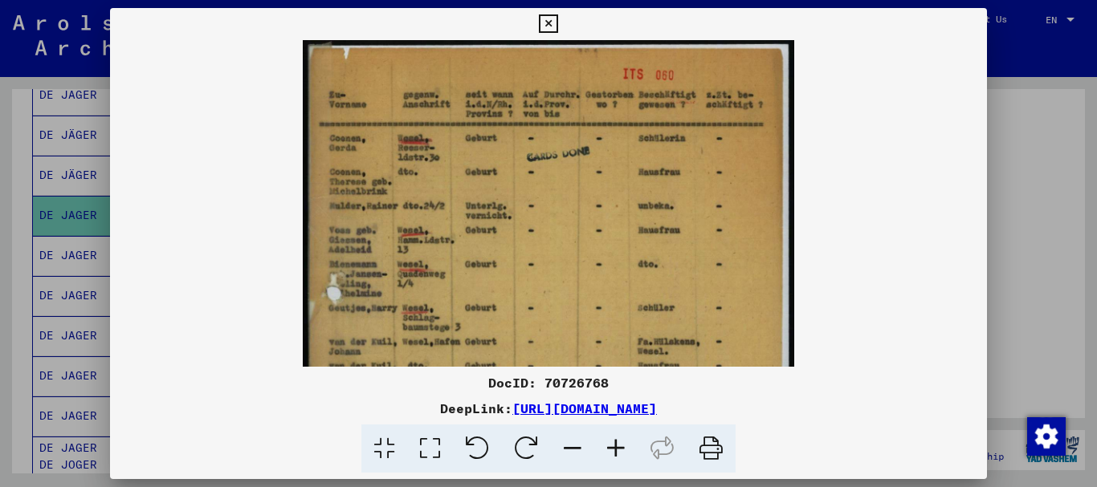
click at [617, 450] on icon at bounding box center [615, 449] width 43 height 49
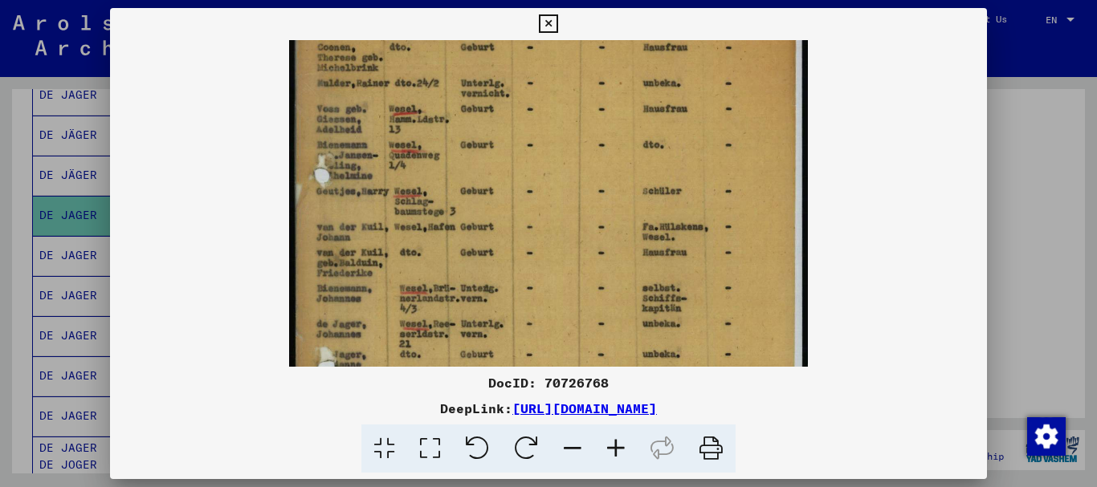
drag, startPoint x: 573, startPoint y: 288, endPoint x: 564, endPoint y: 155, distance: 133.5
click at [564, 155] on img at bounding box center [548, 272] width 519 height 728
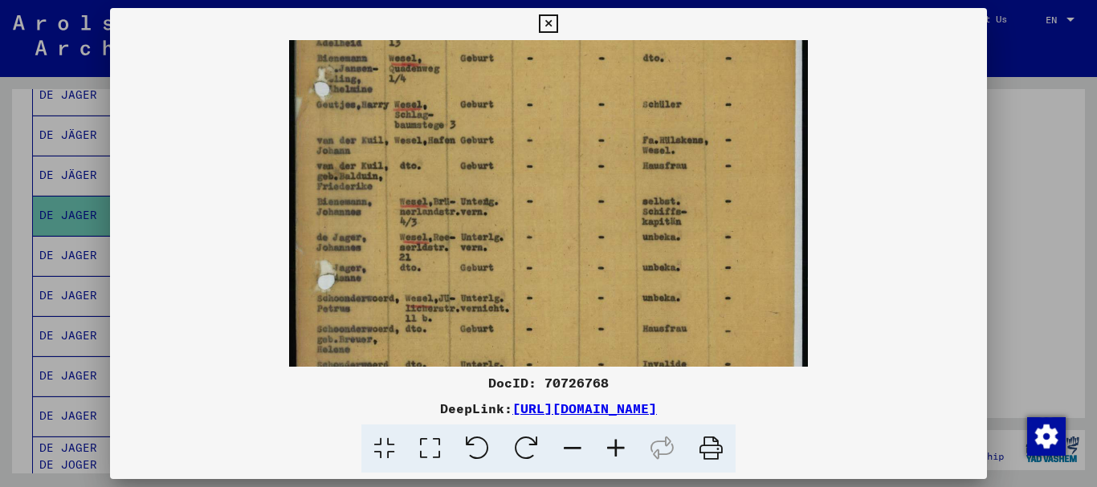
scroll to position [227, 0]
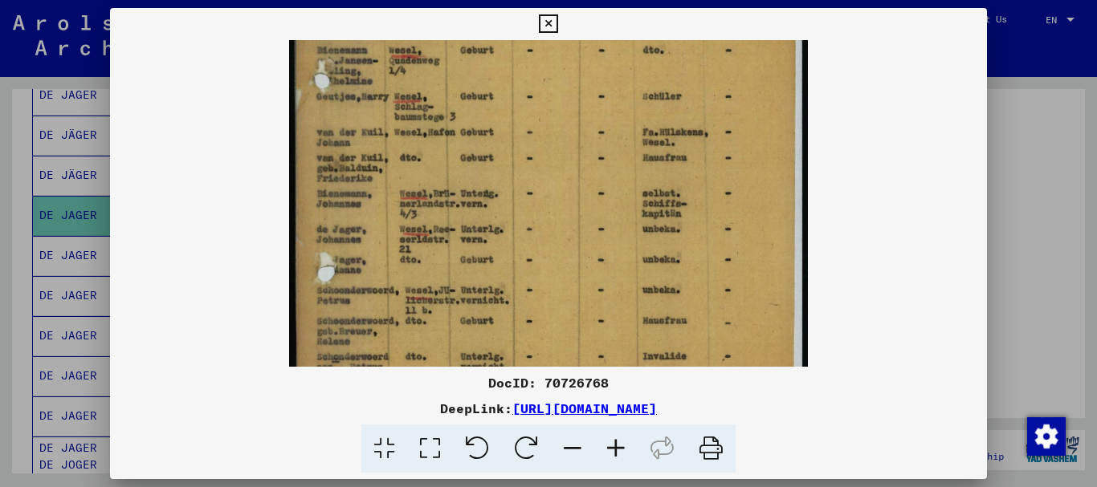
drag, startPoint x: 572, startPoint y: 272, endPoint x: 584, endPoint y: 178, distance: 94.7
click at [584, 178] on img at bounding box center [548, 177] width 519 height 728
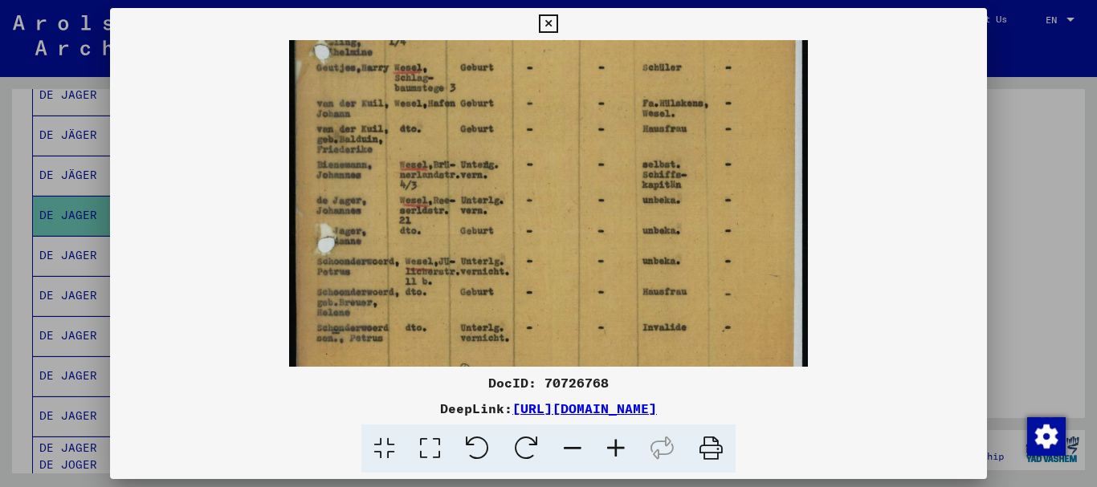
scroll to position [279, 0]
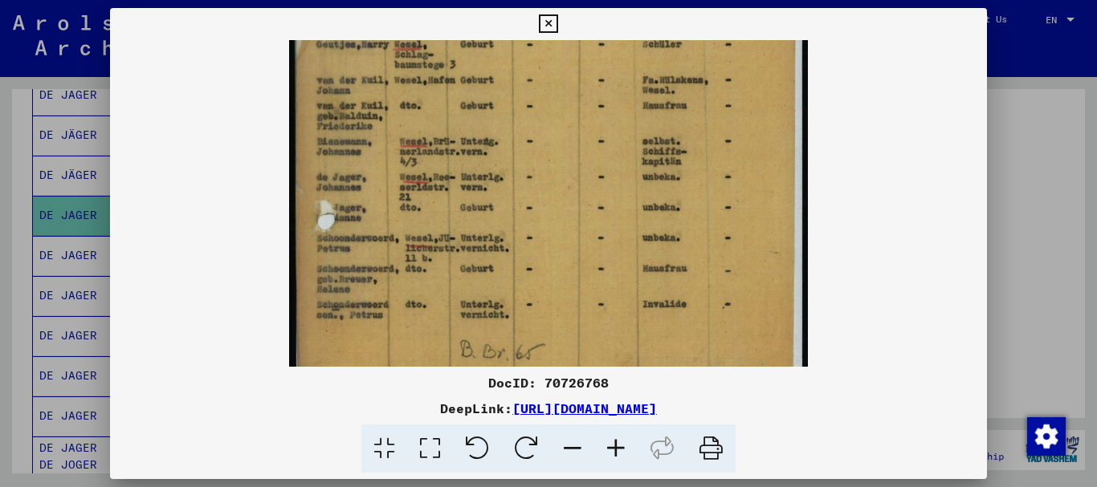
drag, startPoint x: 592, startPoint y: 261, endPoint x: 593, endPoint y: 226, distance: 34.6
click at [593, 226] on img at bounding box center [548, 125] width 519 height 728
click at [1021, 246] on div at bounding box center [548, 243] width 1097 height 487
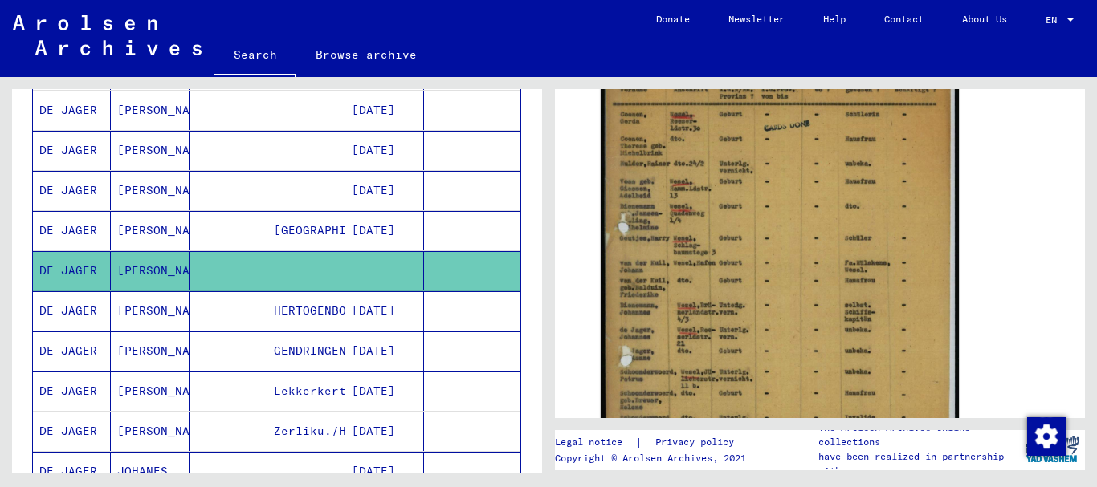
scroll to position [571, 0]
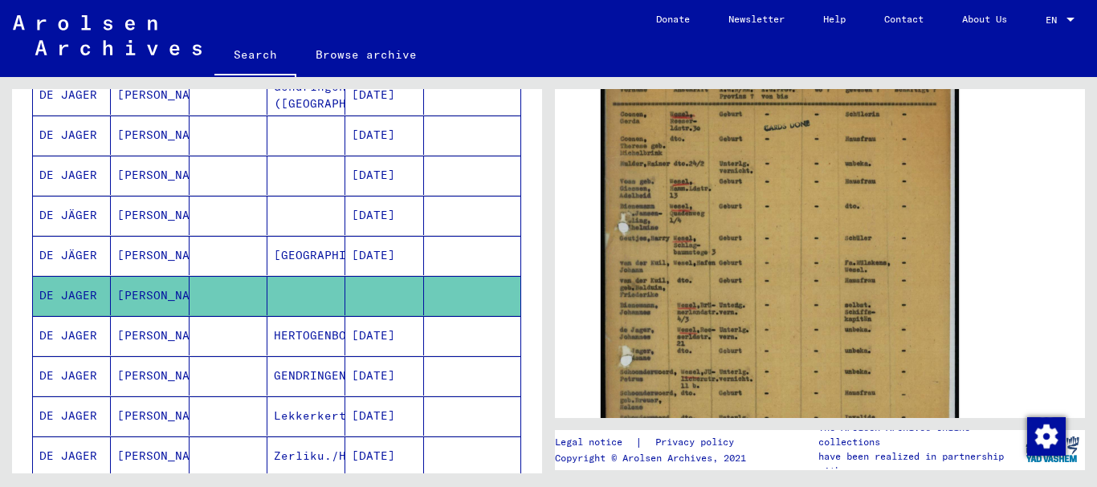
click at [317, 128] on mat-cell at bounding box center [306, 135] width 78 height 39
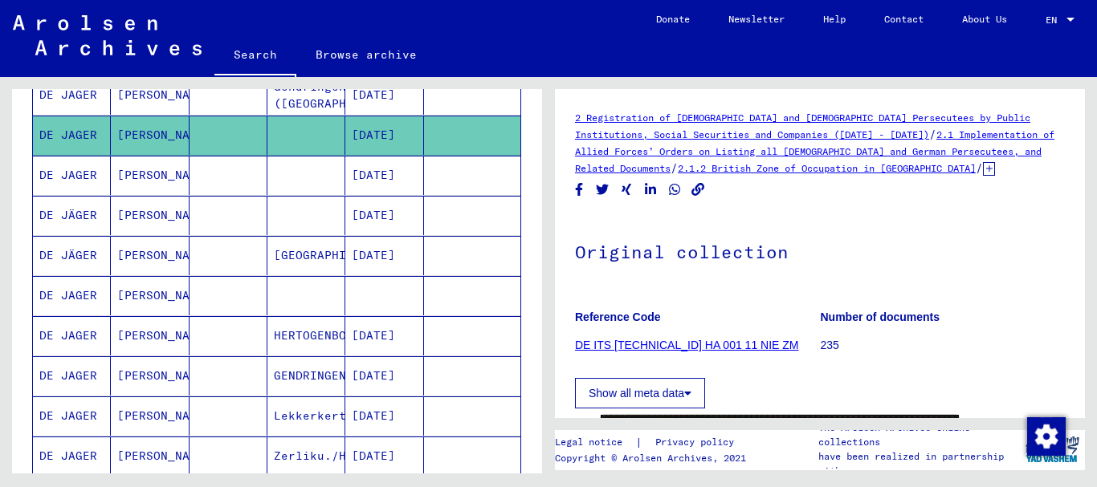
scroll to position [419, 0]
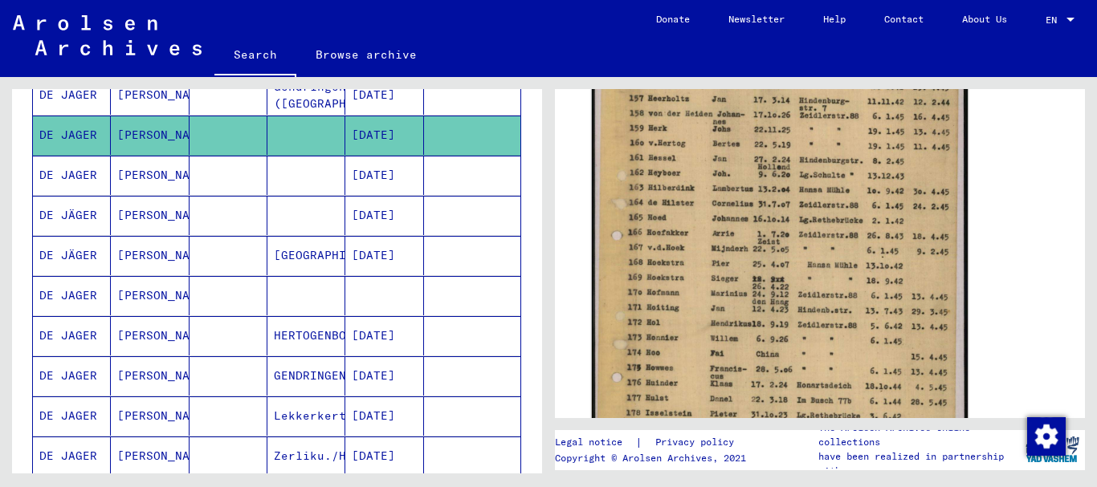
click at [840, 214] on img at bounding box center [780, 280] width 376 height 597
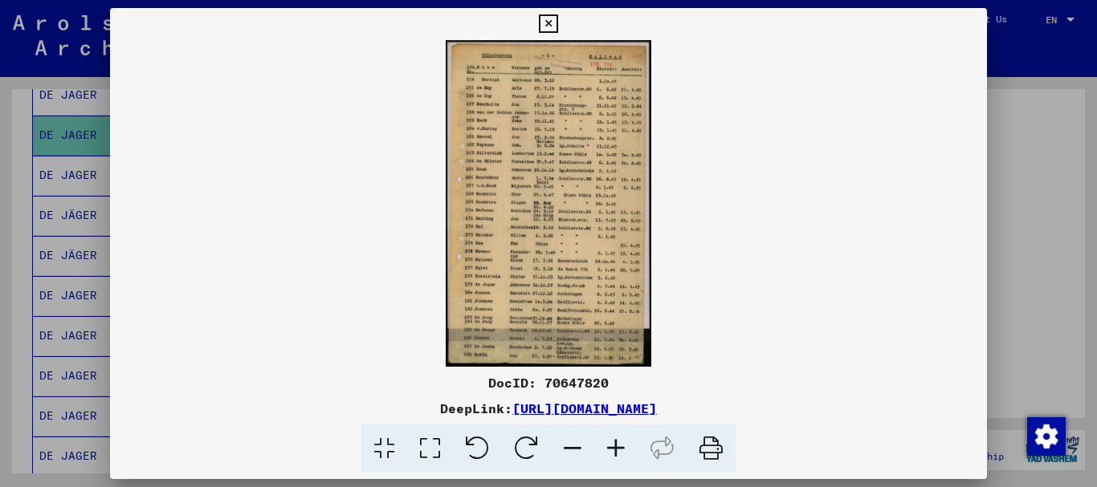
click at [613, 448] on icon at bounding box center [615, 449] width 43 height 49
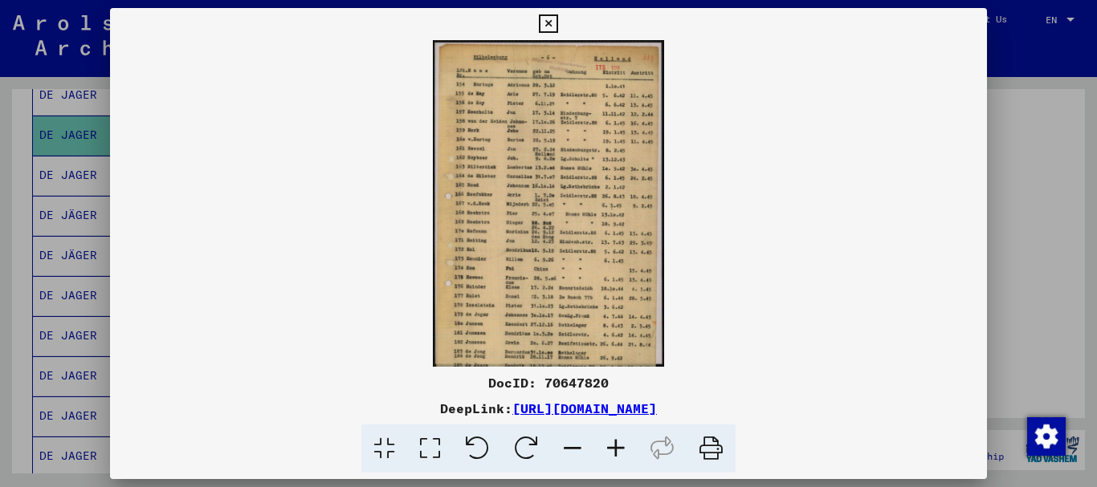
click at [613, 447] on icon at bounding box center [615, 449] width 43 height 49
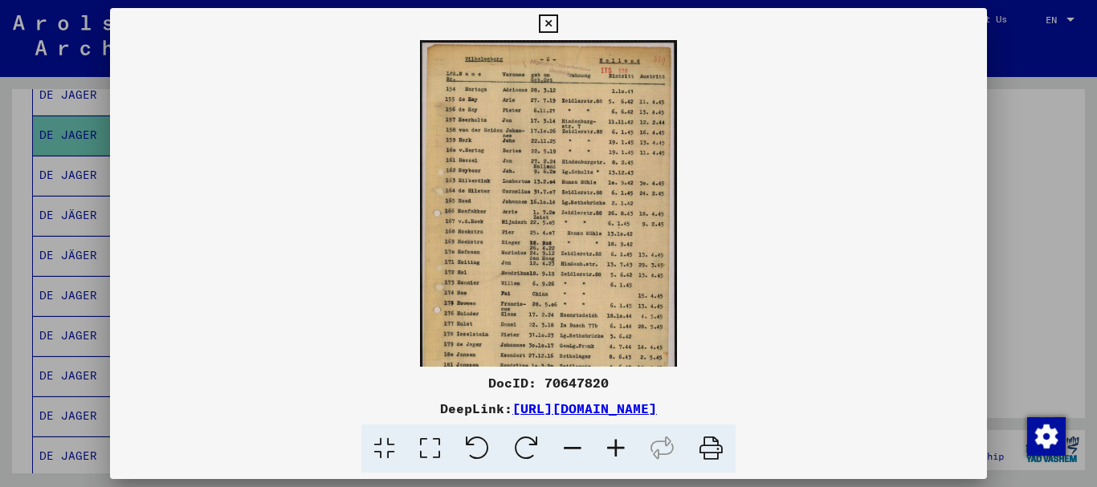
click at [613, 446] on icon at bounding box center [615, 449] width 43 height 49
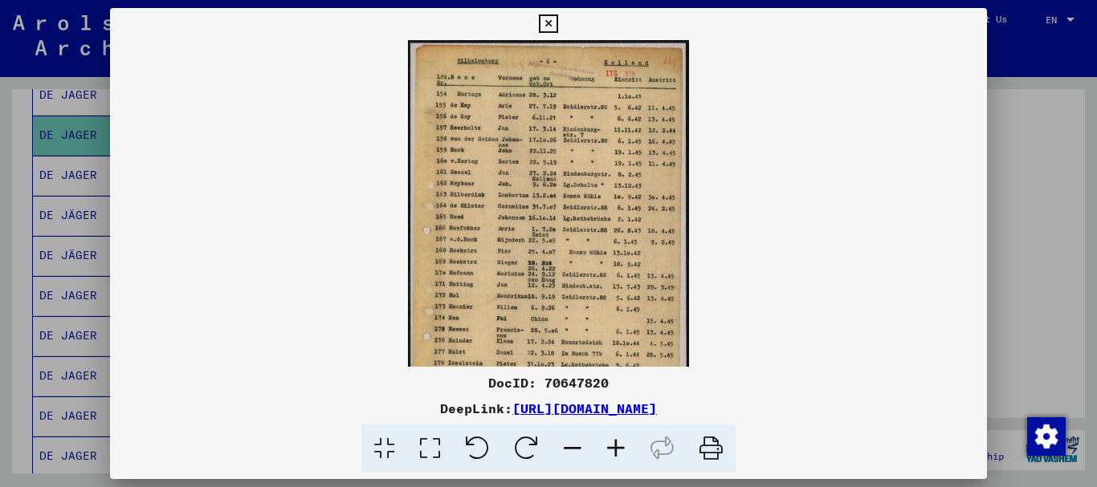
click at [613, 446] on icon at bounding box center [615, 449] width 43 height 49
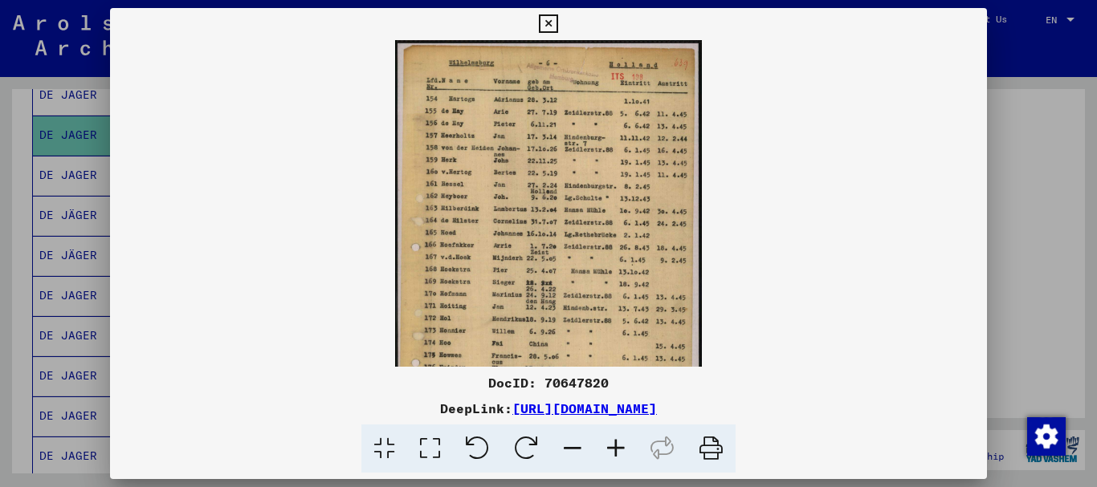
click at [613, 446] on icon at bounding box center [615, 449] width 43 height 49
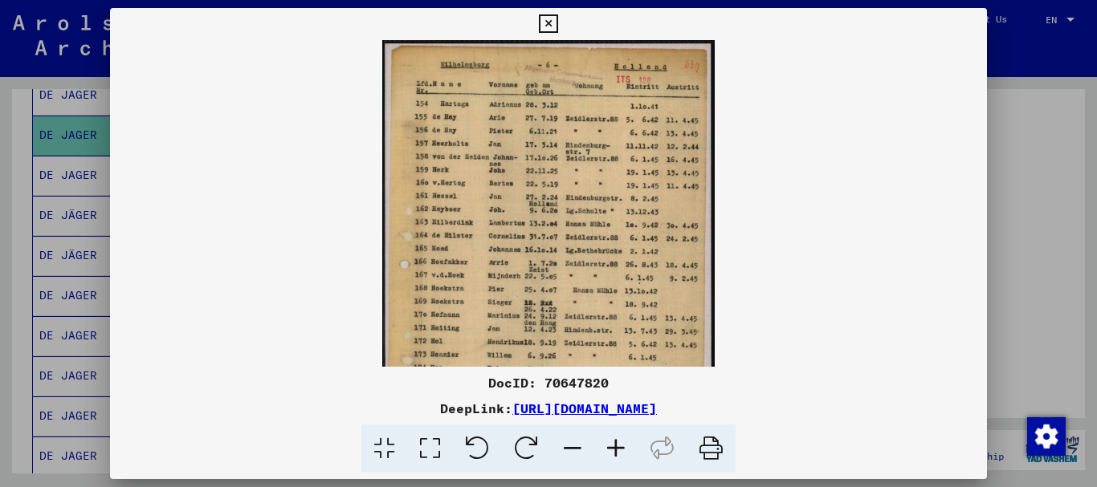
click at [613, 446] on icon at bounding box center [615, 449] width 43 height 49
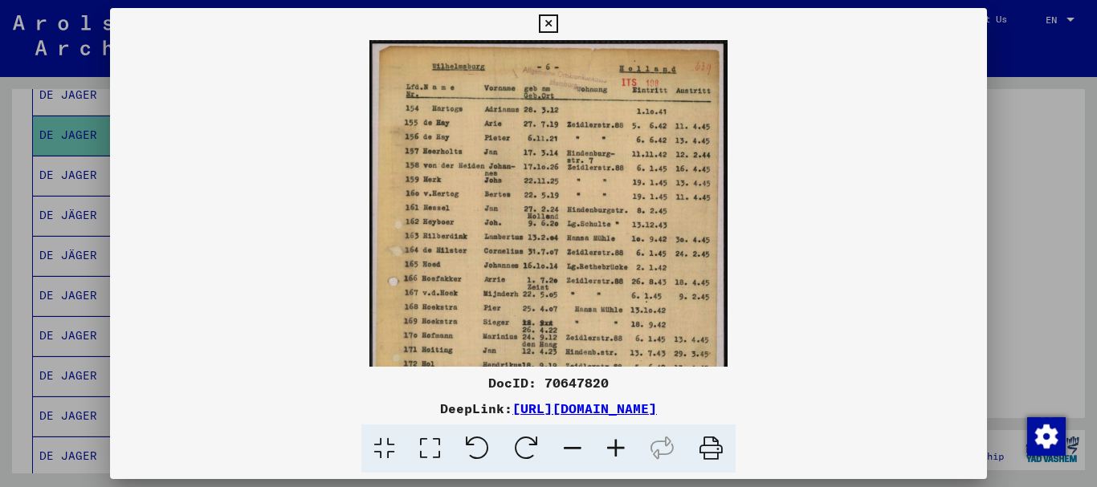
click at [613, 446] on icon at bounding box center [615, 449] width 43 height 49
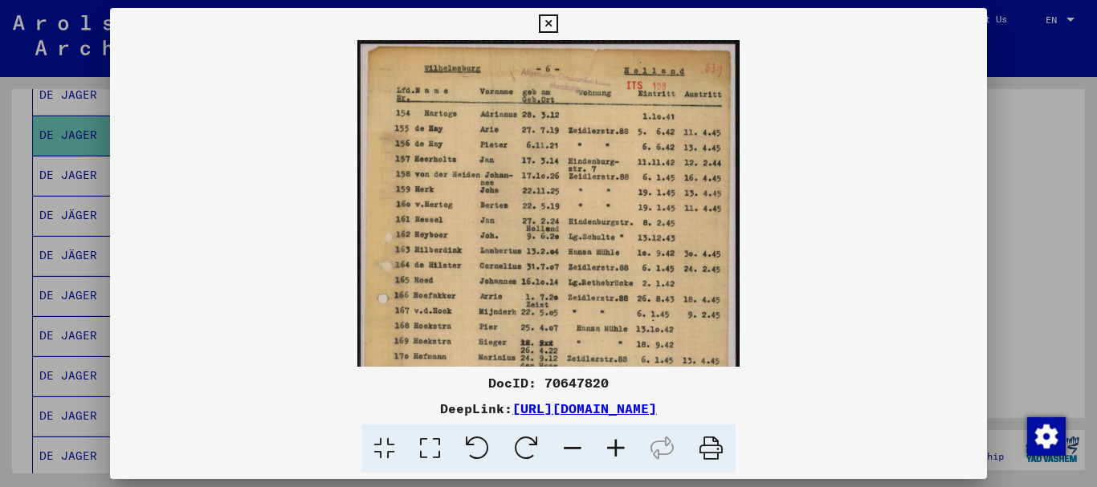
click at [613, 446] on icon at bounding box center [615, 449] width 43 height 49
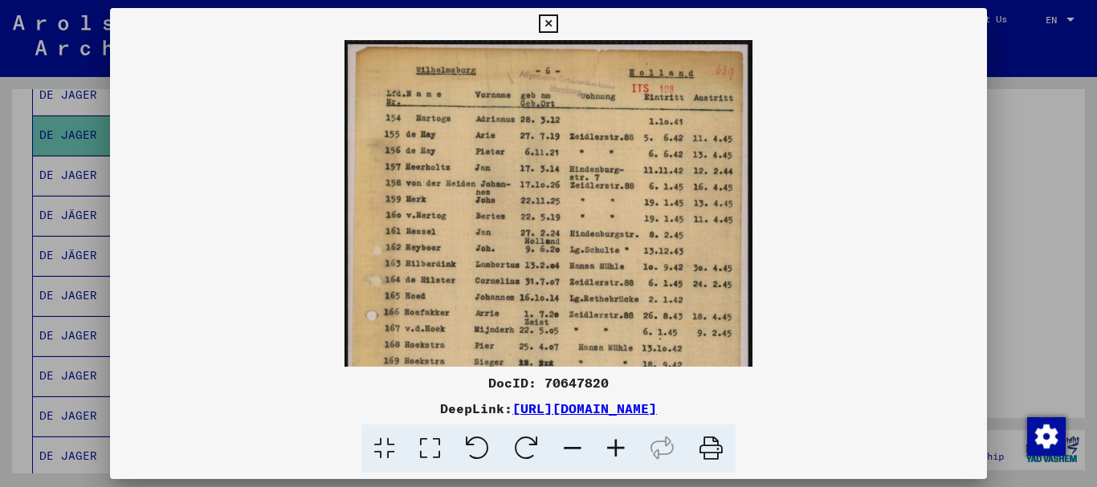
click at [613, 446] on icon at bounding box center [615, 449] width 43 height 49
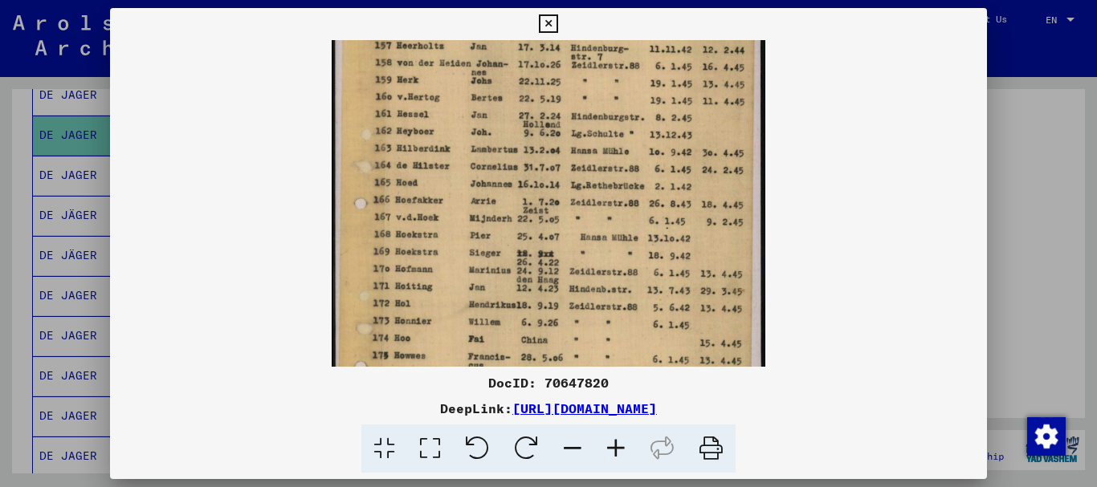
drag, startPoint x: 591, startPoint y: 328, endPoint x: 596, endPoint y: 189, distance: 139.8
click at [596, 189] on img at bounding box center [548, 255] width 433 height 688
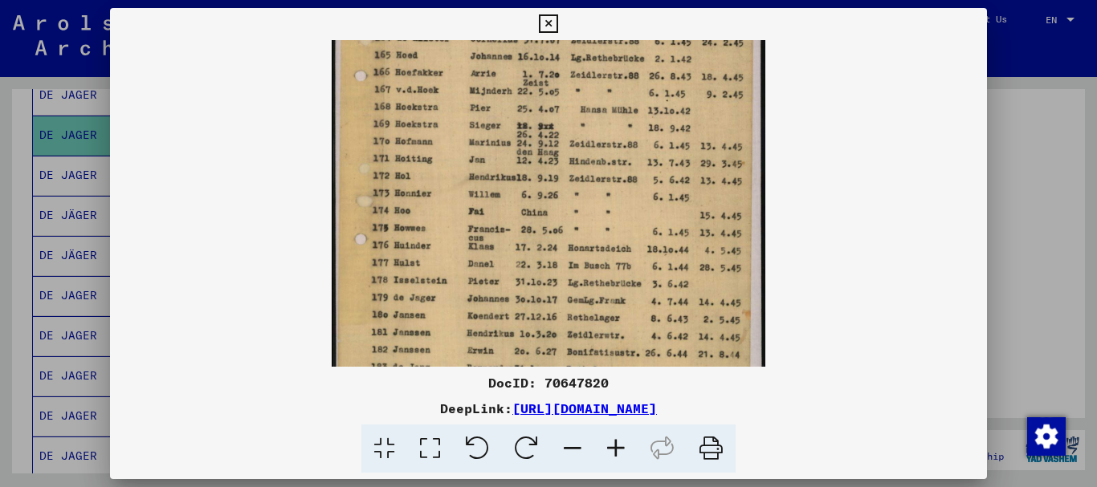
drag, startPoint x: 592, startPoint y: 269, endPoint x: 602, endPoint y: 152, distance: 117.6
click at [602, 152] on img at bounding box center [548, 127] width 433 height 688
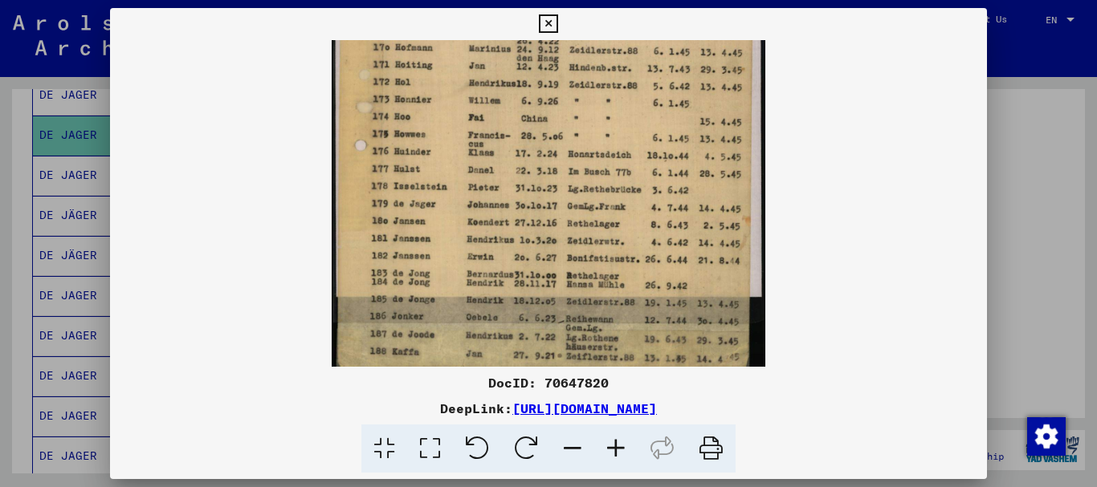
scroll to position [361, 0]
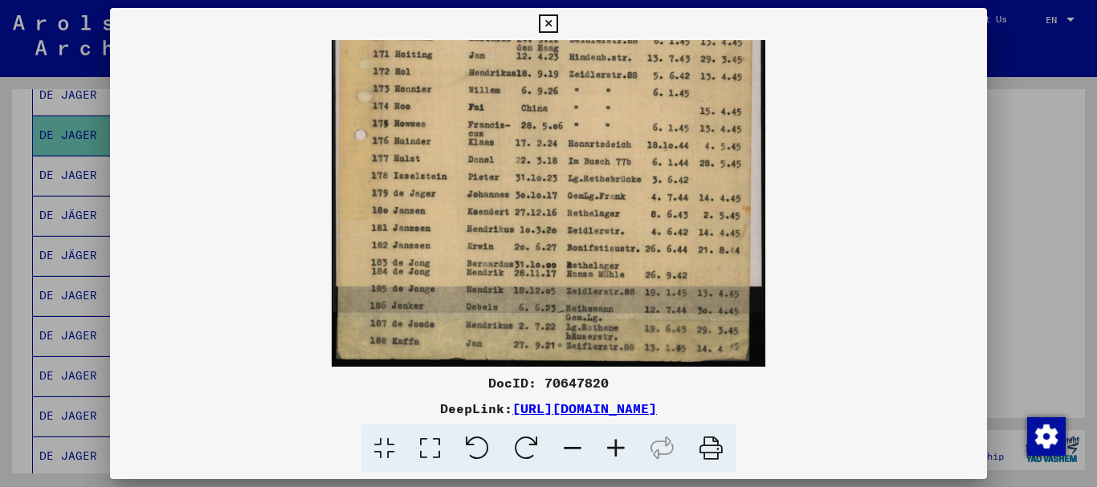
drag, startPoint x: 604, startPoint y: 254, endPoint x: 613, endPoint y: 169, distance: 86.3
click at [613, 169] on img at bounding box center [548, 23] width 433 height 688
click at [1050, 247] on div at bounding box center [548, 243] width 1097 height 487
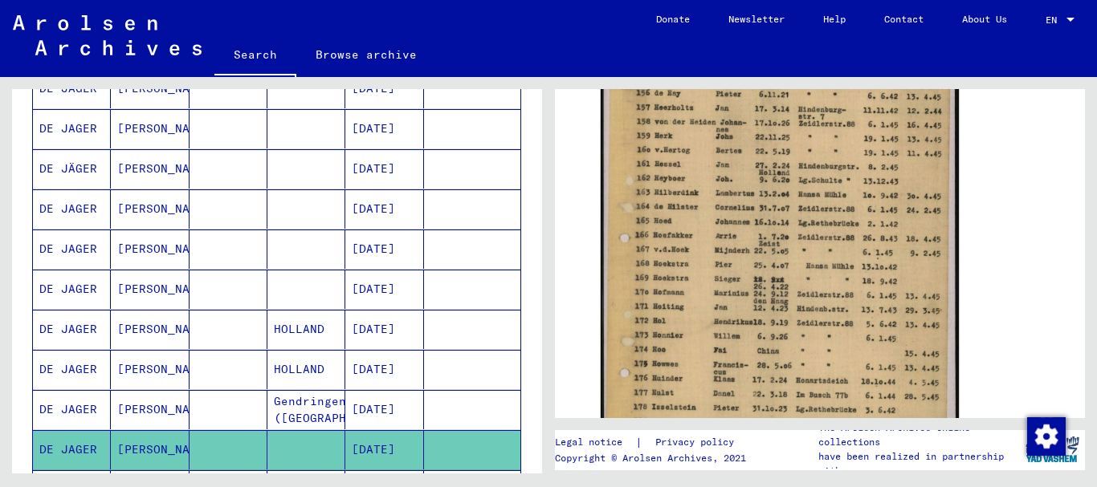
scroll to position [252, 0]
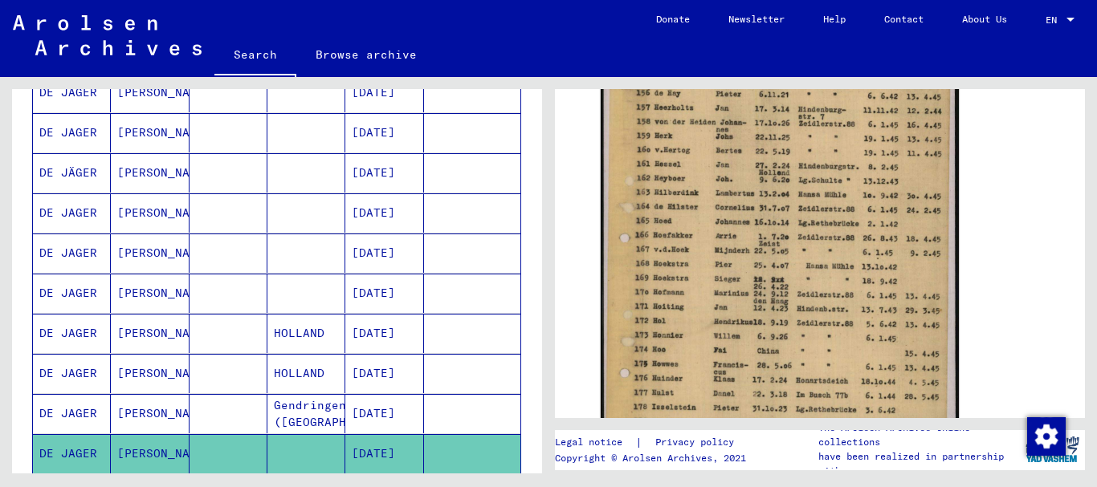
click at [222, 368] on mat-cell at bounding box center [228, 373] width 78 height 39
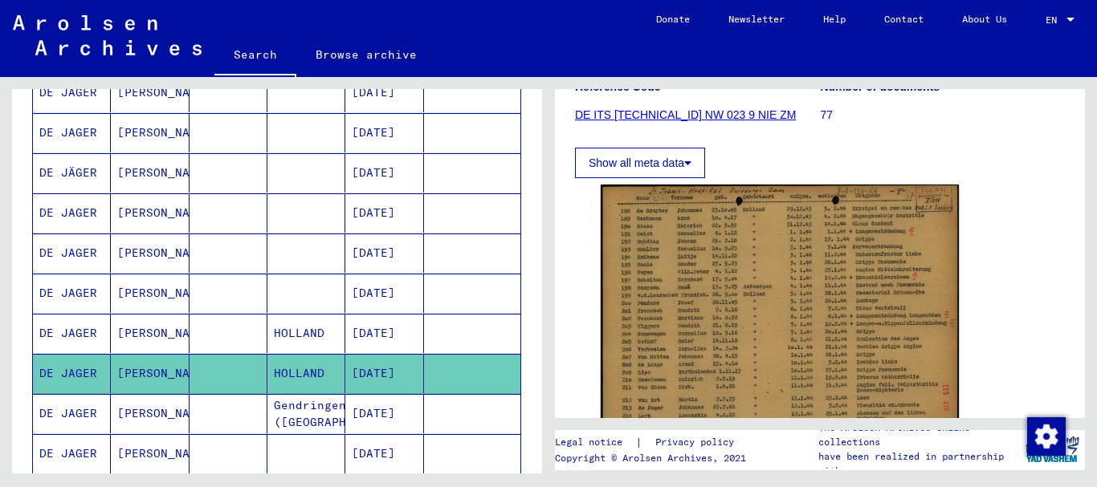
scroll to position [233, 0]
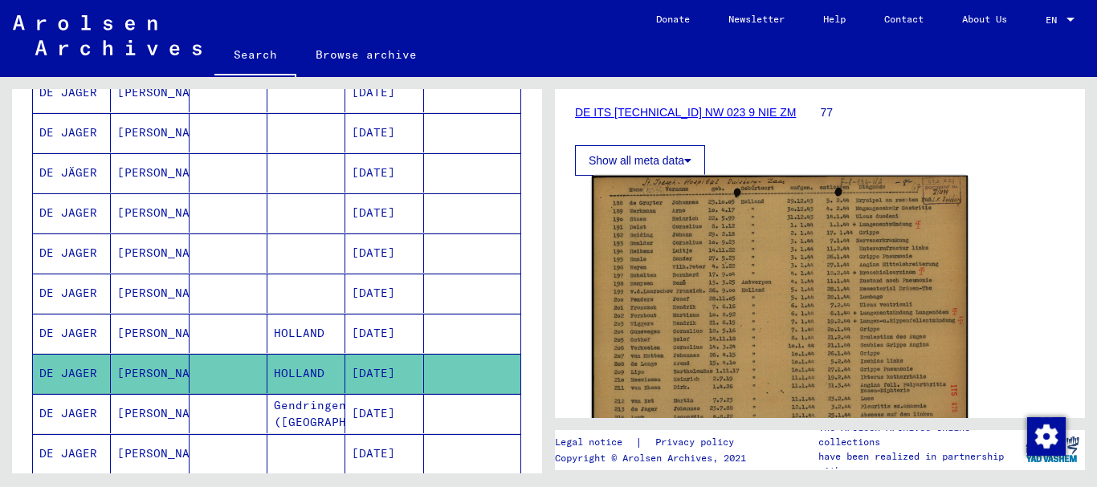
click at [779, 254] on img at bounding box center [780, 310] width 376 height 268
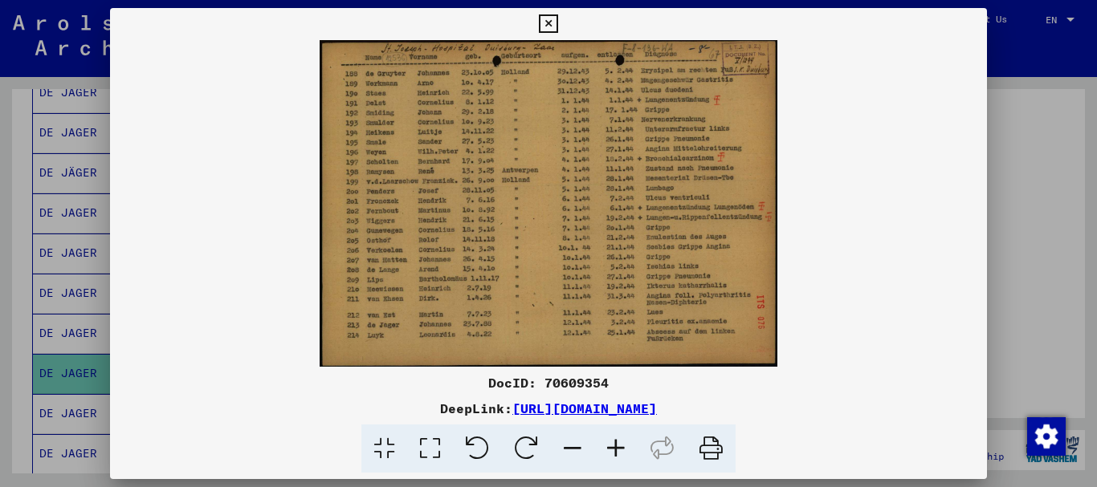
click at [617, 447] on icon at bounding box center [615, 449] width 43 height 49
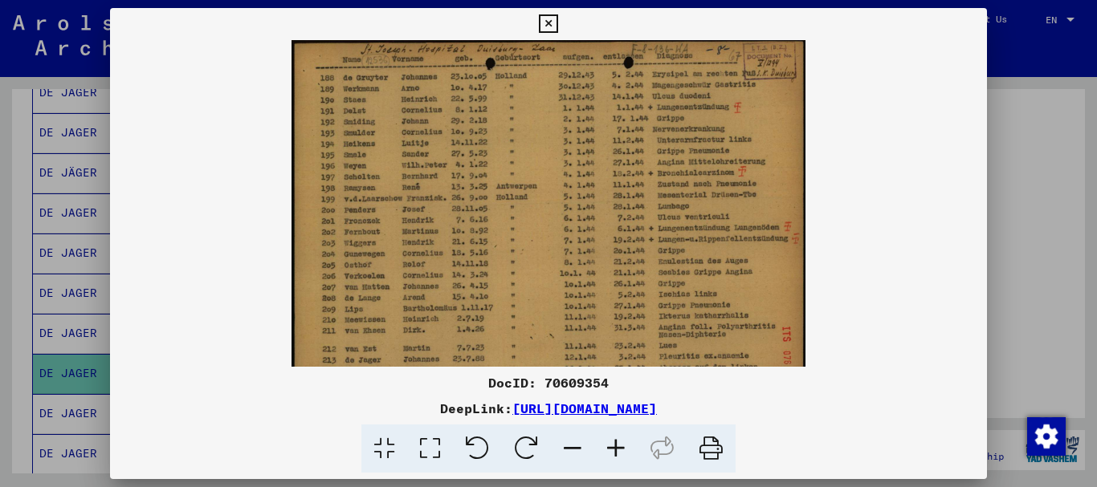
click at [617, 447] on icon at bounding box center [615, 449] width 43 height 49
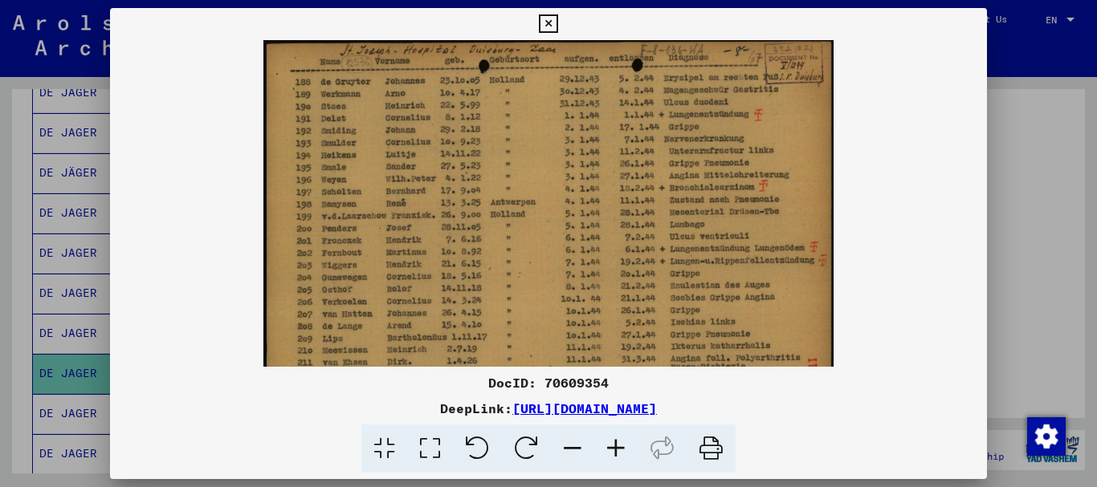
click at [617, 447] on icon at bounding box center [615, 449] width 43 height 49
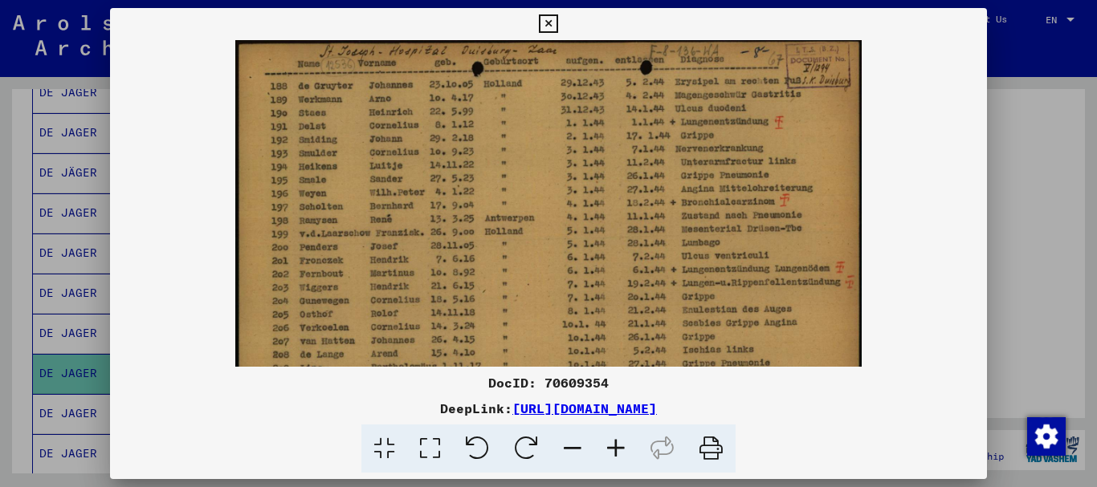
click at [617, 447] on icon at bounding box center [615, 449] width 43 height 49
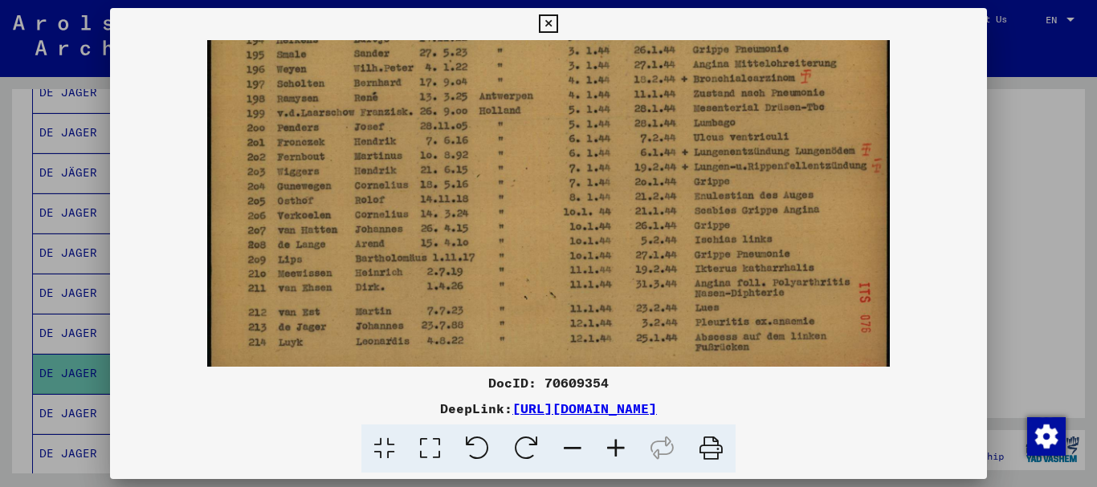
scroll to position [137, 0]
drag, startPoint x: 564, startPoint y: 300, endPoint x: 563, endPoint y: 163, distance: 137.3
click at [563, 163] on img at bounding box center [548, 146] width 683 height 487
click at [1076, 354] on div at bounding box center [548, 243] width 1097 height 487
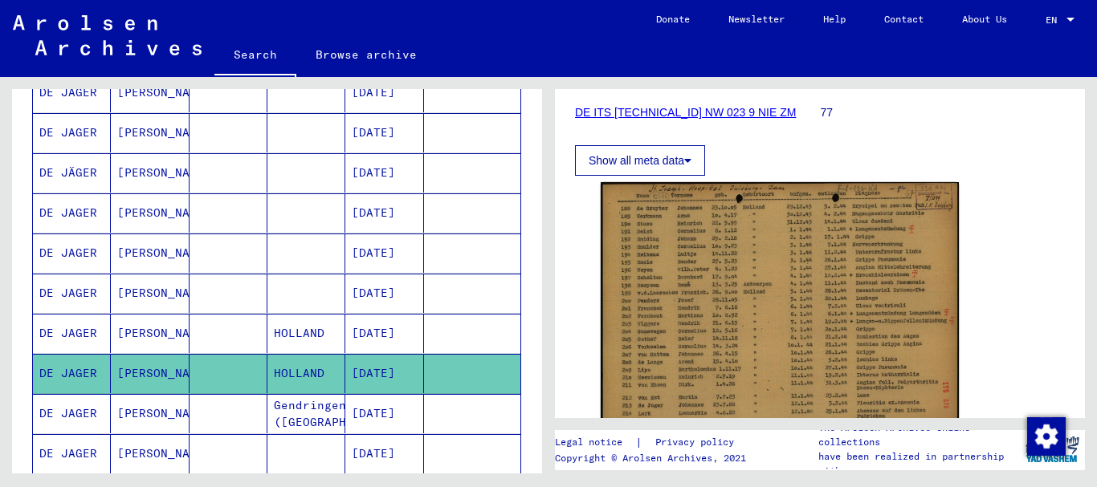
click at [295, 288] on mat-cell at bounding box center [306, 293] width 78 height 39
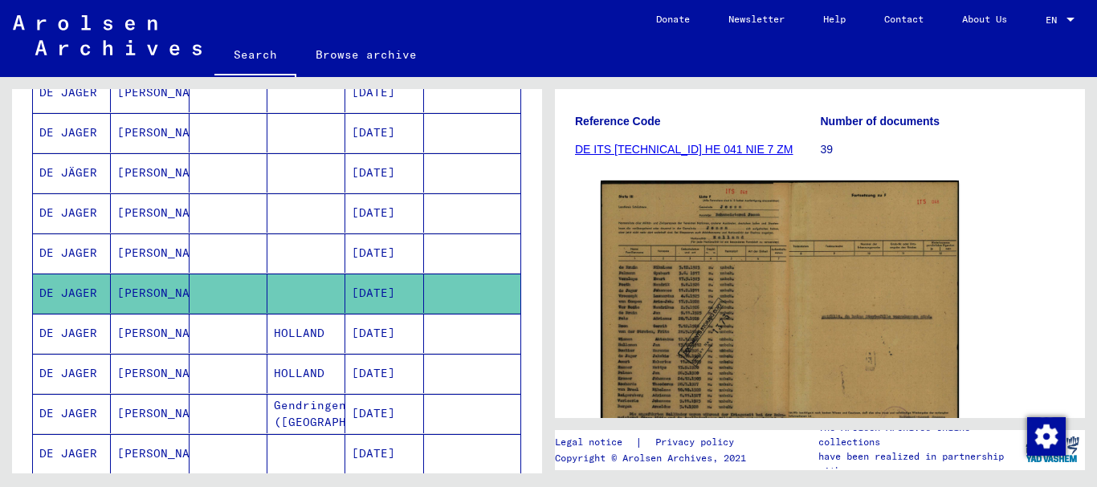
scroll to position [238, 0]
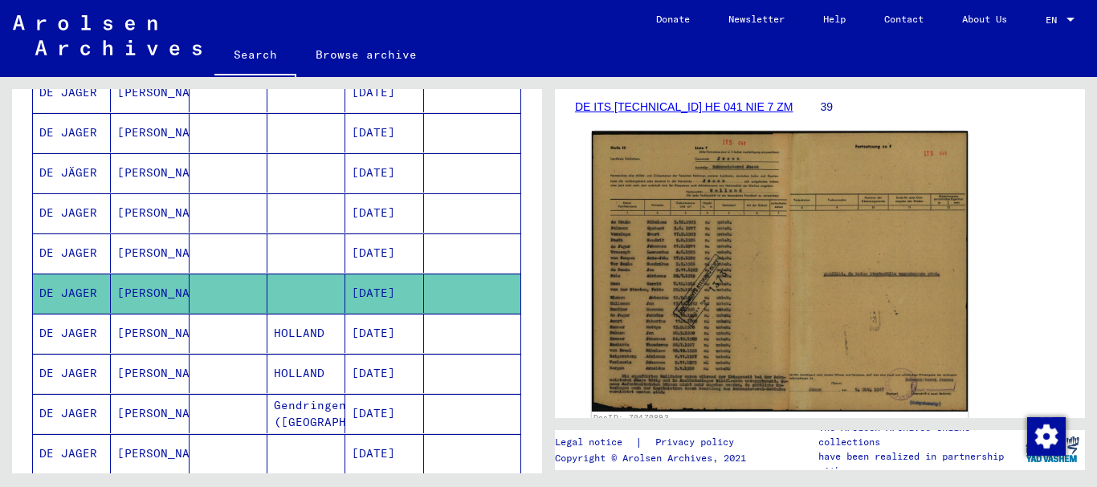
click at [849, 261] on img at bounding box center [780, 271] width 376 height 280
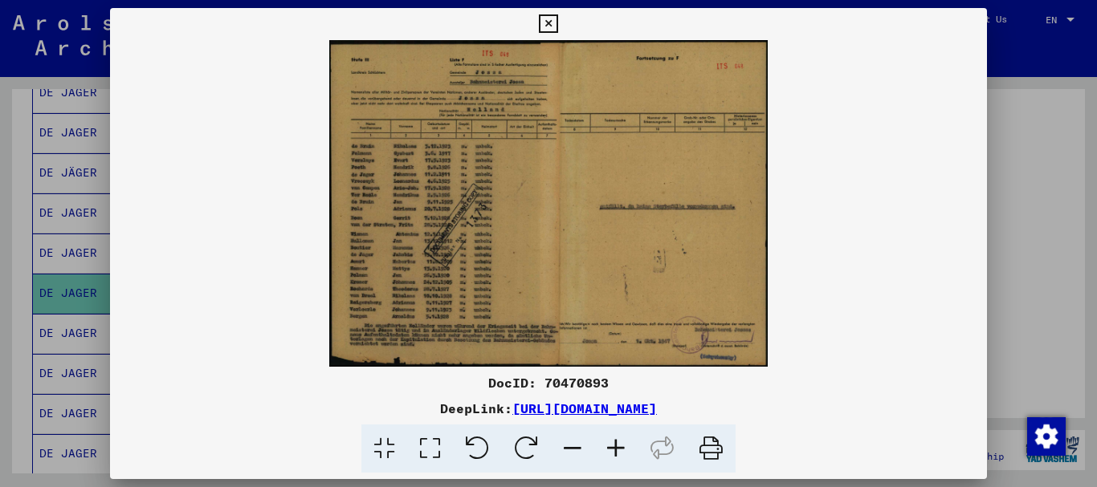
click at [613, 445] on icon at bounding box center [615, 449] width 43 height 49
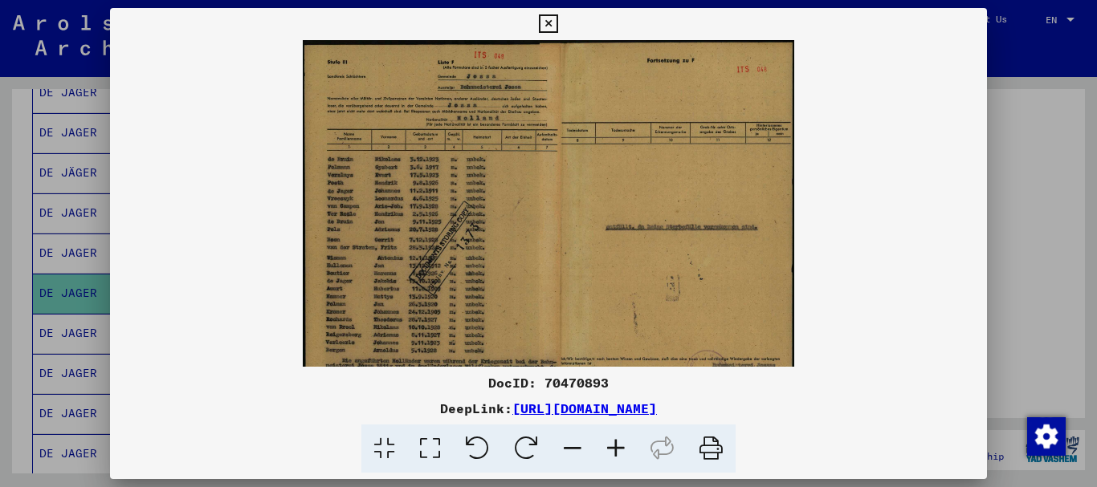
click at [613, 445] on icon at bounding box center [615, 449] width 43 height 49
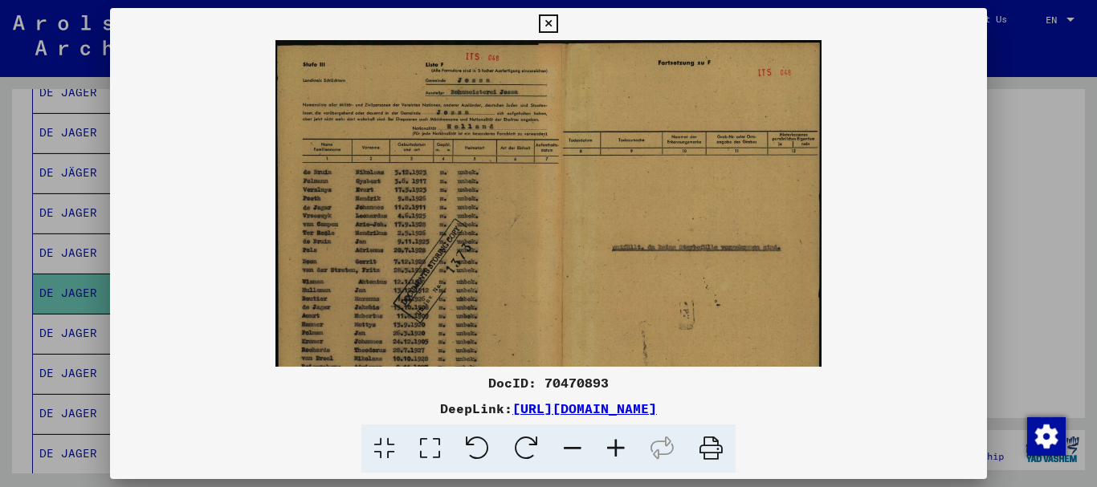
click at [613, 445] on icon at bounding box center [615, 449] width 43 height 49
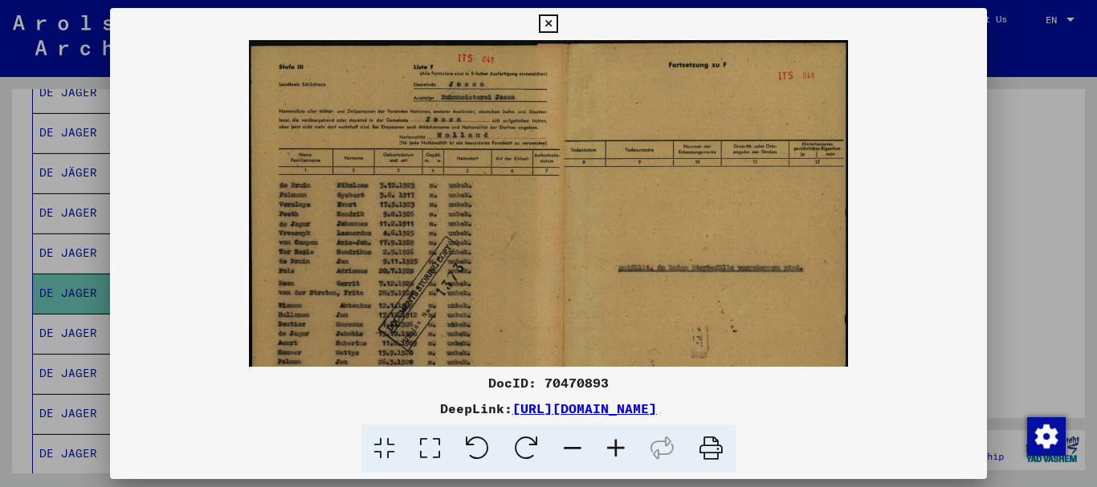
click at [613, 445] on icon at bounding box center [615, 449] width 43 height 49
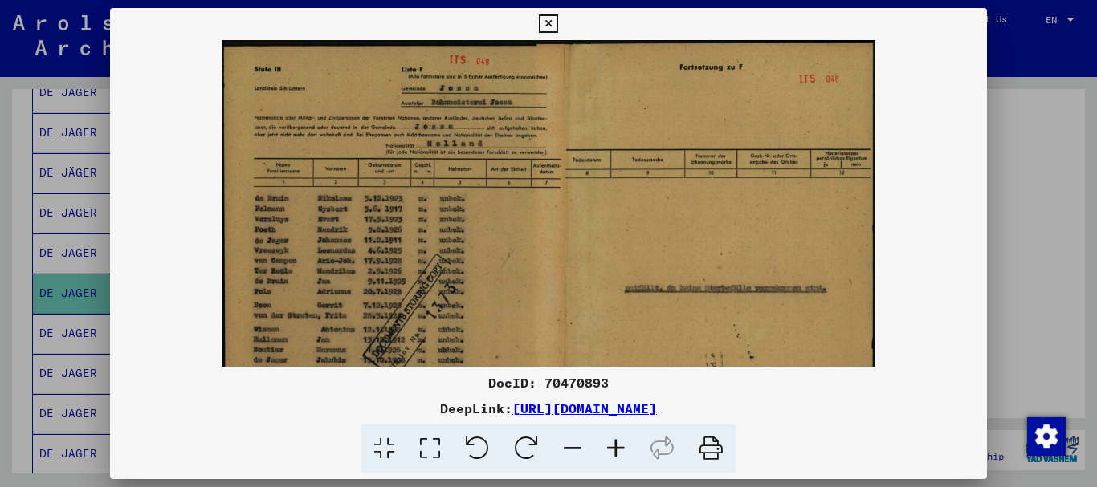
click at [613, 445] on icon at bounding box center [615, 449] width 43 height 49
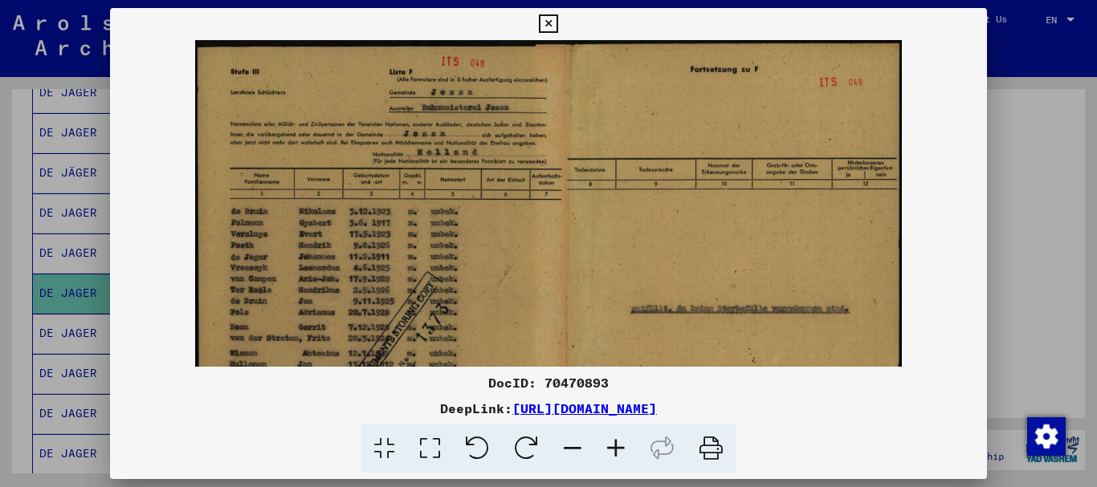
click at [613, 445] on icon at bounding box center [615, 449] width 43 height 49
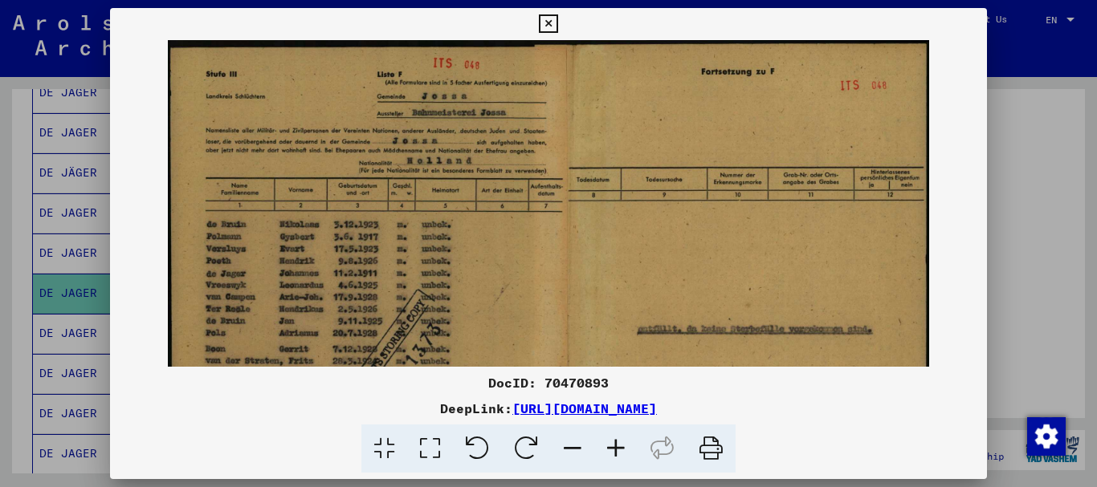
click at [613, 445] on icon at bounding box center [615, 449] width 43 height 49
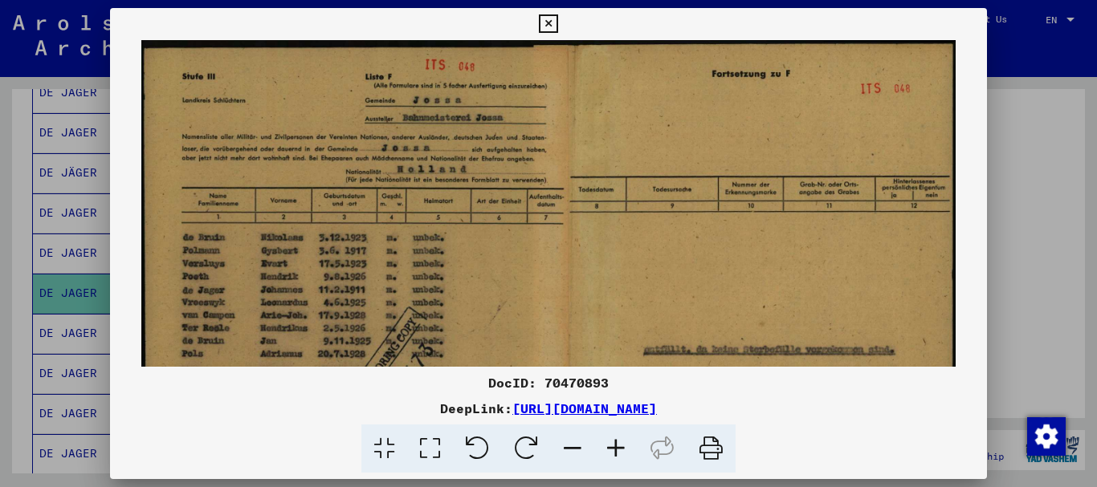
click at [1051, 325] on div at bounding box center [548, 243] width 1097 height 487
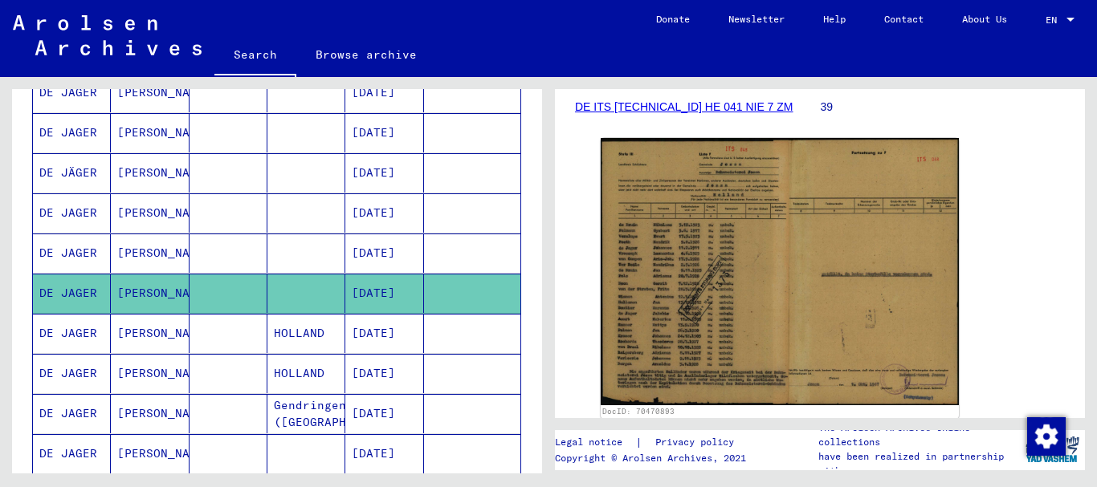
click at [238, 246] on mat-cell at bounding box center [228, 253] width 78 height 39
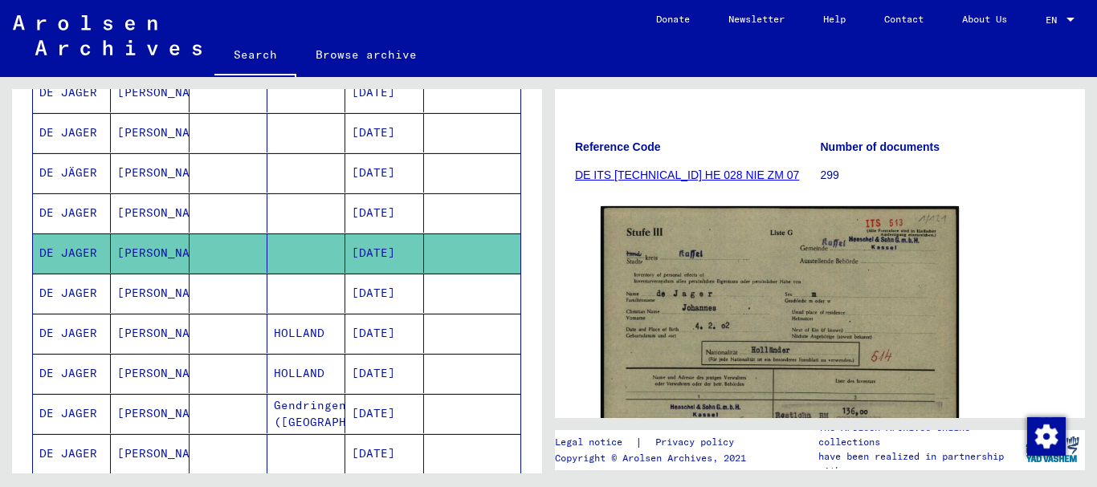
scroll to position [297, 0]
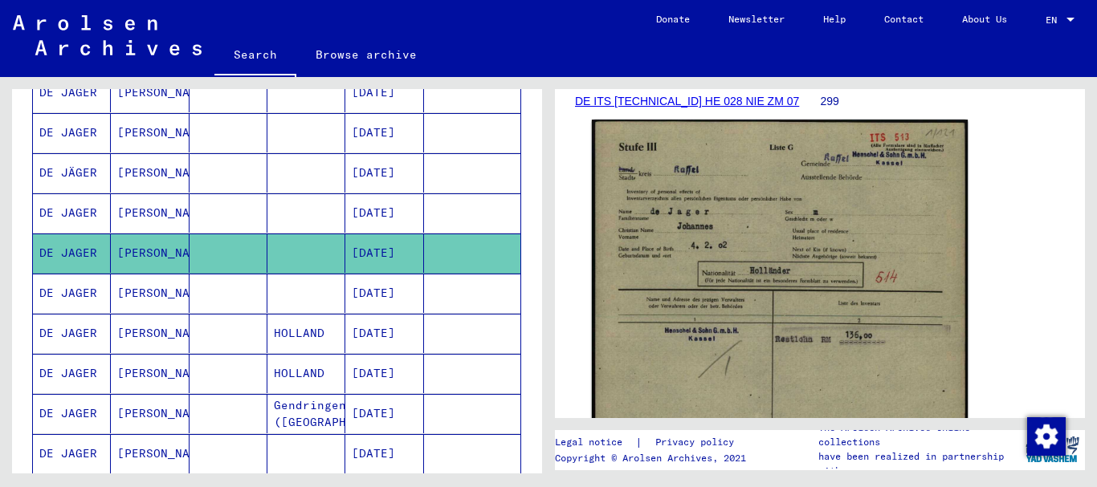
click at [820, 229] on img at bounding box center [780, 381] width 376 height 523
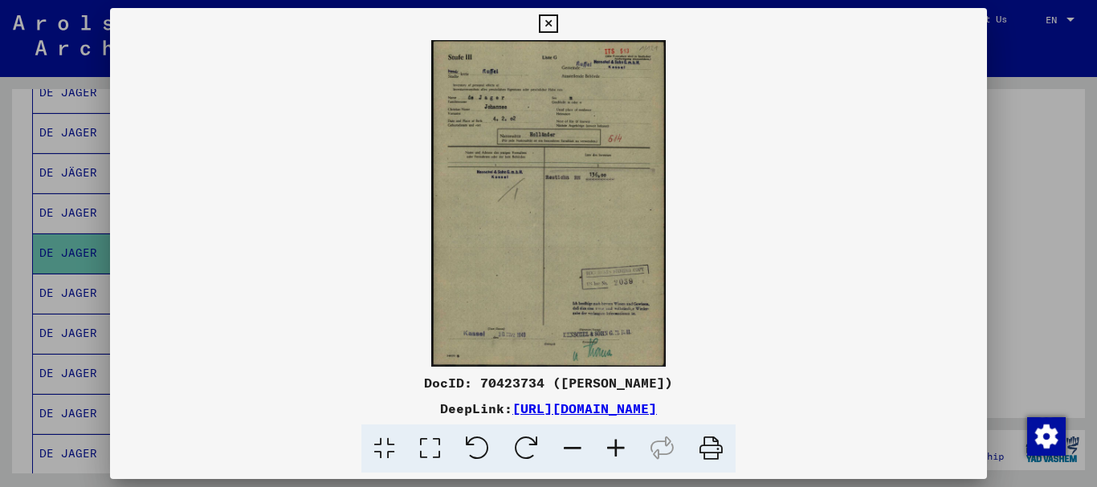
click at [622, 445] on icon at bounding box center [615, 449] width 43 height 49
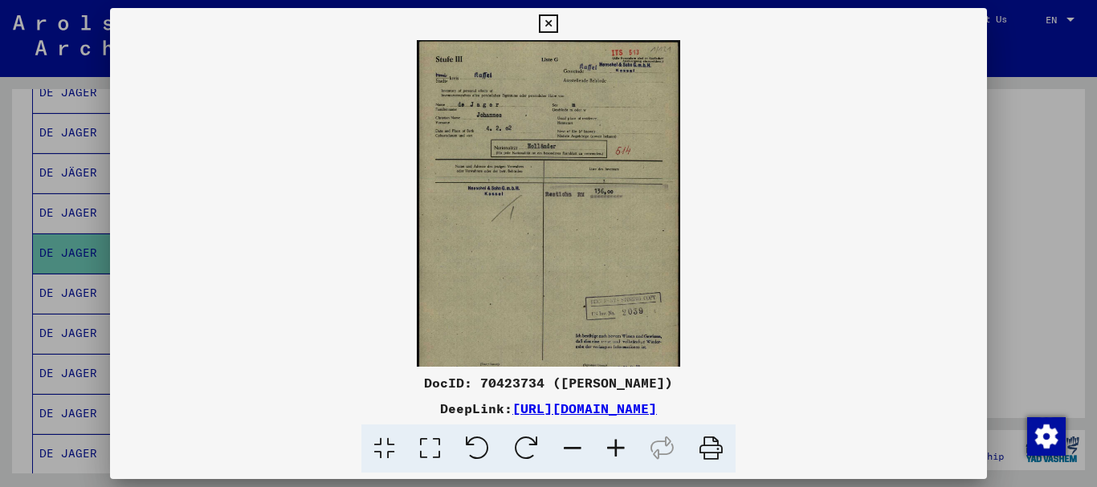
click at [621, 445] on icon at bounding box center [615, 449] width 43 height 49
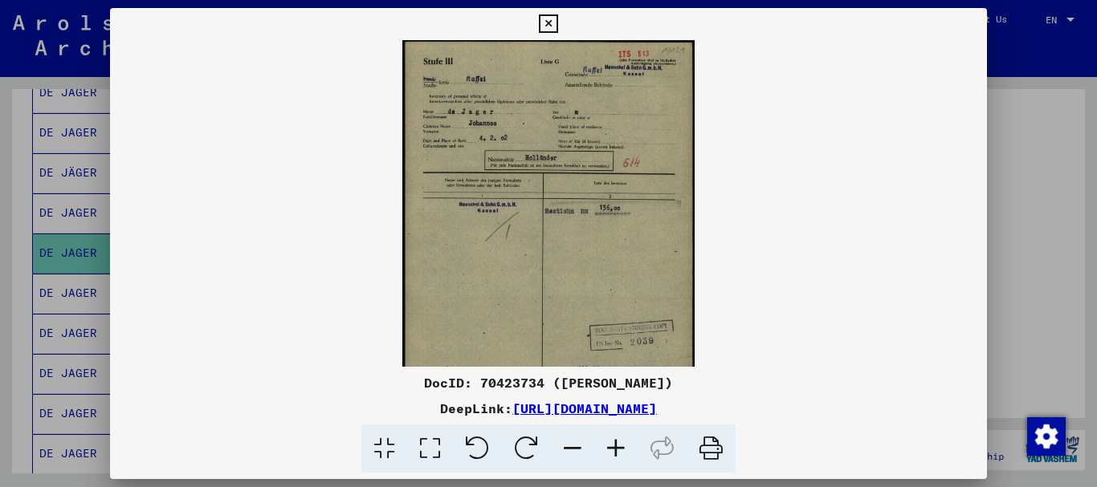
click at [621, 445] on icon at bounding box center [615, 449] width 43 height 49
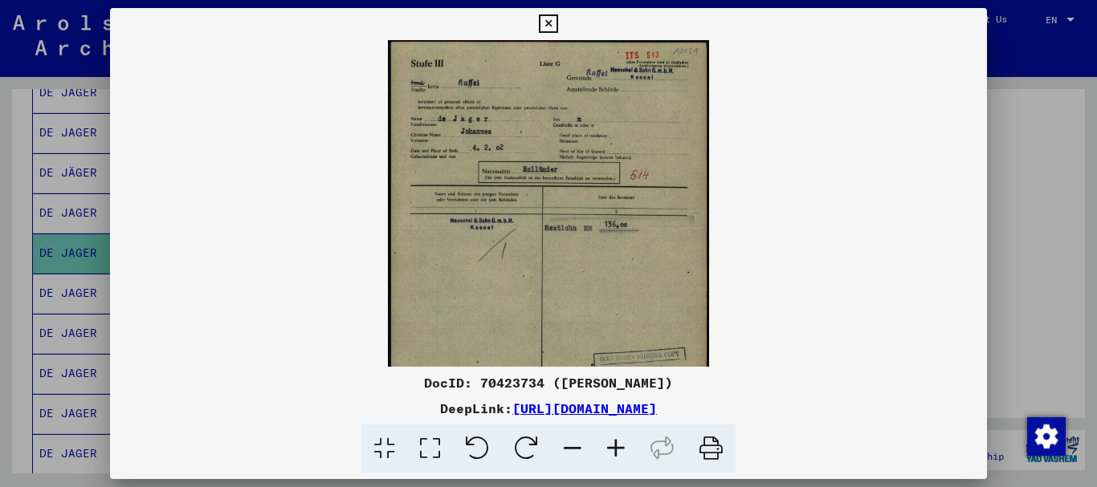
click at [621, 445] on icon at bounding box center [615, 449] width 43 height 49
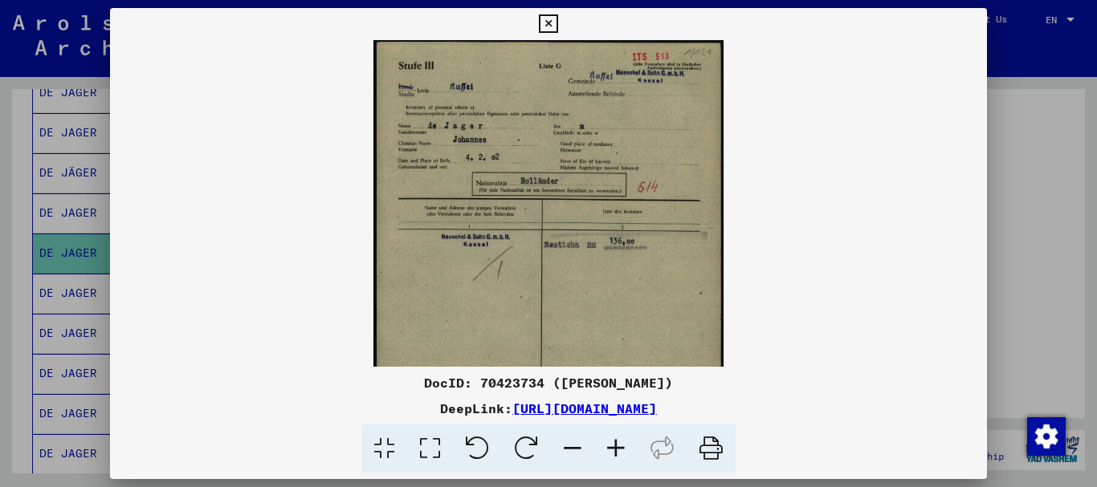
click at [621, 445] on icon at bounding box center [615, 449] width 43 height 49
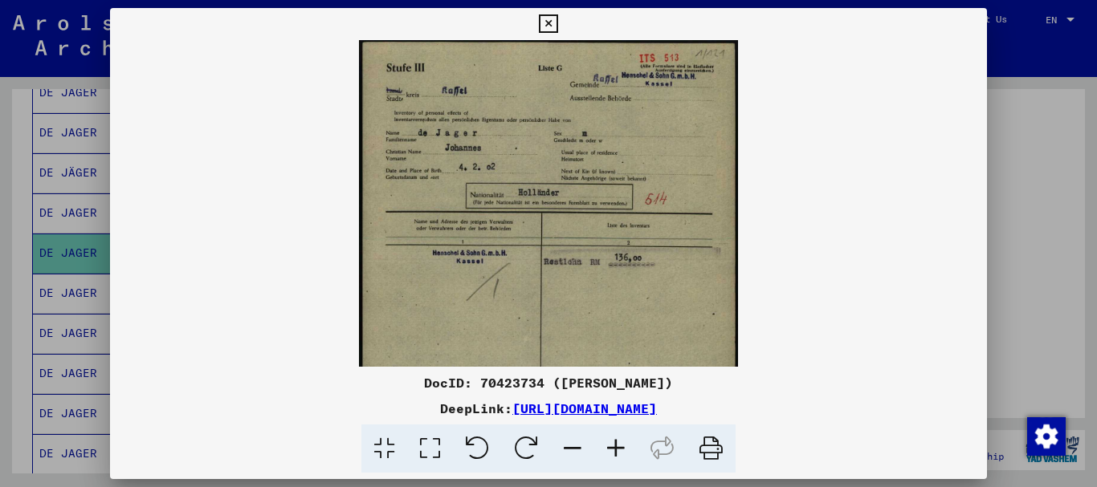
click at [621, 445] on icon at bounding box center [615, 449] width 43 height 49
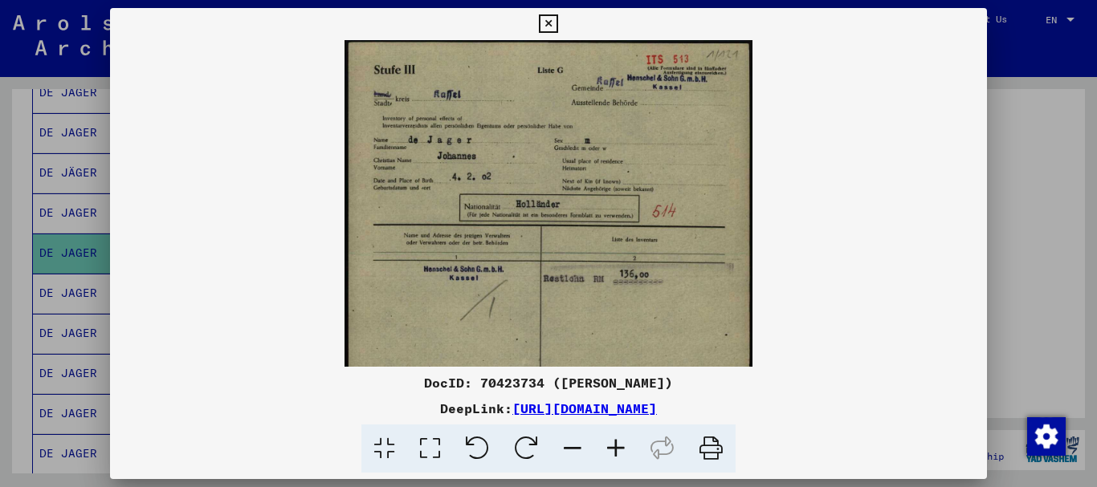
click at [621, 445] on icon at bounding box center [615, 449] width 43 height 49
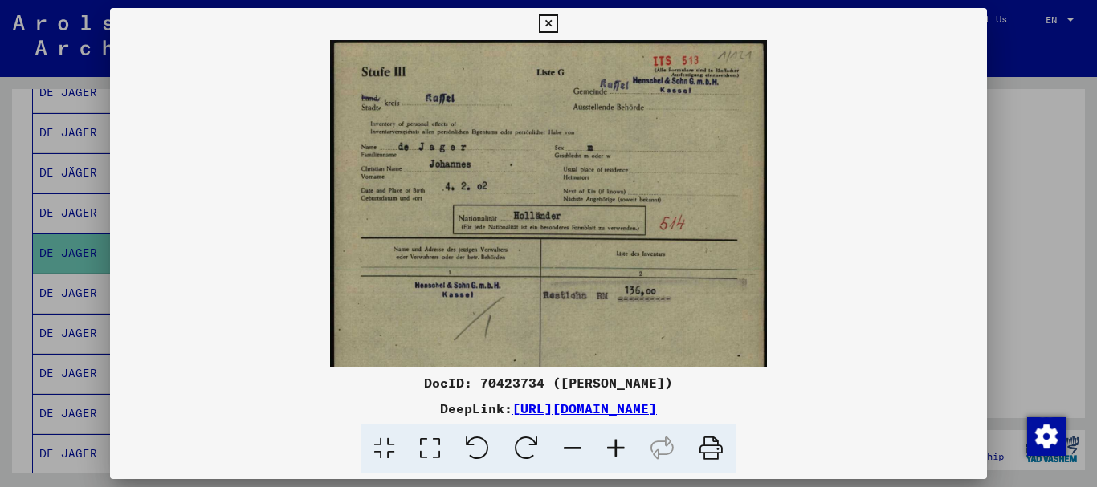
click at [621, 445] on icon at bounding box center [615, 449] width 43 height 49
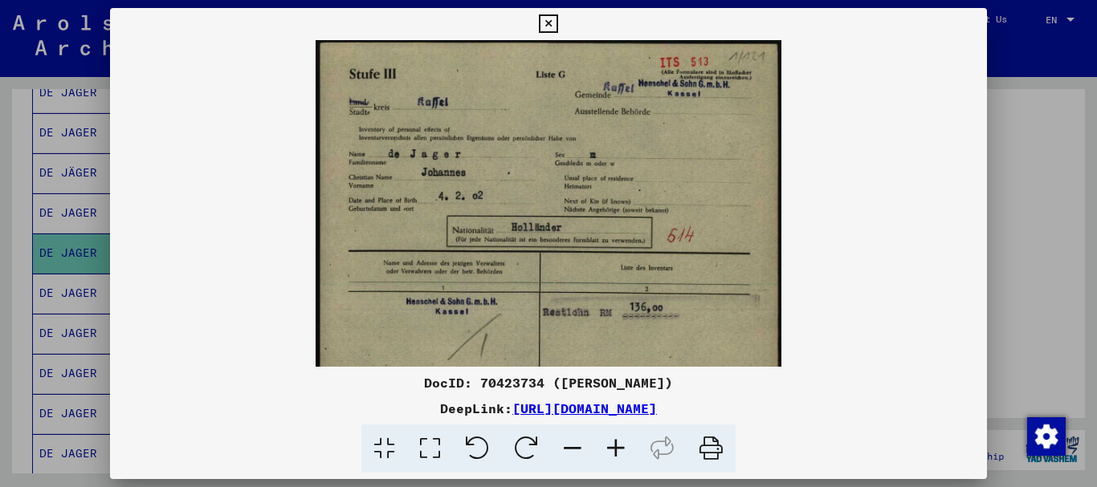
click at [621, 445] on icon at bounding box center [615, 449] width 43 height 49
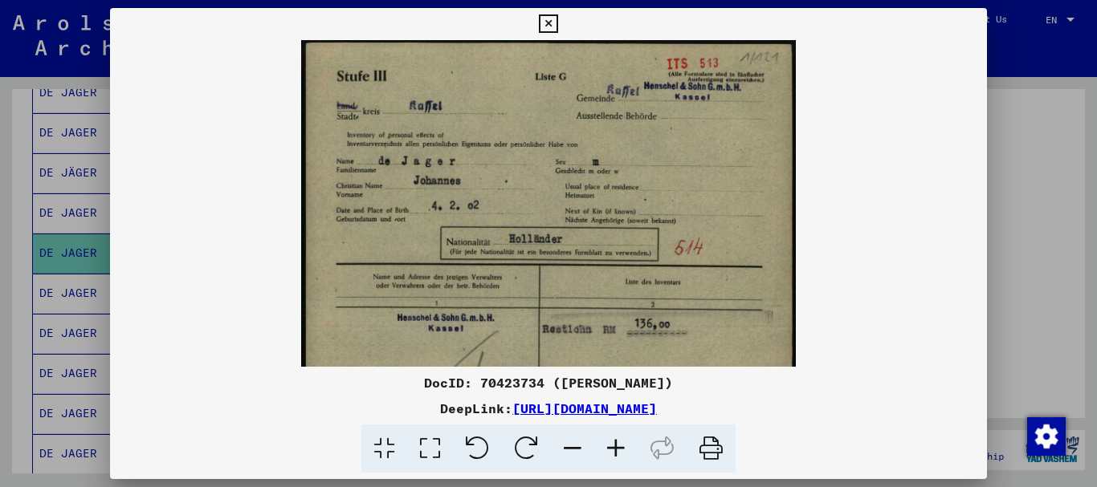
click at [1081, 315] on div at bounding box center [548, 243] width 1097 height 487
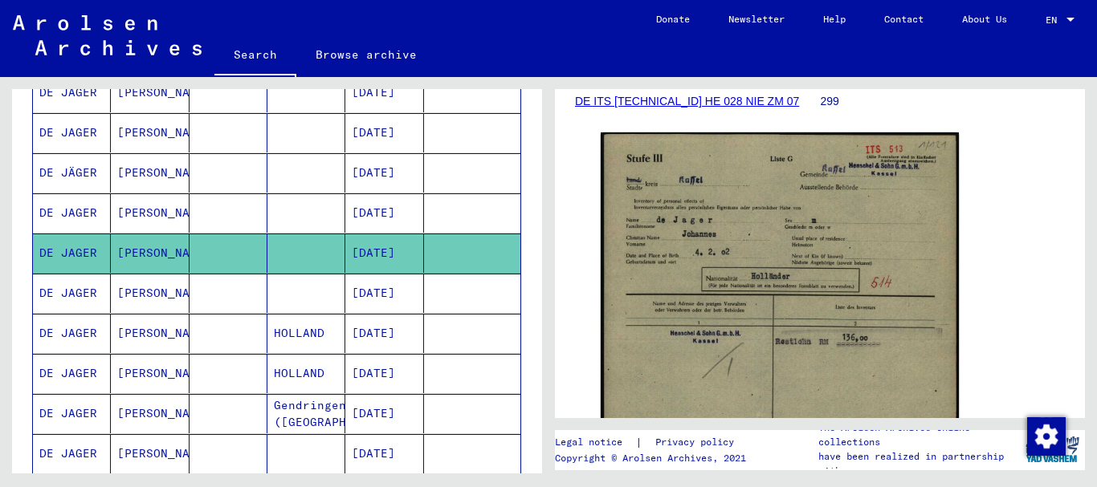
click at [302, 207] on mat-cell at bounding box center [306, 212] width 78 height 39
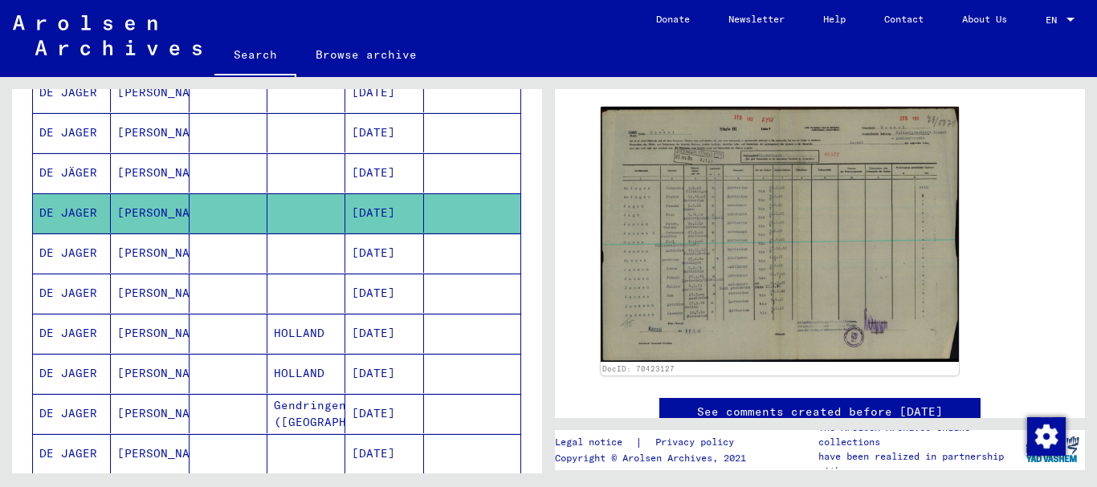
scroll to position [337, 0]
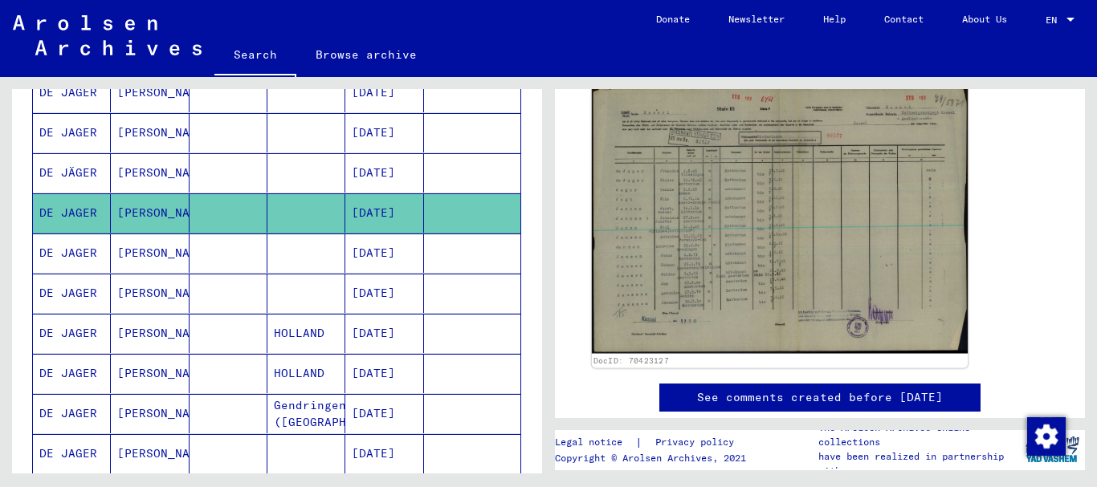
click at [860, 218] on img at bounding box center [780, 220] width 376 height 268
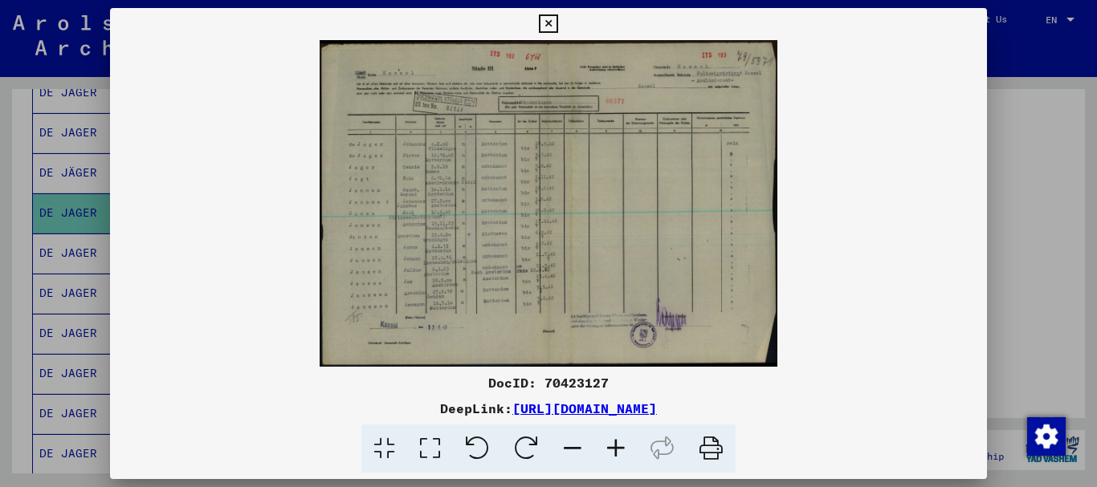
click at [608, 450] on icon at bounding box center [615, 449] width 43 height 49
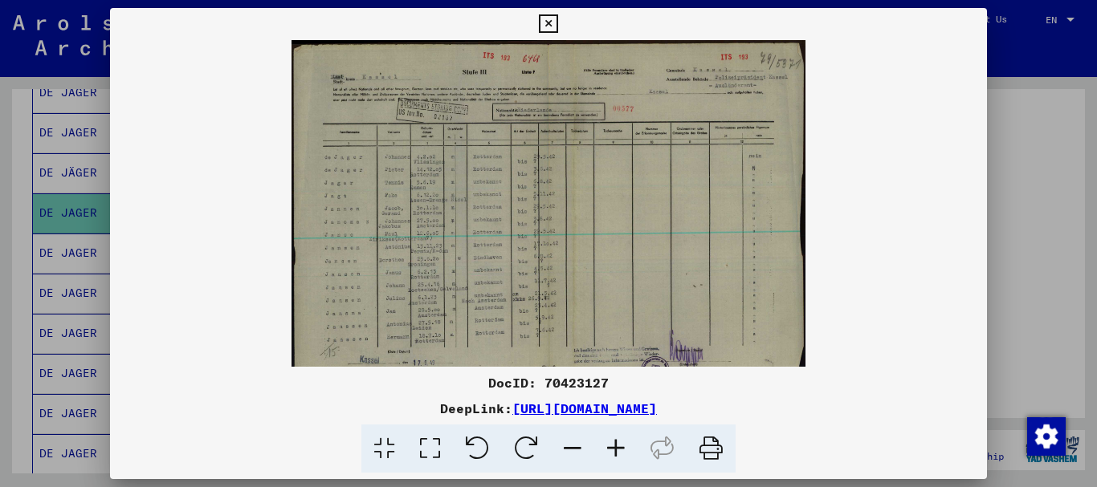
click at [609, 450] on icon at bounding box center [615, 449] width 43 height 49
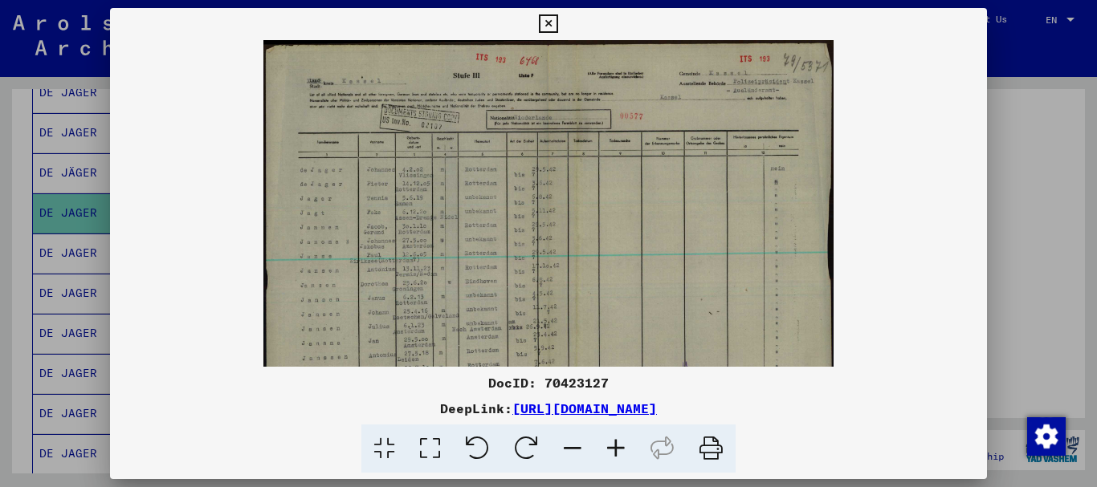
click at [609, 450] on icon at bounding box center [615, 449] width 43 height 49
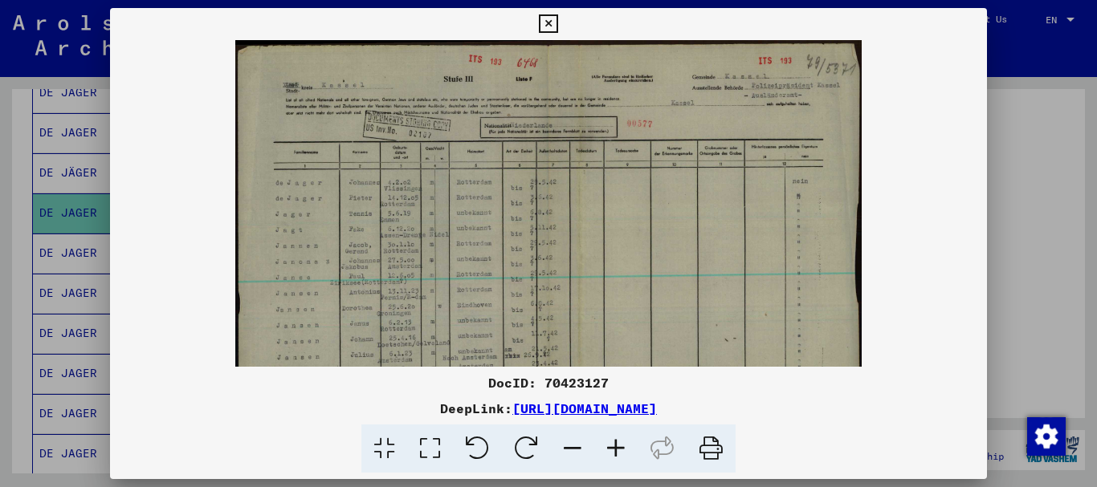
click at [609, 449] on icon at bounding box center [615, 449] width 43 height 49
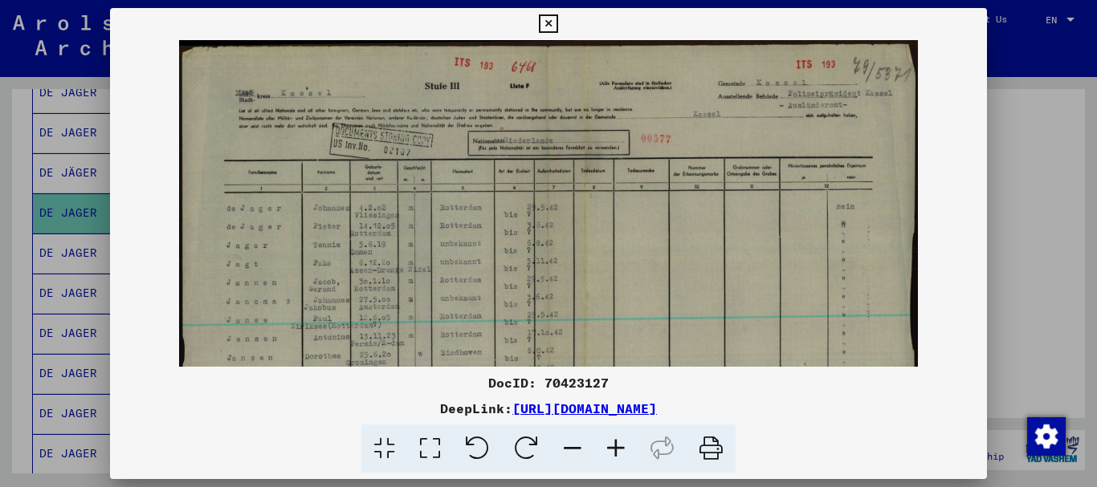
click at [609, 449] on icon at bounding box center [615, 449] width 43 height 49
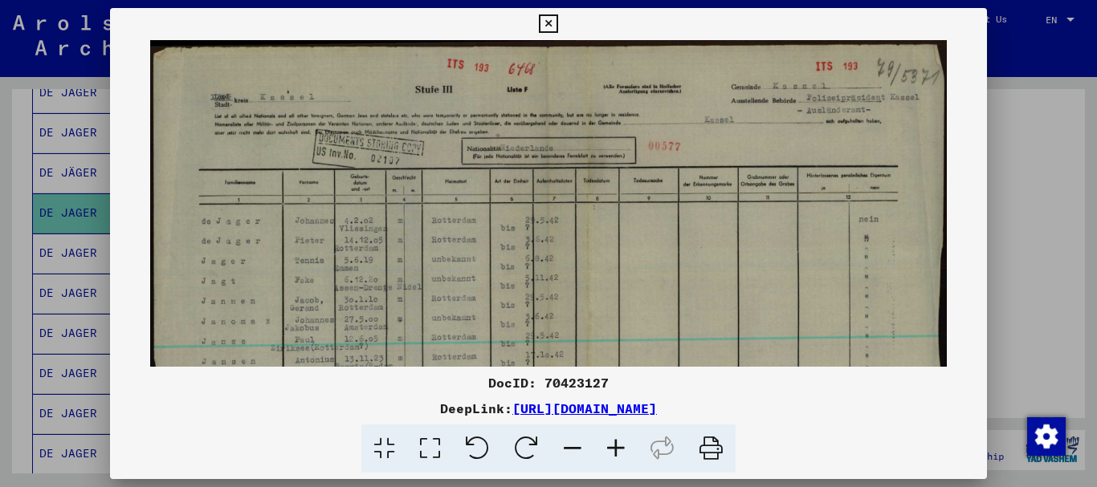
click at [609, 449] on icon at bounding box center [615, 449] width 43 height 49
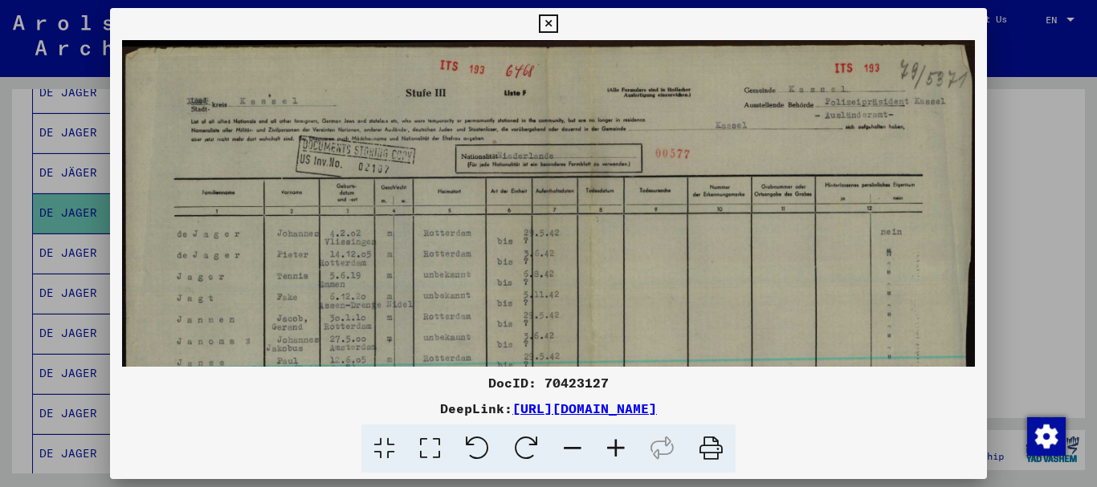
click at [1062, 346] on div at bounding box center [548, 243] width 1097 height 487
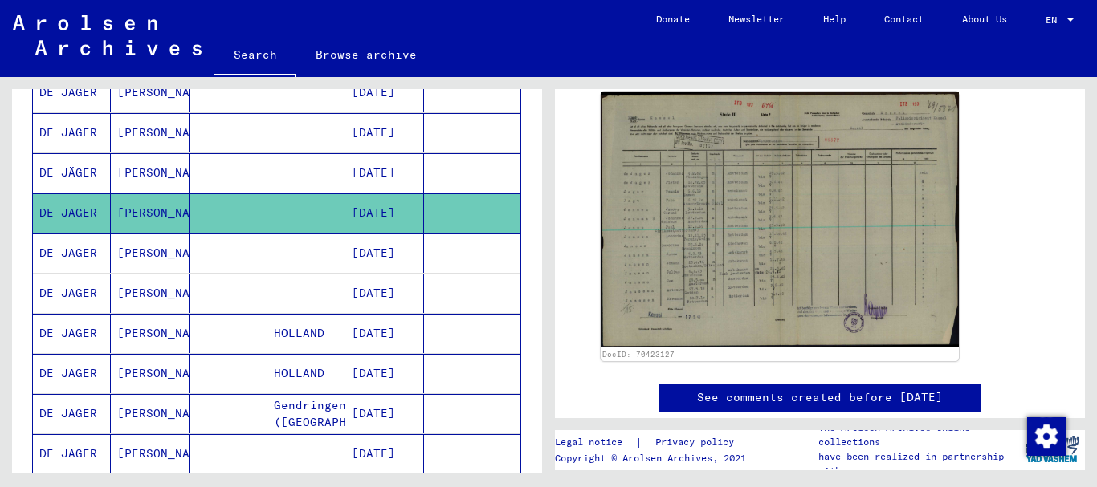
click at [293, 135] on mat-cell at bounding box center [306, 132] width 78 height 39
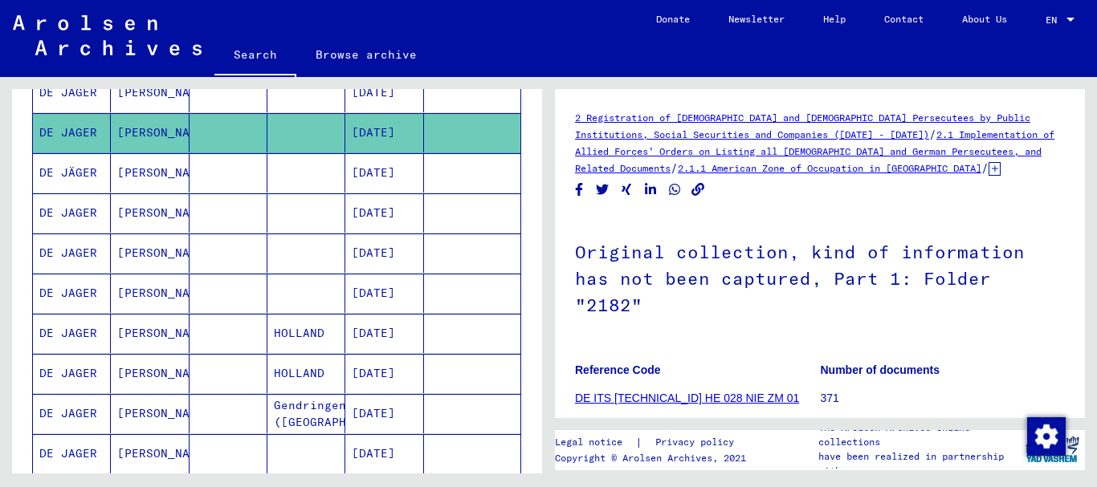
scroll to position [212, 0]
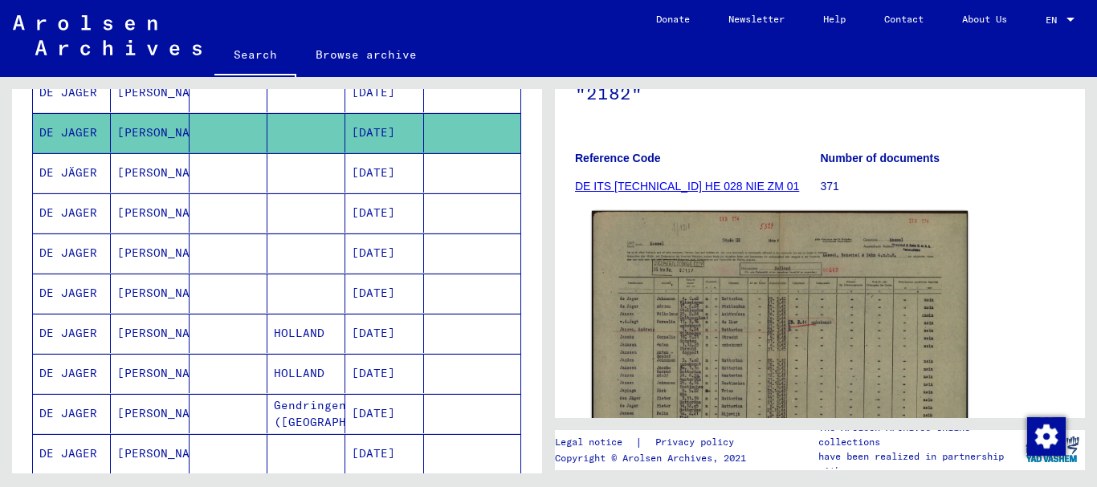
click at [824, 284] on img at bounding box center [780, 344] width 376 height 267
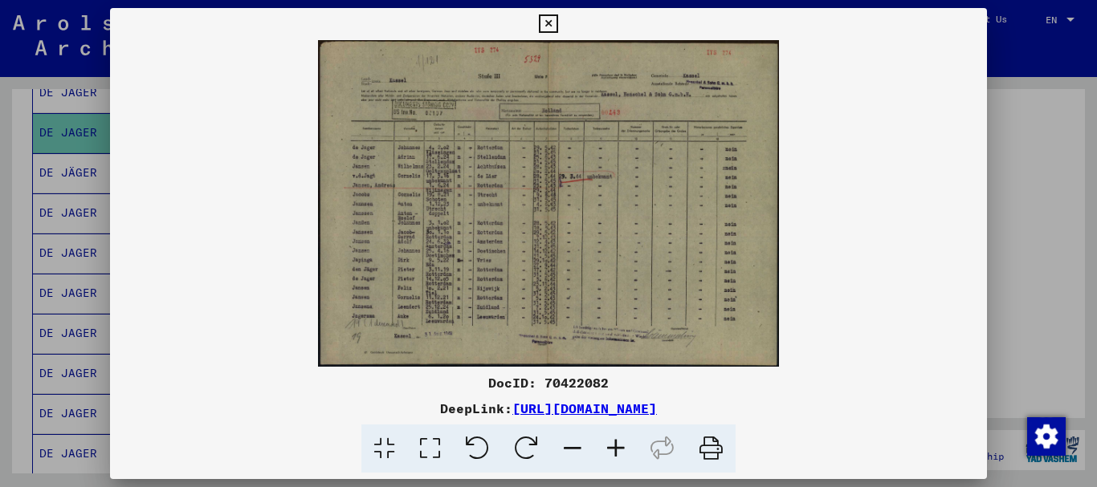
click at [615, 443] on icon at bounding box center [615, 449] width 43 height 49
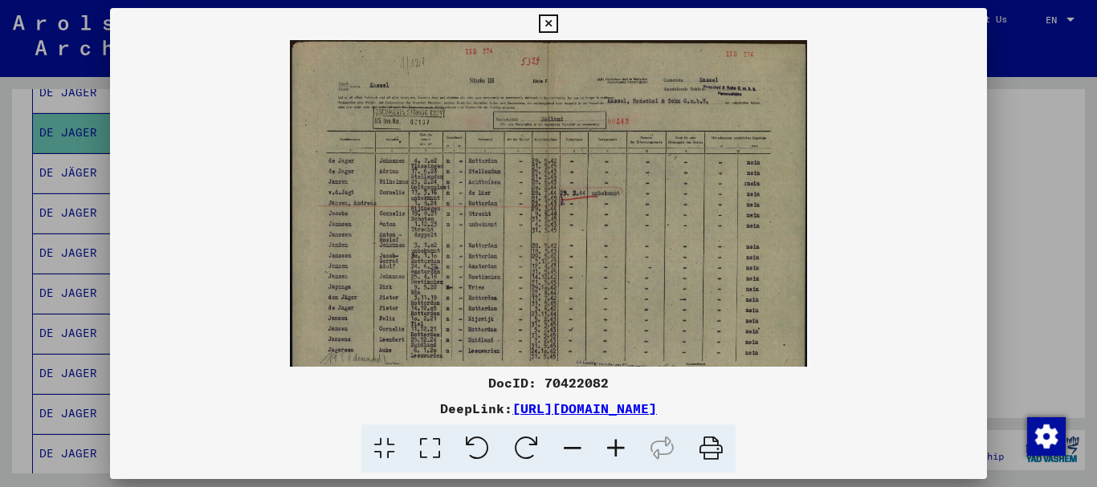
click at [615, 443] on icon at bounding box center [615, 449] width 43 height 49
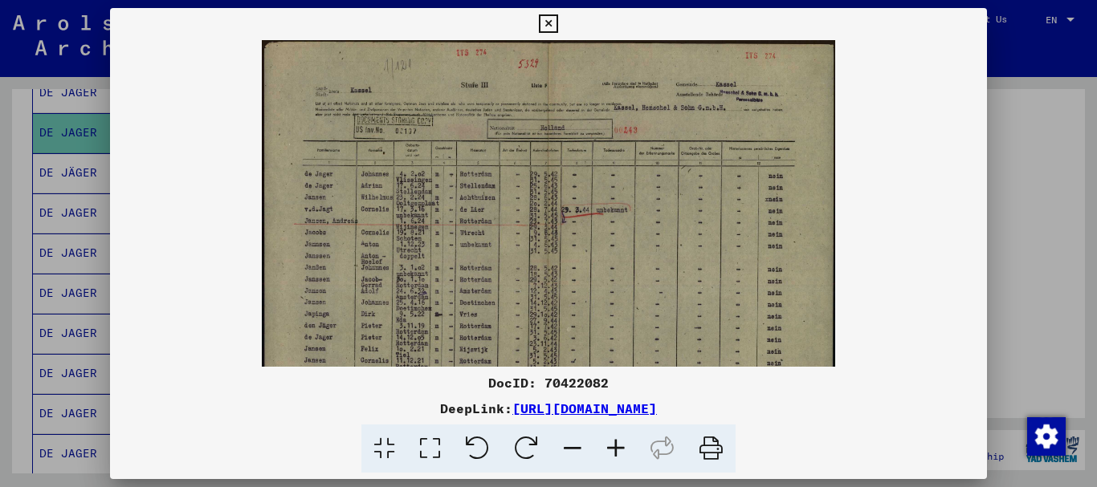
click at [615, 443] on icon at bounding box center [615, 449] width 43 height 49
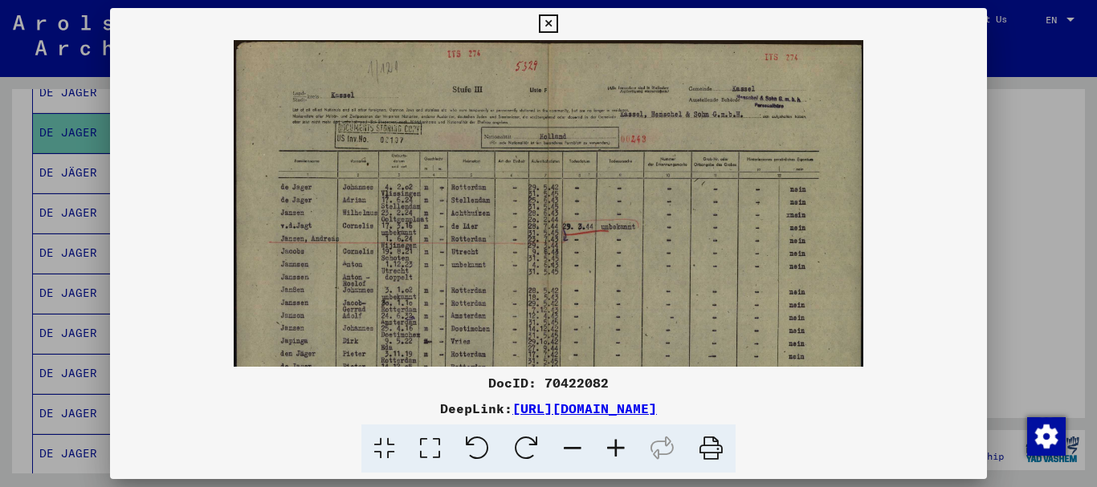
click at [615, 443] on icon at bounding box center [615, 449] width 43 height 49
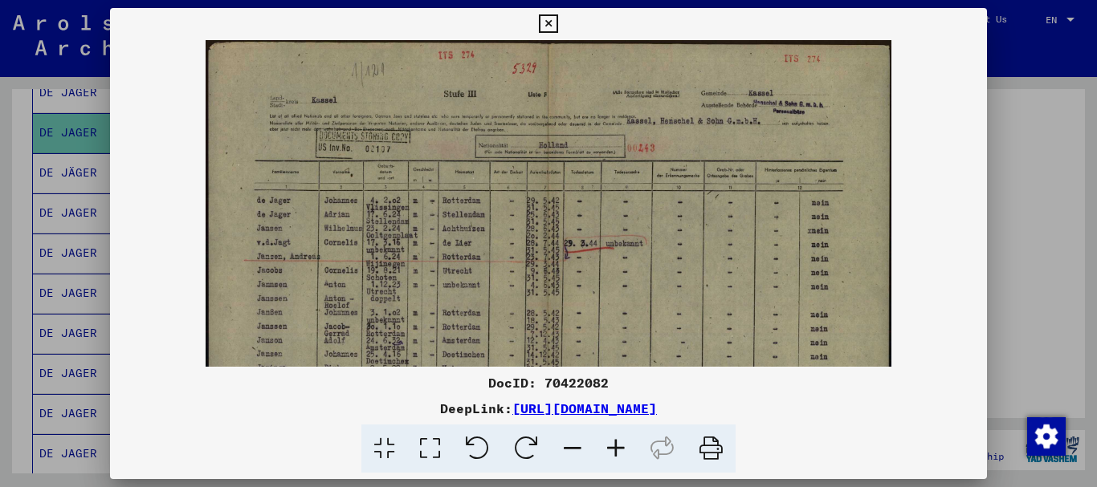
click at [615, 443] on icon at bounding box center [615, 449] width 43 height 49
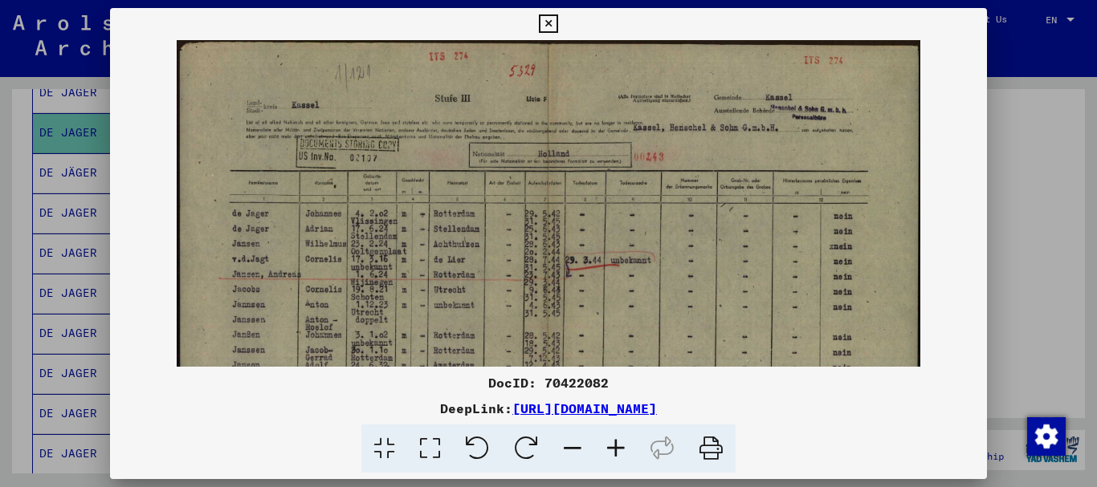
click at [615, 443] on icon at bounding box center [615, 449] width 43 height 49
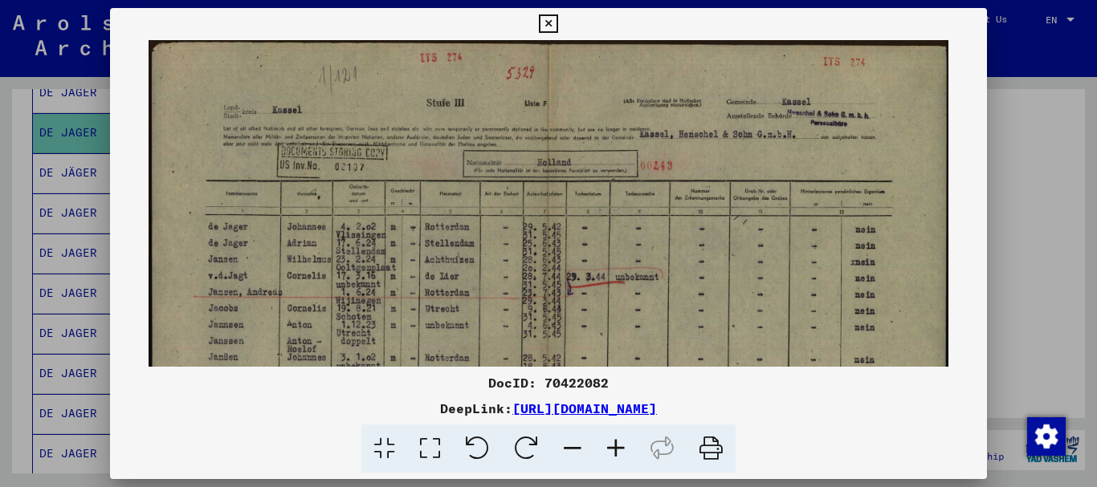
click at [1060, 333] on div at bounding box center [548, 243] width 1097 height 487
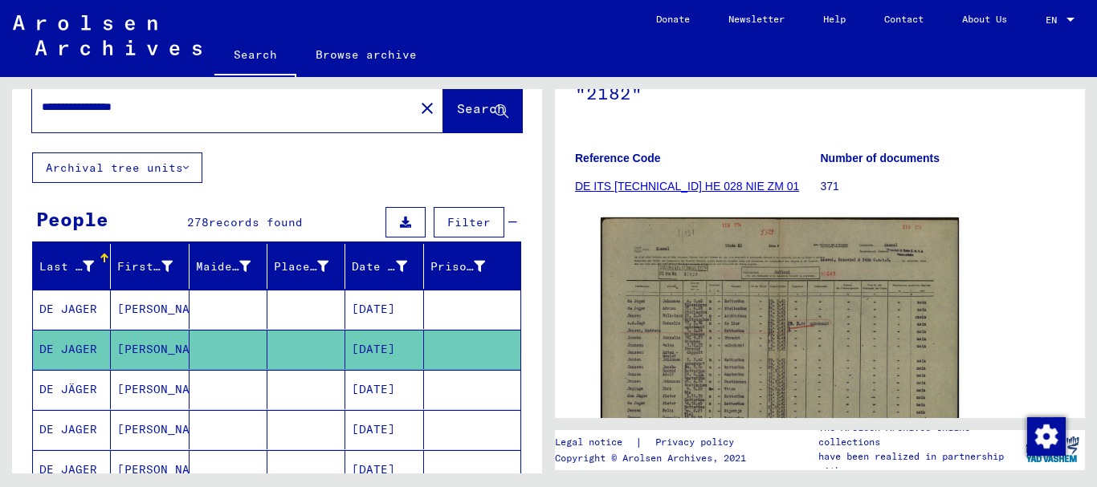
scroll to position [0, 0]
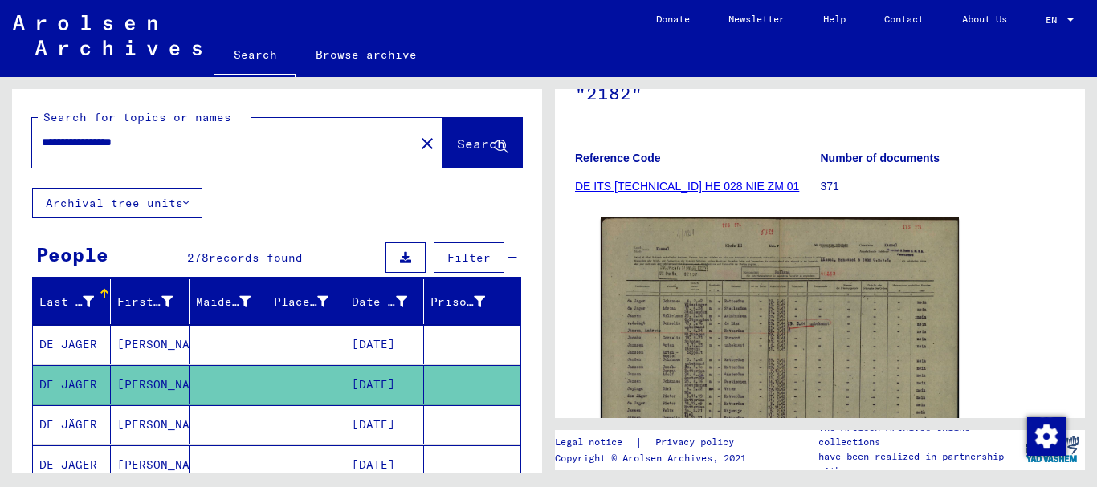
click at [279, 340] on mat-cell at bounding box center [306, 344] width 78 height 39
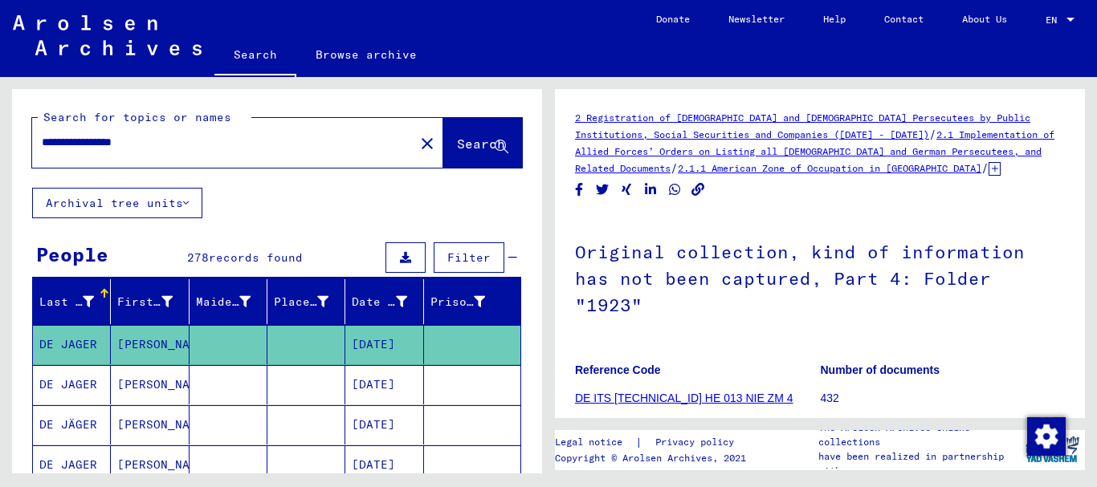
scroll to position [335, 0]
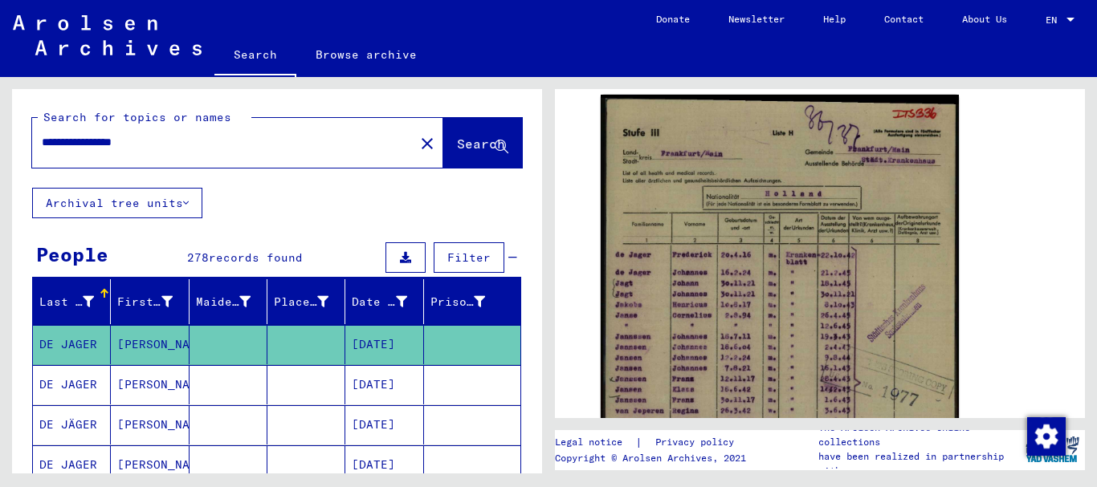
click at [1045, 304] on div "DocID: 70329425" at bounding box center [820, 353] width 490 height 531
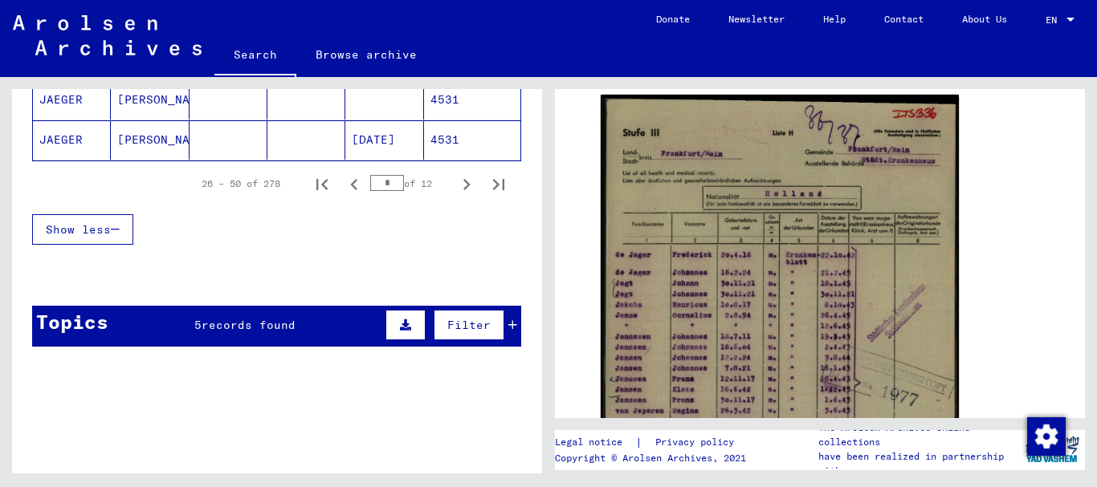
scroll to position [1066, 0]
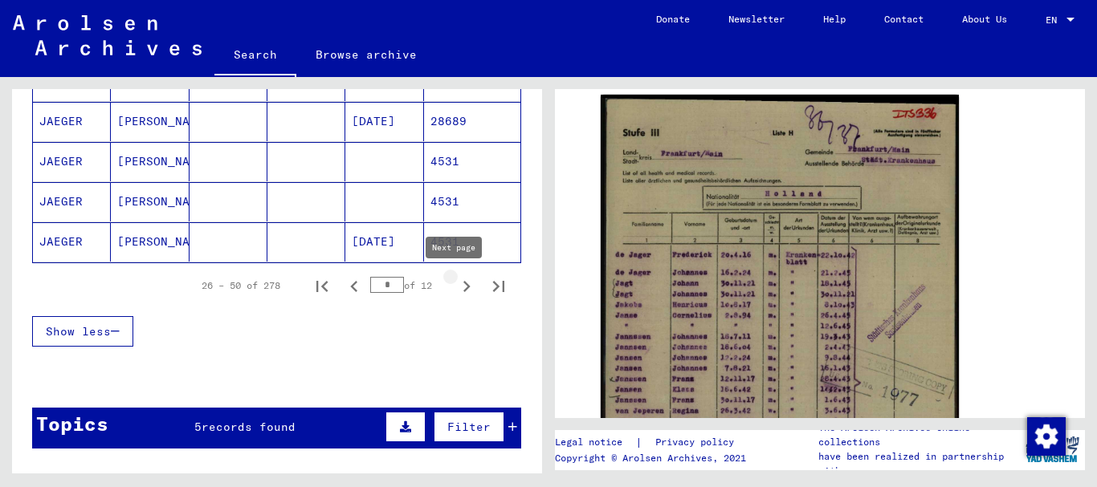
click at [455, 286] on icon "Next page" at bounding box center [466, 286] width 22 height 22
type input "*"
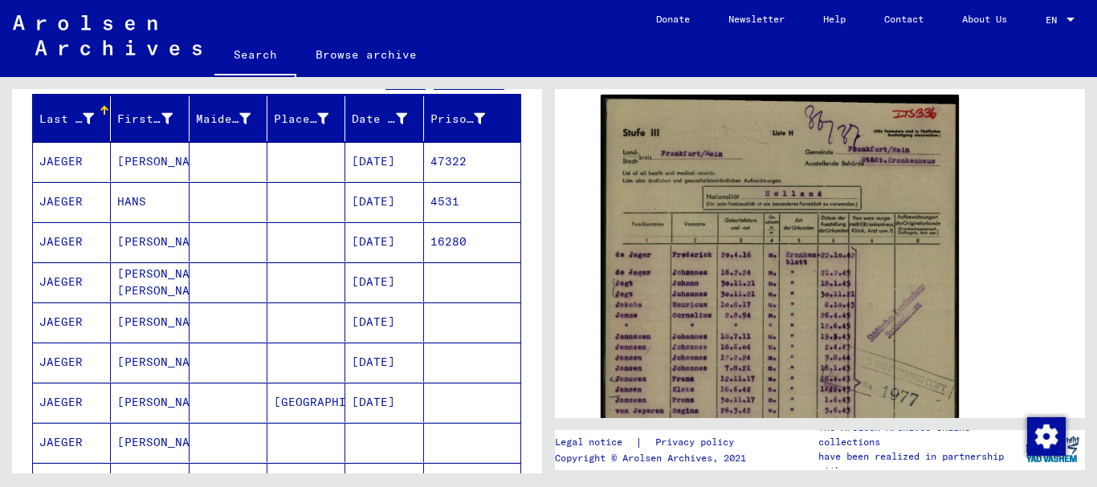
scroll to position [0, 0]
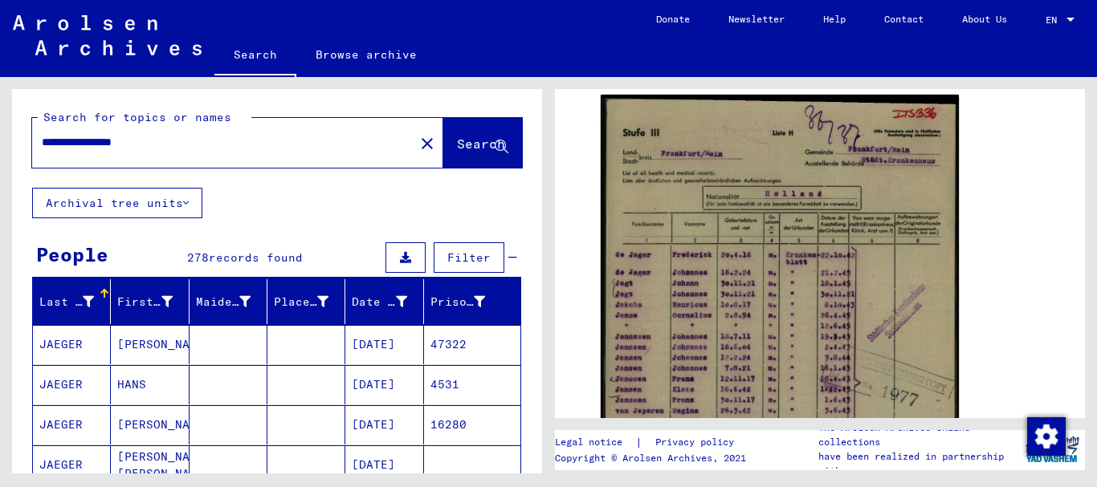
click at [98, 143] on input "**********" at bounding box center [223, 142] width 363 height 17
type input "**********"
click at [460, 145] on span "Search" at bounding box center [481, 144] width 48 height 16
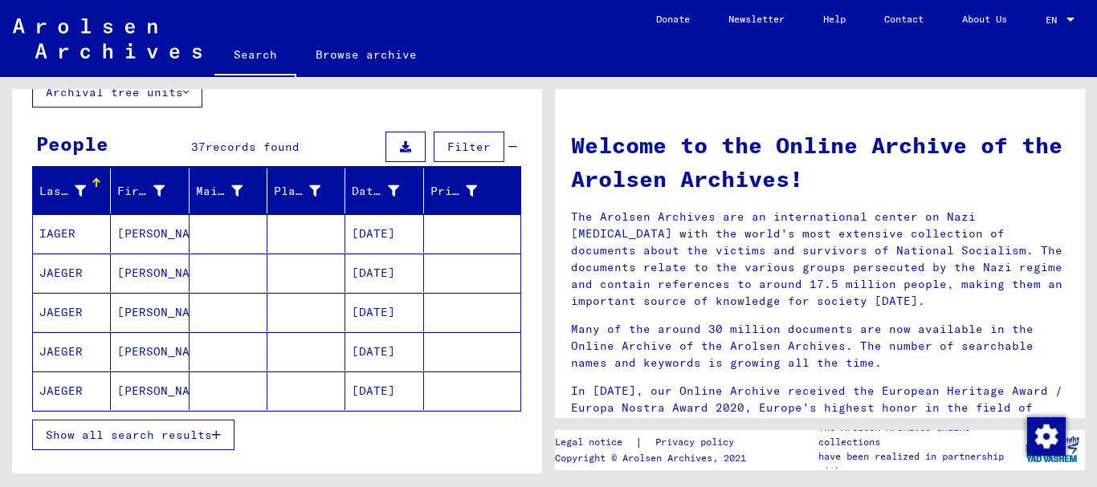
scroll to position [124, 0]
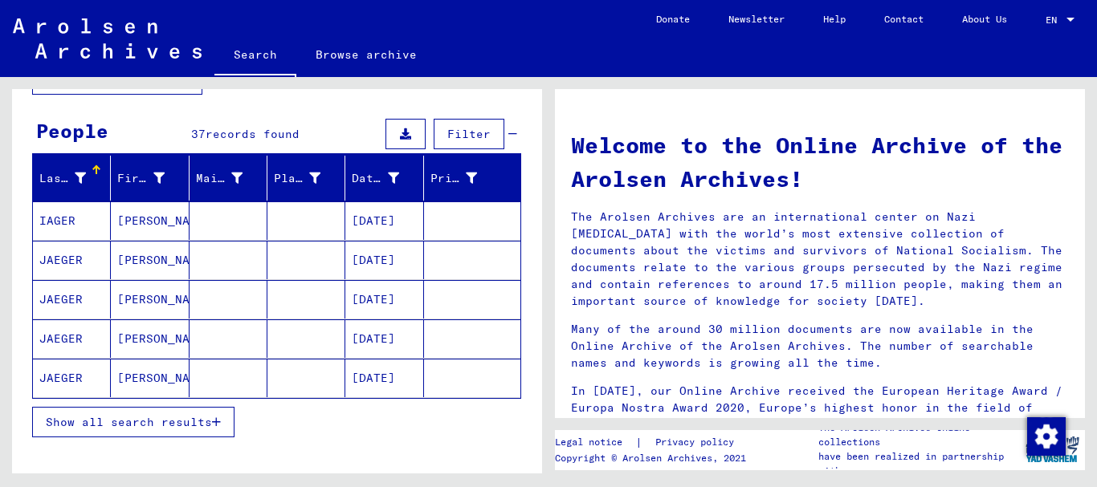
click at [176, 423] on span "Show all search results" at bounding box center [129, 422] width 166 height 14
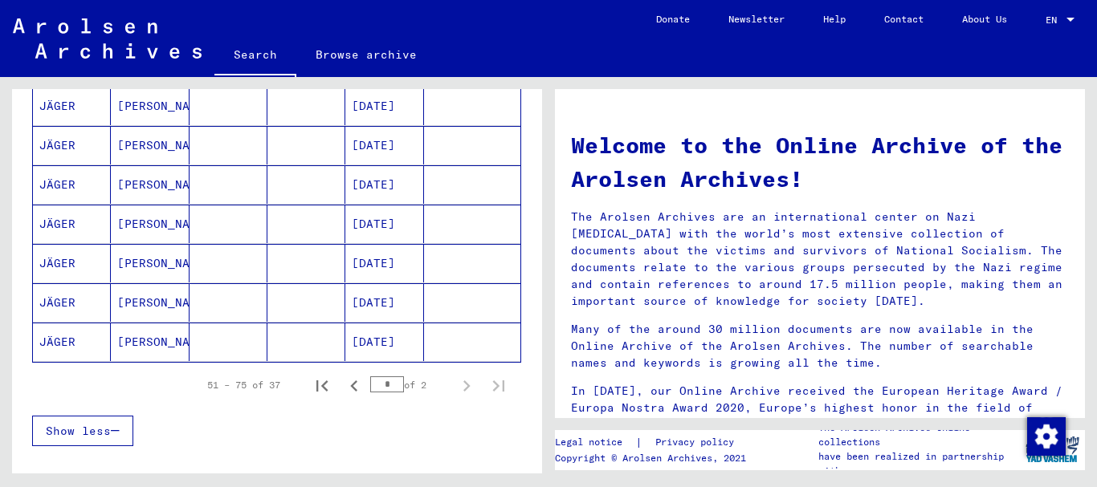
scroll to position [962, 0]
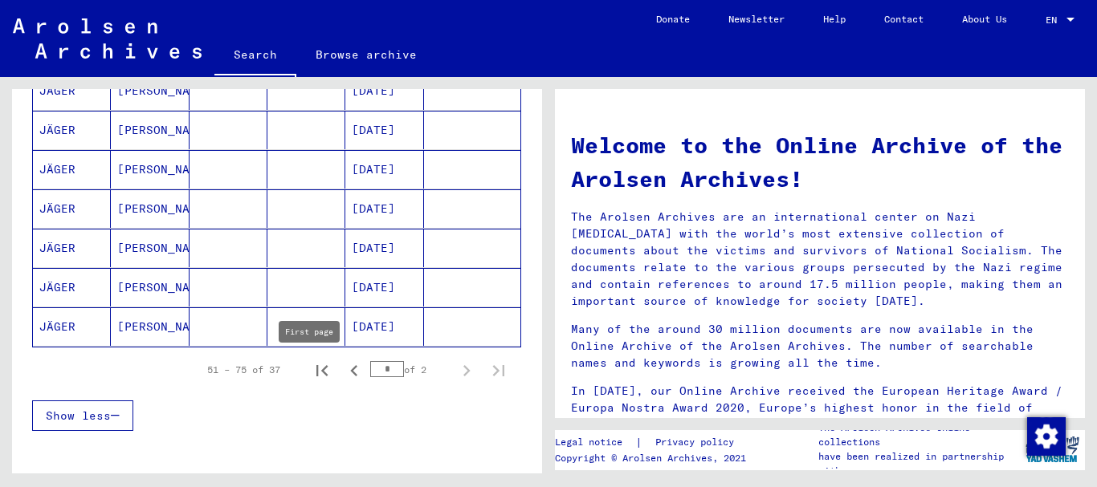
click at [311, 370] on icon "First page" at bounding box center [322, 371] width 22 height 22
click at [463, 371] on icon "Next page" at bounding box center [466, 370] width 7 height 11
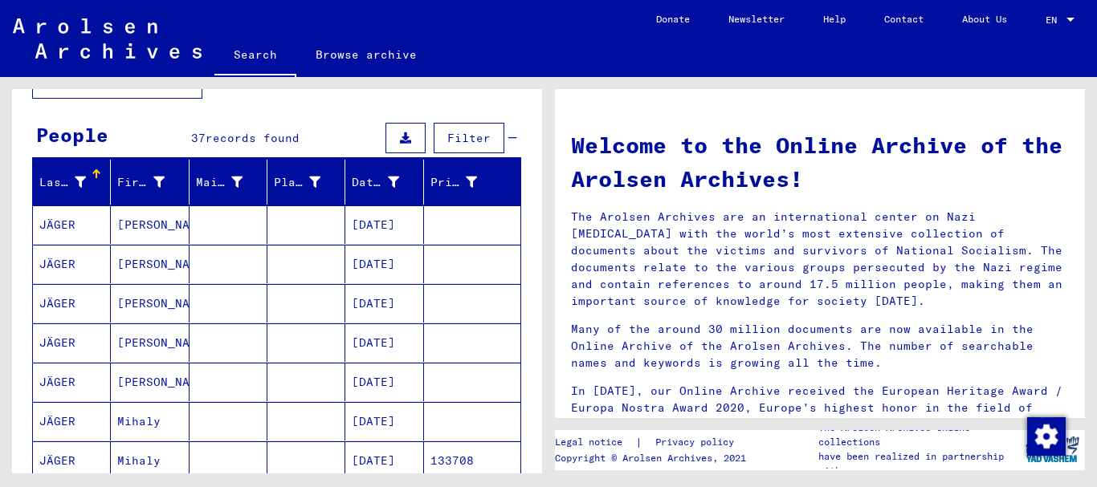
scroll to position [113, 0]
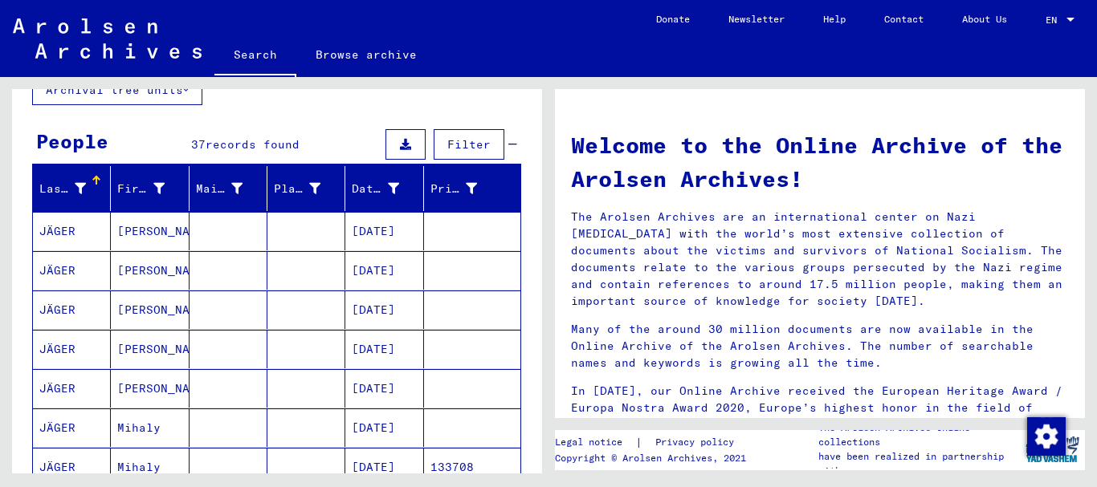
click at [519, 252] on div "Last Name First Name Maiden Name Place of Birth Date of Birth Prisoner # [PERSO…" at bounding box center [277, 477] width 530 height 623
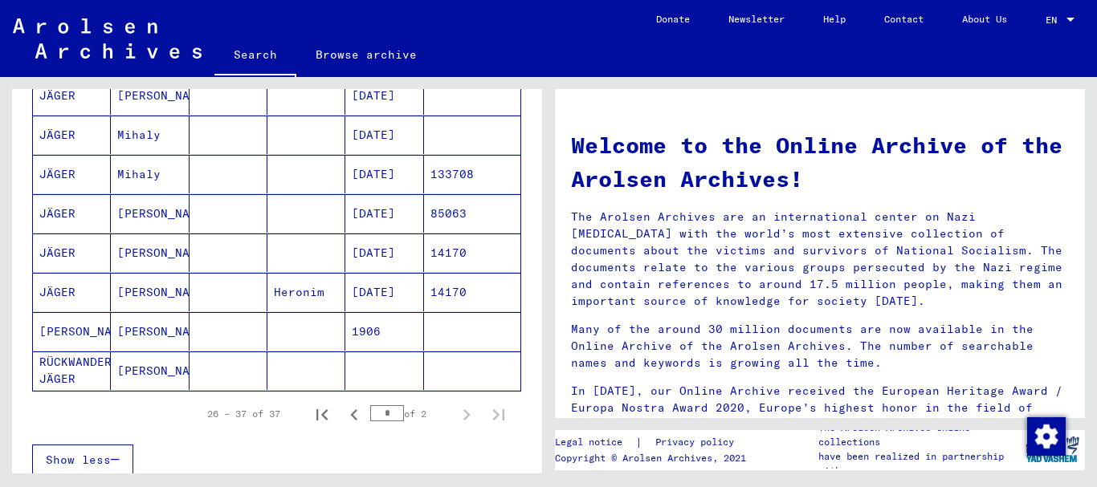
scroll to position [437, 0]
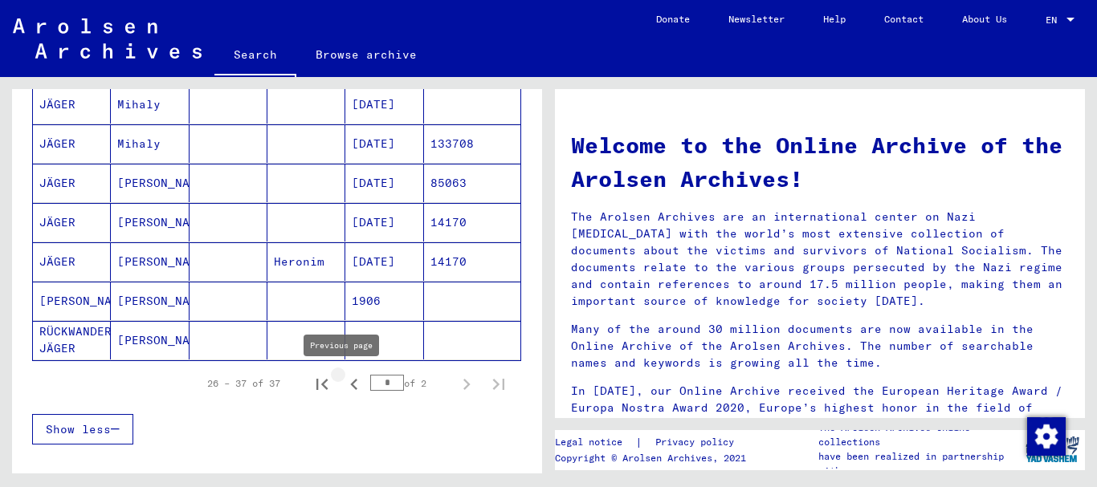
click at [350, 383] on icon "Previous page" at bounding box center [353, 384] width 7 height 11
type input "*"
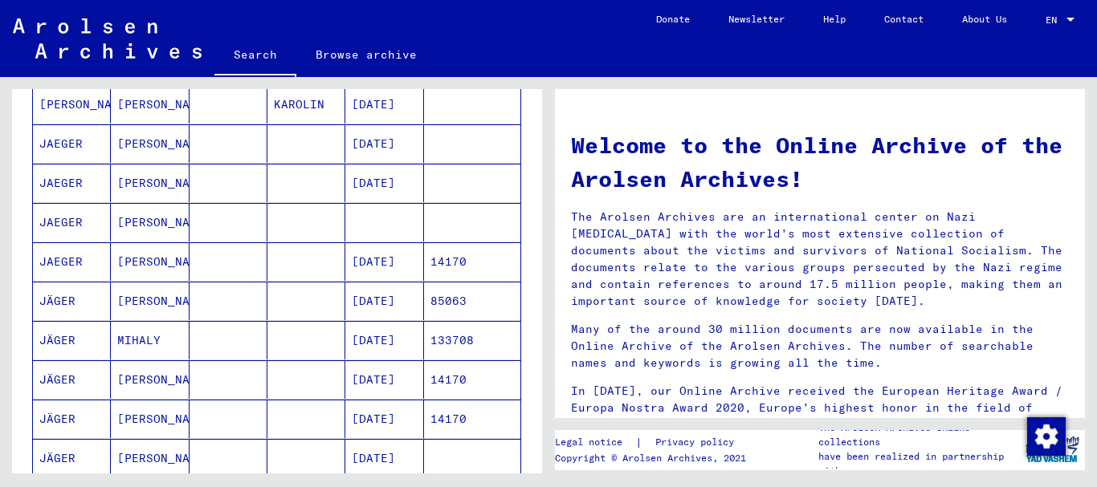
click at [282, 263] on mat-cell at bounding box center [306, 261] width 78 height 39
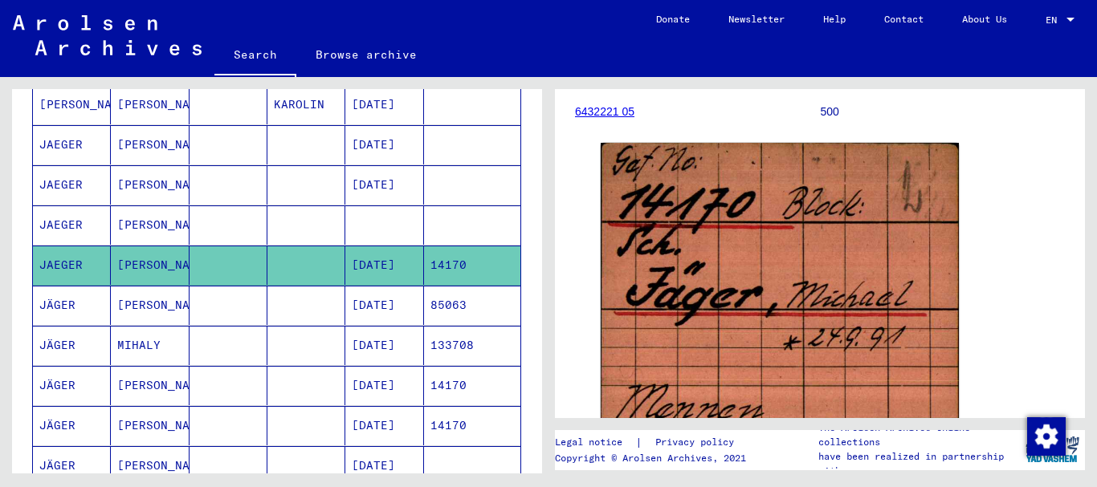
scroll to position [179, 0]
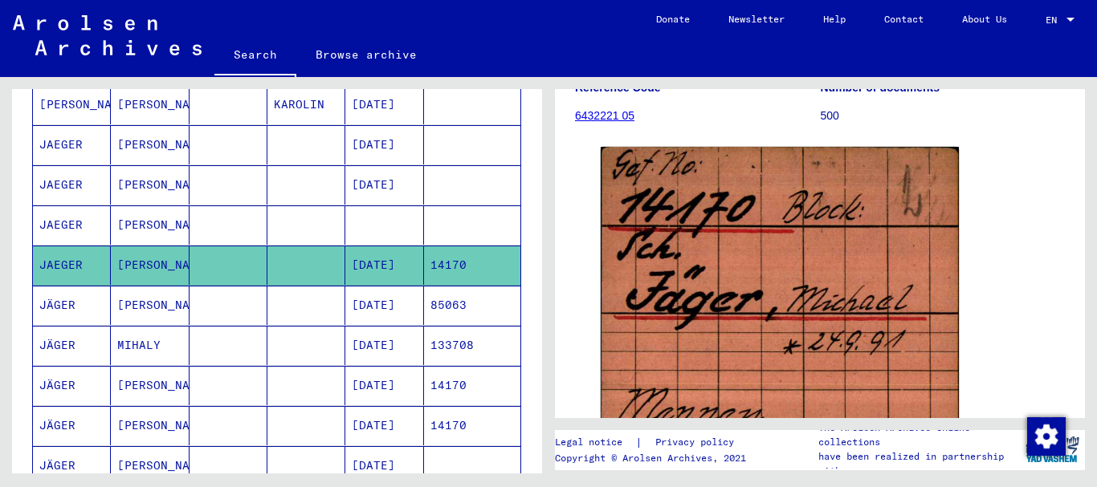
click at [202, 308] on mat-cell at bounding box center [228, 305] width 78 height 39
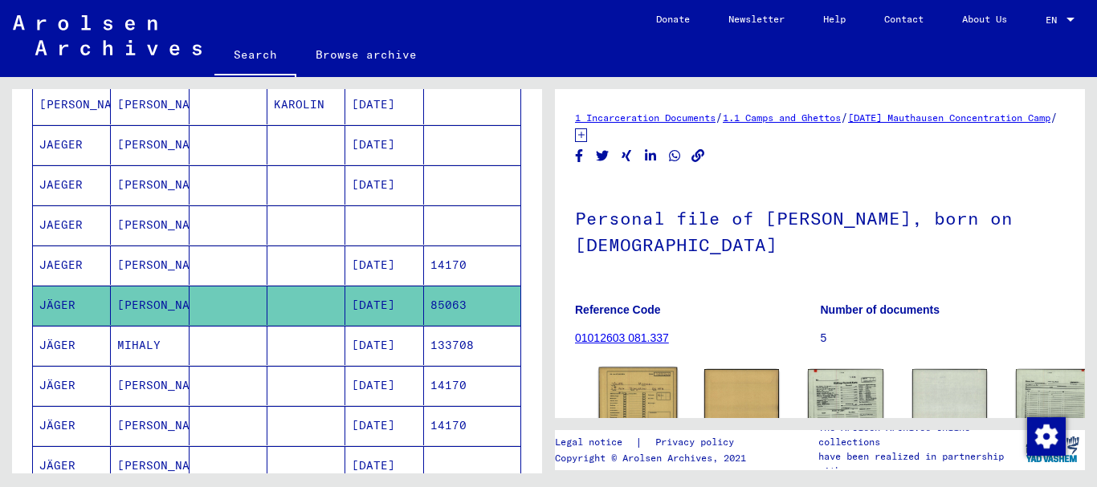
click at [621, 383] on img at bounding box center [638, 395] width 79 height 55
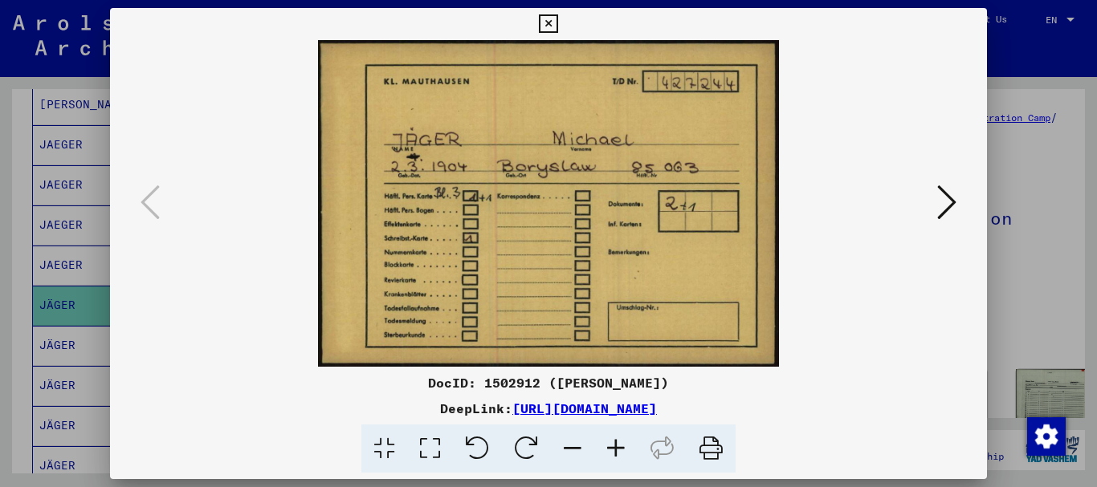
click at [1063, 319] on div at bounding box center [548, 243] width 1097 height 487
